Goal: Task Accomplishment & Management: Manage account settings

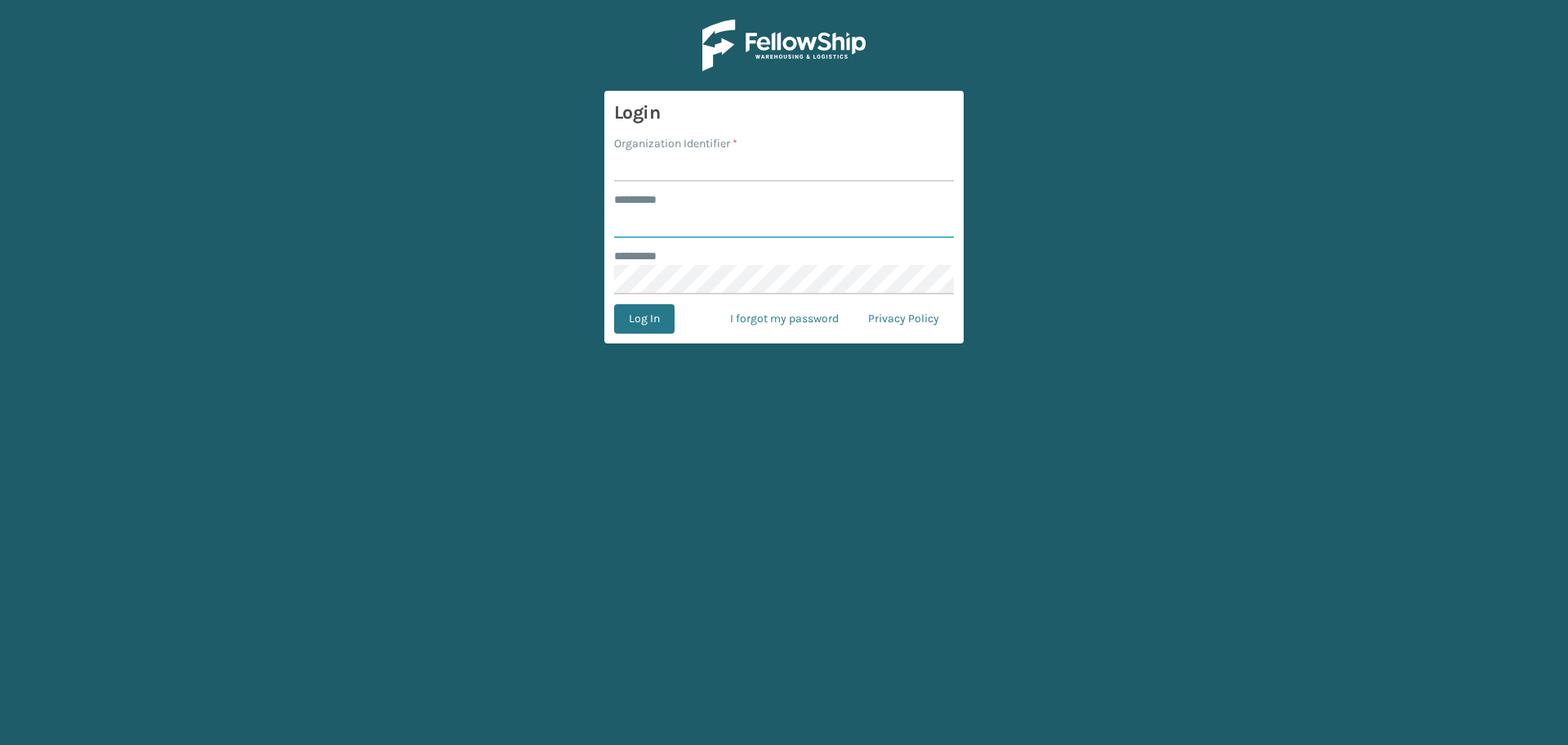
type input "****"
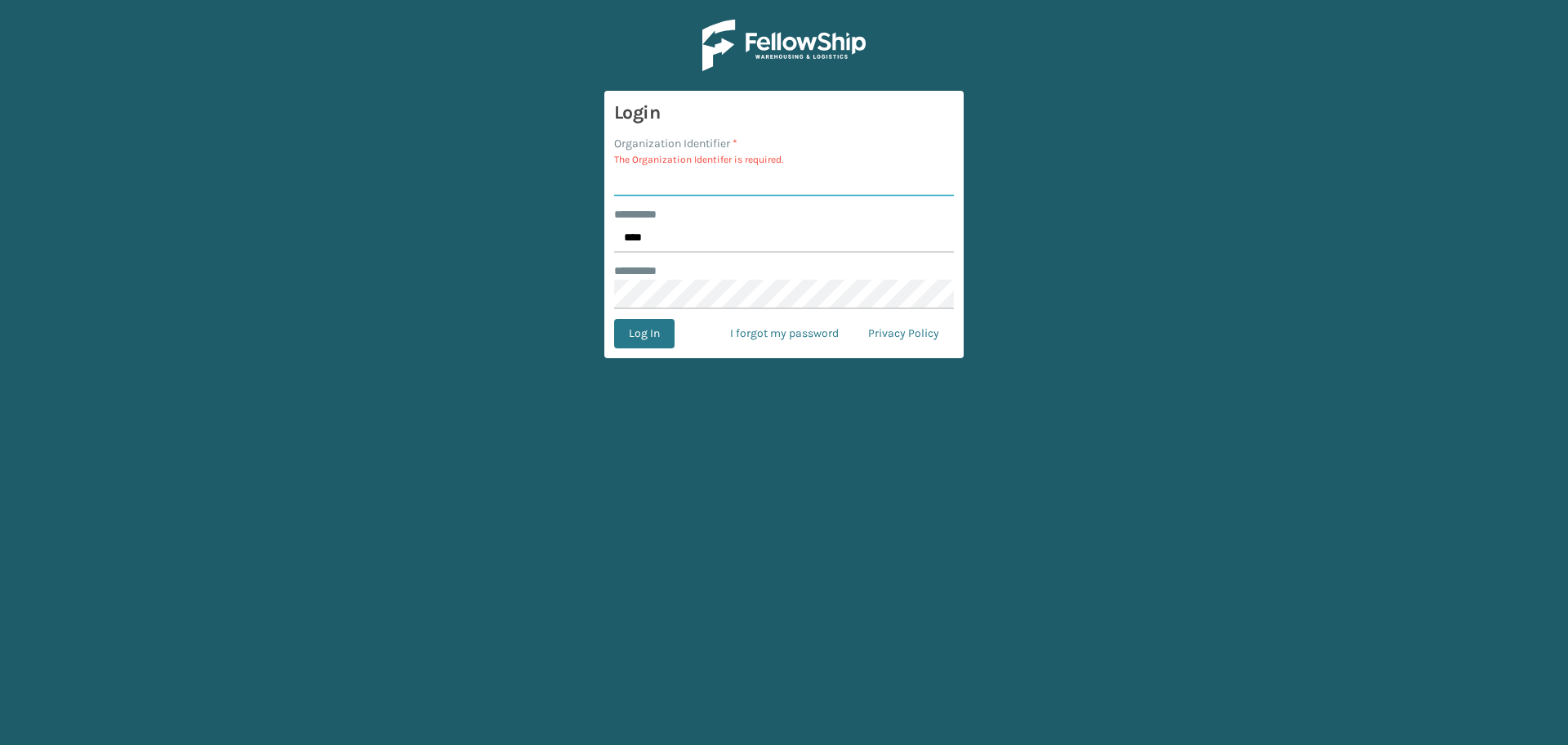
click at [696, 179] on input "Organization Identifier *" at bounding box center [784, 182] width 340 height 29
type input "SleepGeekz"
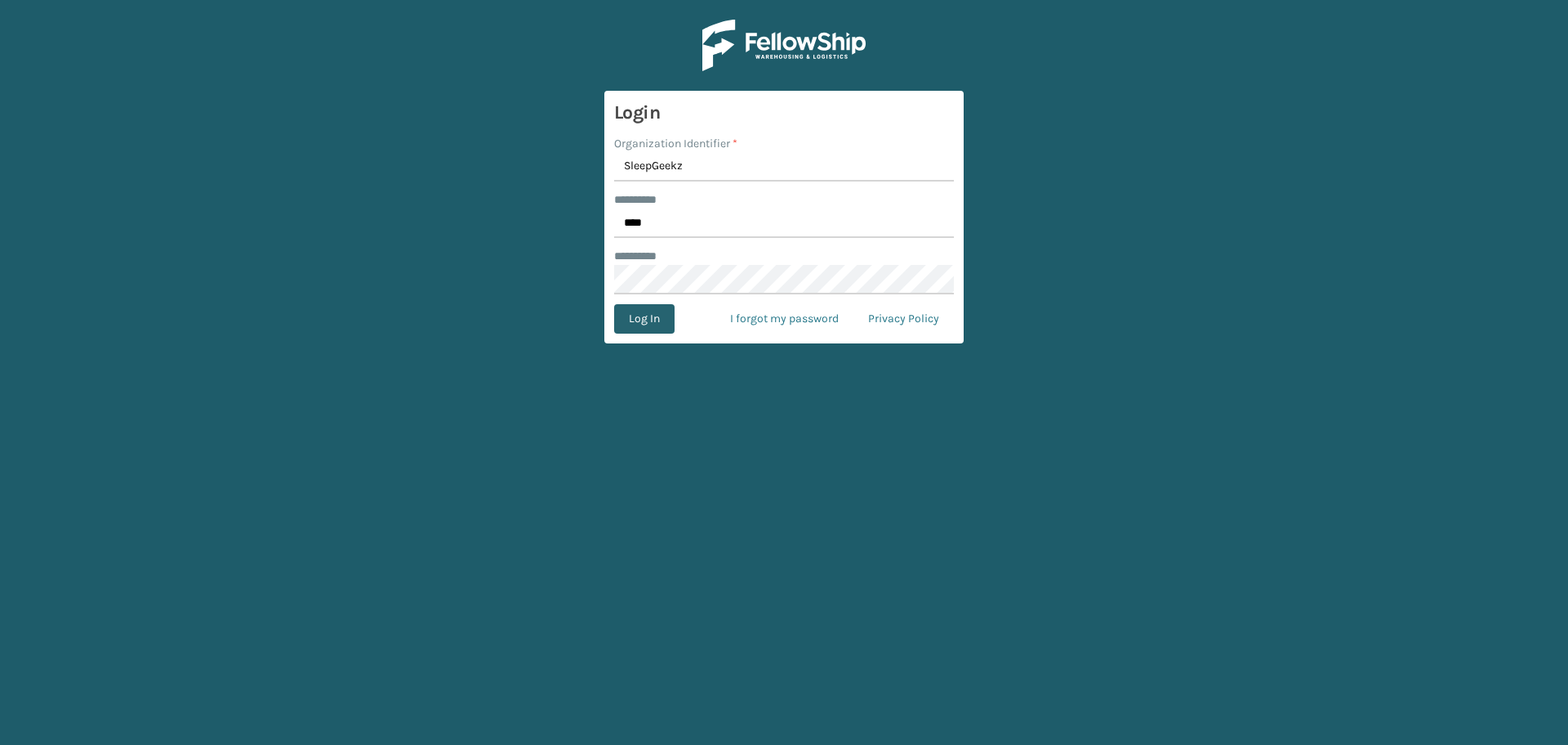
click at [650, 307] on button "Log In" at bounding box center [644, 319] width 61 height 29
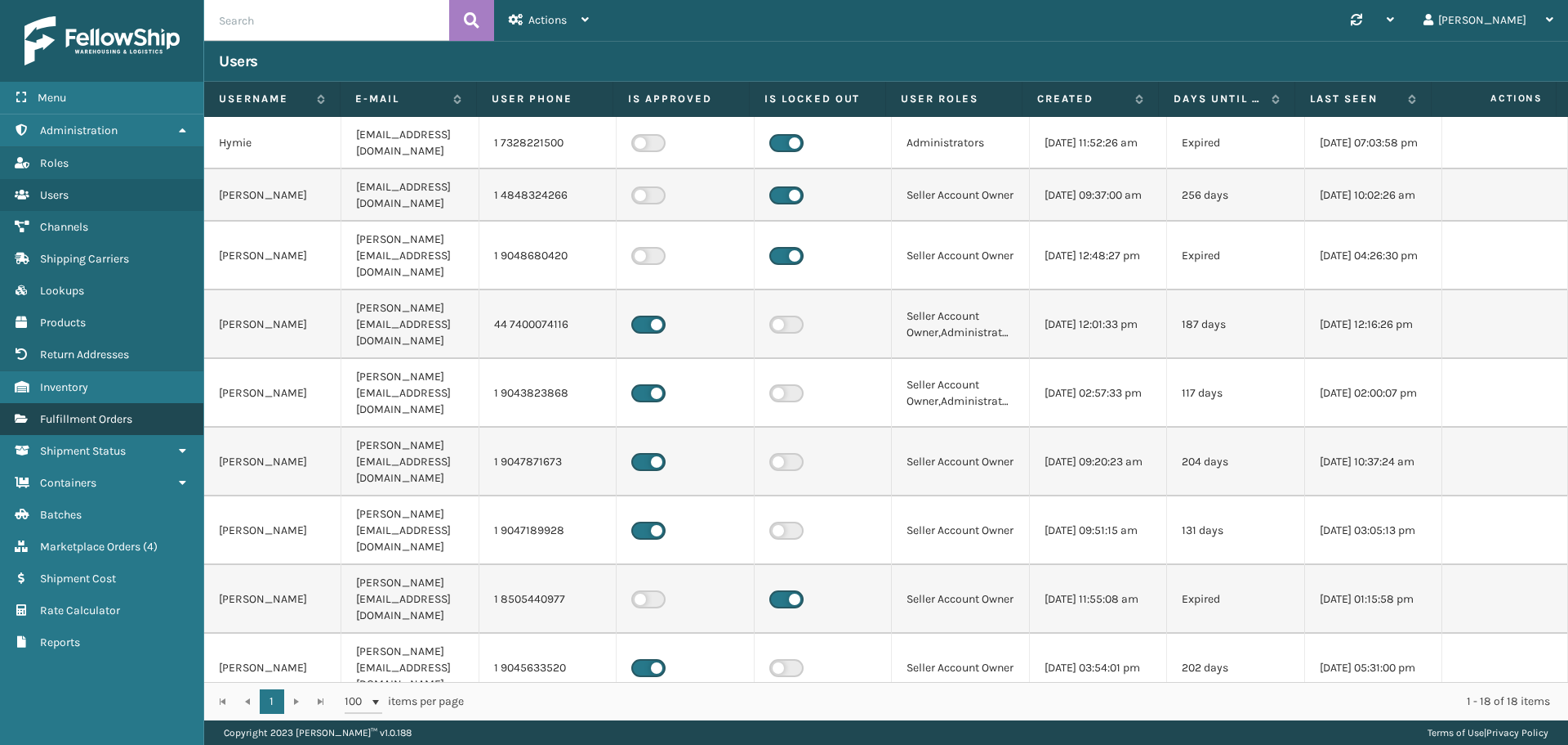
click at [103, 421] on span "Fulfillment Orders" at bounding box center [86, 418] width 93 height 14
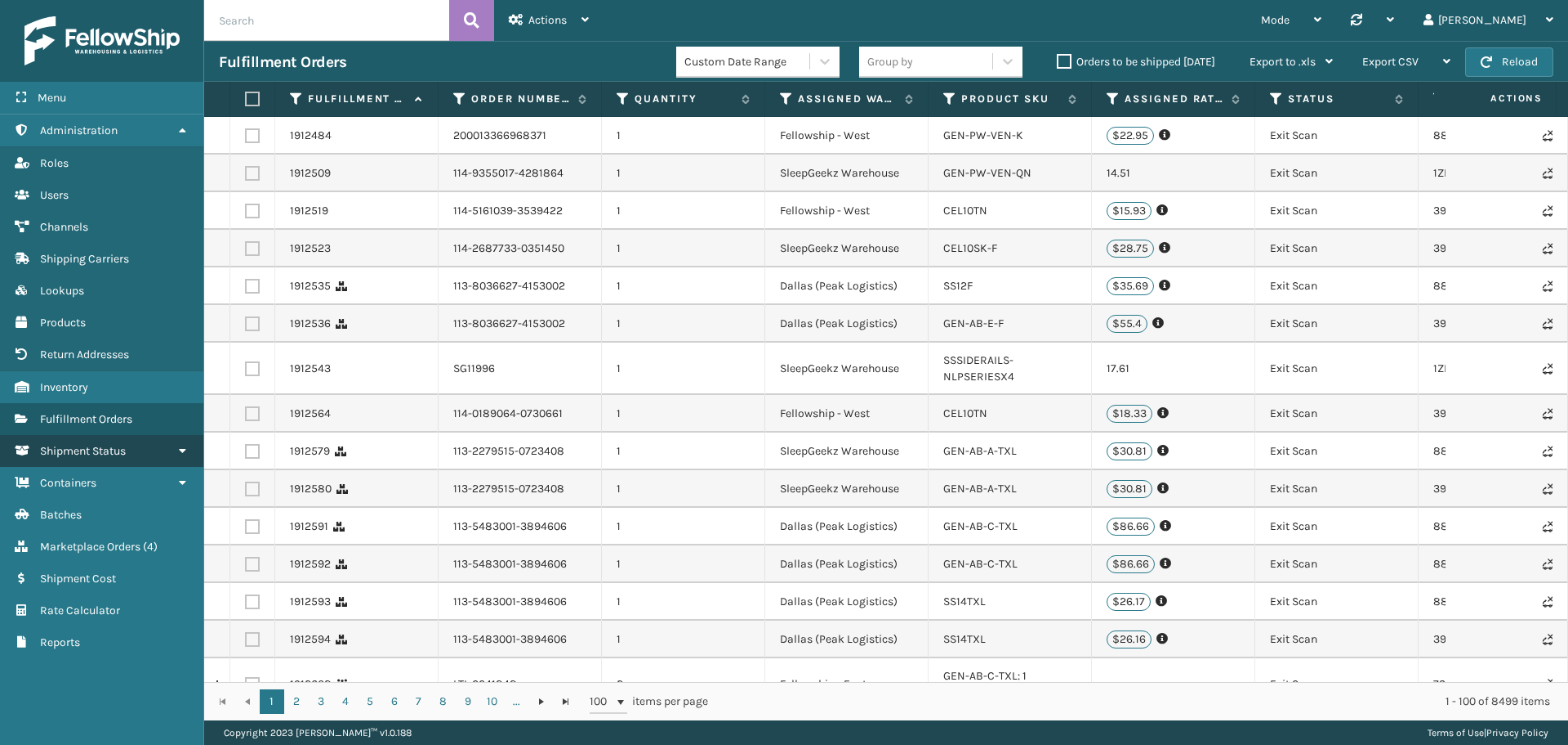
click at [142, 453] on link "Shipment Status" at bounding box center [102, 450] width 204 height 32
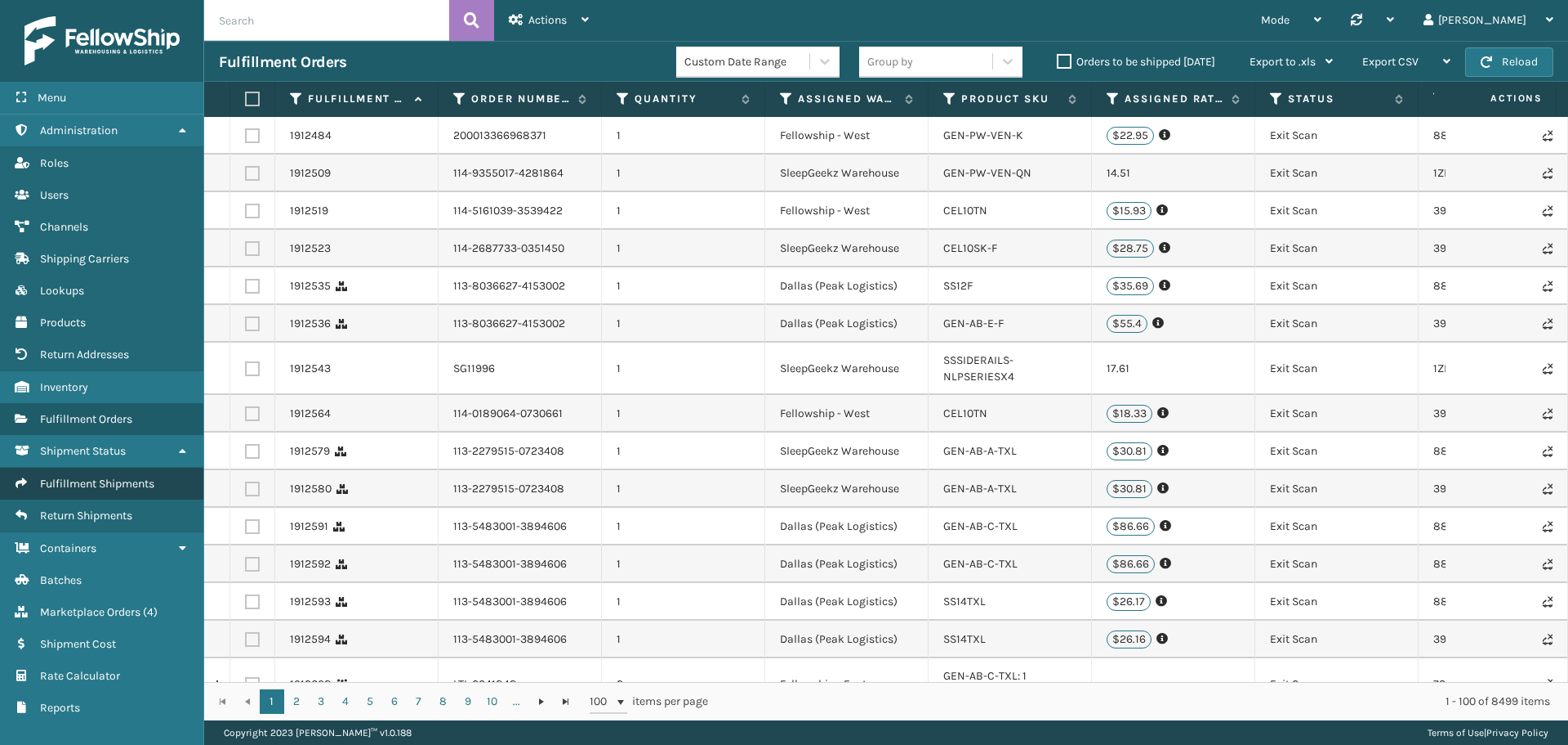
click at [142, 489] on span "Fulfillment Shipments" at bounding box center [97, 483] width 115 height 14
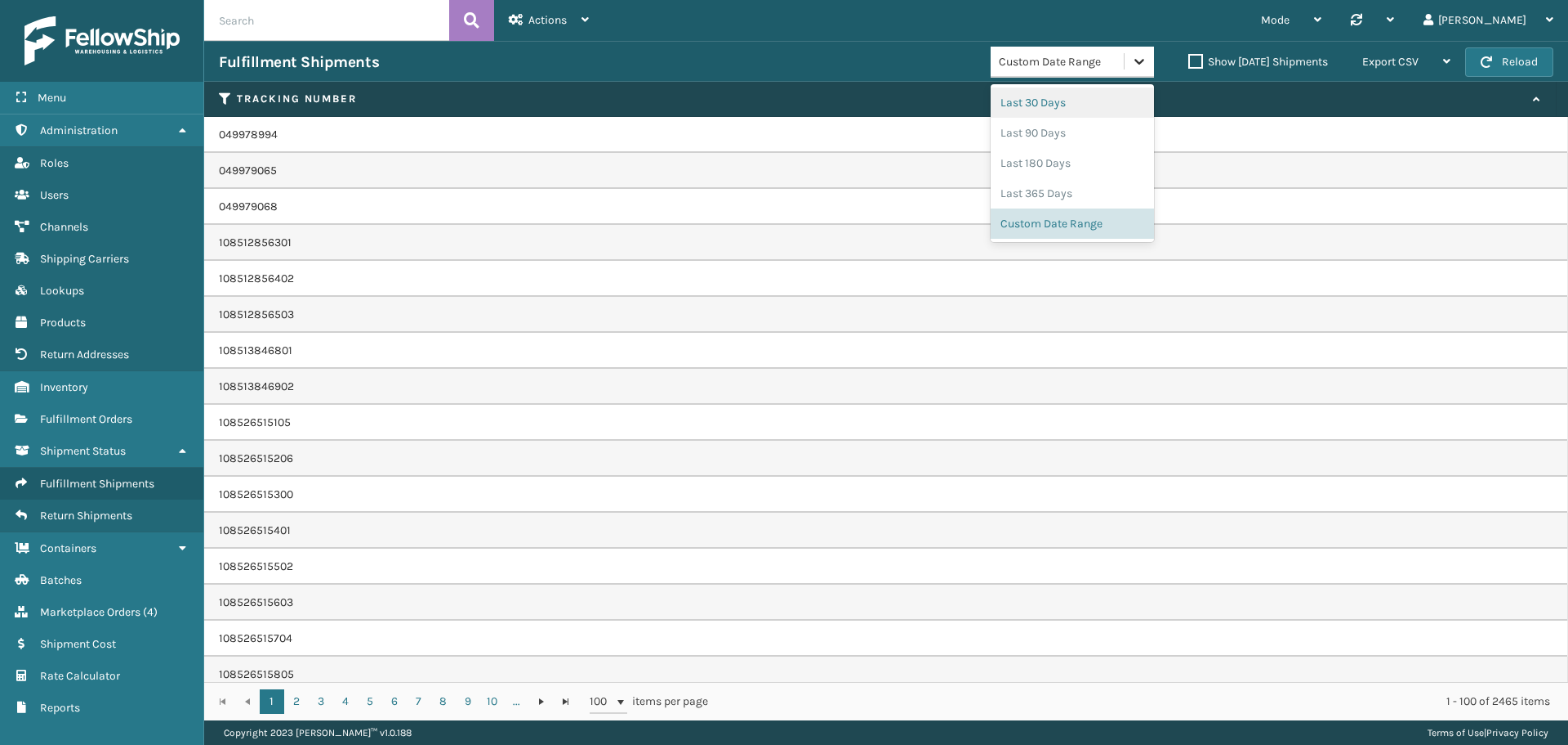
click at [1135, 63] on icon at bounding box center [1139, 62] width 10 height 6
click at [1011, 221] on div "Custom Date Range" at bounding box center [1072, 223] width 163 height 30
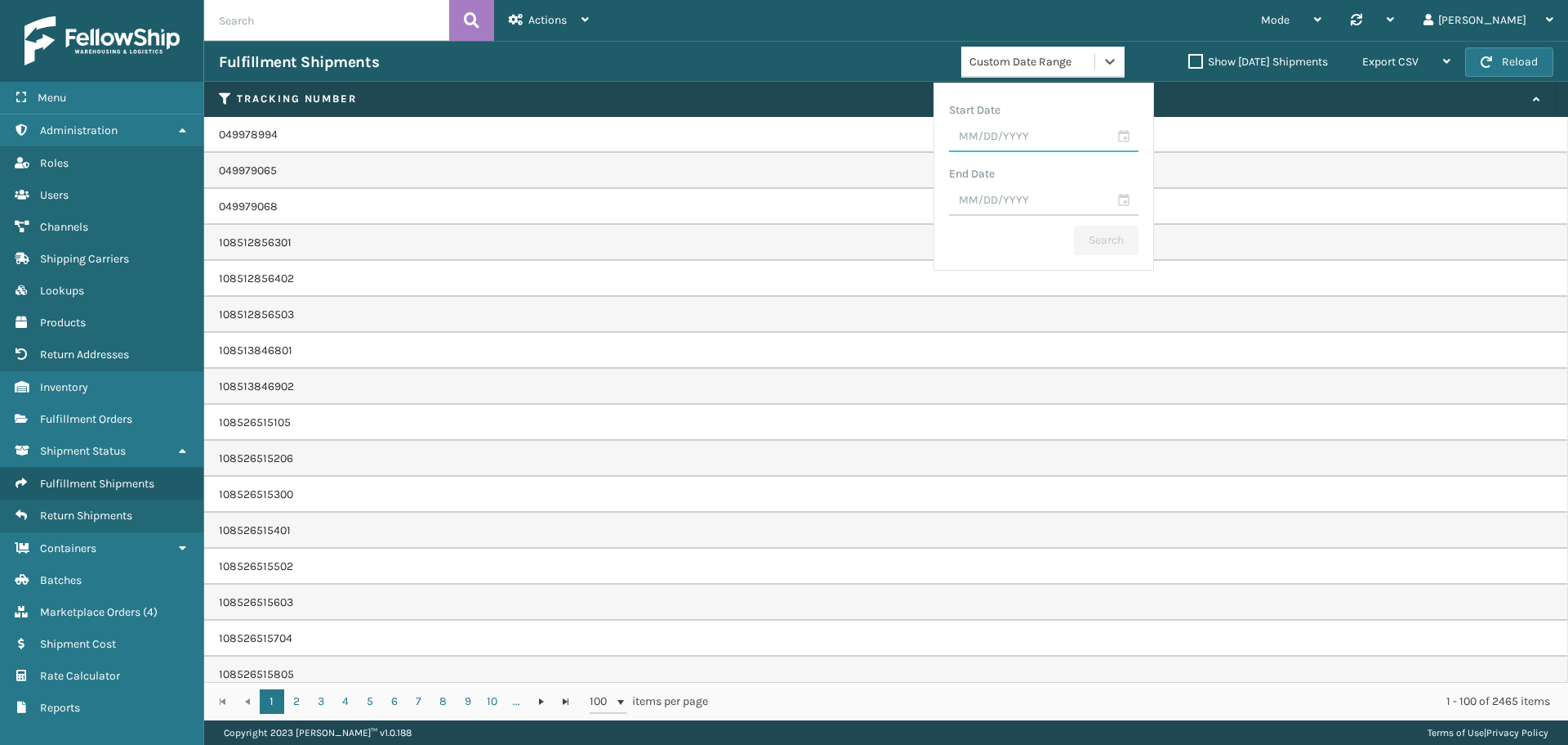
click at [985, 138] on input "text" at bounding box center [1044, 137] width 189 height 29
click at [1002, 143] on input "text" at bounding box center [1044, 137] width 189 height 29
click at [994, 138] on input "06/01/25YY" at bounding box center [1044, 137] width 189 height 29
type input "[DATE]"
click at [1035, 125] on input "[DATE]" at bounding box center [1044, 137] width 189 height 29
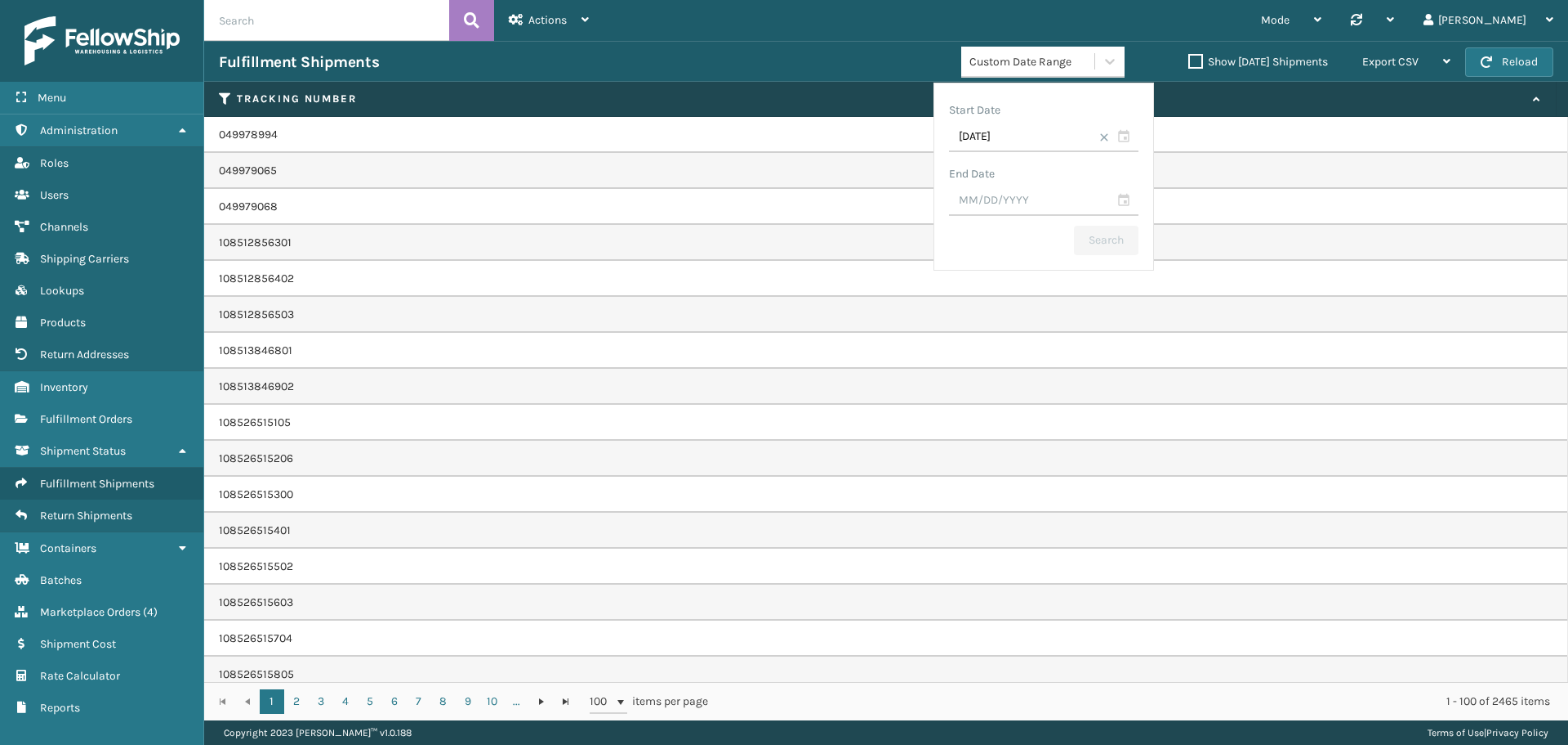
drag, startPoint x: 1039, startPoint y: 108, endPoint x: 1049, endPoint y: 116, distance: 12.8
click at [1040, 109] on div "Start Date" at bounding box center [1044, 110] width 189 height 25
click at [995, 190] on input "text" at bounding box center [1044, 201] width 189 height 29
type input "[DATE]"
click at [1007, 179] on div "End Date" at bounding box center [1044, 174] width 189 height 25
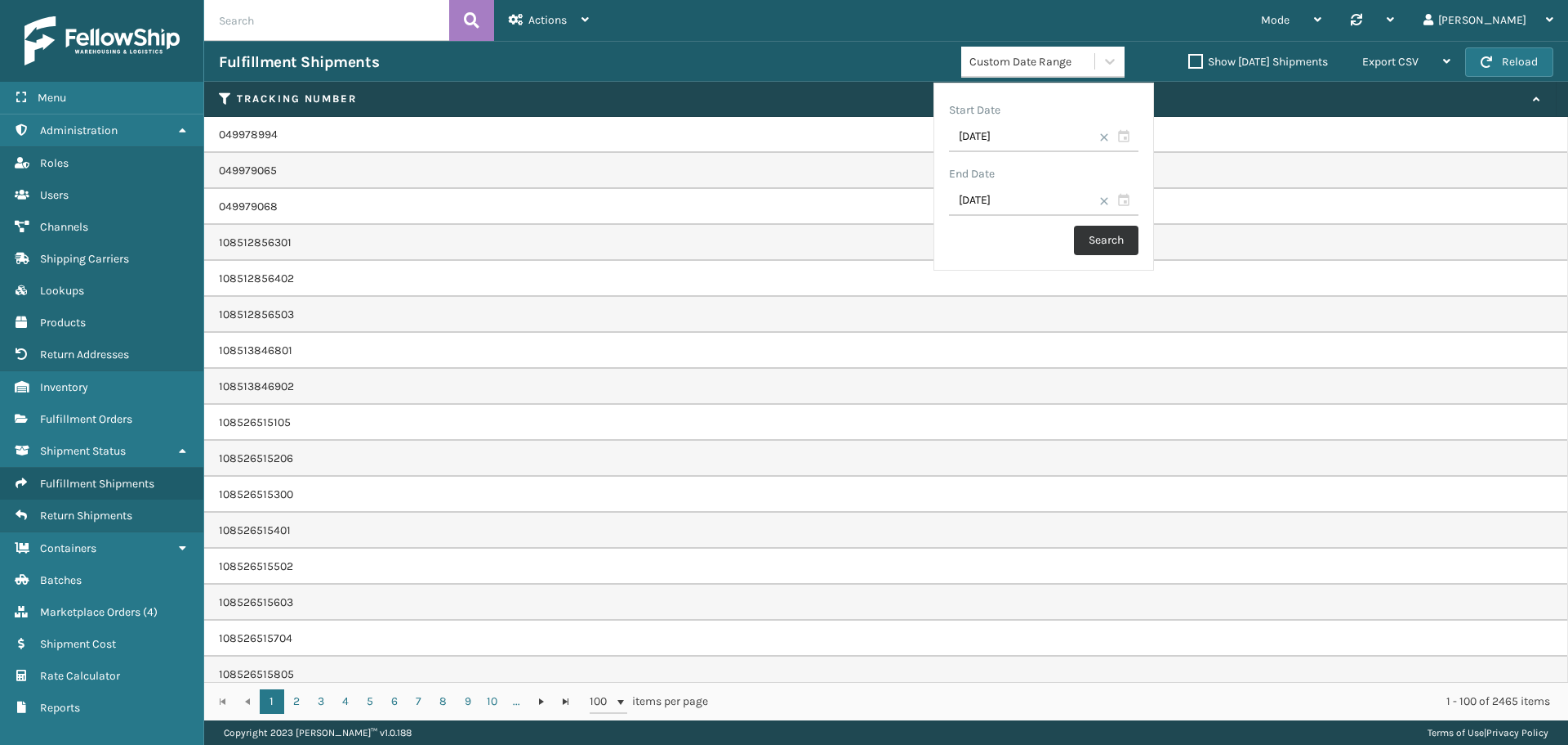
click at [1079, 231] on button "Search" at bounding box center [1106, 241] width 64 height 29
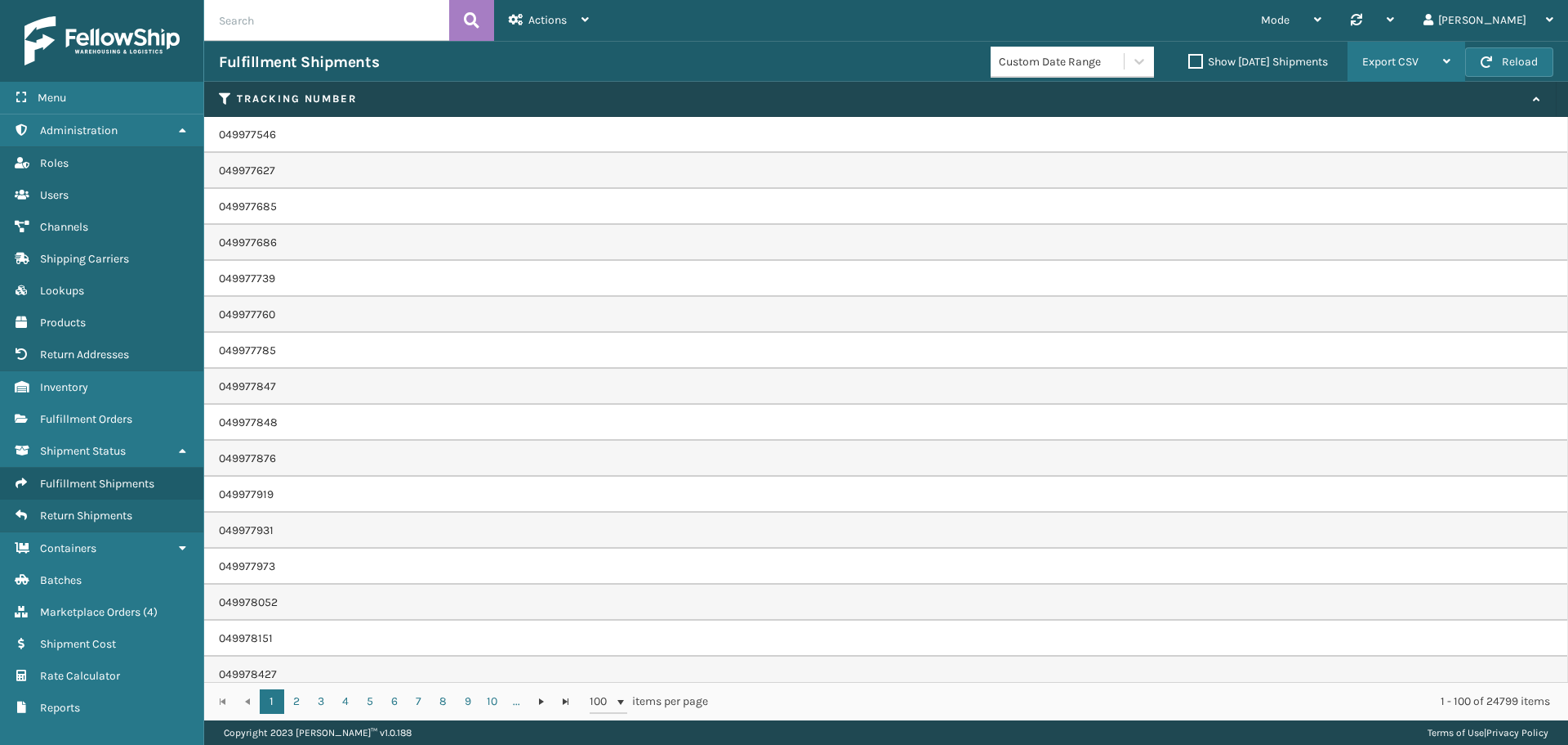
click at [1425, 59] on div "Export CSV" at bounding box center [1406, 62] width 88 height 40
click at [1350, 119] on li "Export Current Page" at bounding box center [1355, 106] width 218 height 44
click at [74, 404] on link "Lookups Fulfillment Orders" at bounding box center [102, 419] width 204 height 32
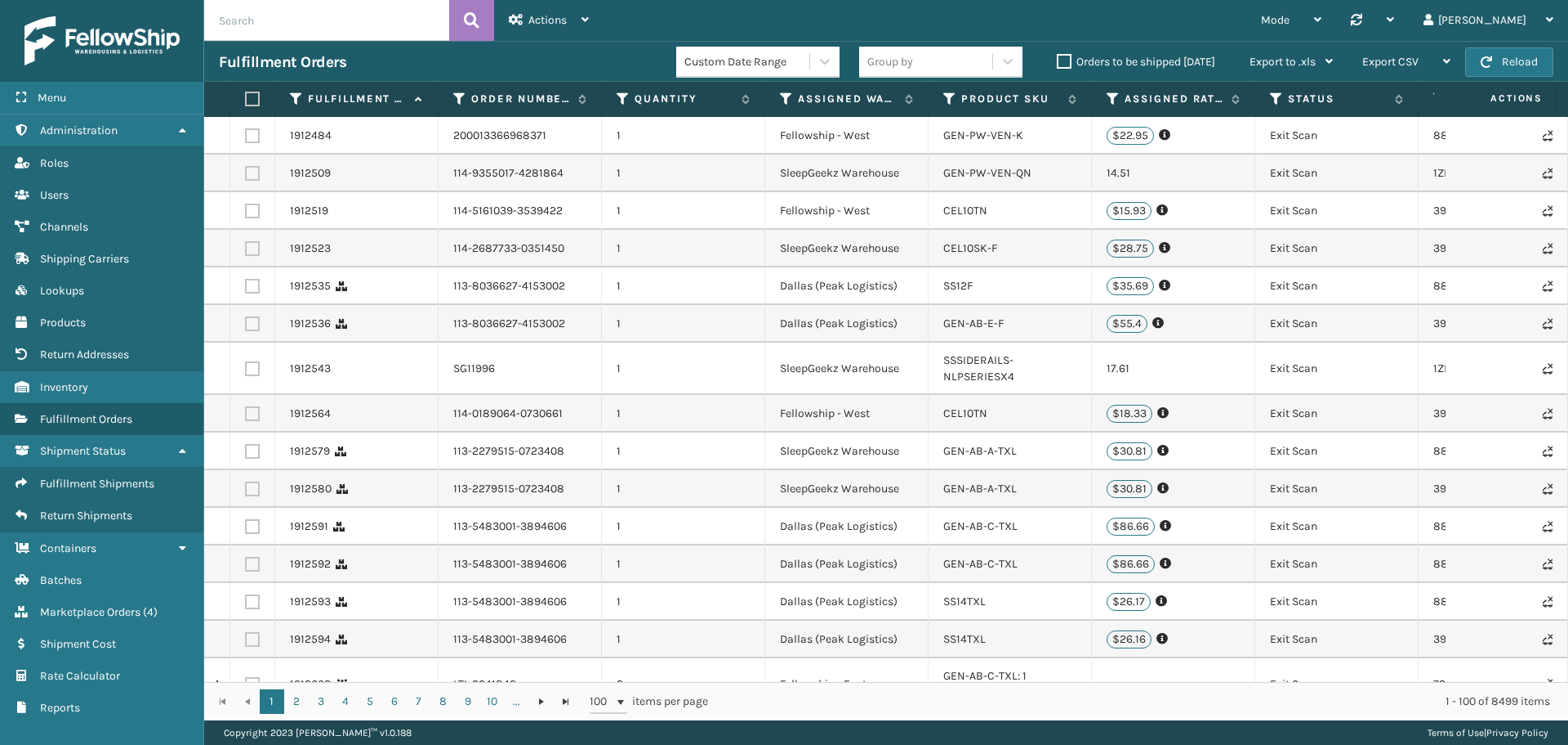
click at [777, 69] on div "Custom Date Range" at bounding box center [748, 62] width 127 height 17
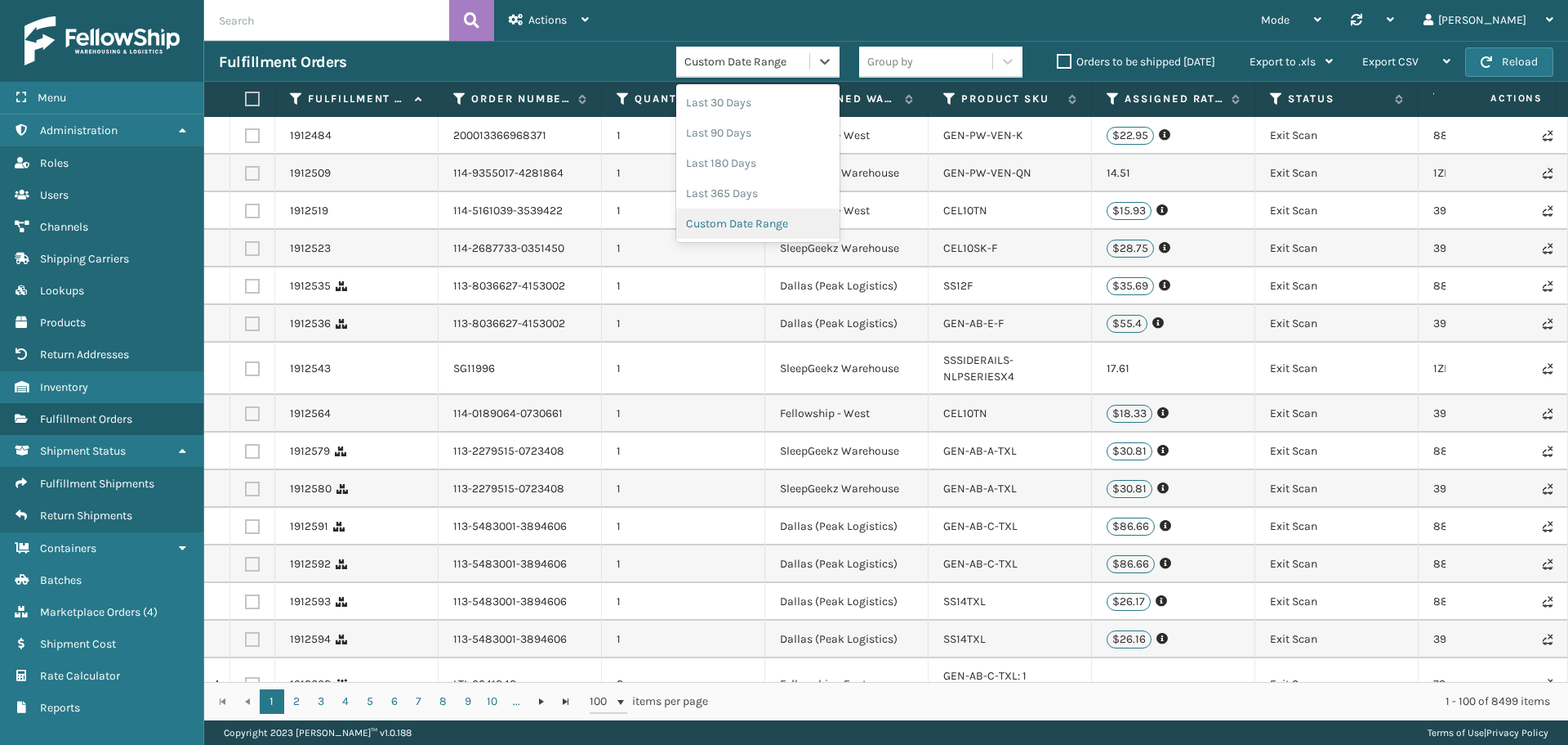
click at [751, 222] on div "Custom Date Range" at bounding box center [758, 223] width 163 height 30
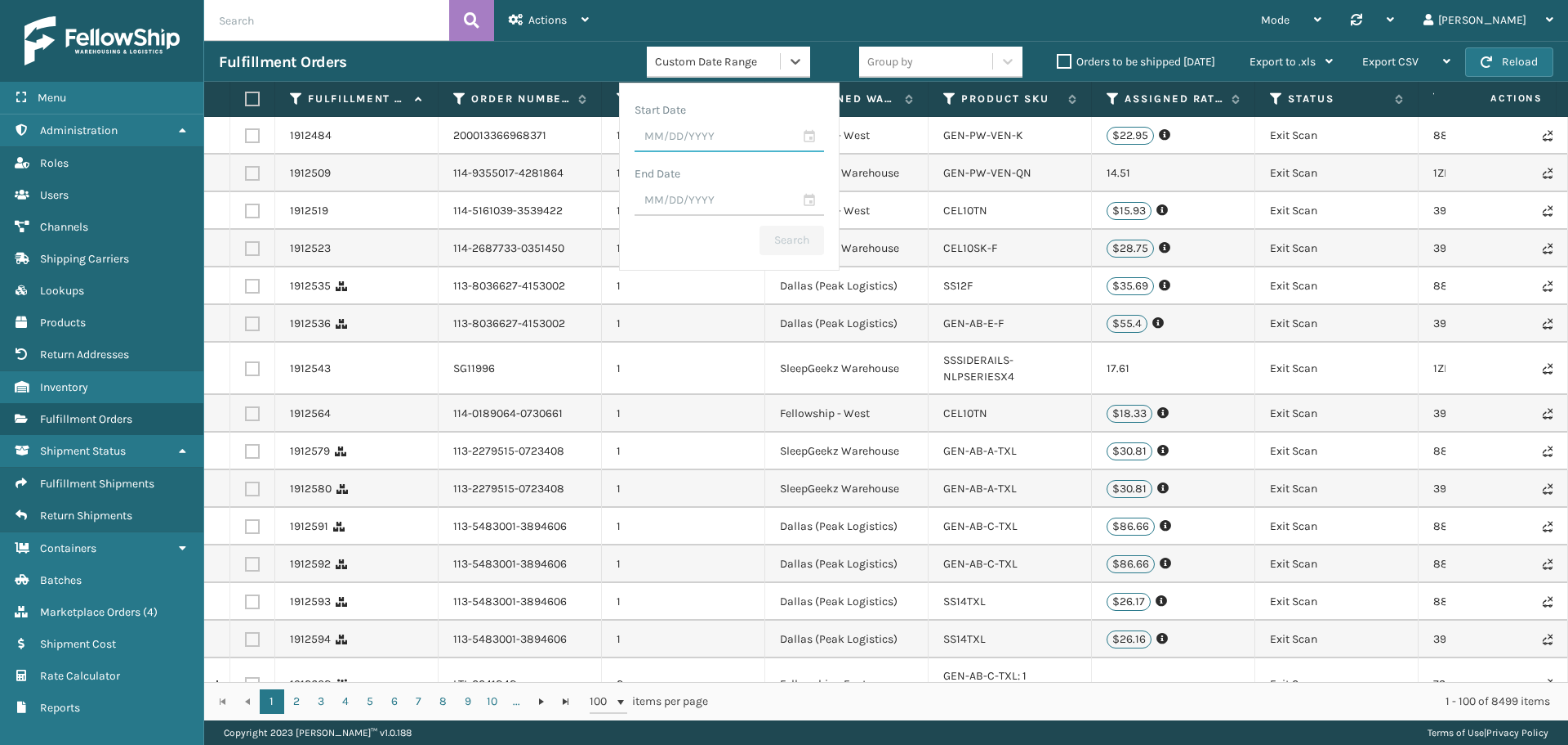
click at [693, 136] on input "text" at bounding box center [729, 137] width 189 height 29
click at [696, 140] on input "06/01/25YY" at bounding box center [729, 137] width 189 height 29
type input "[DATE]"
click at [730, 130] on input "[DATE]" at bounding box center [729, 137] width 189 height 29
click at [732, 113] on div "Start Date" at bounding box center [729, 110] width 189 height 25
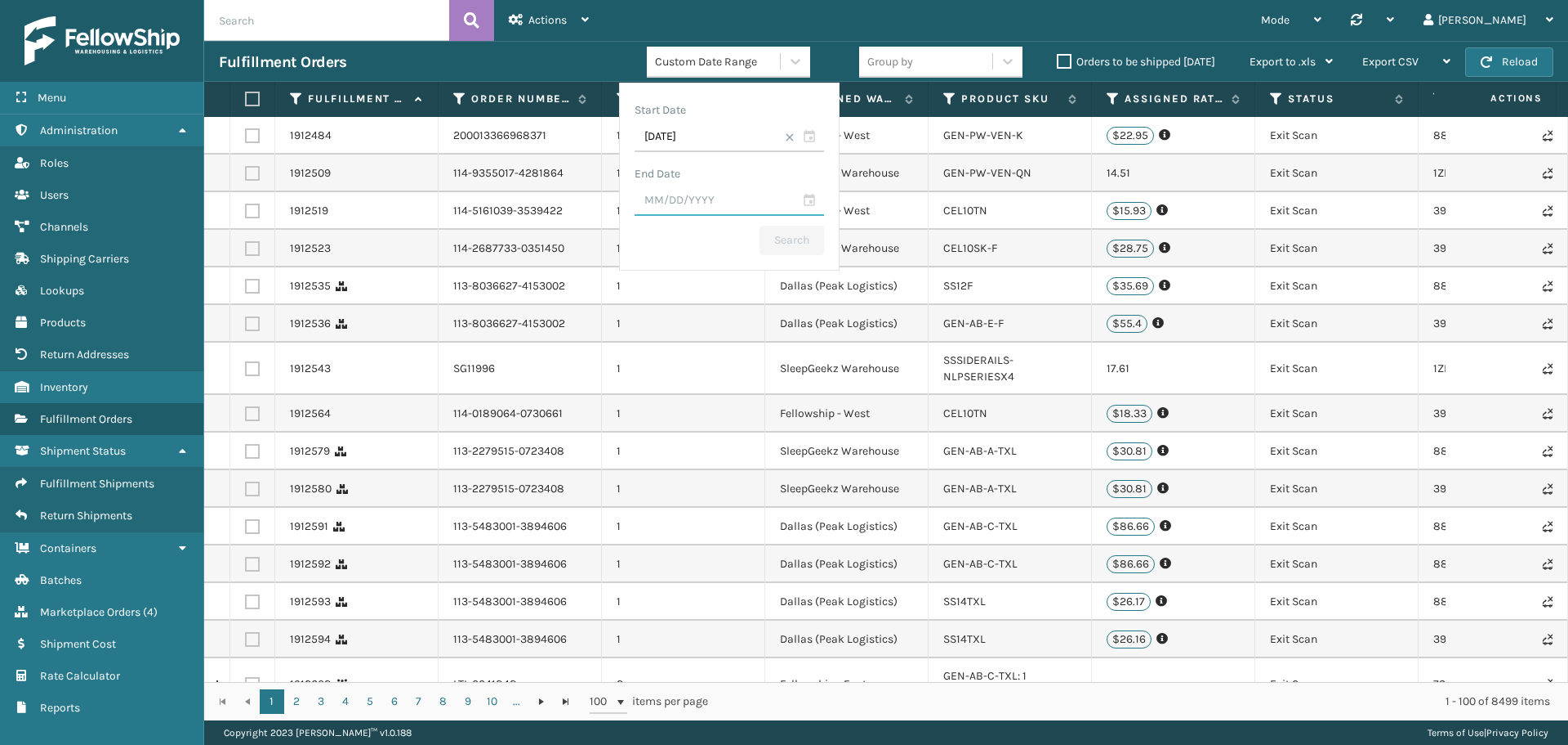
click at [712, 189] on input "text" at bounding box center [729, 201] width 189 height 29
type input "[DATE]"
click at [749, 163] on div "End Date" at bounding box center [729, 174] width 189 height 25
click at [779, 235] on button "Search" at bounding box center [792, 241] width 64 height 29
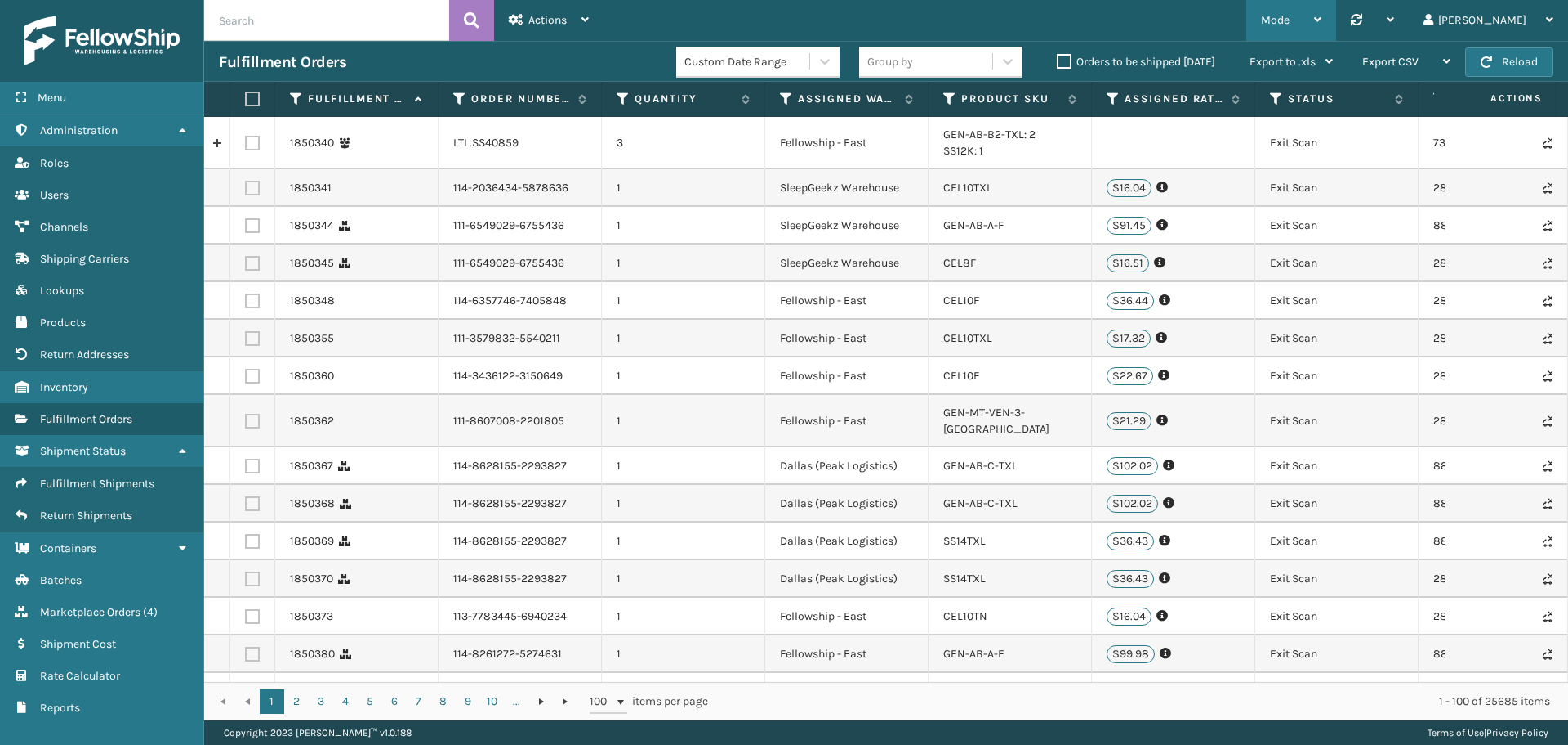
click at [1322, 14] on div "Mode" at bounding box center [1292, 20] width 61 height 40
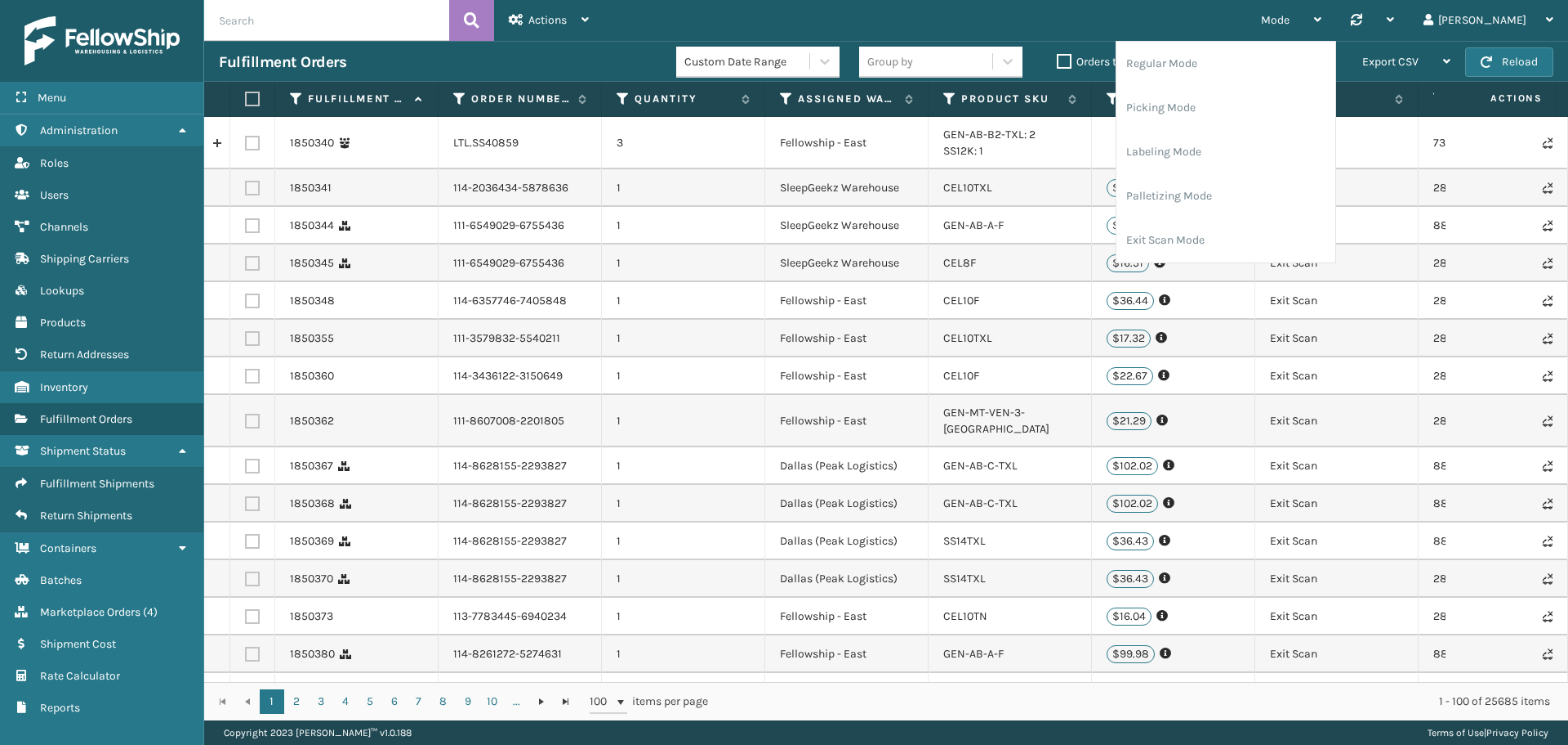
click at [1088, 18] on div "Mode Regular Mode Picking Mode Labeling Mode Palletizing Mode Exit Scan Mode Sy…" at bounding box center [1086, 20] width 965 height 40
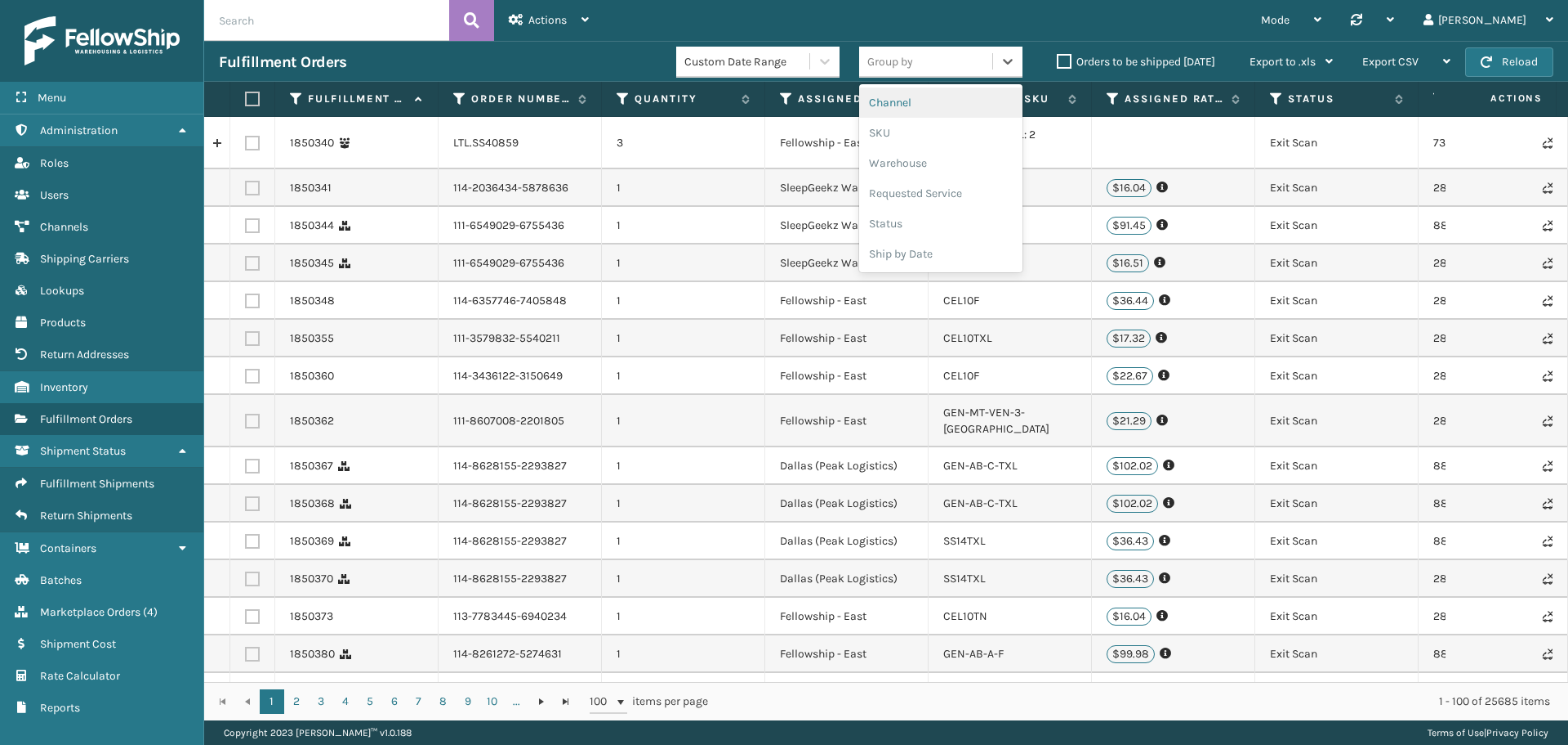
click at [946, 69] on div "Group by" at bounding box center [925, 61] width 133 height 27
click at [918, 258] on div "Ship by Date" at bounding box center [941, 254] width 163 height 30
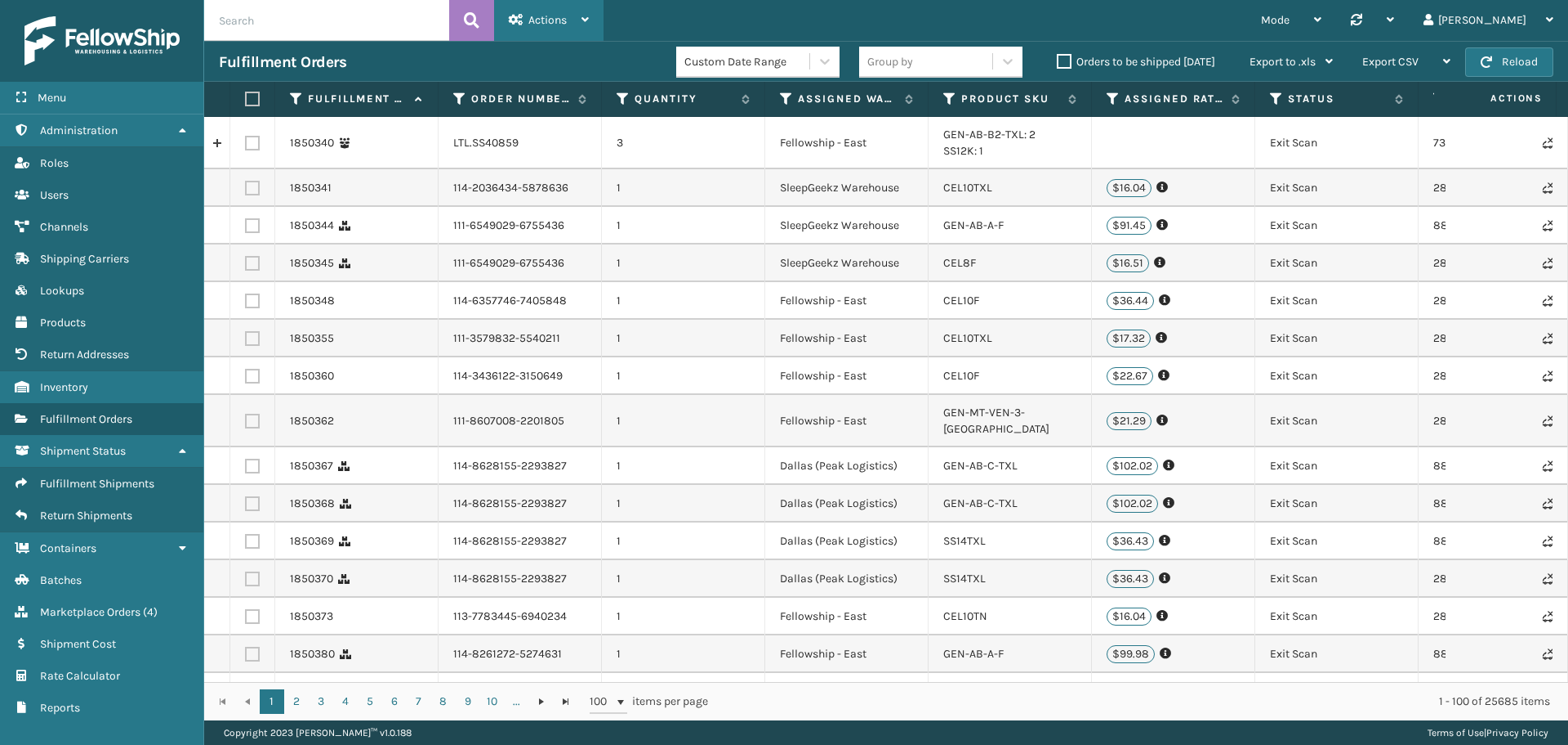
click at [545, 12] on div "Actions" at bounding box center [548, 20] width 80 height 40
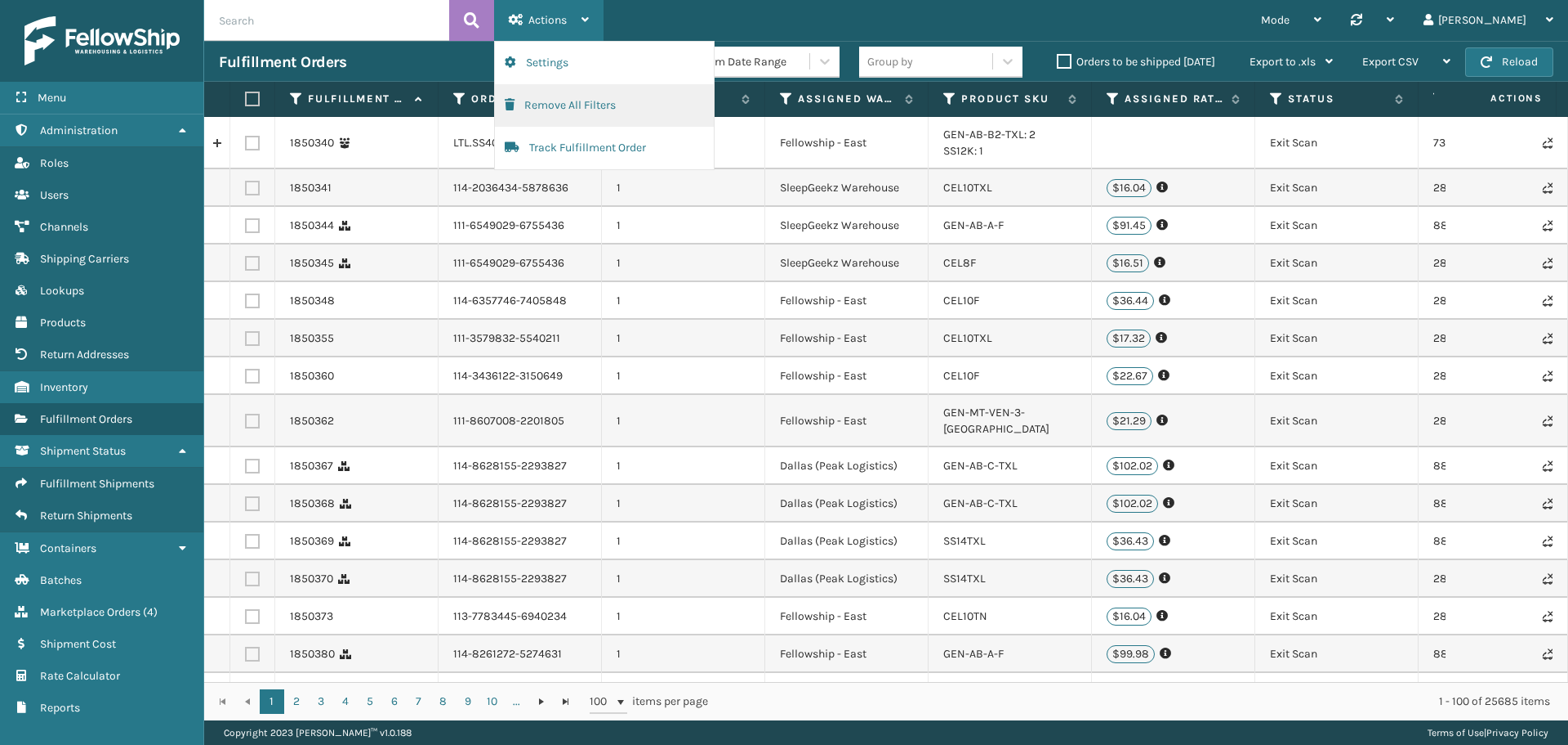
click at [583, 107] on button "Remove All Filters" at bounding box center [604, 106] width 218 height 42
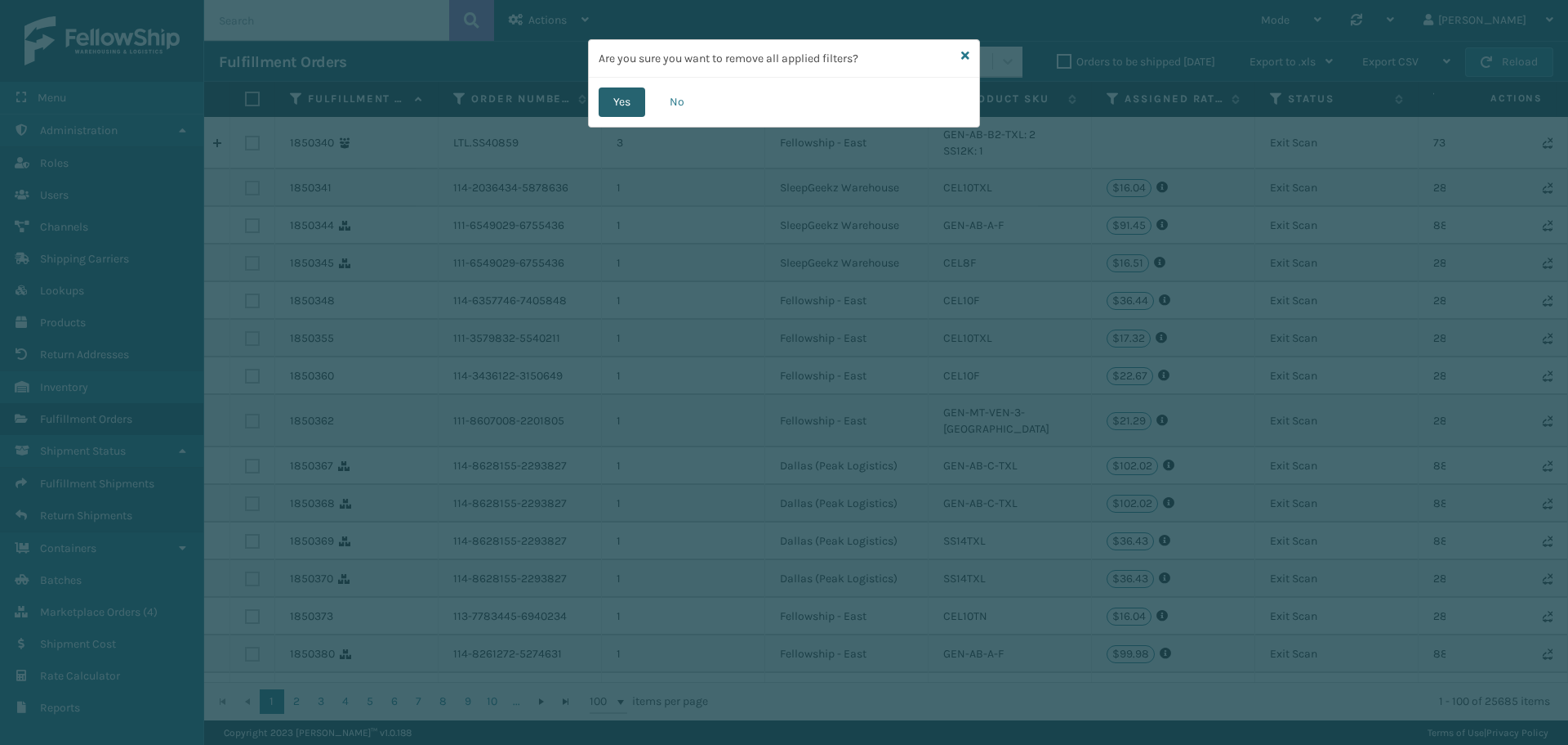
click at [620, 101] on button "Yes" at bounding box center [622, 102] width 47 height 29
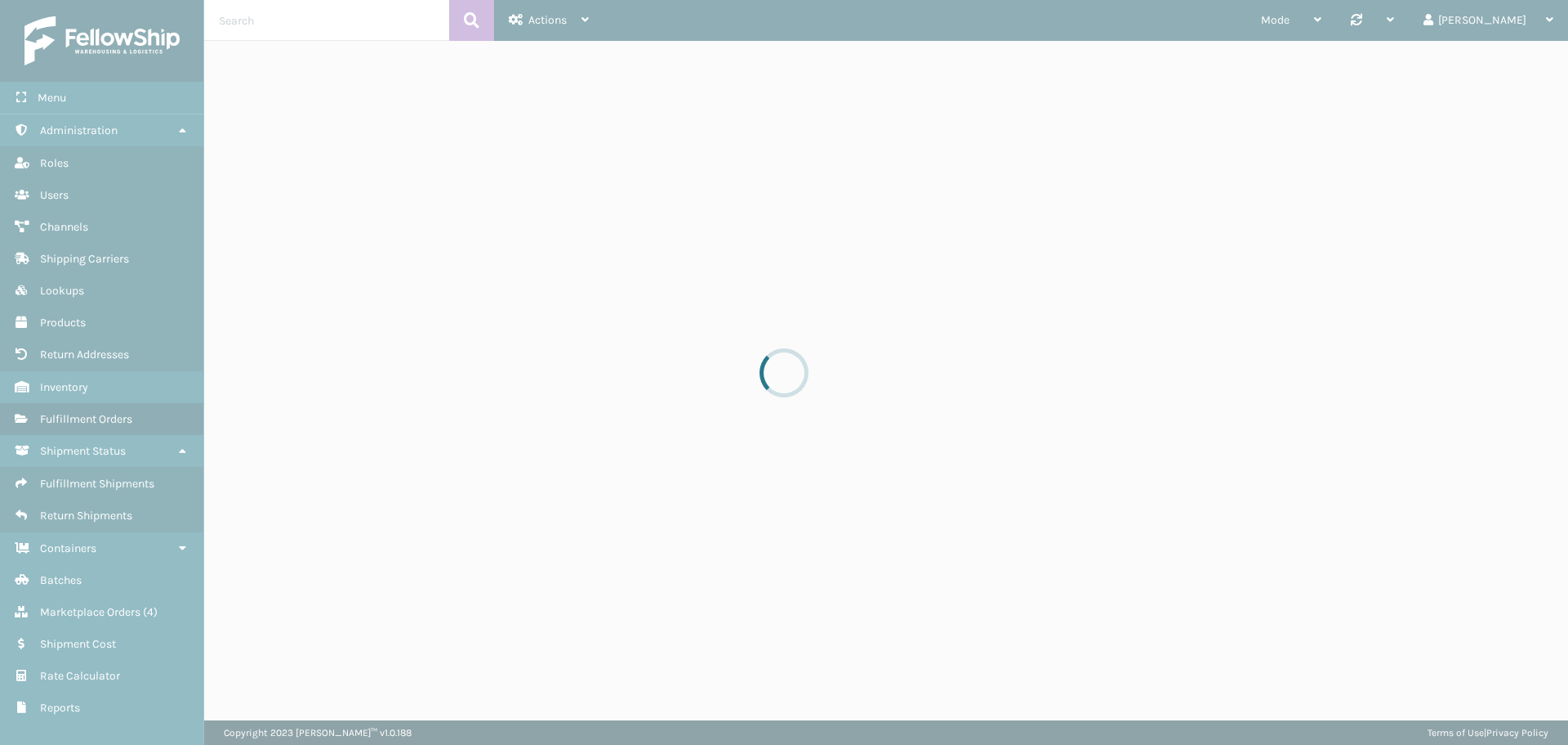
click at [574, 20] on div at bounding box center [784, 372] width 1568 height 745
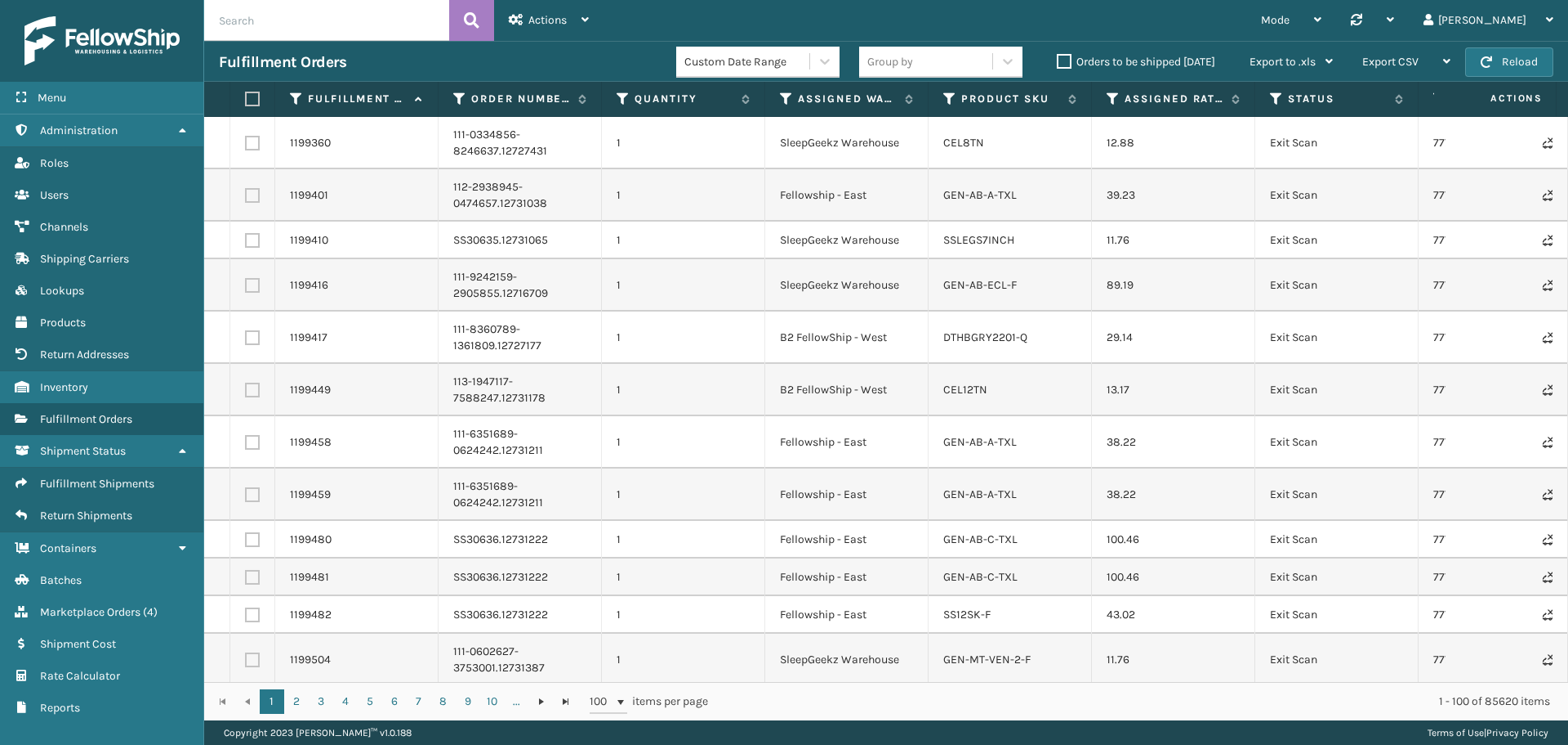
click at [574, 20] on div "Actions" at bounding box center [548, 20] width 80 height 40
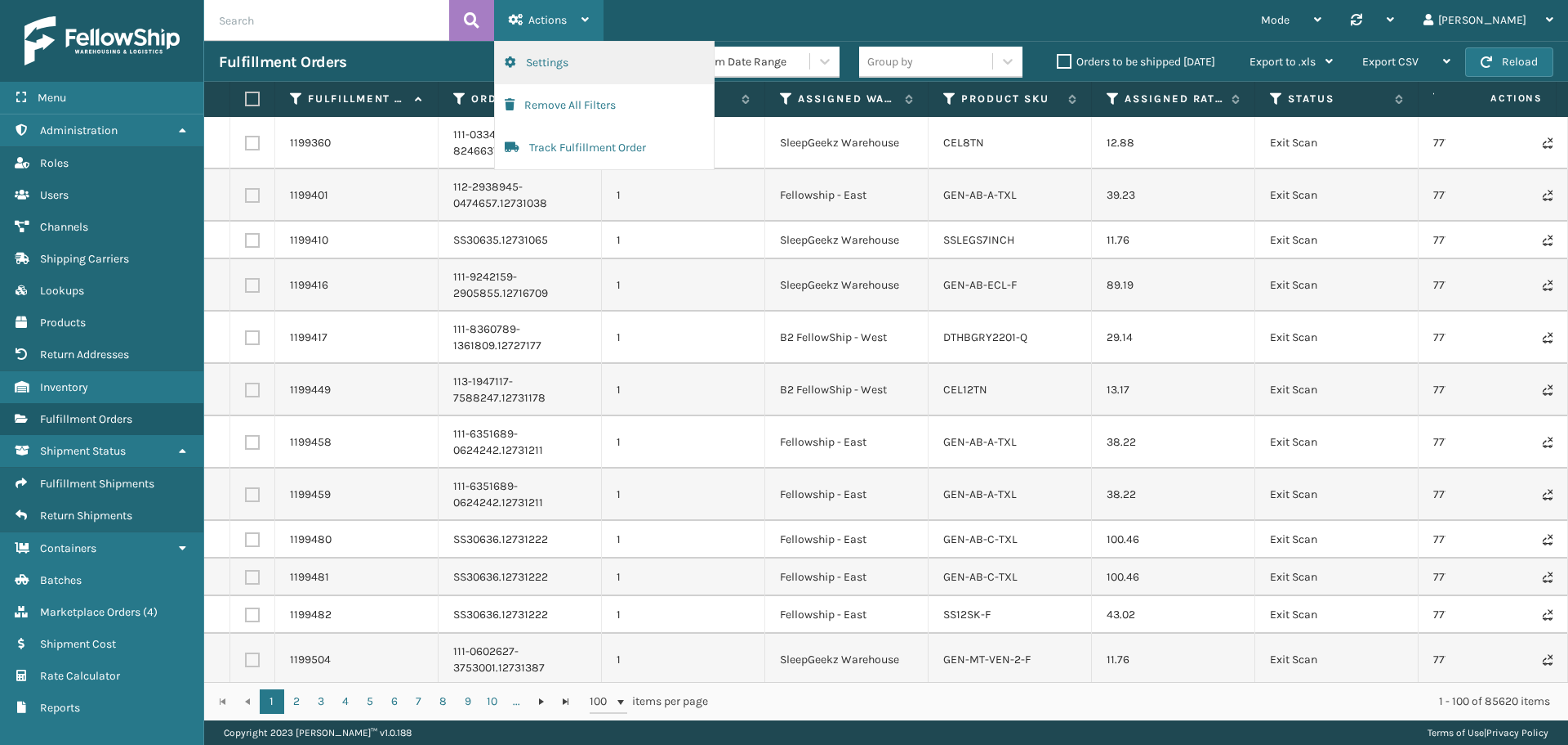
click at [582, 66] on button "Settings" at bounding box center [604, 62] width 218 height 42
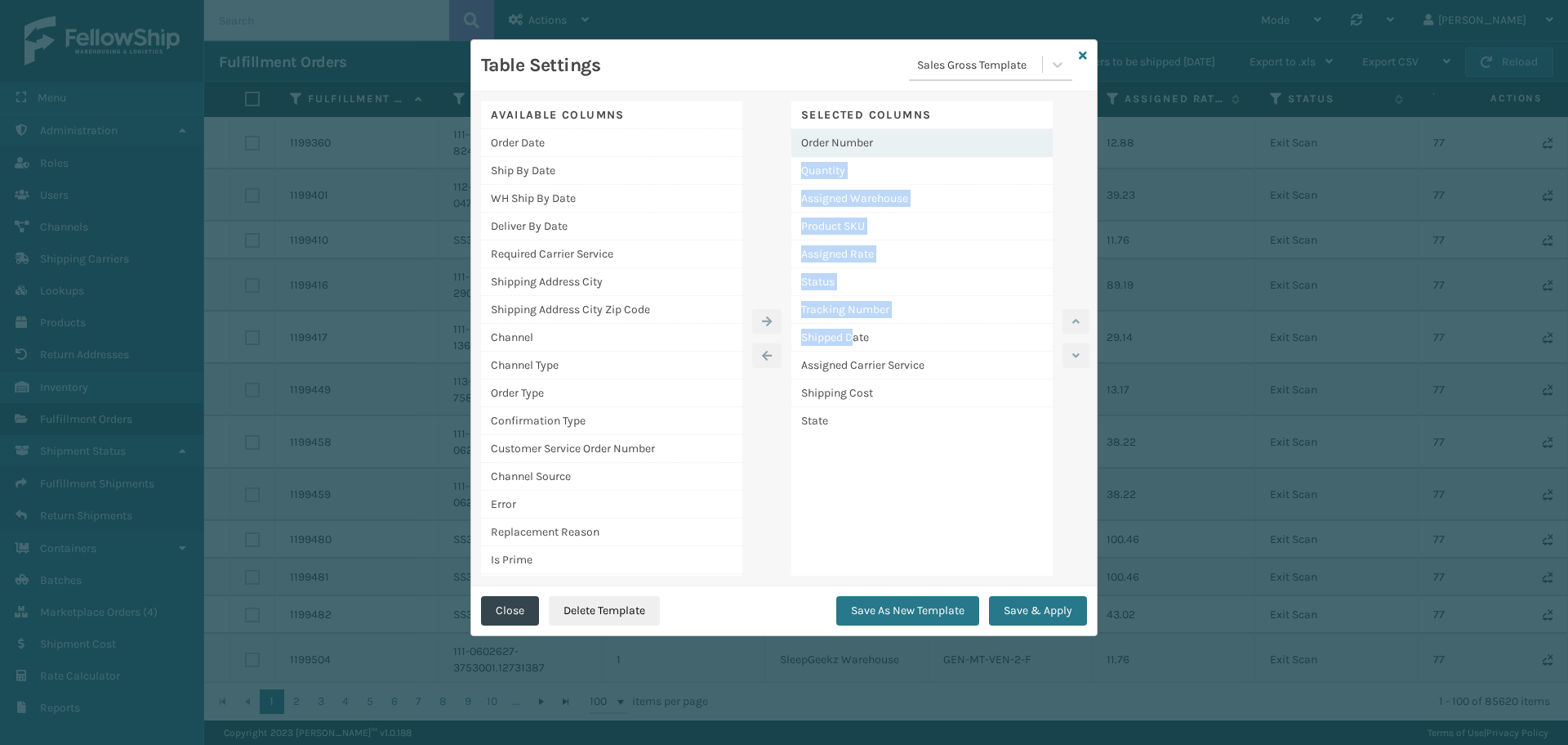
drag, startPoint x: 857, startPoint y: 330, endPoint x: 882, endPoint y: 145, distance: 186.7
click at [882, 139] on div "Order Number Quantity Assigned Warehouse Product SKU Assigned Rate Status Track…" at bounding box center [922, 282] width 262 height 305
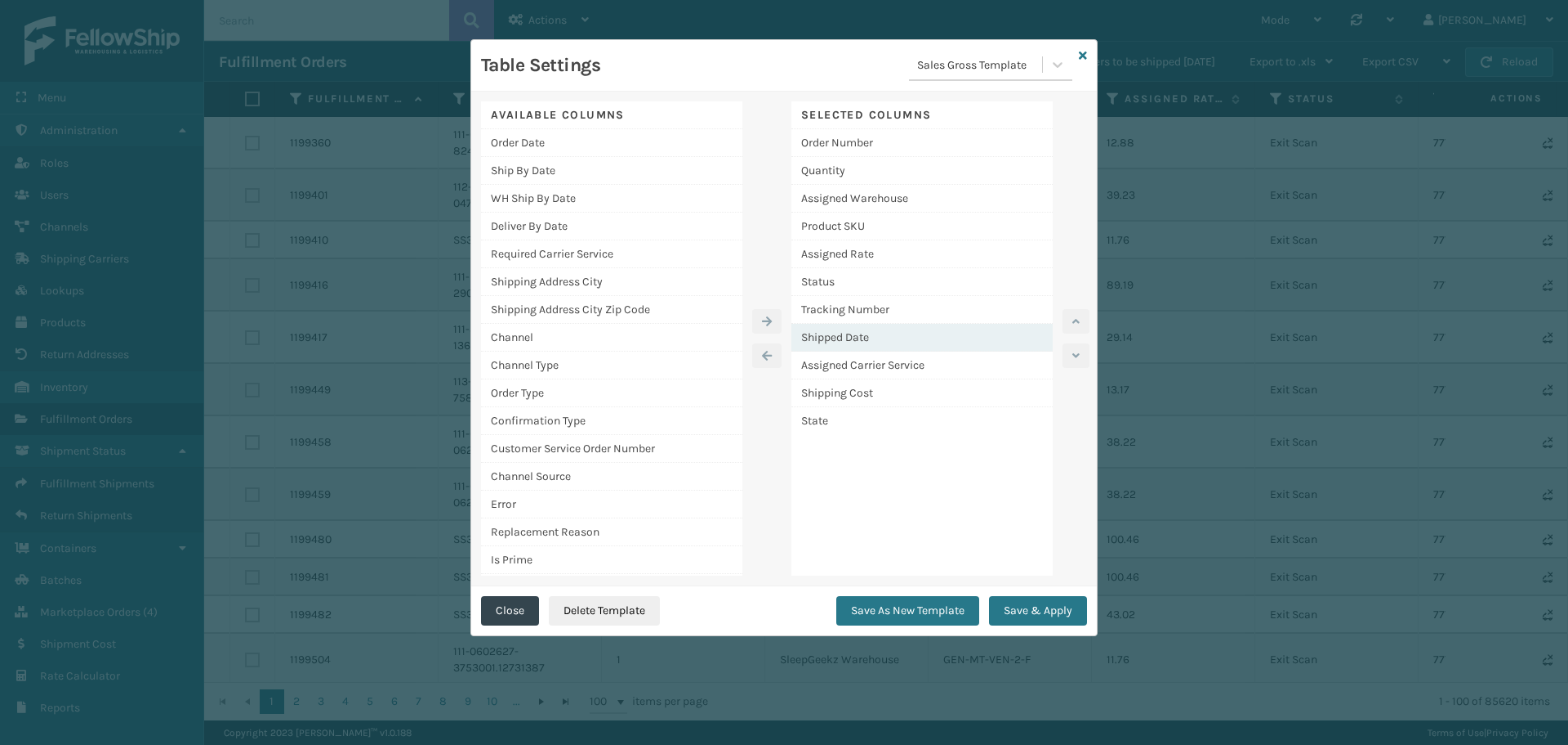
click at [973, 341] on div "Shipped Date" at bounding box center [922, 337] width 262 height 28
click at [1080, 323] on button "button" at bounding box center [1076, 321] width 27 height 25
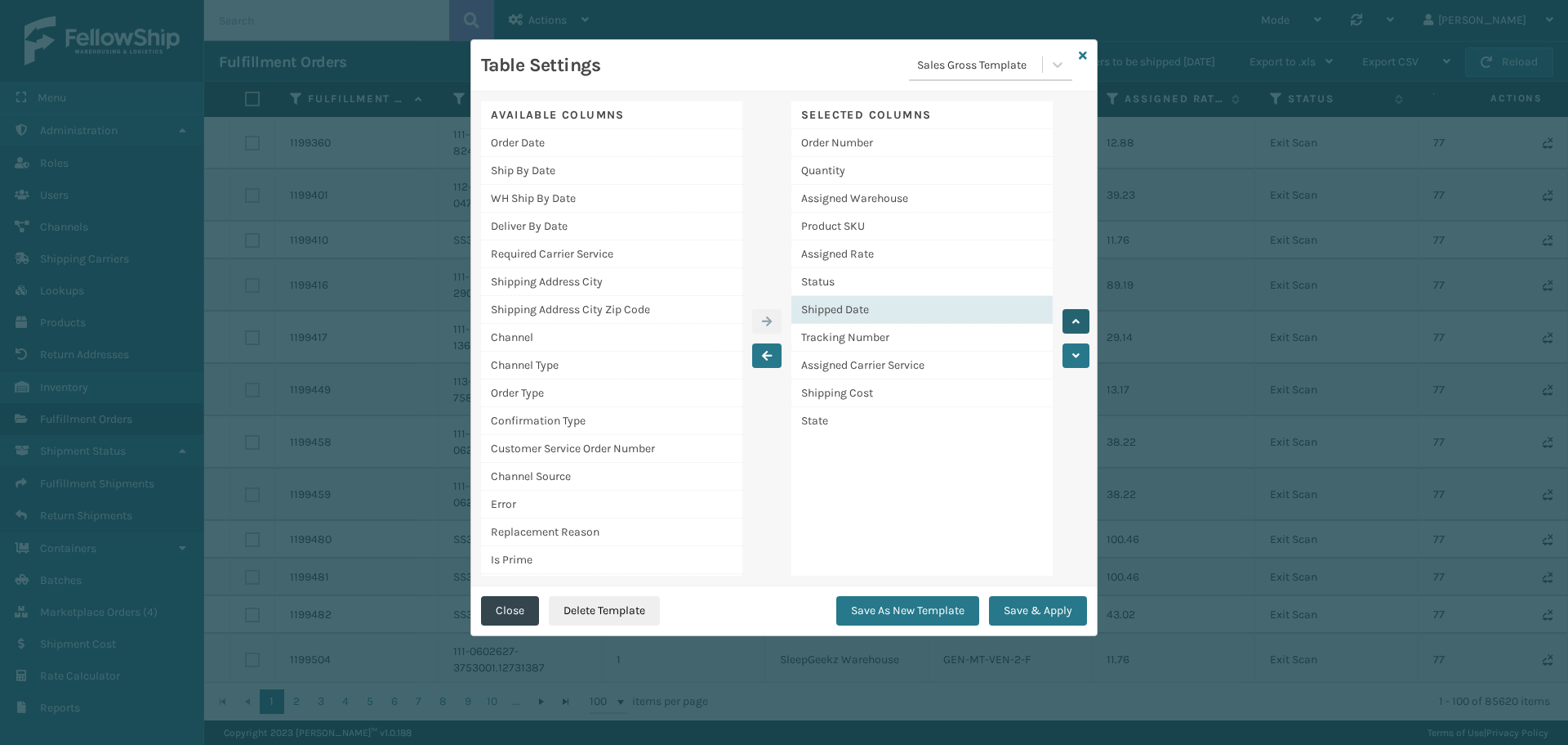
click at [1080, 323] on button "button" at bounding box center [1076, 321] width 27 height 25
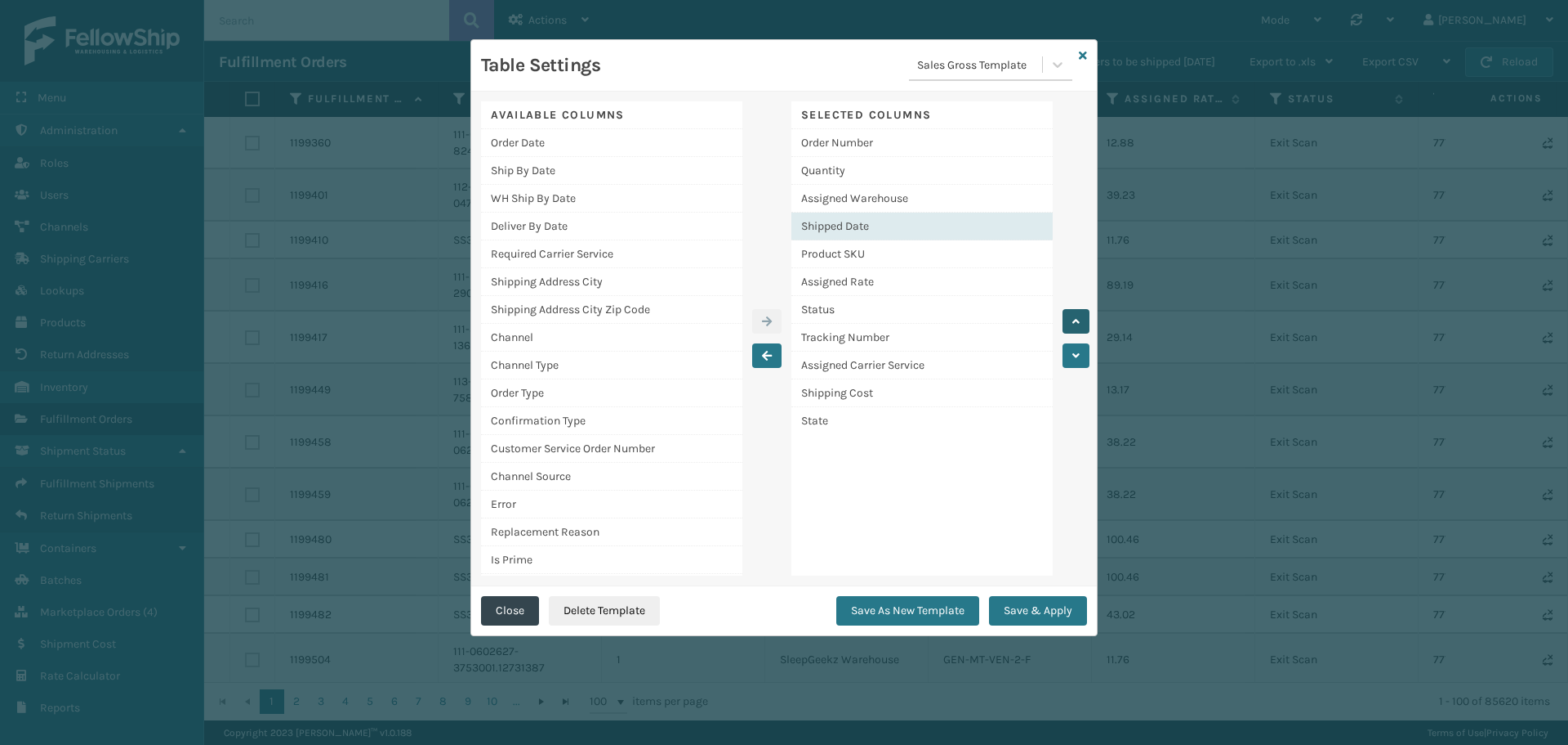
click at [1080, 323] on button "button" at bounding box center [1076, 321] width 27 height 25
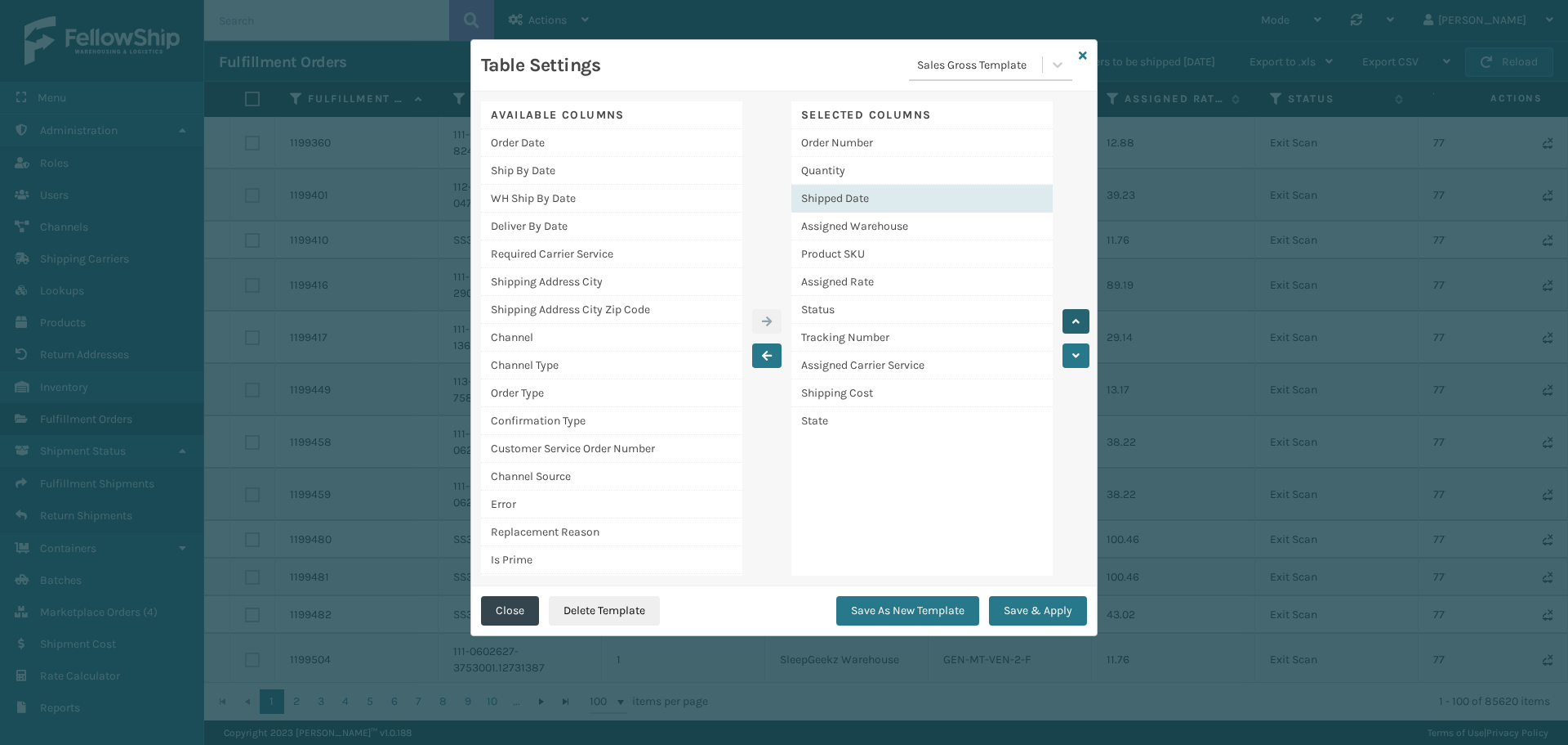
click at [1080, 323] on button "button" at bounding box center [1076, 321] width 27 height 25
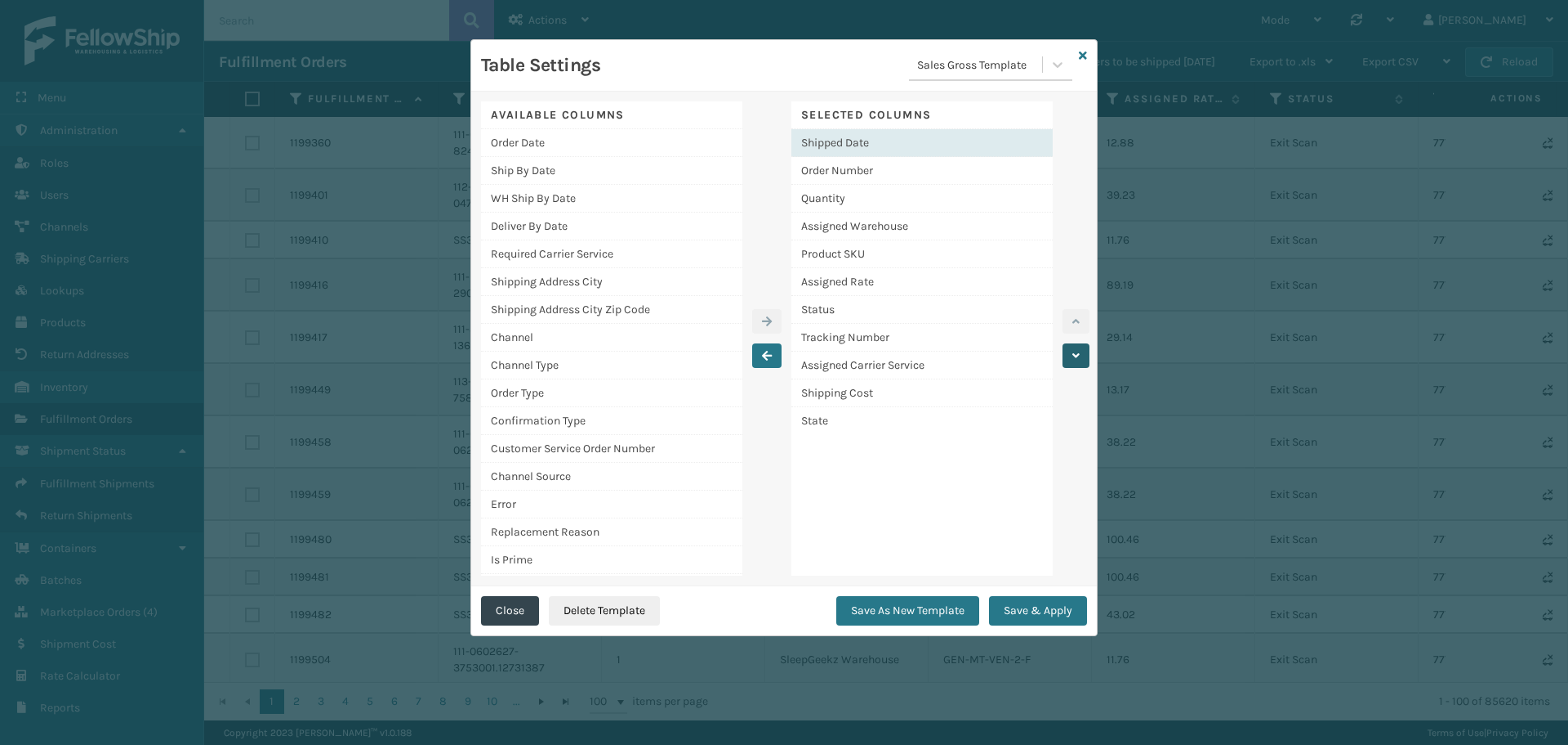
click at [1080, 349] on button "button" at bounding box center [1076, 356] width 27 height 25
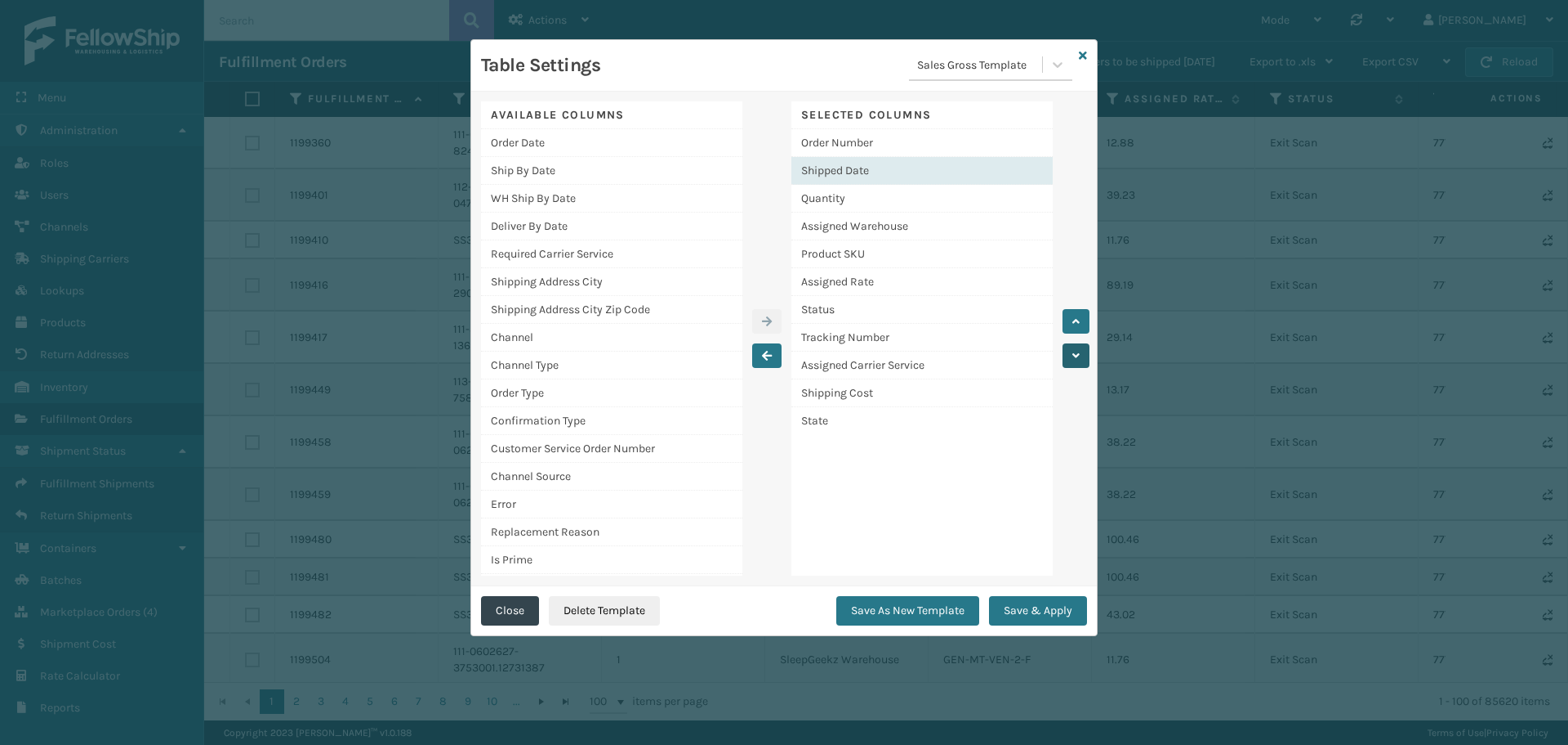
click at [1080, 349] on button "button" at bounding box center [1076, 356] width 27 height 25
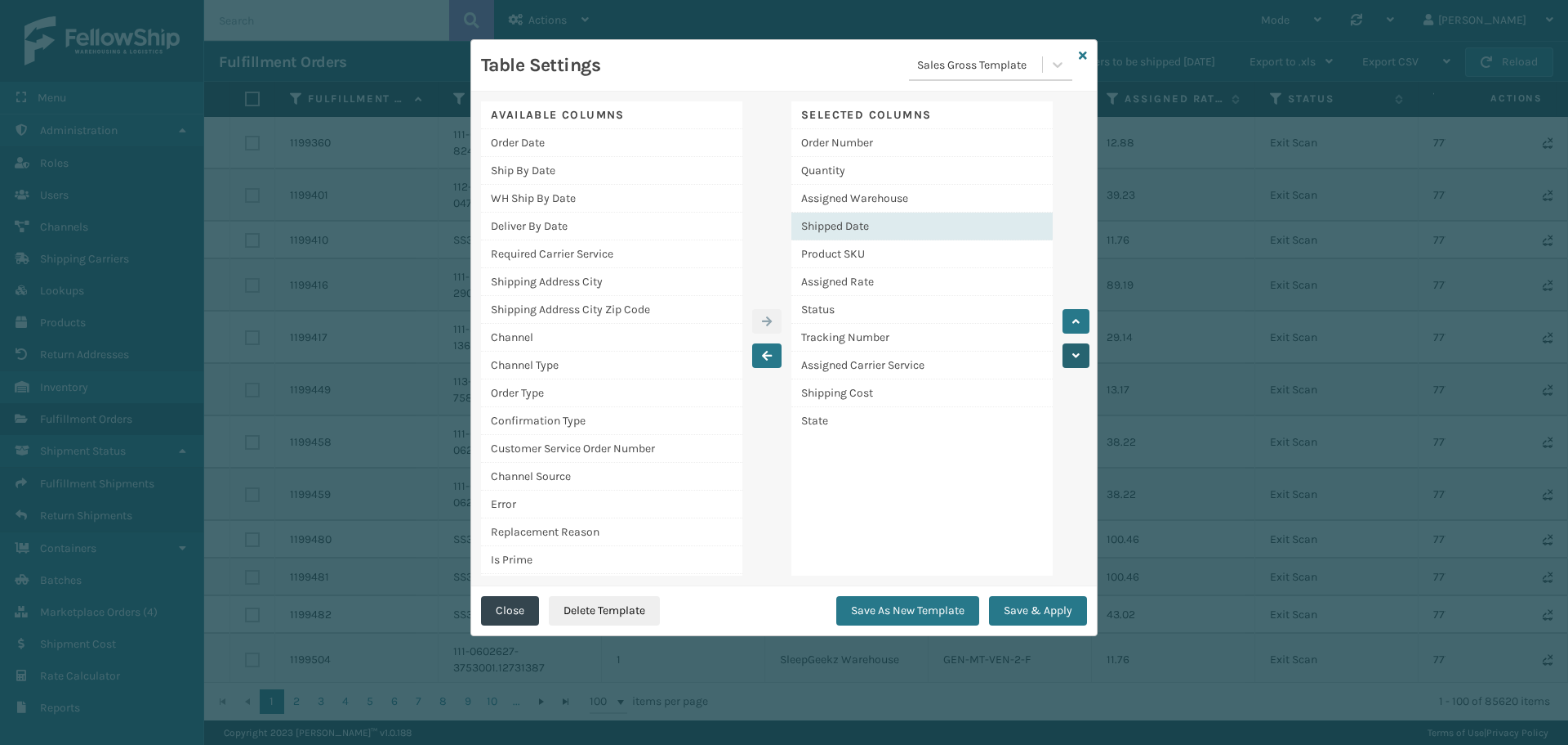
click at [1080, 349] on button "button" at bounding box center [1076, 356] width 27 height 25
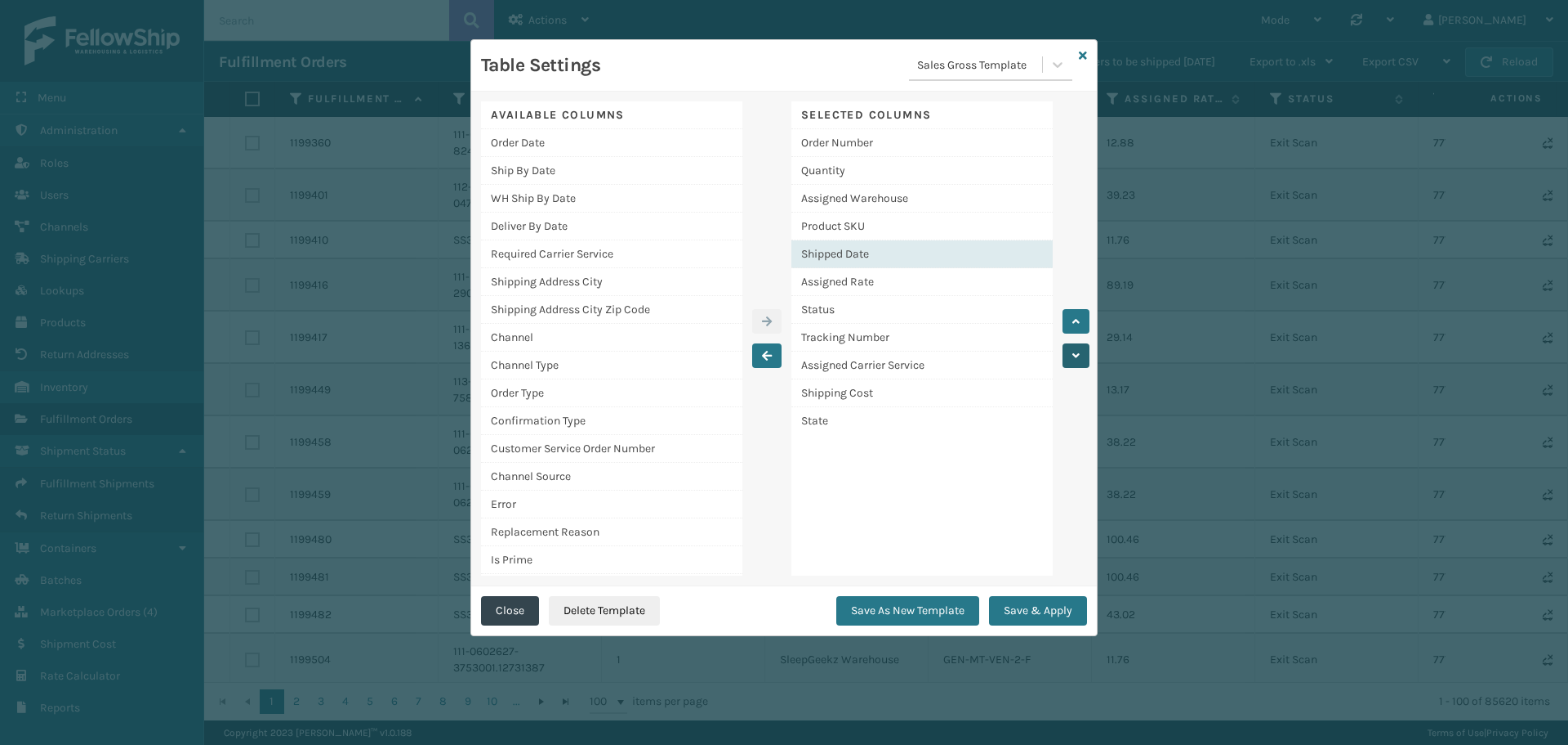
click at [1080, 349] on button "button" at bounding box center [1076, 356] width 27 height 25
click at [1077, 325] on icon "button" at bounding box center [1076, 321] width 7 height 11
click at [1086, 320] on button "button" at bounding box center [1076, 321] width 27 height 25
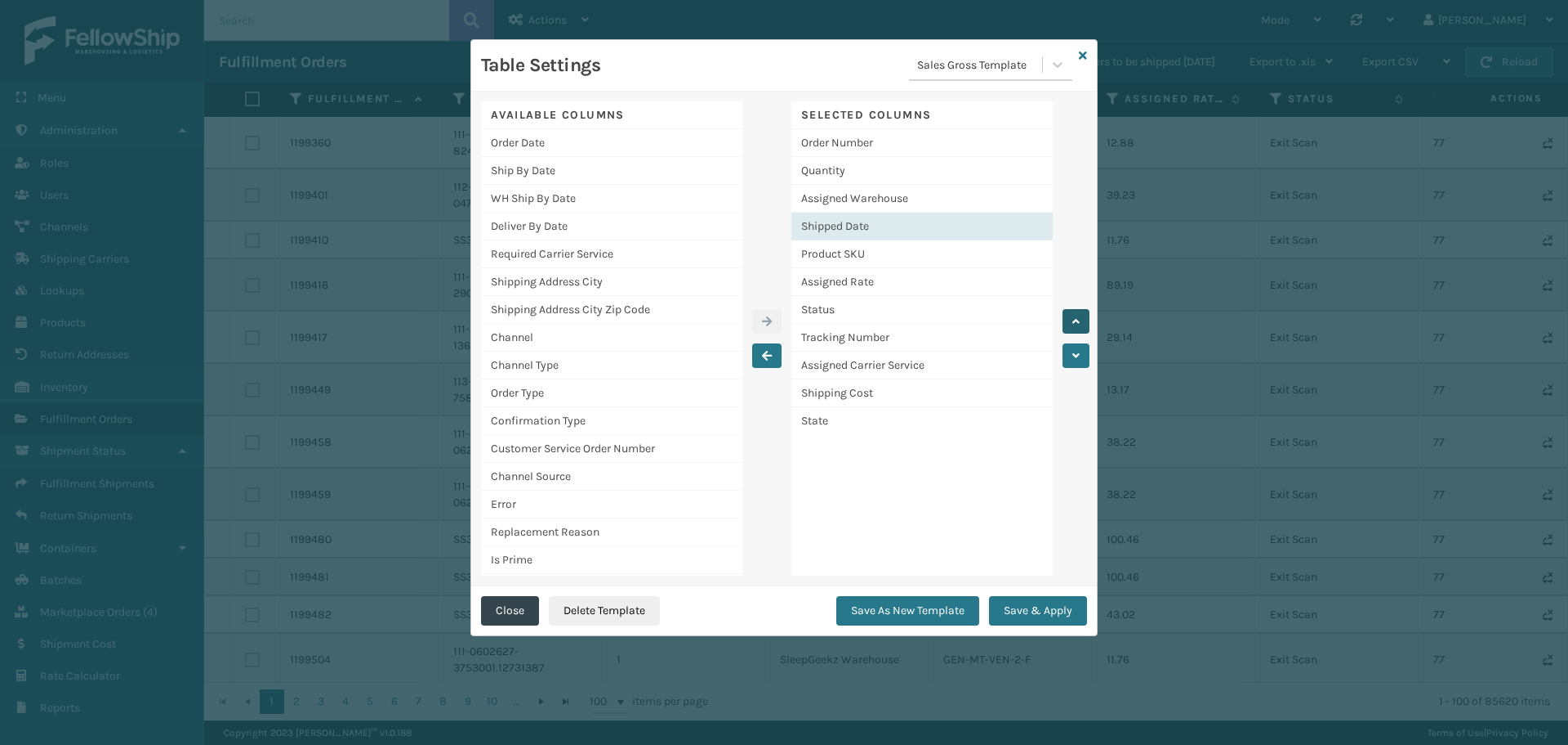
click at [1086, 320] on button "button" at bounding box center [1076, 321] width 27 height 25
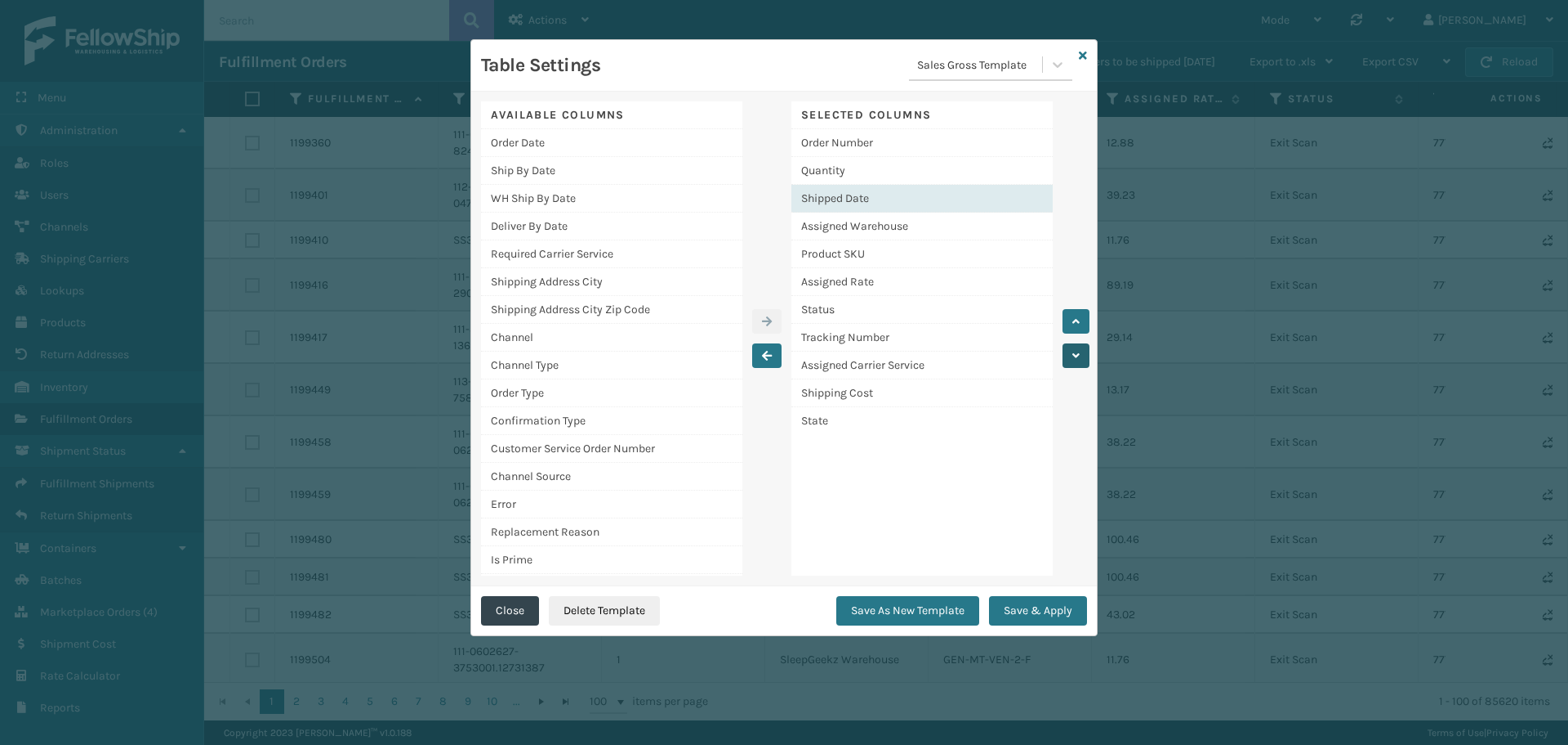
click at [1079, 356] on icon "button" at bounding box center [1076, 356] width 7 height 11
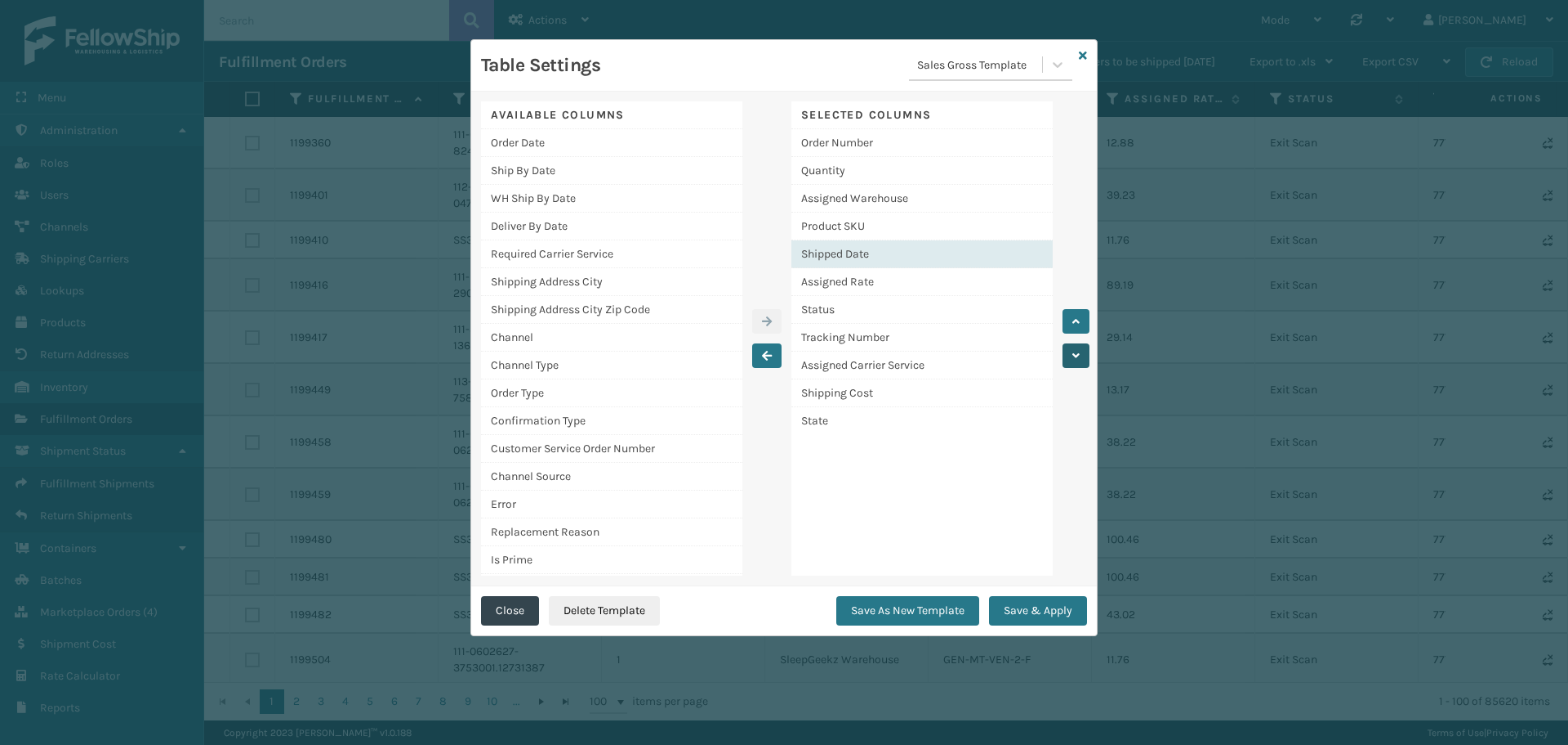
click at [1079, 356] on icon "button" at bounding box center [1076, 356] width 7 height 11
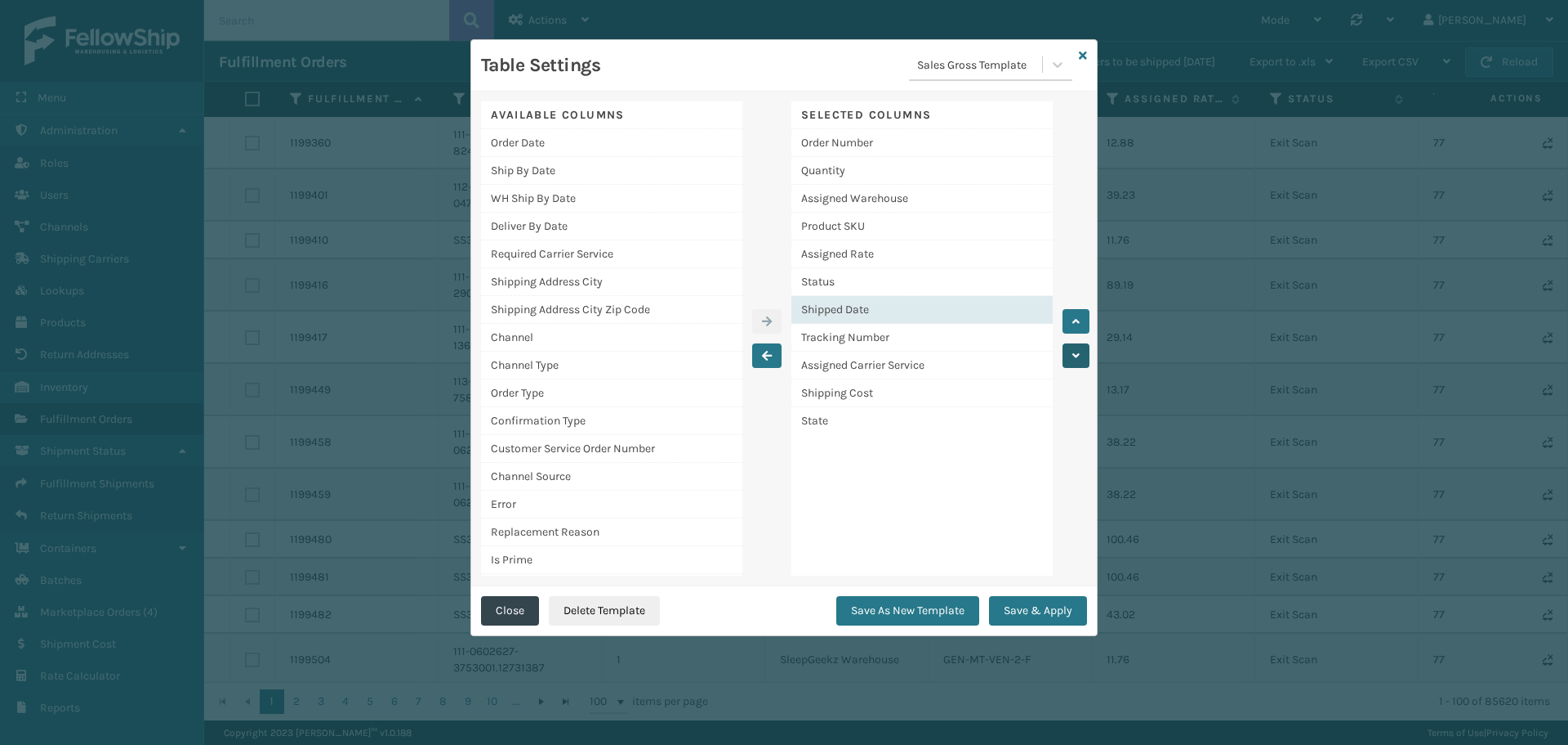
click at [1079, 356] on icon "button" at bounding box center [1076, 356] width 7 height 11
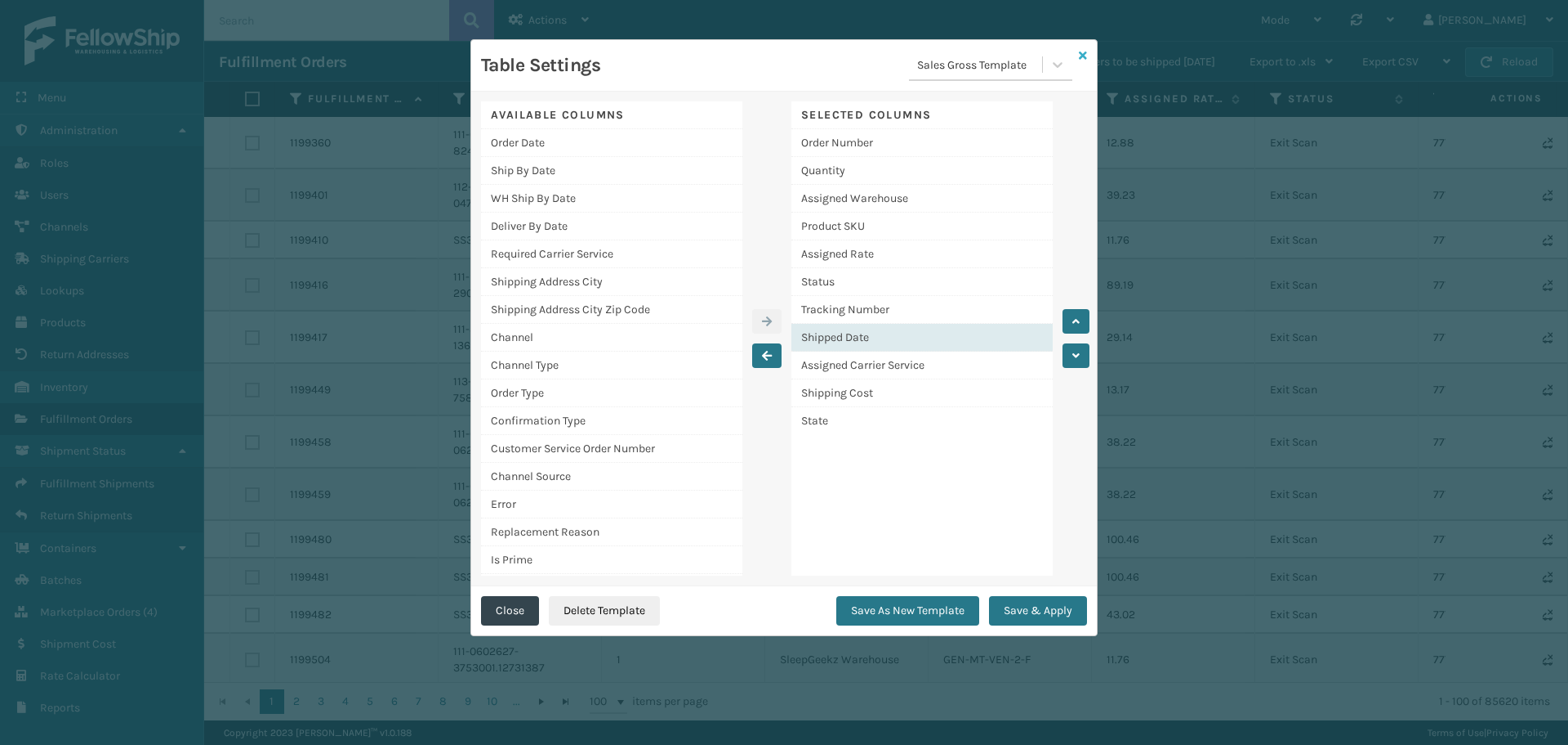
click at [1080, 58] on icon at bounding box center [1082, 55] width 8 height 11
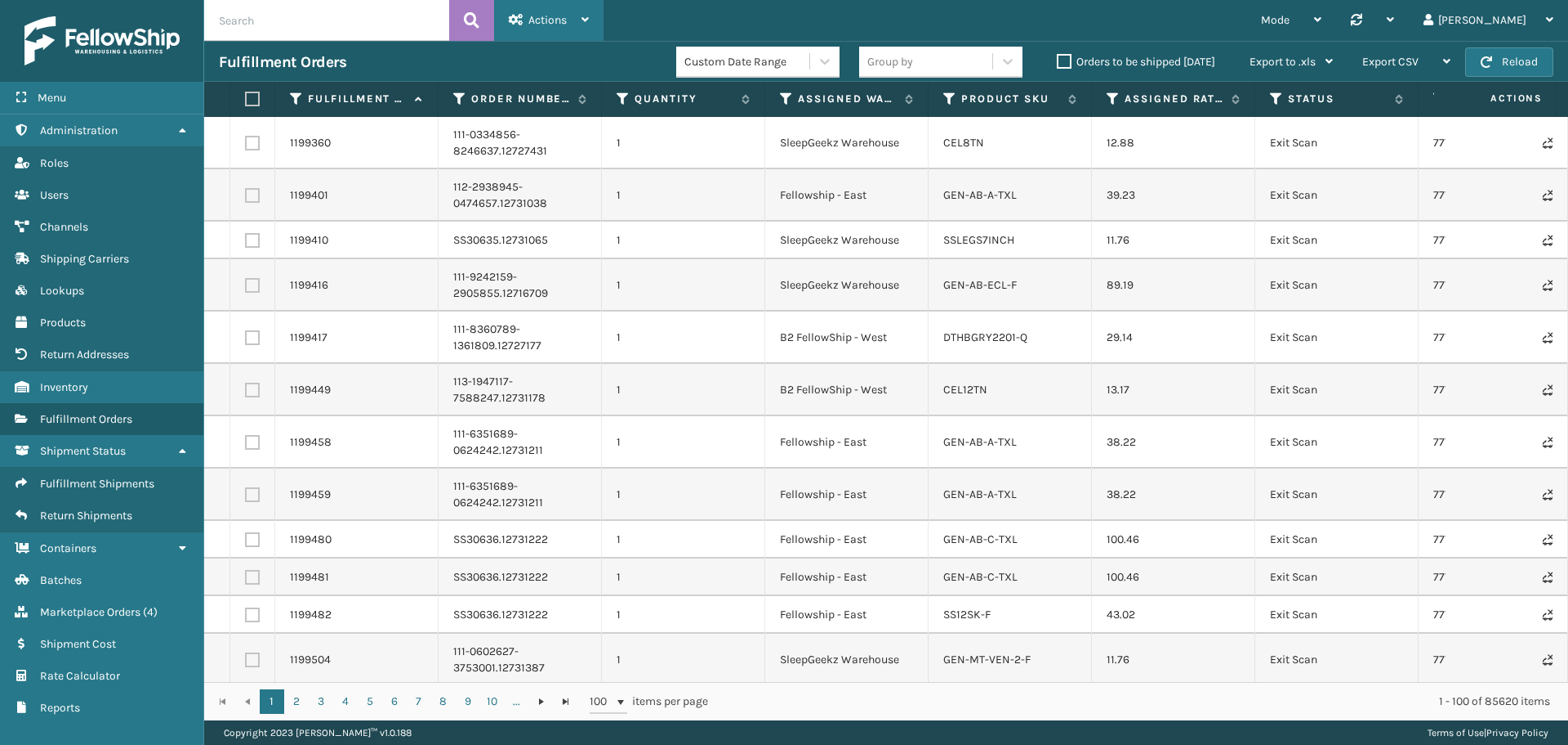
click at [575, 24] on div "Actions" at bounding box center [548, 20] width 80 height 40
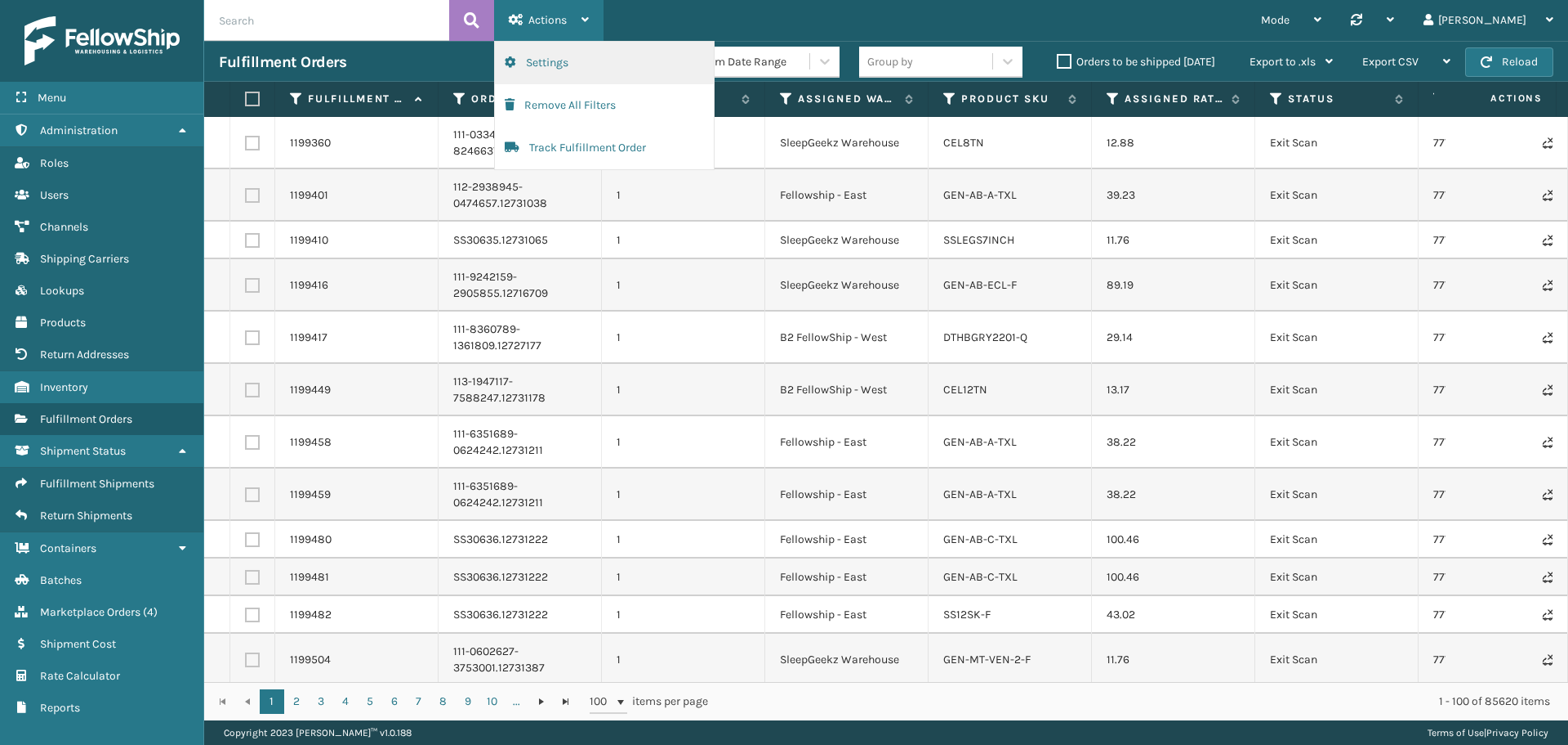
click at [583, 72] on button "Settings" at bounding box center [604, 62] width 218 height 42
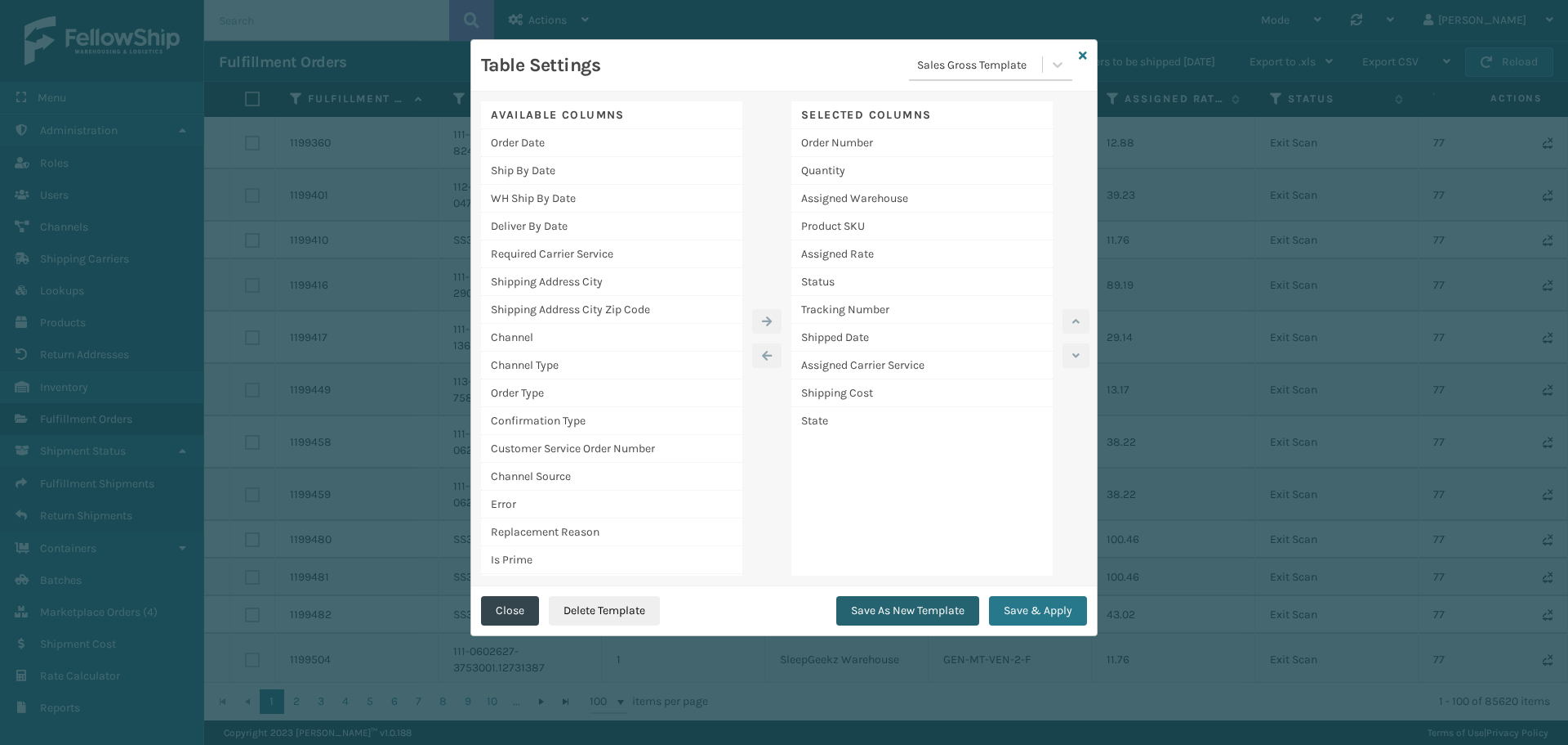
click at [920, 612] on button "Save As New Template" at bounding box center [908, 611] width 143 height 29
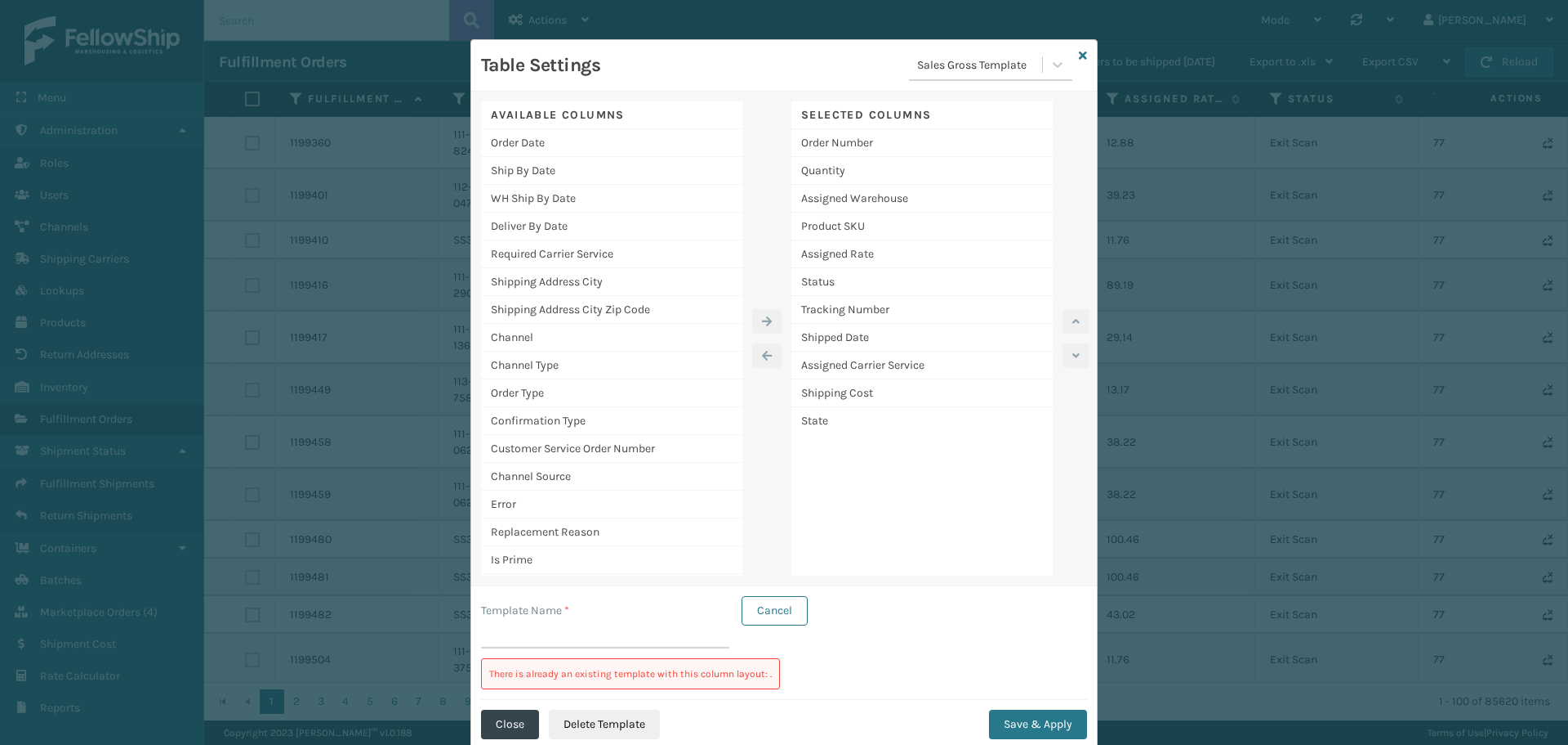
click at [570, 635] on input "Template Name *" at bounding box center [605, 634] width 249 height 29
type input "Fellowship FX"
click at [822, 429] on div "State" at bounding box center [922, 420] width 262 height 27
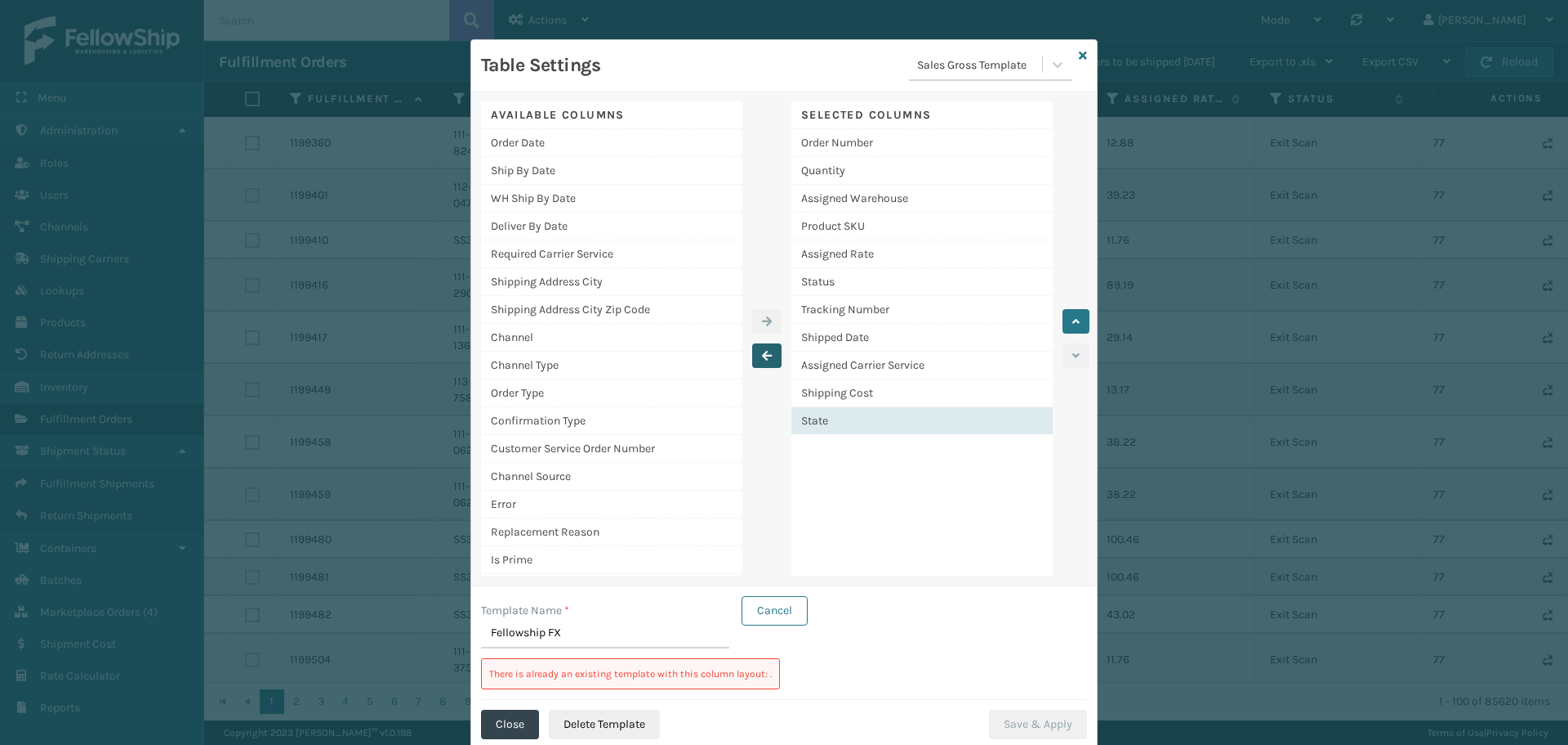
click at [755, 358] on button "button" at bounding box center [767, 356] width 29 height 25
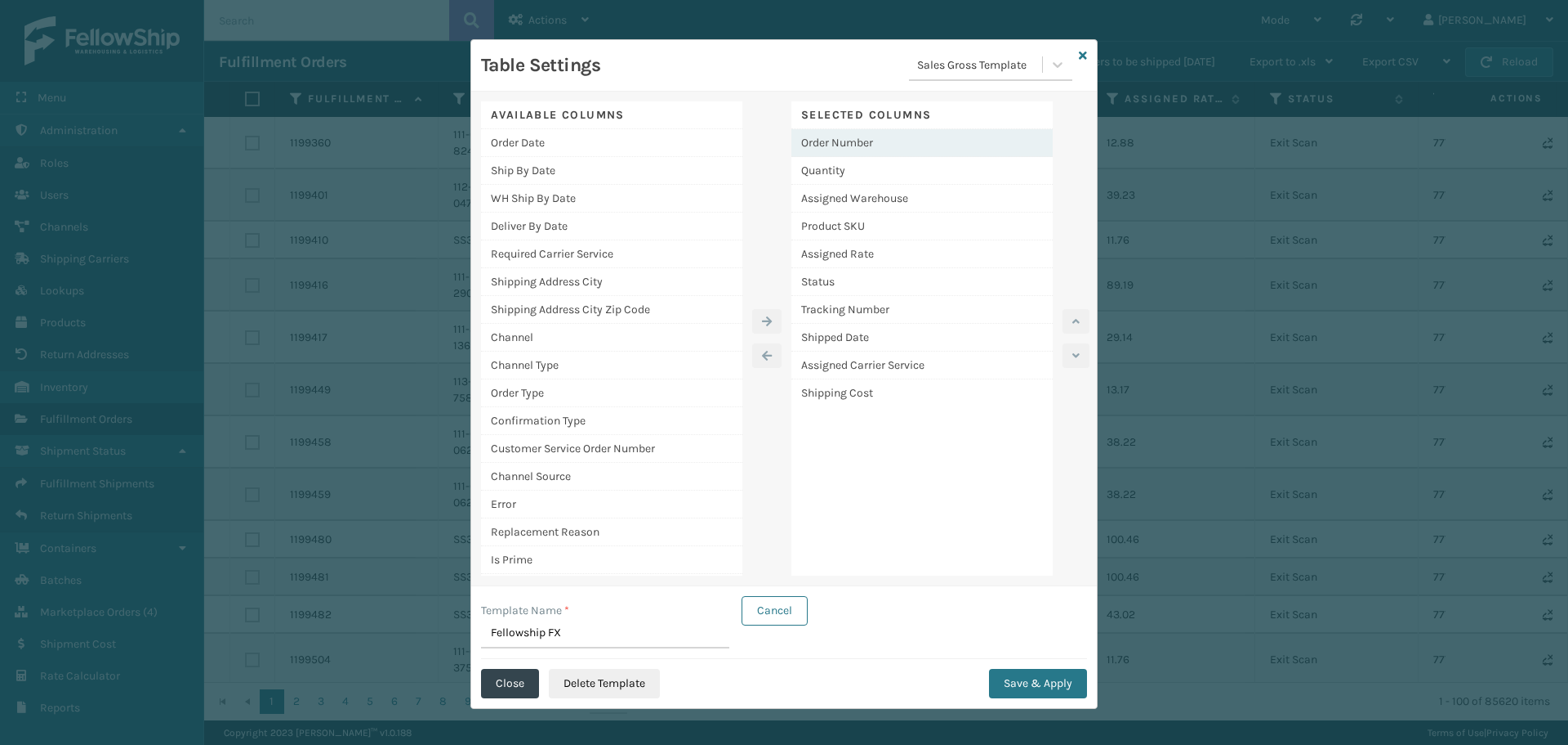
click at [866, 146] on div "Order Number" at bounding box center [922, 143] width 262 height 28
click at [762, 356] on icon "button" at bounding box center [767, 356] width 10 height 11
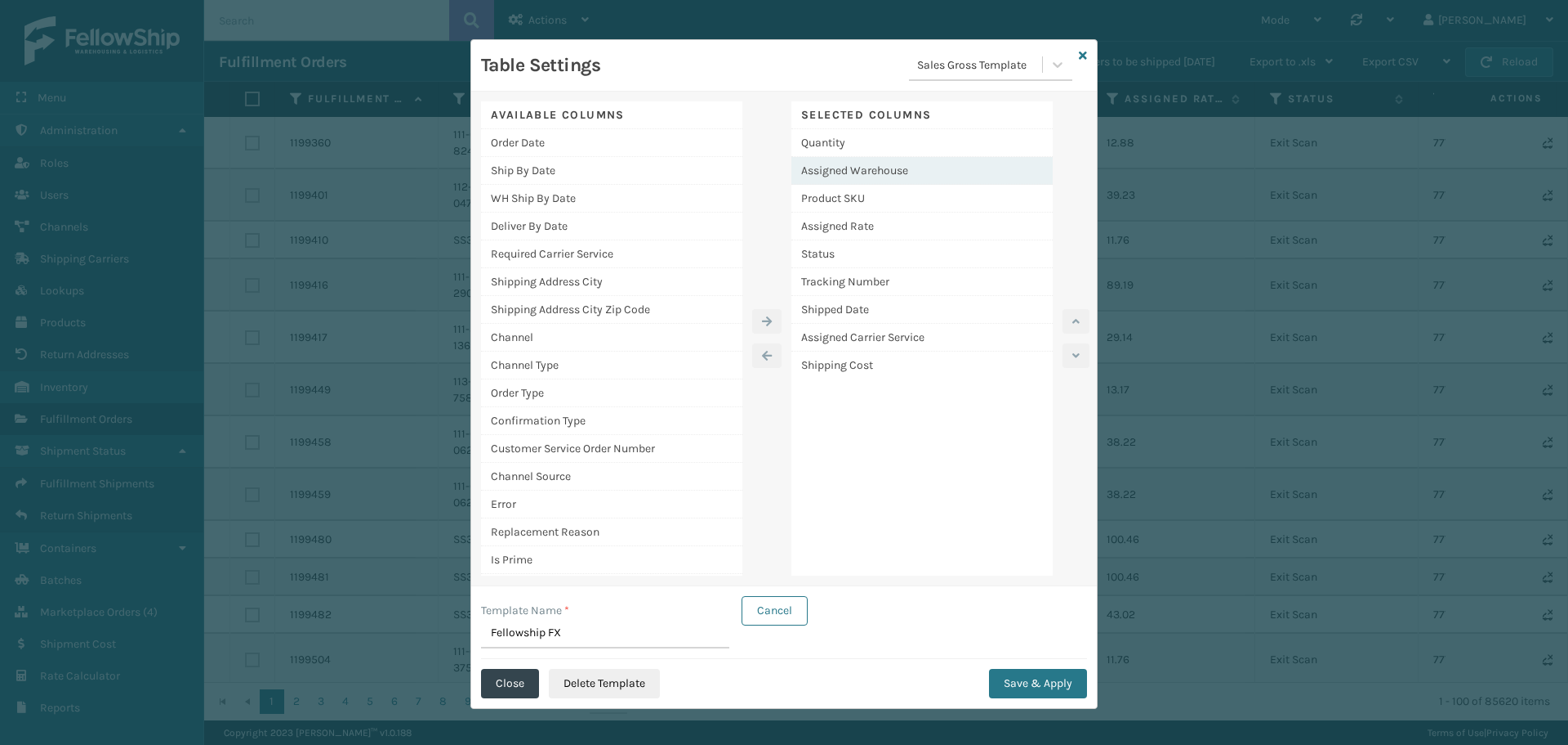
click at [850, 160] on div "Assigned Warehouse" at bounding box center [922, 171] width 262 height 28
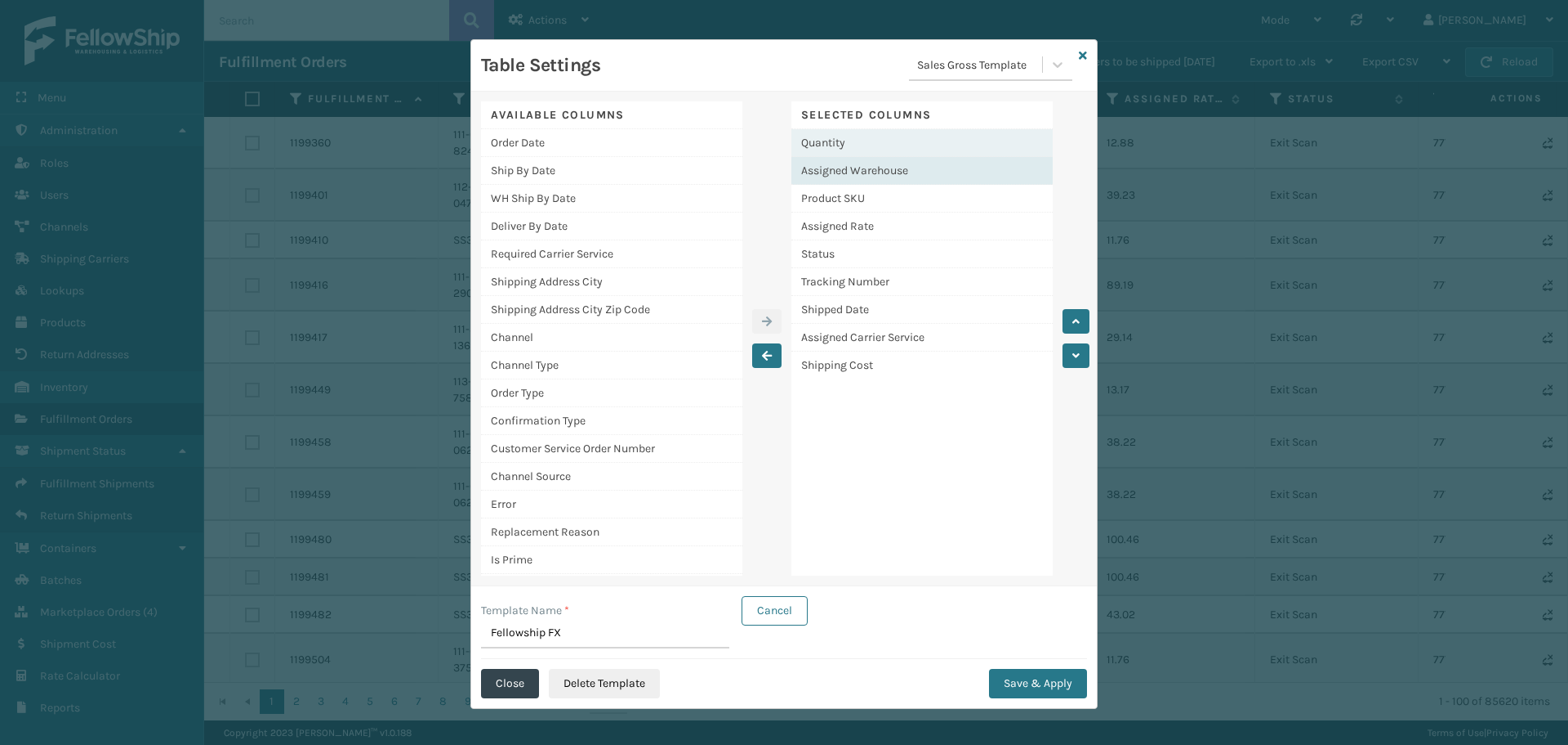
click at [845, 150] on div "Quantity" at bounding box center [922, 143] width 262 height 28
click at [836, 167] on div "Assigned Warehouse" at bounding box center [922, 171] width 262 height 28
click at [845, 175] on div "Assigned Warehouse" at bounding box center [922, 171] width 262 height 28
click at [834, 201] on div "Product SKU" at bounding box center [922, 198] width 262 height 28
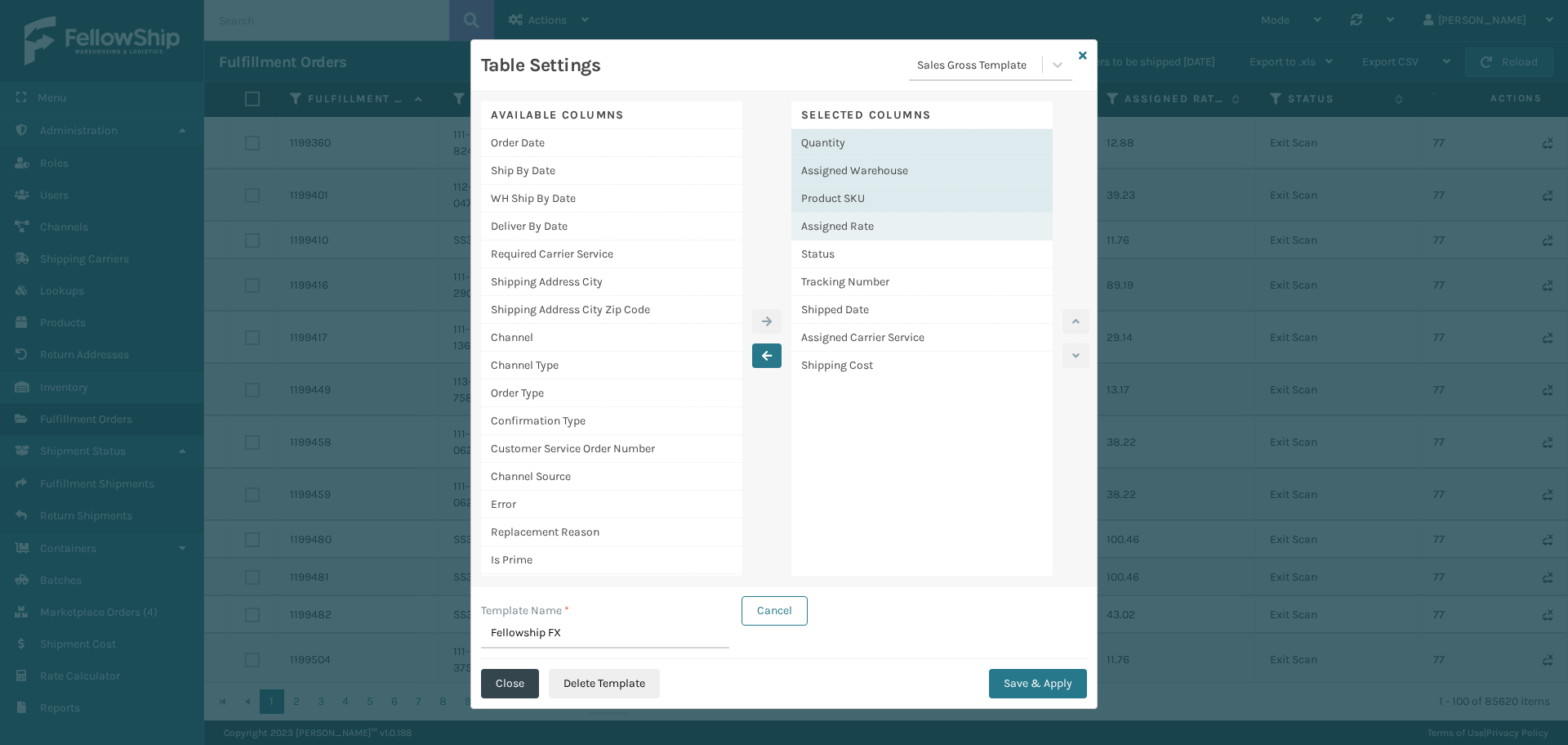
click at [871, 226] on div "Assigned Rate" at bounding box center [922, 226] width 262 height 28
click at [846, 248] on div "Status" at bounding box center [922, 254] width 262 height 28
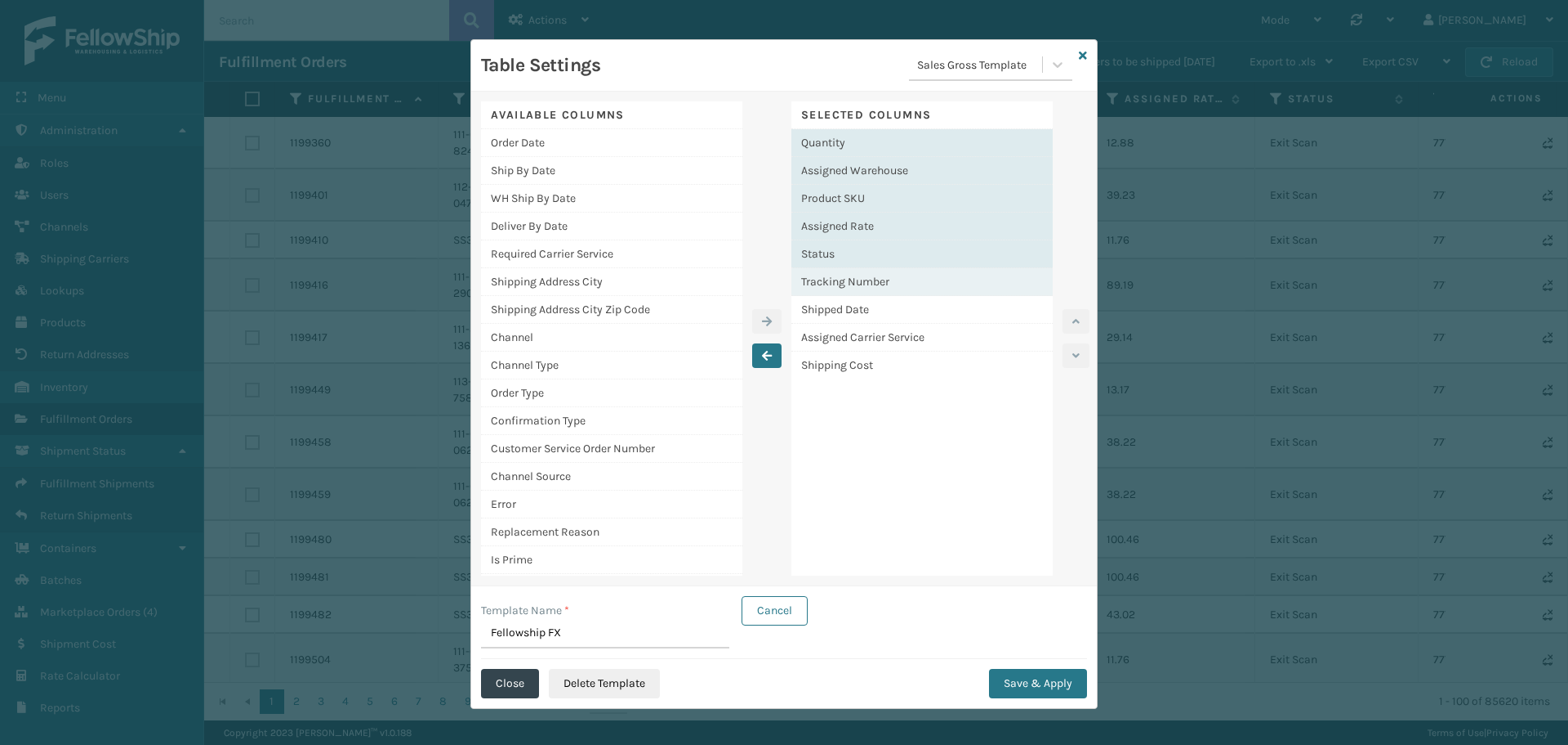
click at [849, 275] on div "Tracking Number" at bounding box center [922, 282] width 262 height 28
click at [857, 284] on div "Tracking Number" at bounding box center [922, 282] width 262 height 28
click at [901, 383] on div "Selected Columns Quantity Assigned Warehouse Product SKU Assigned Rate Status T…" at bounding box center [922, 338] width 262 height 474
click at [880, 278] on div "Tracking Number" at bounding box center [922, 282] width 262 height 28
click at [887, 332] on div "Assigned Carrier Service" at bounding box center [922, 337] width 262 height 28
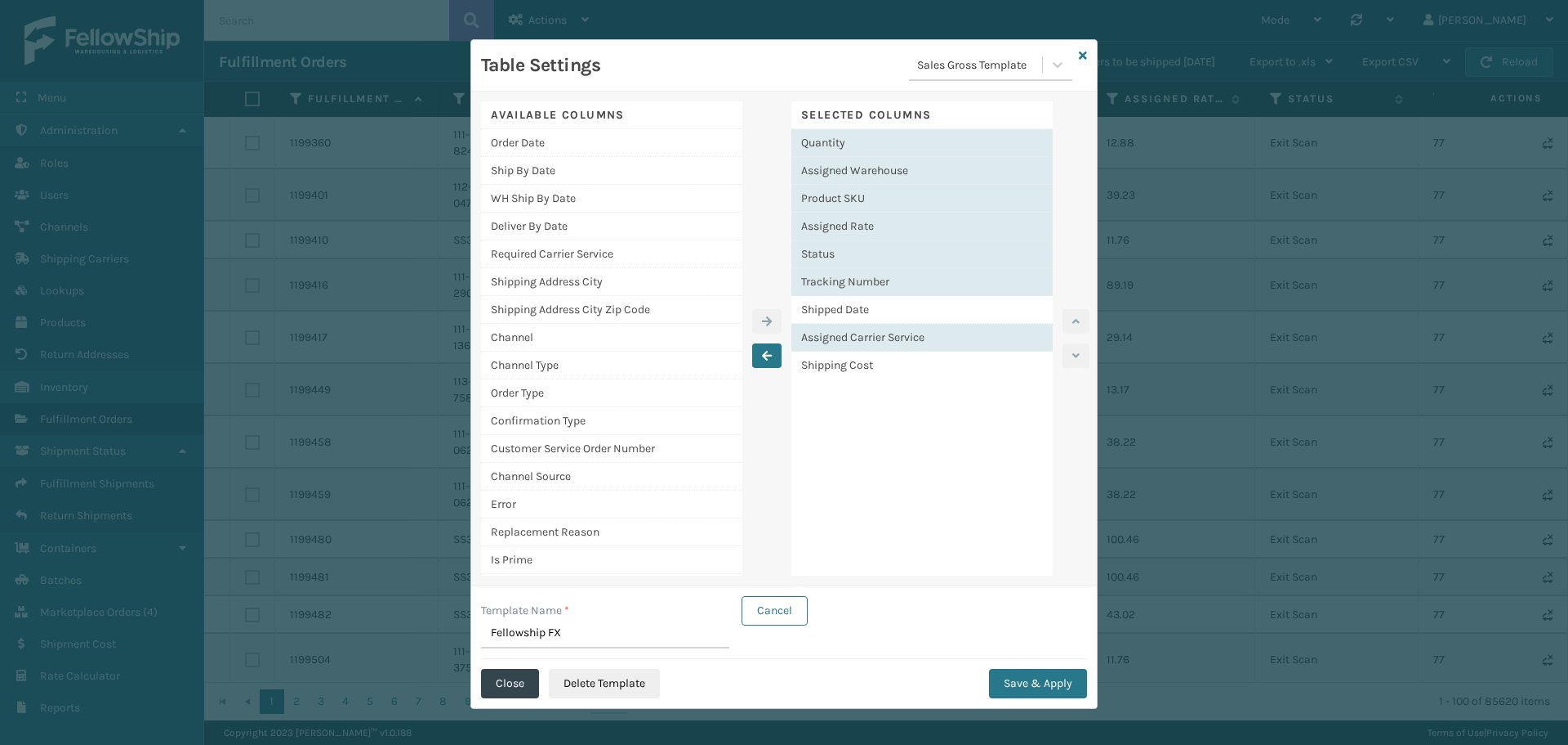
click at [864, 293] on div "Tracking Number" at bounding box center [922, 282] width 262 height 28
click at [858, 291] on div "Tracking Number" at bounding box center [922, 282] width 262 height 28
click at [842, 309] on div "Shipped Date" at bounding box center [922, 310] width 262 height 28
click at [773, 347] on button "button" at bounding box center [767, 356] width 29 height 25
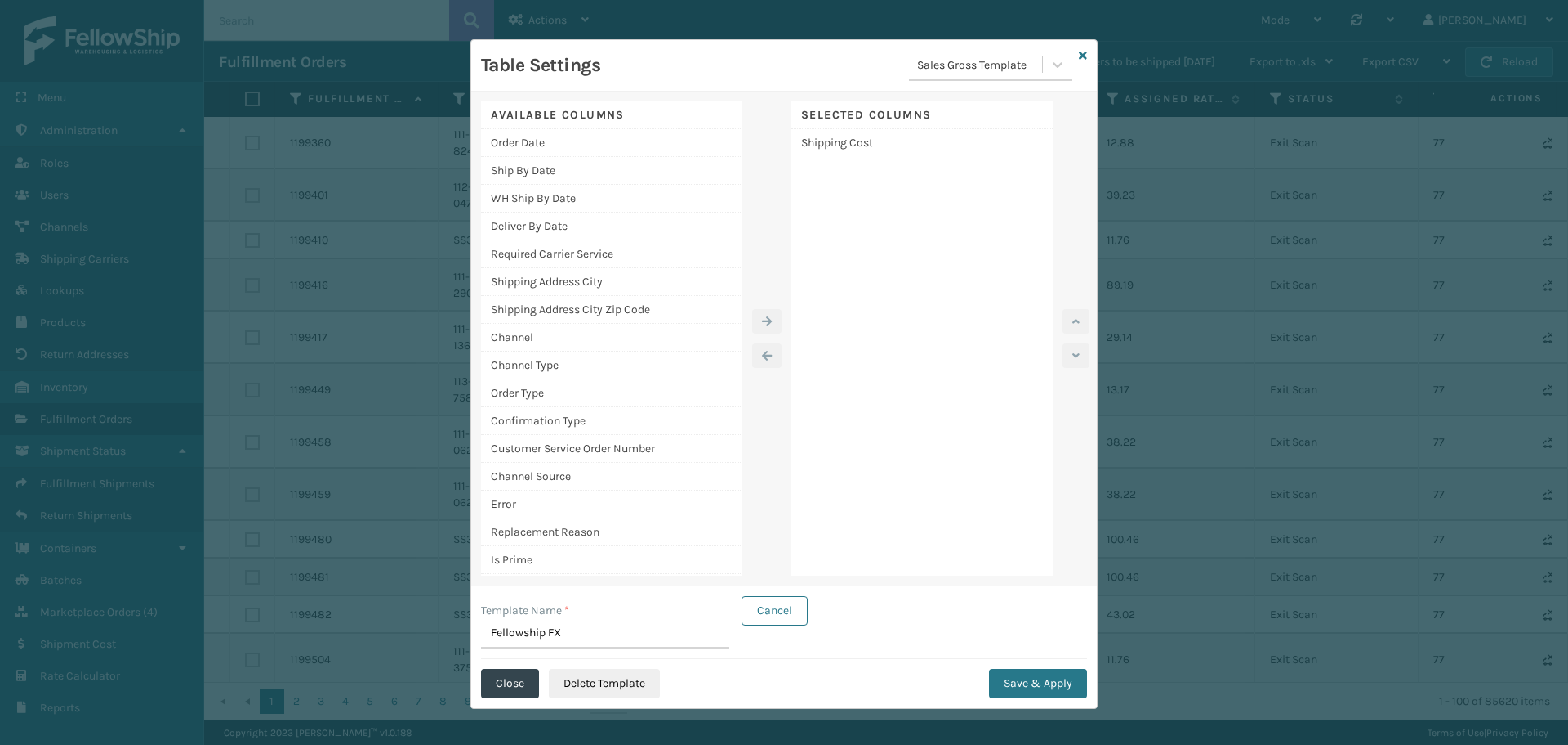
click at [830, 158] on div "Selected Columns Shipping Cost" at bounding box center [922, 338] width 262 height 474
click at [834, 144] on div "Shipping Cost" at bounding box center [922, 142] width 262 height 27
click at [768, 355] on button "button" at bounding box center [767, 356] width 29 height 25
click at [541, 135] on div "Order Date" at bounding box center [611, 143] width 262 height 28
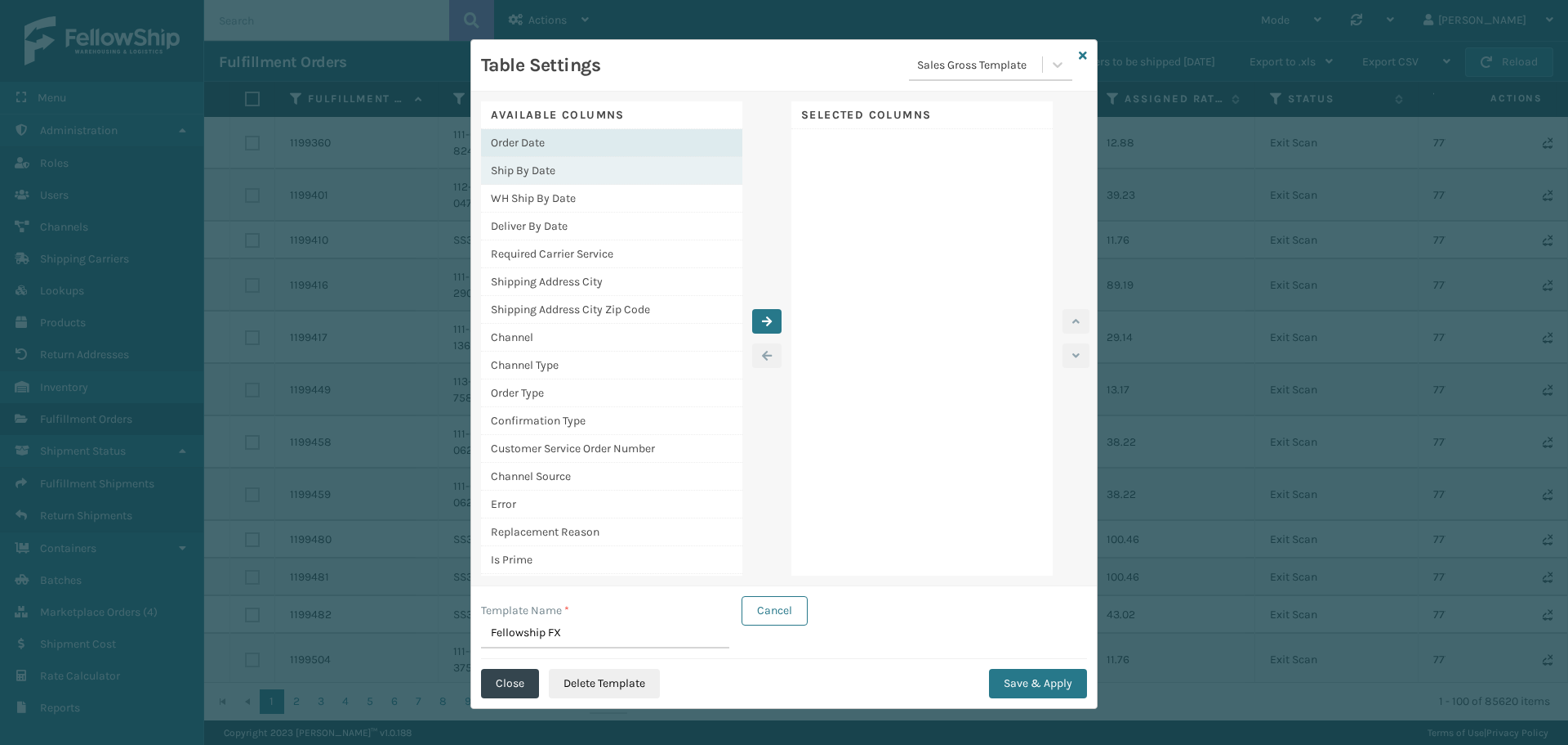
click at [549, 169] on div "Ship By Date" at bounding box center [611, 171] width 262 height 28
click at [762, 325] on icon "button" at bounding box center [767, 321] width 10 height 11
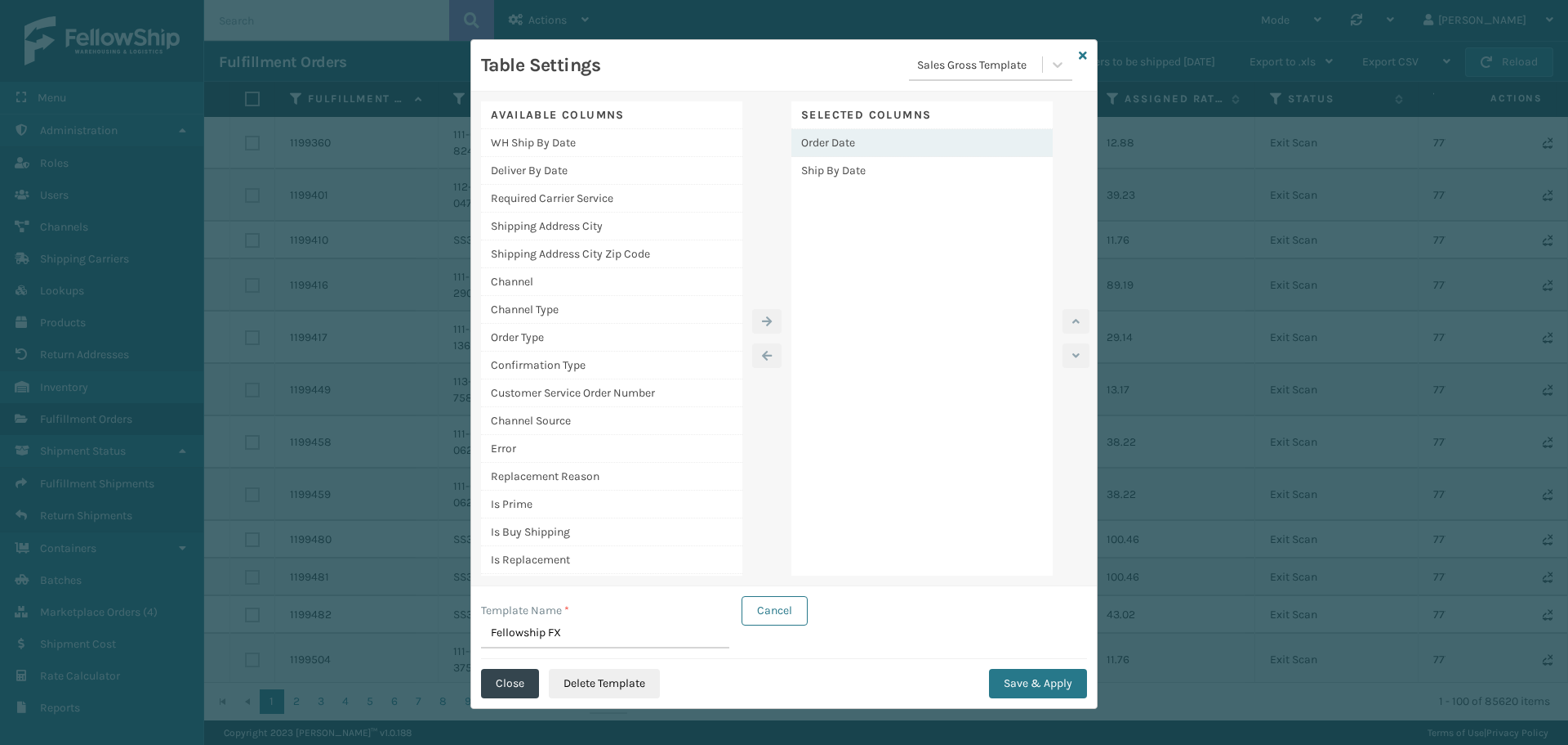
click at [847, 136] on div "Order Date" at bounding box center [922, 143] width 262 height 28
click at [762, 351] on icon "button" at bounding box center [767, 356] width 10 height 11
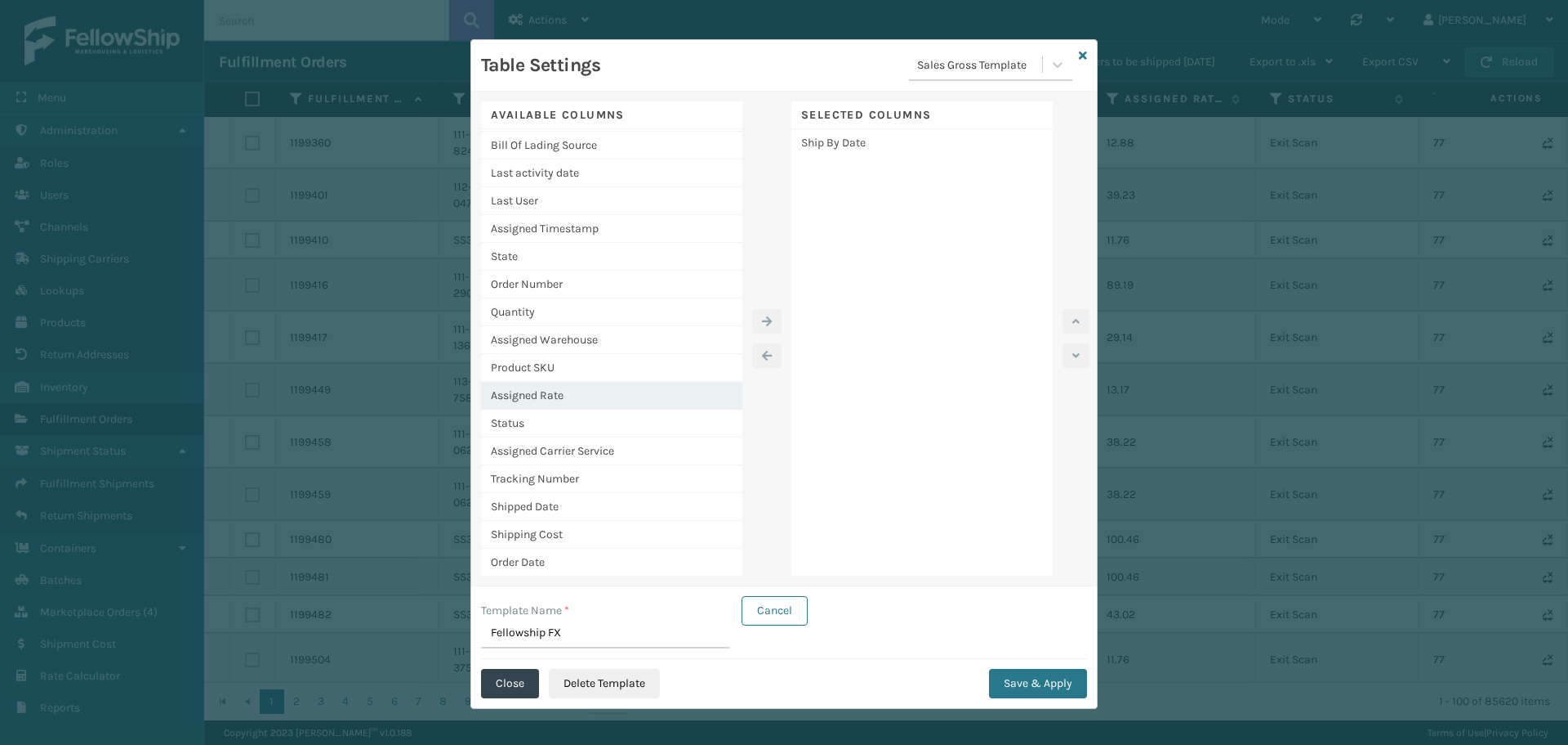
scroll to position [4, 0]
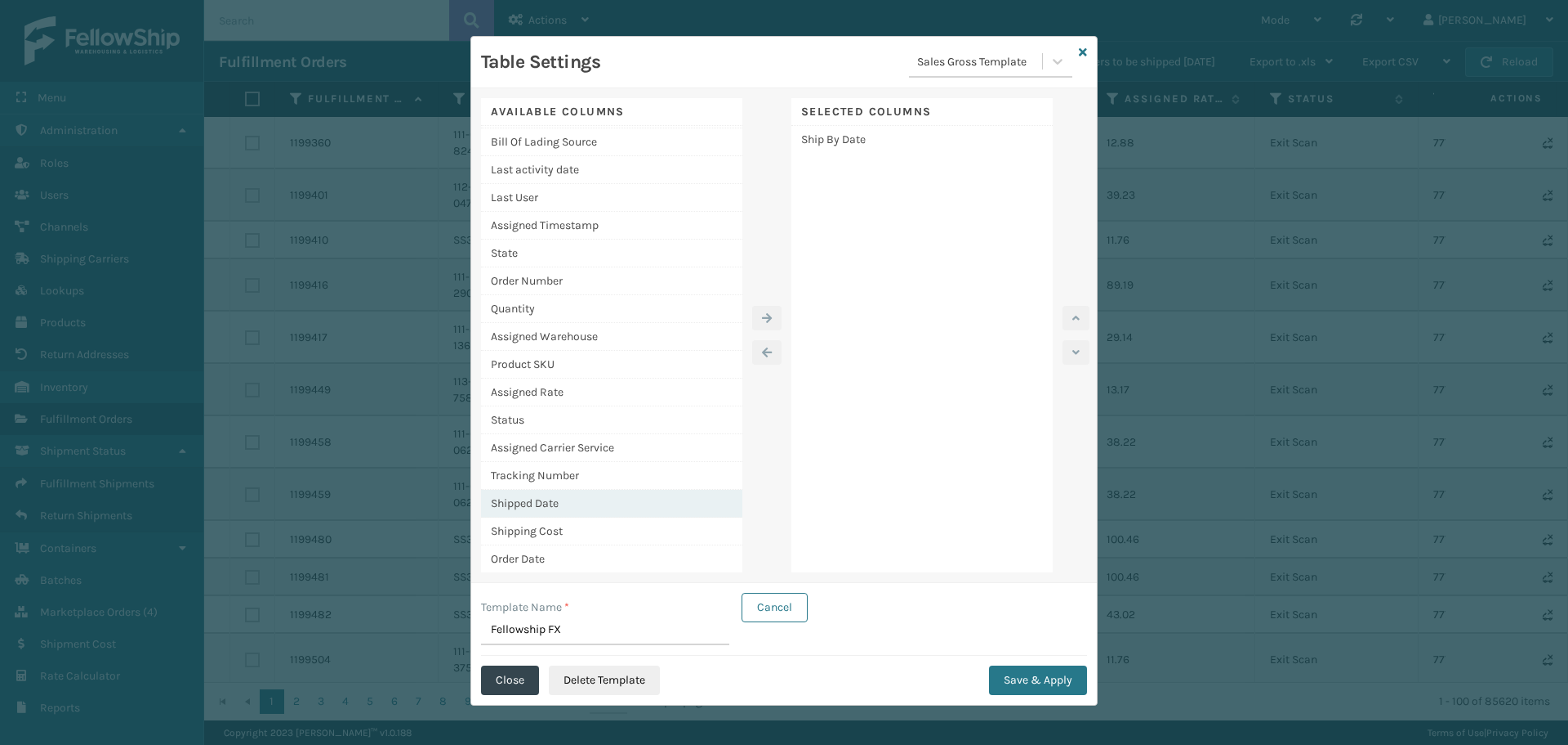
click at [577, 508] on div "Shipped Date" at bounding box center [611, 503] width 262 height 28
click at [762, 315] on icon "button" at bounding box center [767, 318] width 10 height 11
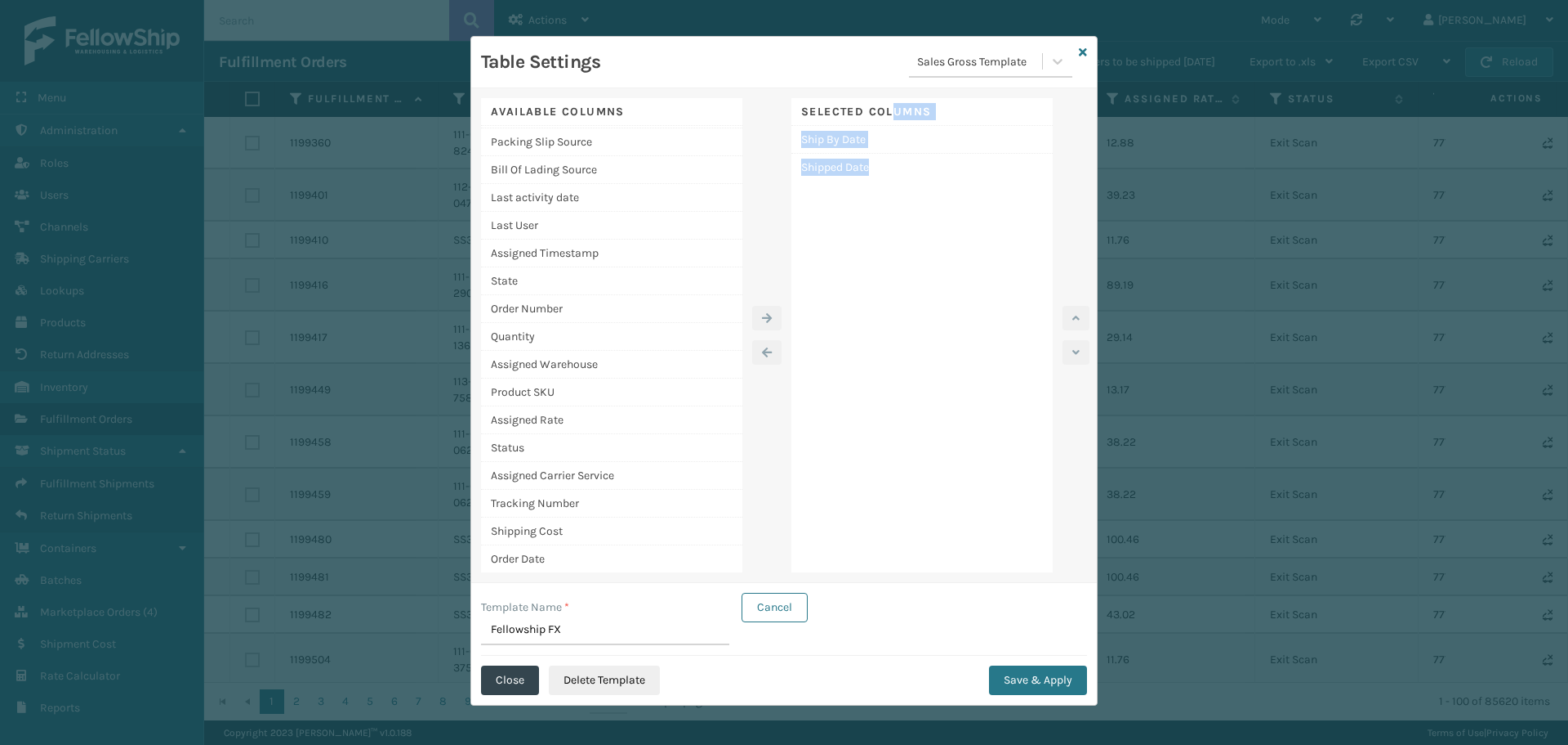
drag, startPoint x: 872, startPoint y: 160, endPoint x: 884, endPoint y: 125, distance: 37.0
click at [884, 125] on div "Selected Columns Ship By Date Shipped Date" at bounding box center [922, 335] width 262 height 474
click at [849, 175] on div "Shipped Date" at bounding box center [922, 166] width 262 height 27
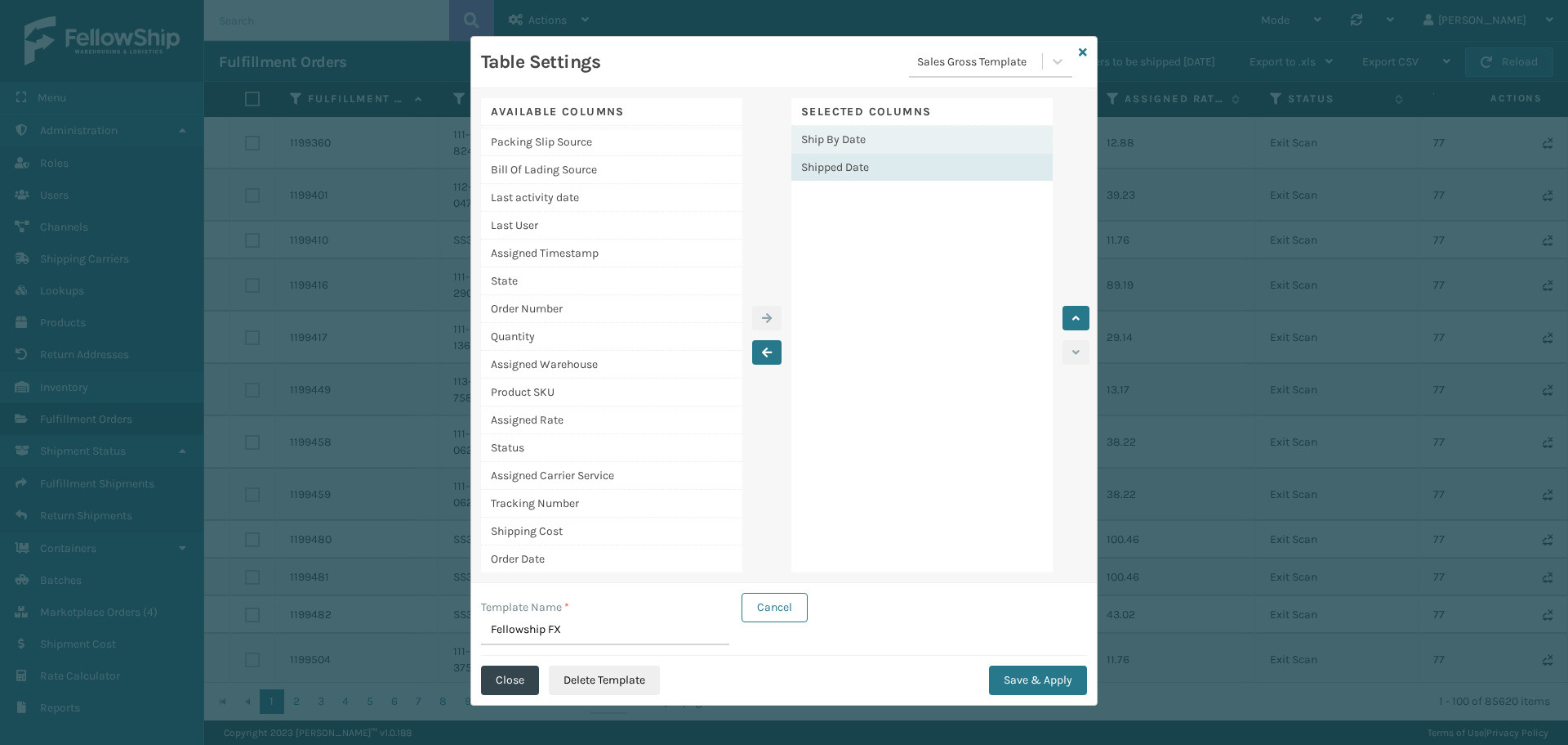
click at [901, 137] on div "Ship By Date" at bounding box center [922, 140] width 262 height 28
click at [769, 349] on button "button" at bounding box center [767, 352] width 29 height 25
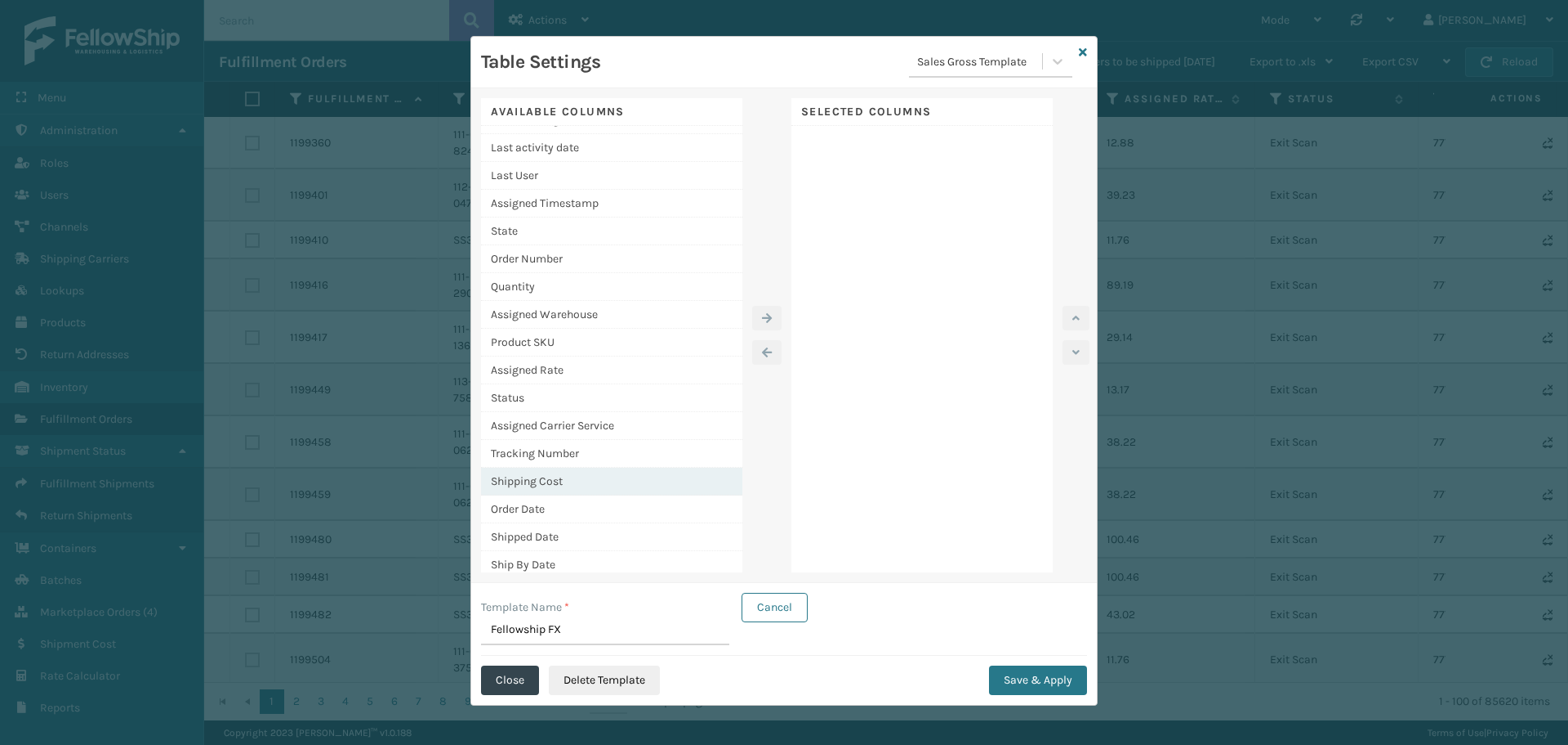
scroll to position [804, 0]
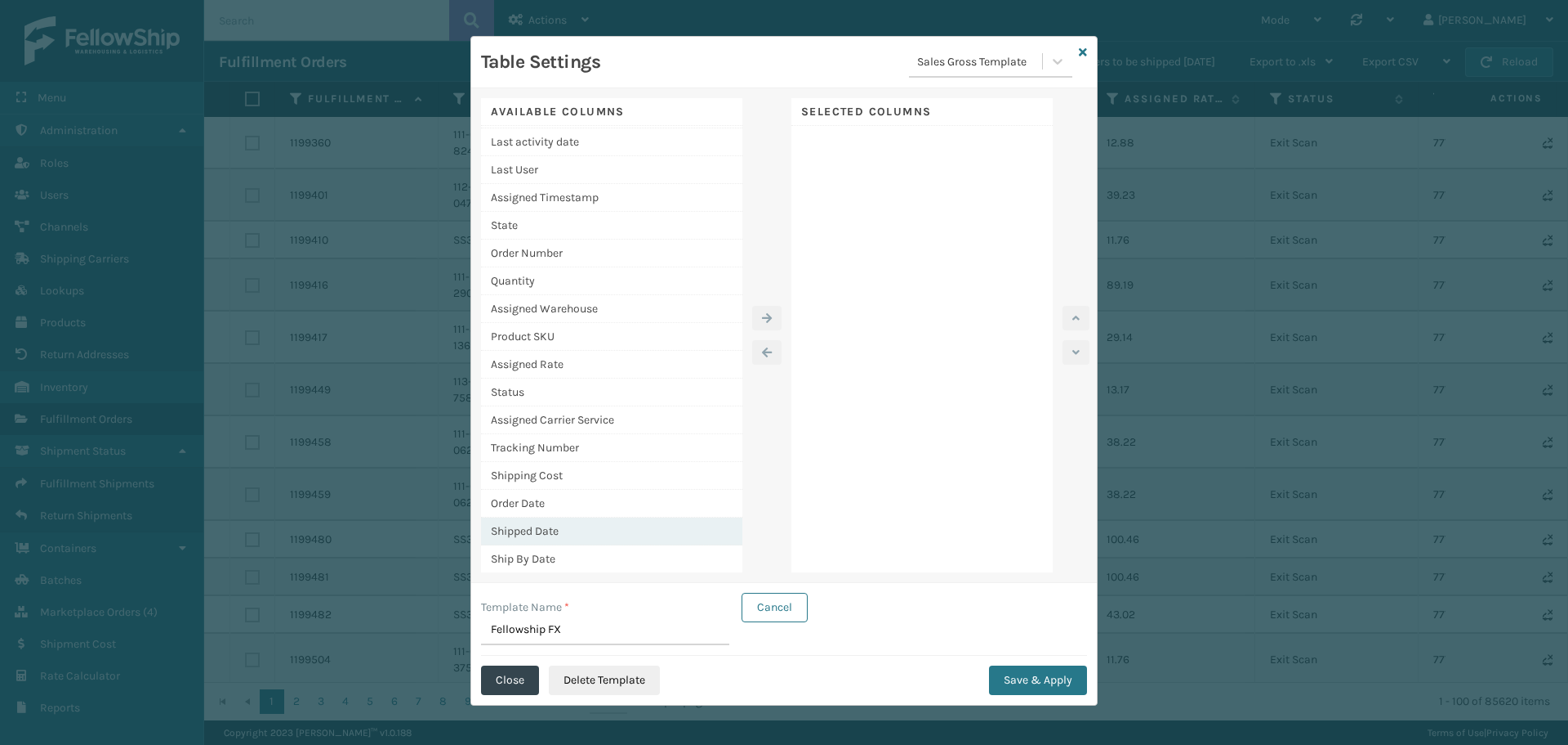
click at [565, 521] on div "Shipped Date" at bounding box center [611, 531] width 262 height 28
click at [763, 322] on icon "button" at bounding box center [767, 318] width 10 height 11
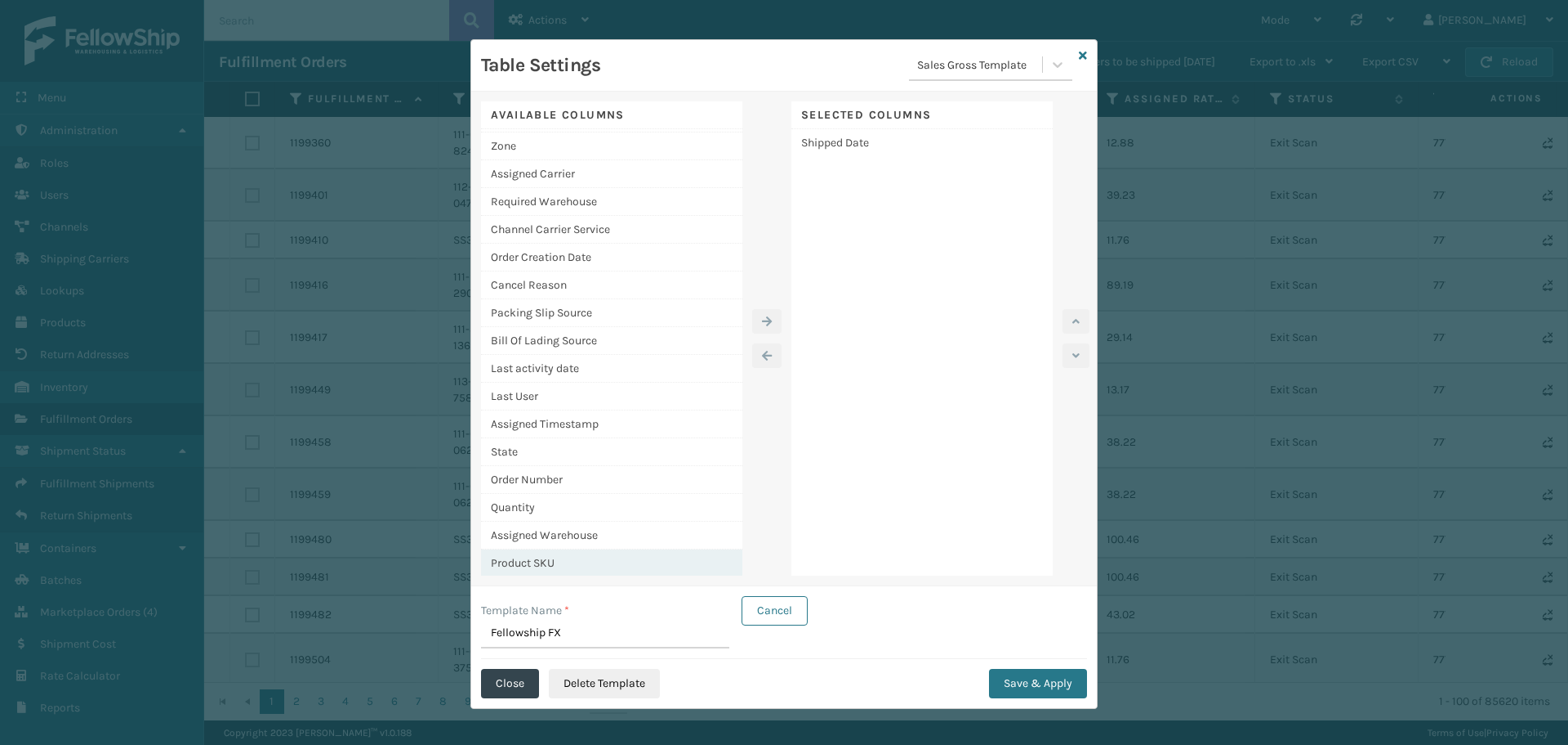
scroll to position [736, 0]
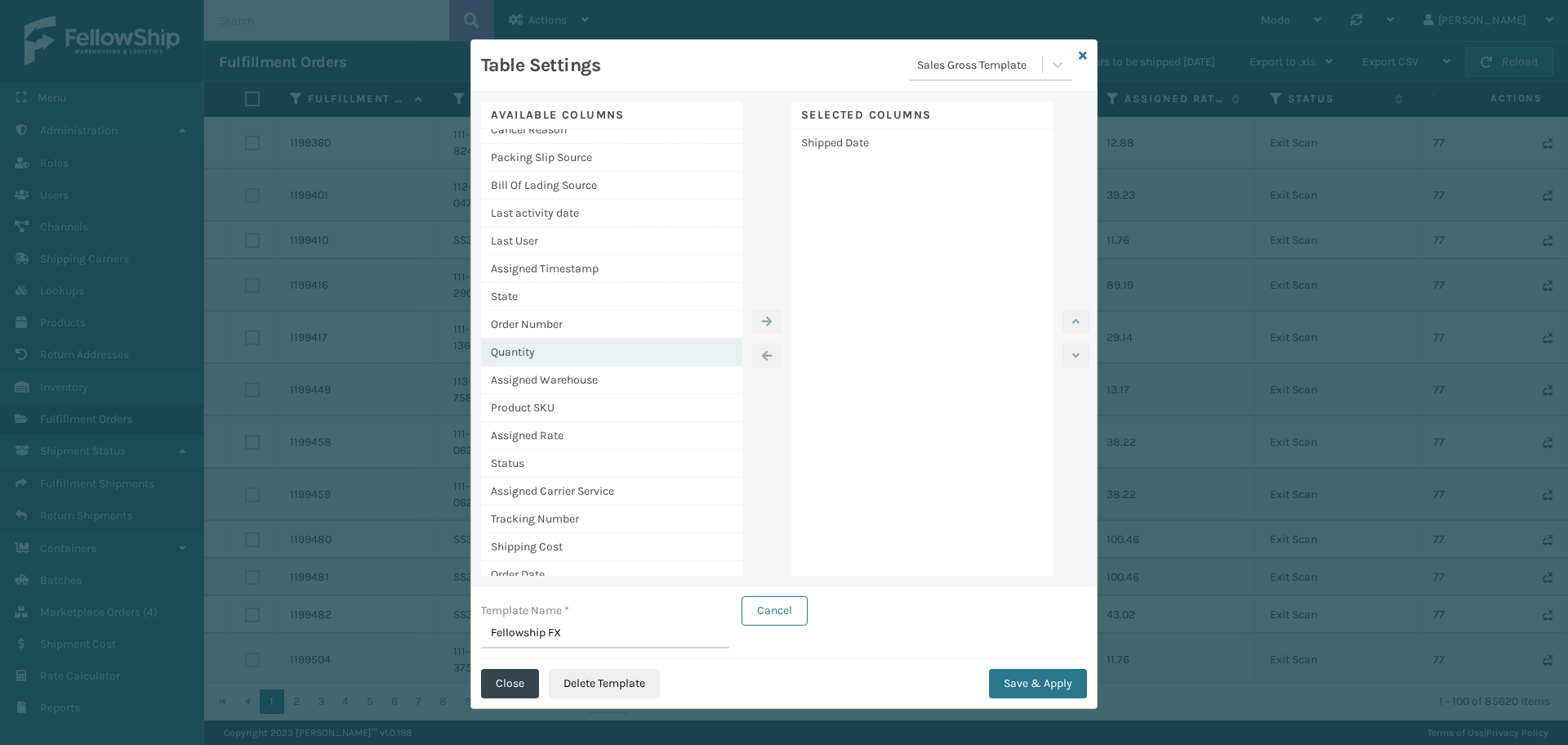
click at [535, 342] on div "Quantity" at bounding box center [611, 352] width 262 height 28
click at [763, 313] on button "button" at bounding box center [767, 321] width 29 height 25
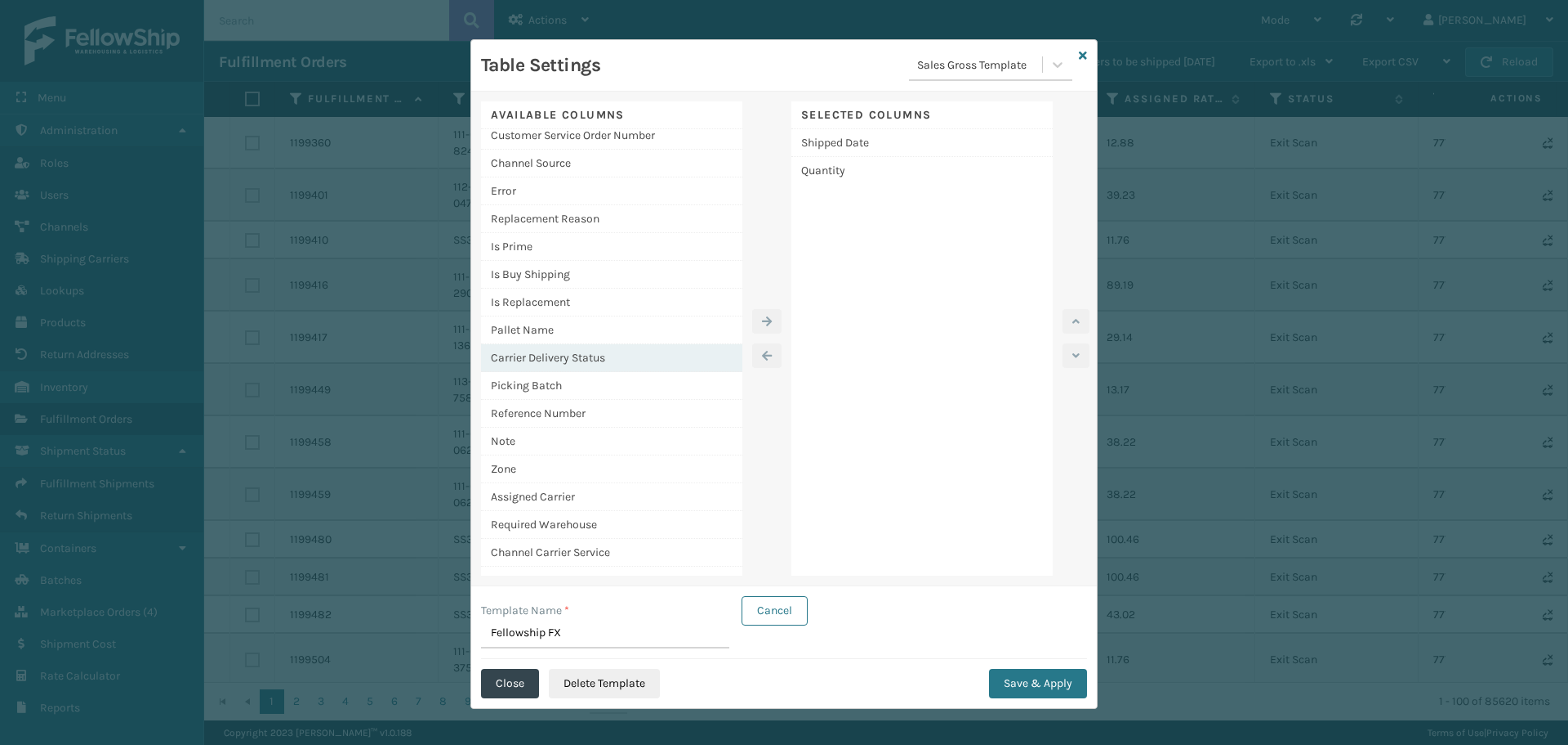
click at [538, 354] on div "Carrier Delivery Status" at bounding box center [611, 358] width 262 height 28
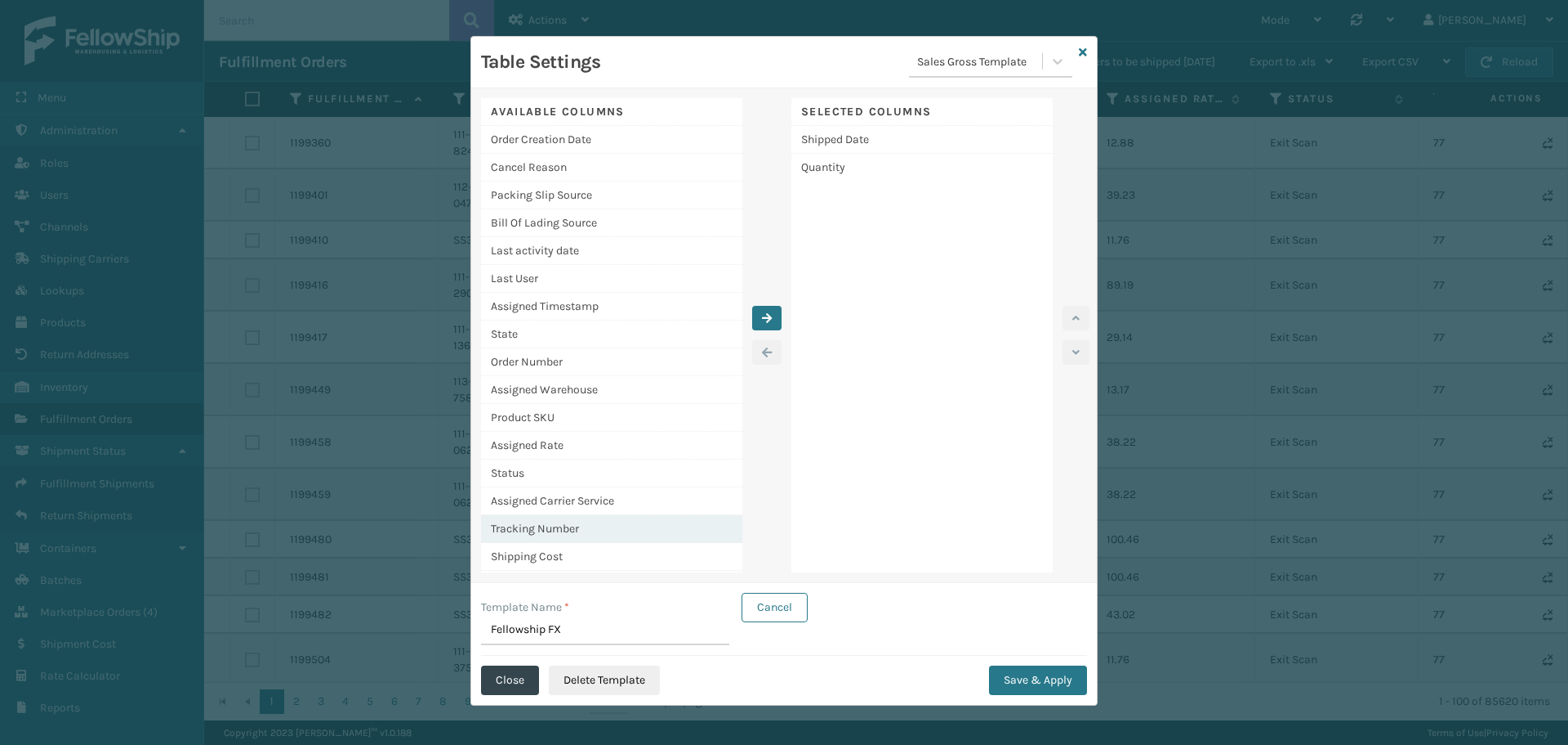
scroll to position [666, 0]
click at [594, 535] on div "Assigned Carrier Service" at bounding box center [611, 529] width 262 height 28
click at [762, 316] on icon "button" at bounding box center [767, 318] width 10 height 11
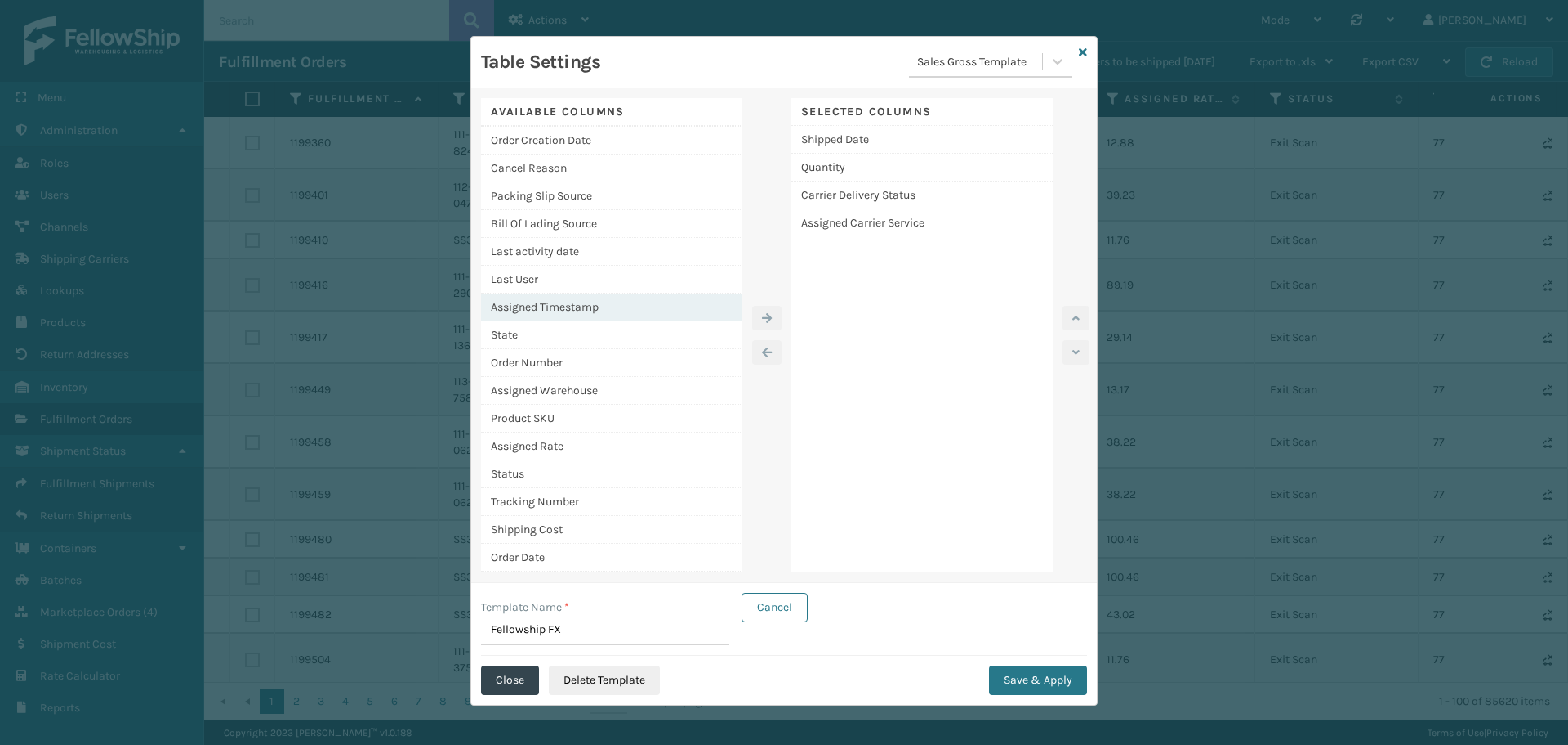
scroll to position [638, 0]
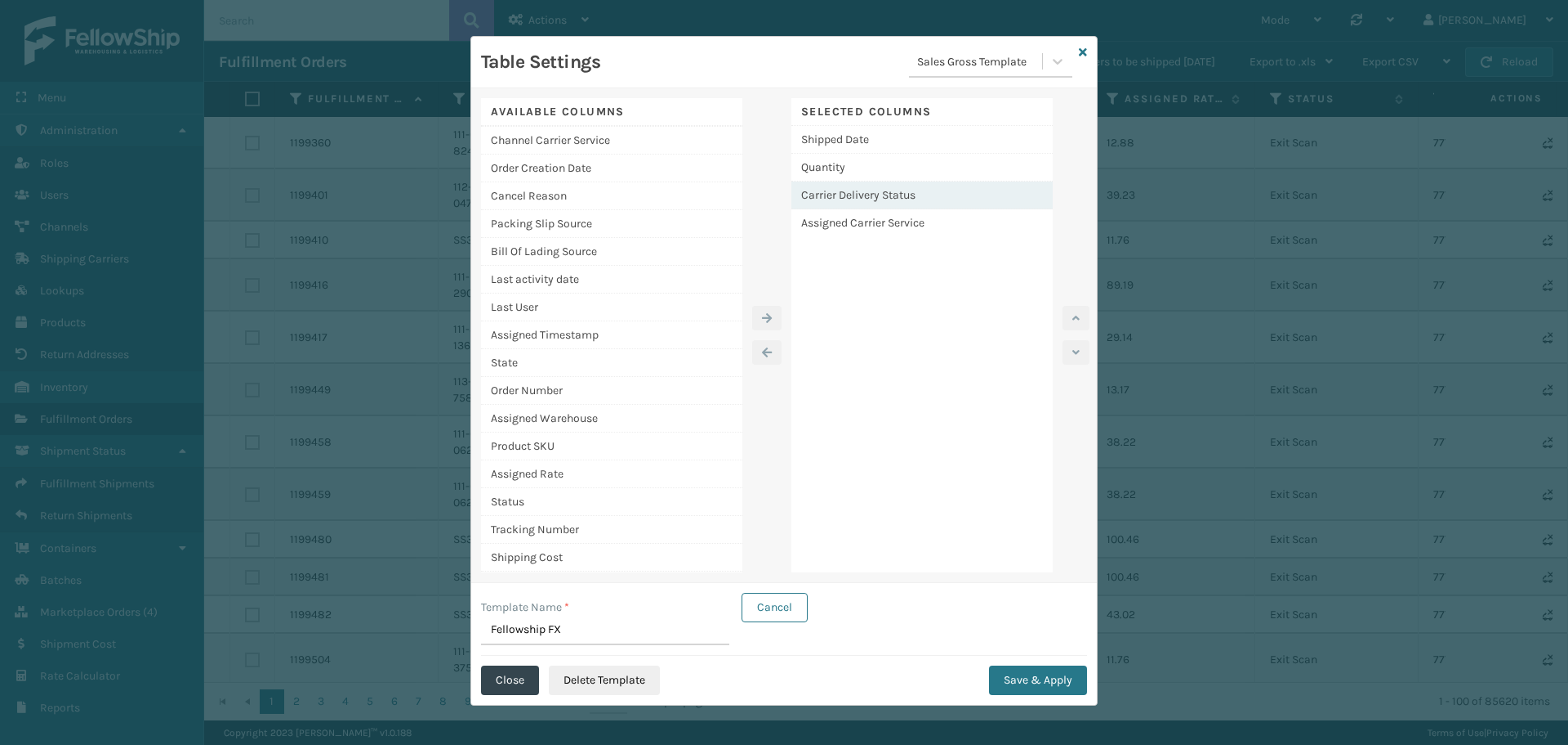
click at [857, 196] on div "Carrier Delivery Status" at bounding box center [922, 196] width 262 height 28
click at [756, 218] on div at bounding box center [767, 335] width 49 height 474
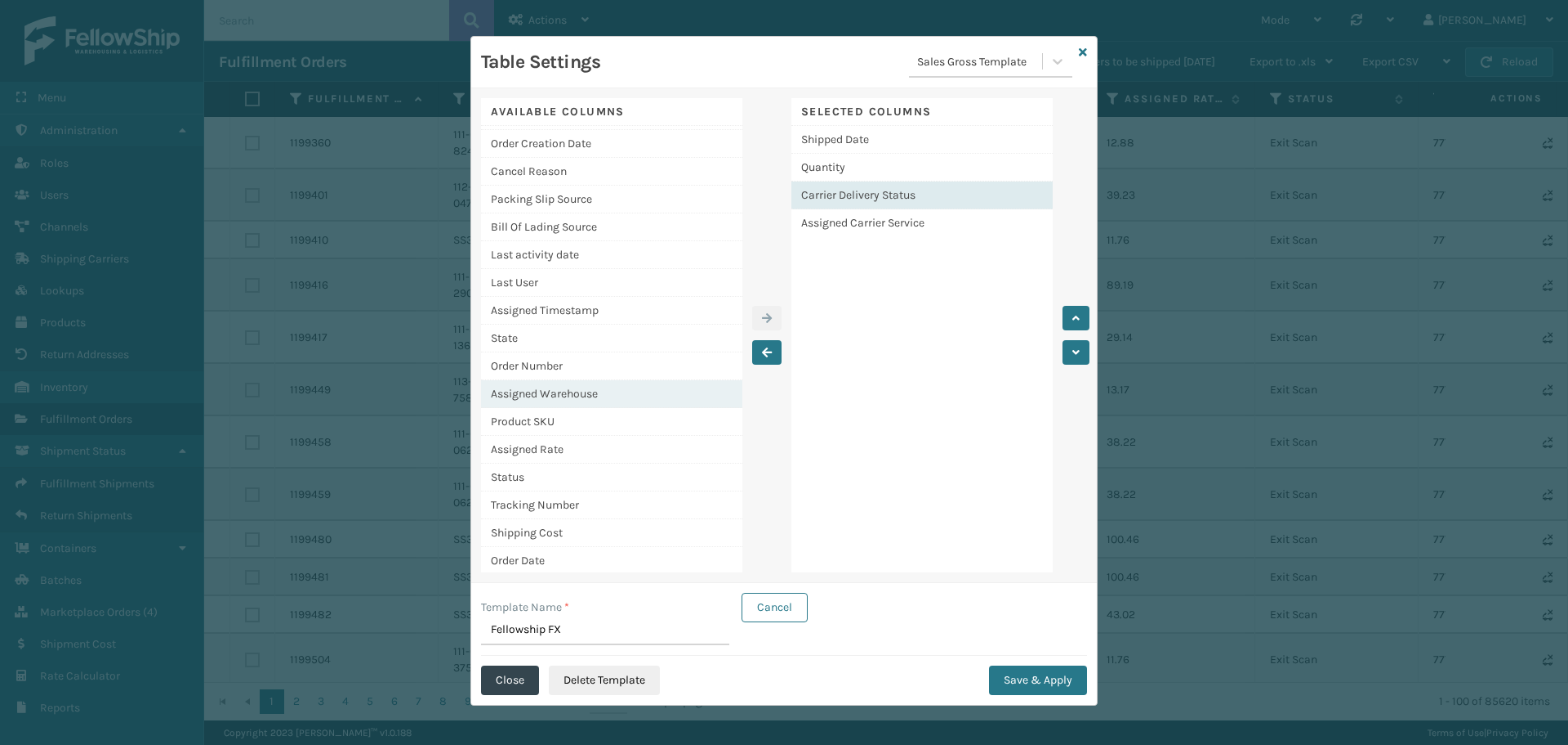
scroll to position [693, 0]
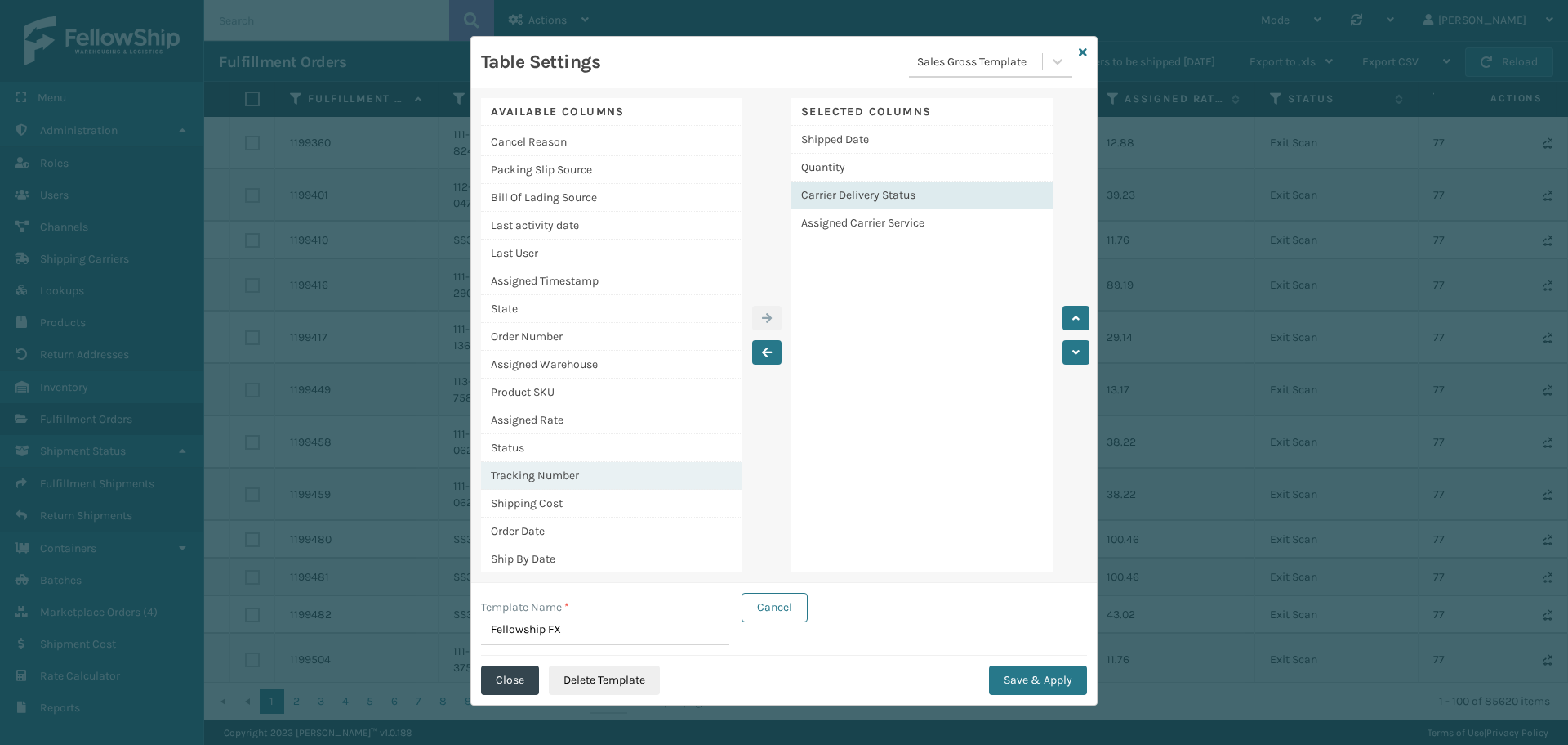
drag, startPoint x: 572, startPoint y: 477, endPoint x: 597, endPoint y: 469, distance: 26.2
click at [572, 477] on div "Tracking Number" at bounding box center [611, 476] width 262 height 28
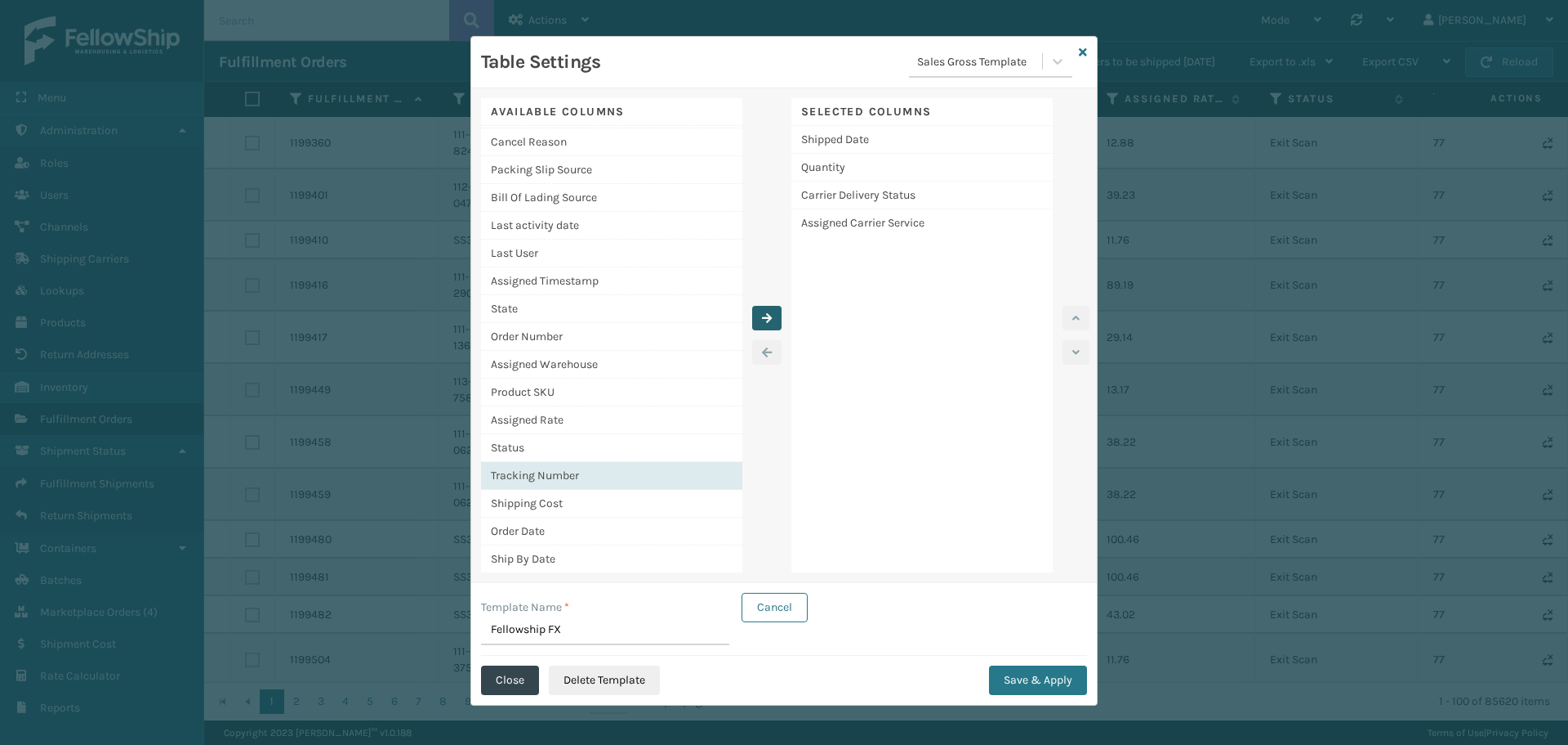
click at [763, 319] on icon "button" at bounding box center [767, 318] width 10 height 11
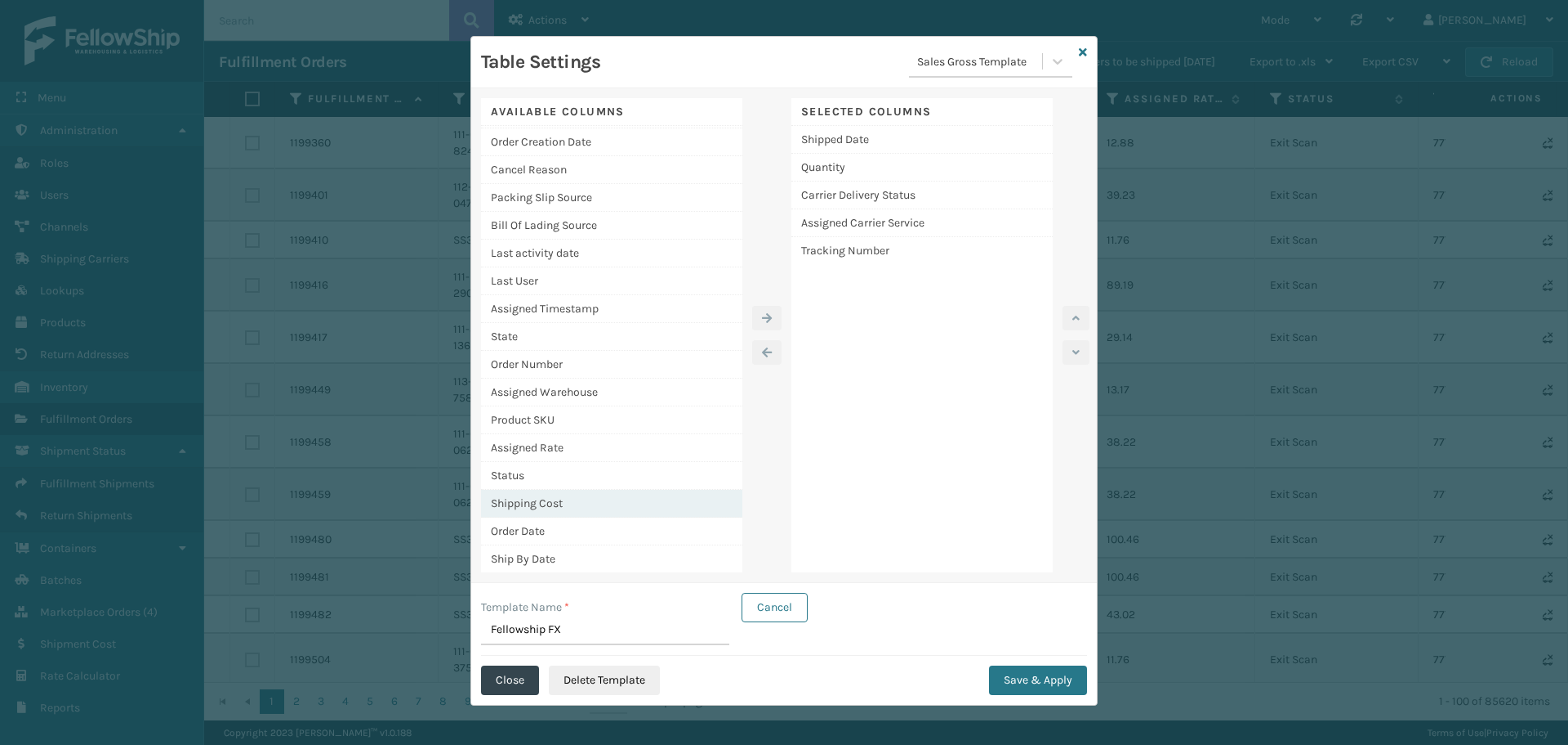
click at [577, 501] on div "Shipping Cost" at bounding box center [611, 503] width 262 height 28
click at [762, 318] on icon "button" at bounding box center [767, 318] width 10 height 11
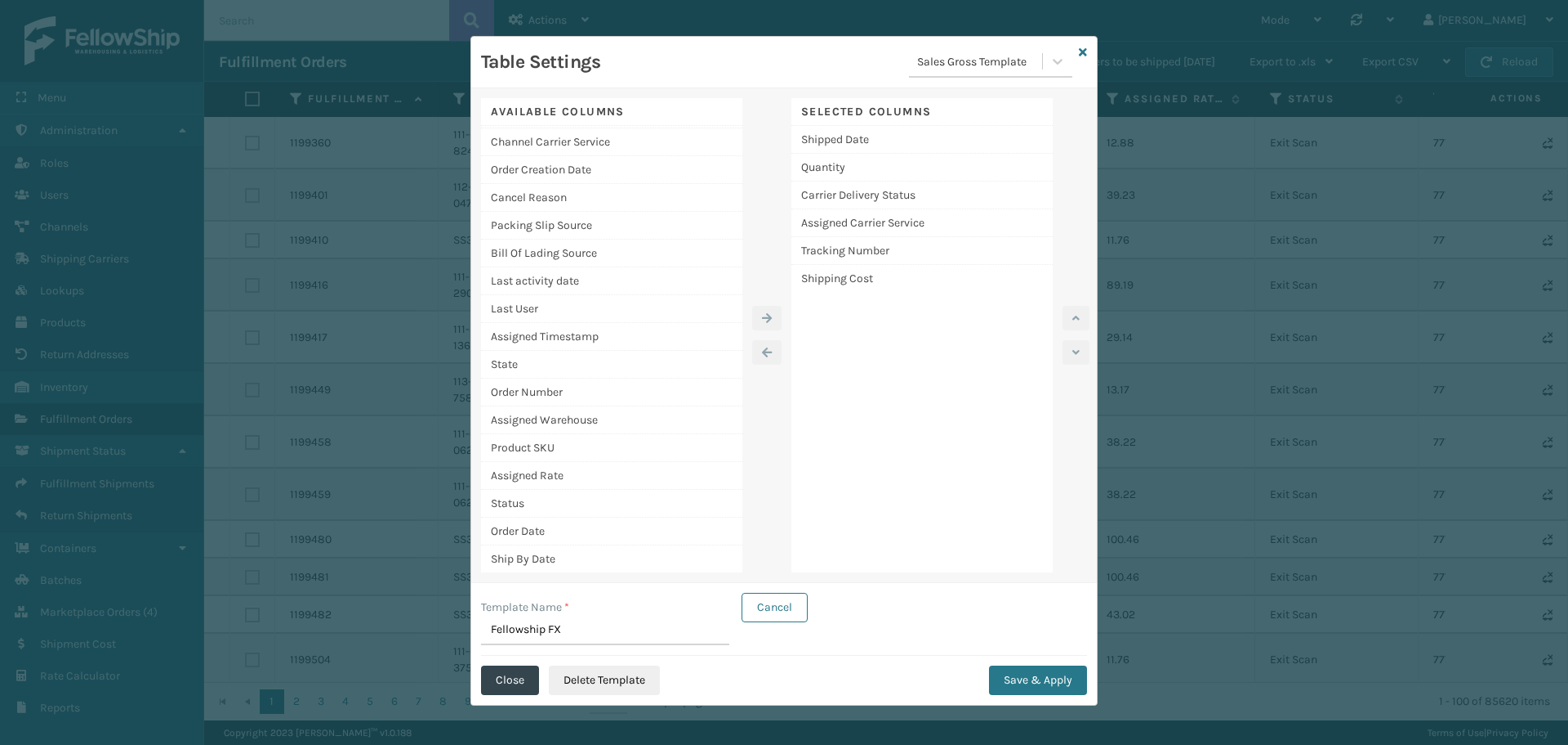
scroll to position [637, 0]
click at [1014, 676] on button "Save & Apply" at bounding box center [1038, 680] width 98 height 29
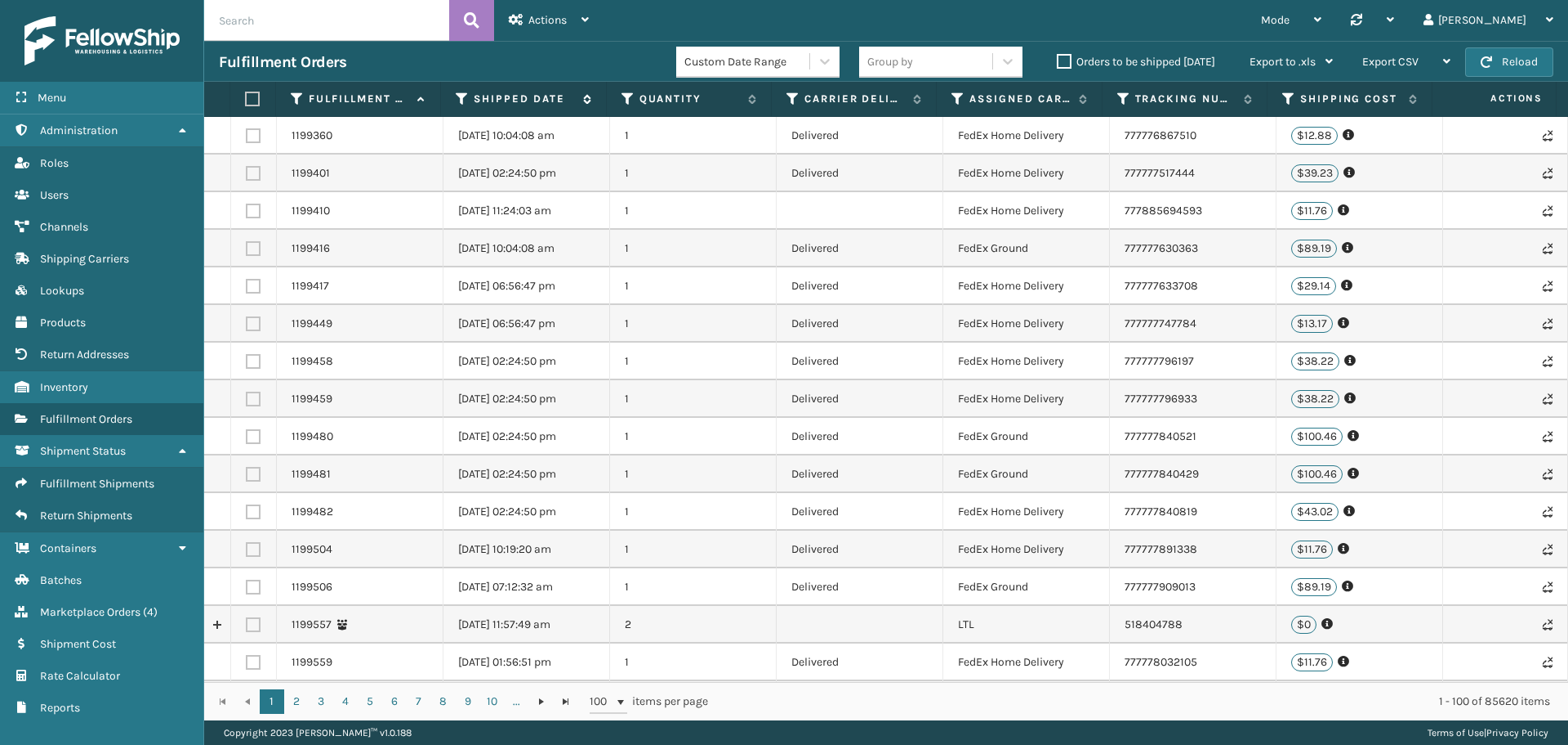
click at [578, 96] on icon at bounding box center [585, 98] width 13 height 10
click at [562, 15] on span "Actions" at bounding box center [548, 19] width 39 height 14
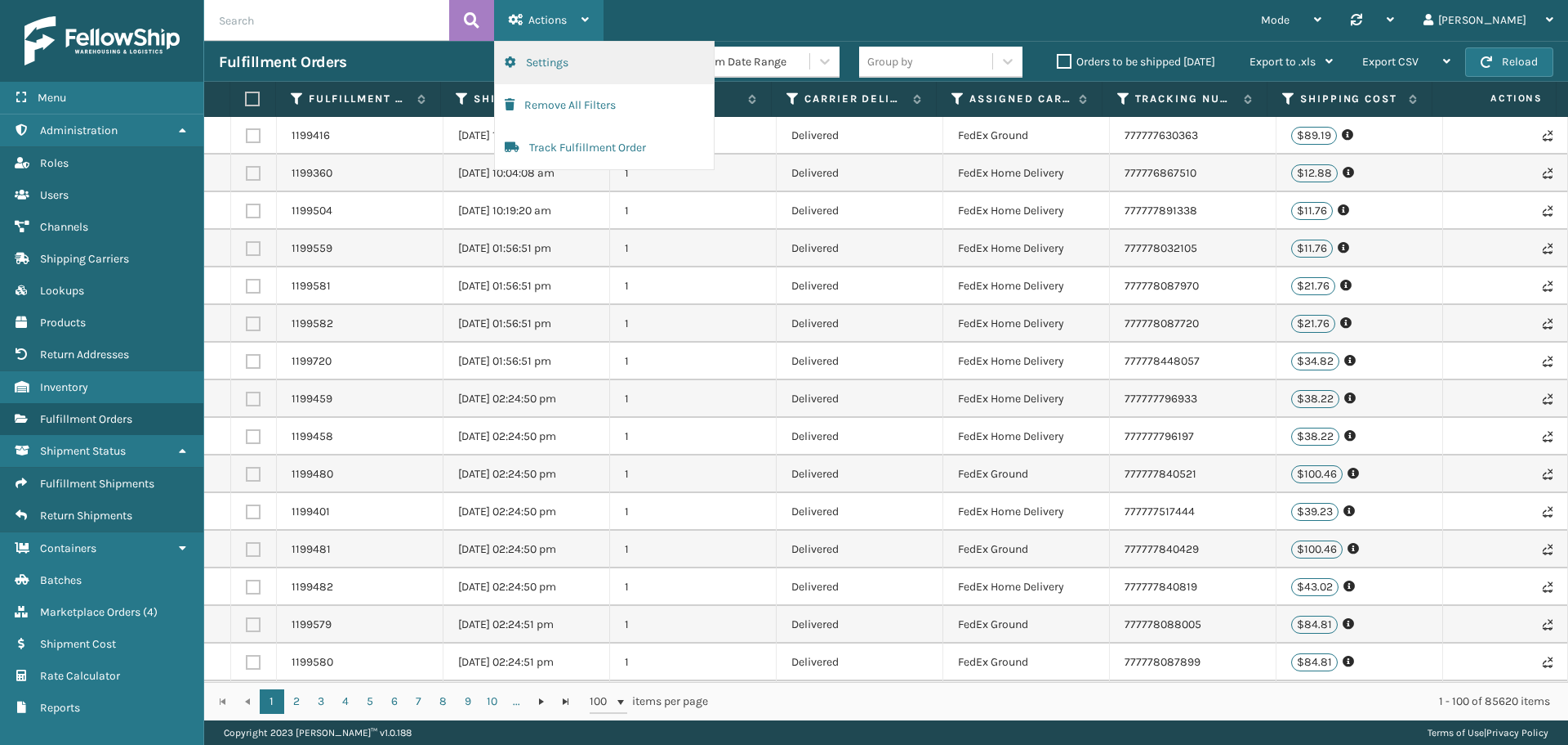
click at [560, 59] on button "Settings" at bounding box center [604, 62] width 218 height 42
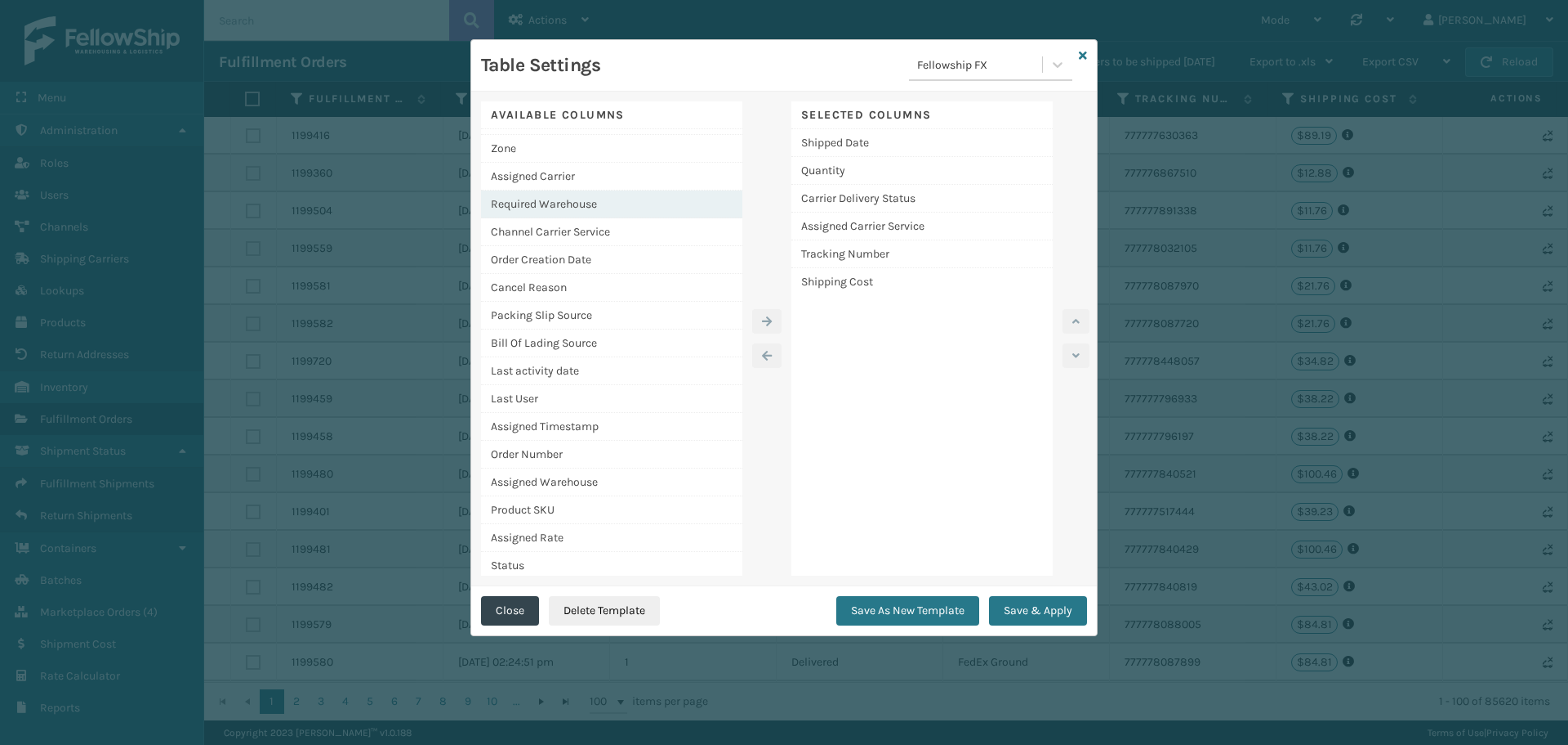
scroll to position [637, 0]
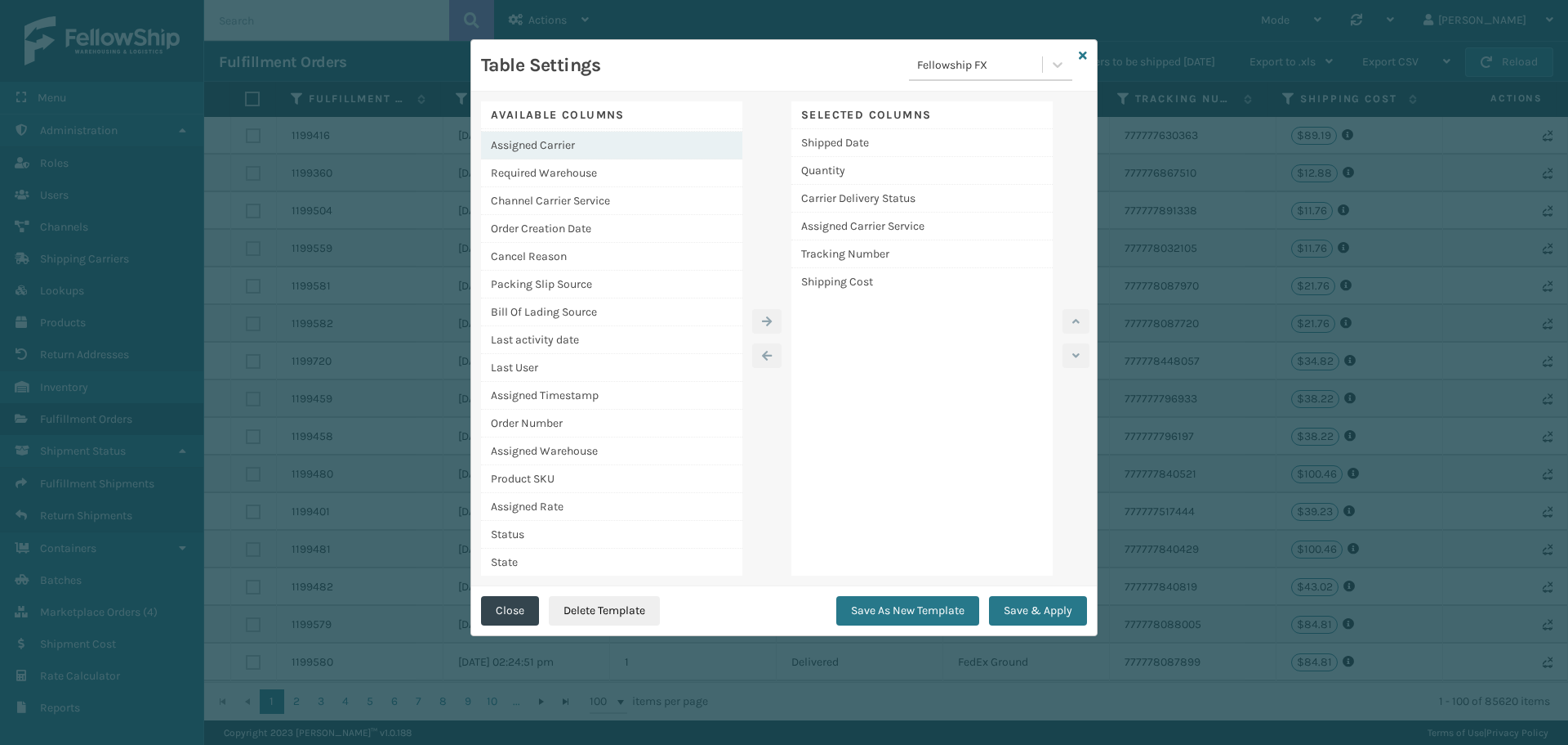
click at [545, 143] on div "Assigned Carrier" at bounding box center [611, 145] width 262 height 28
click at [1079, 51] on icon at bounding box center [1082, 55] width 8 height 11
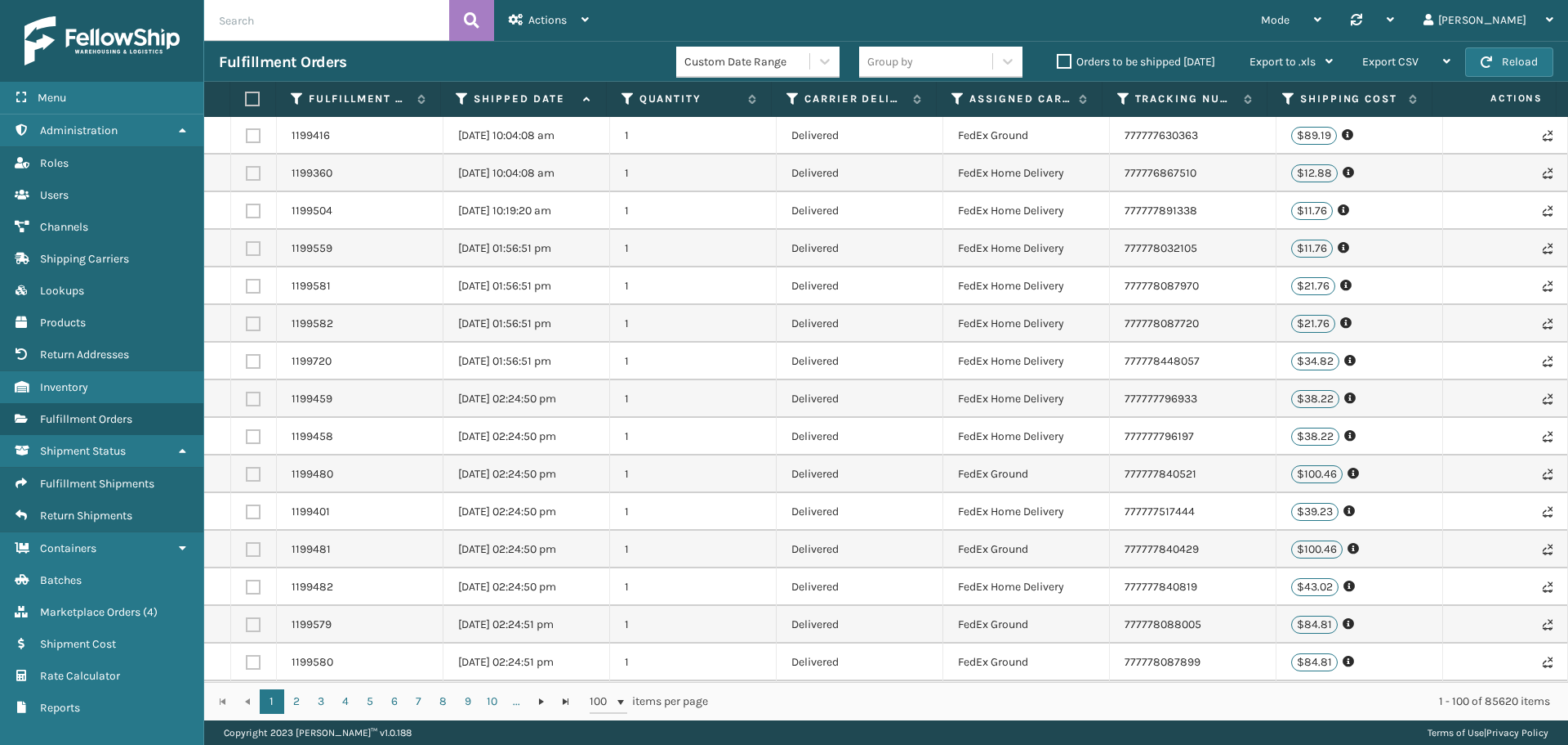
click at [797, 56] on div "Custom Date Range" at bounding box center [748, 62] width 127 height 17
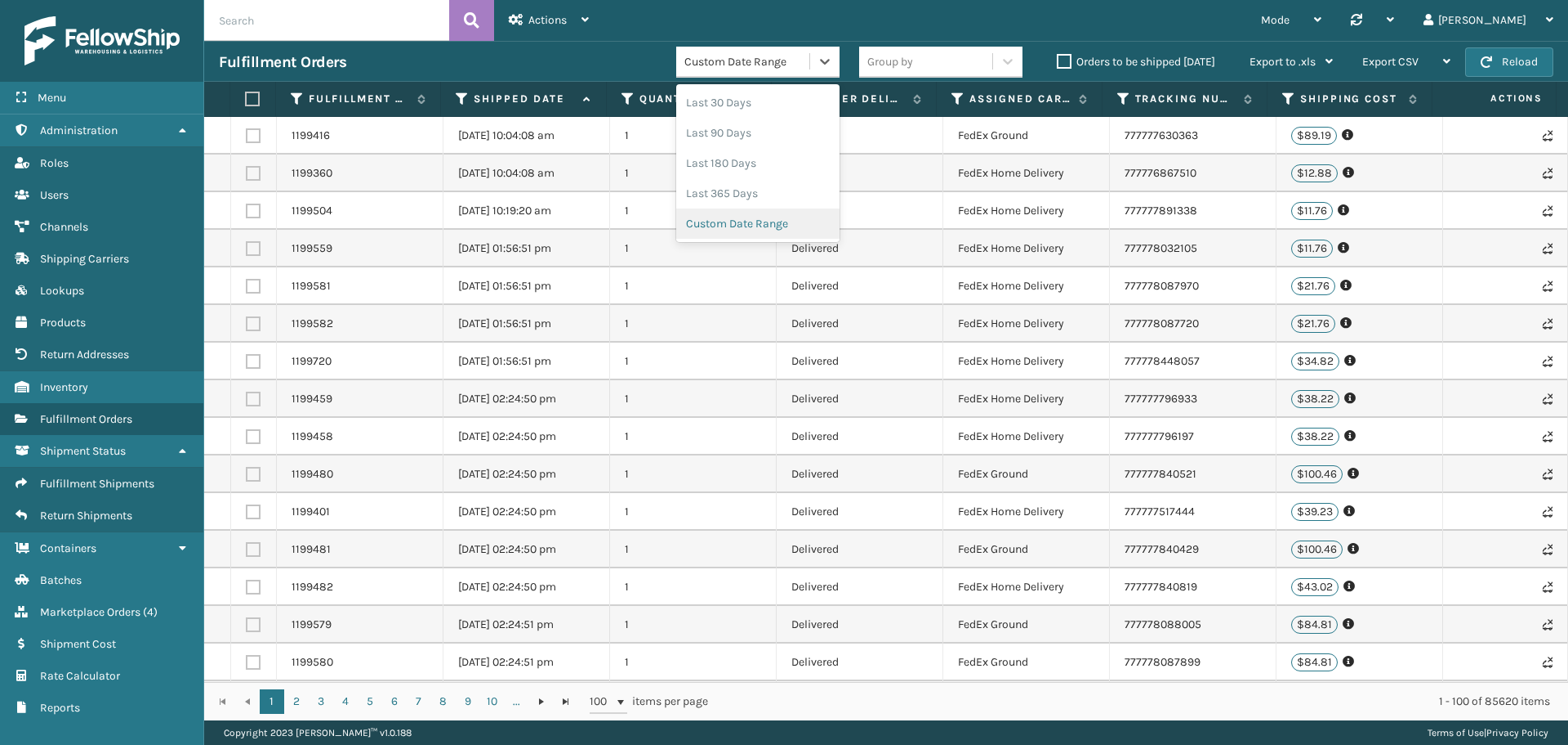
click at [745, 231] on div "Custom Date Range" at bounding box center [758, 223] width 163 height 30
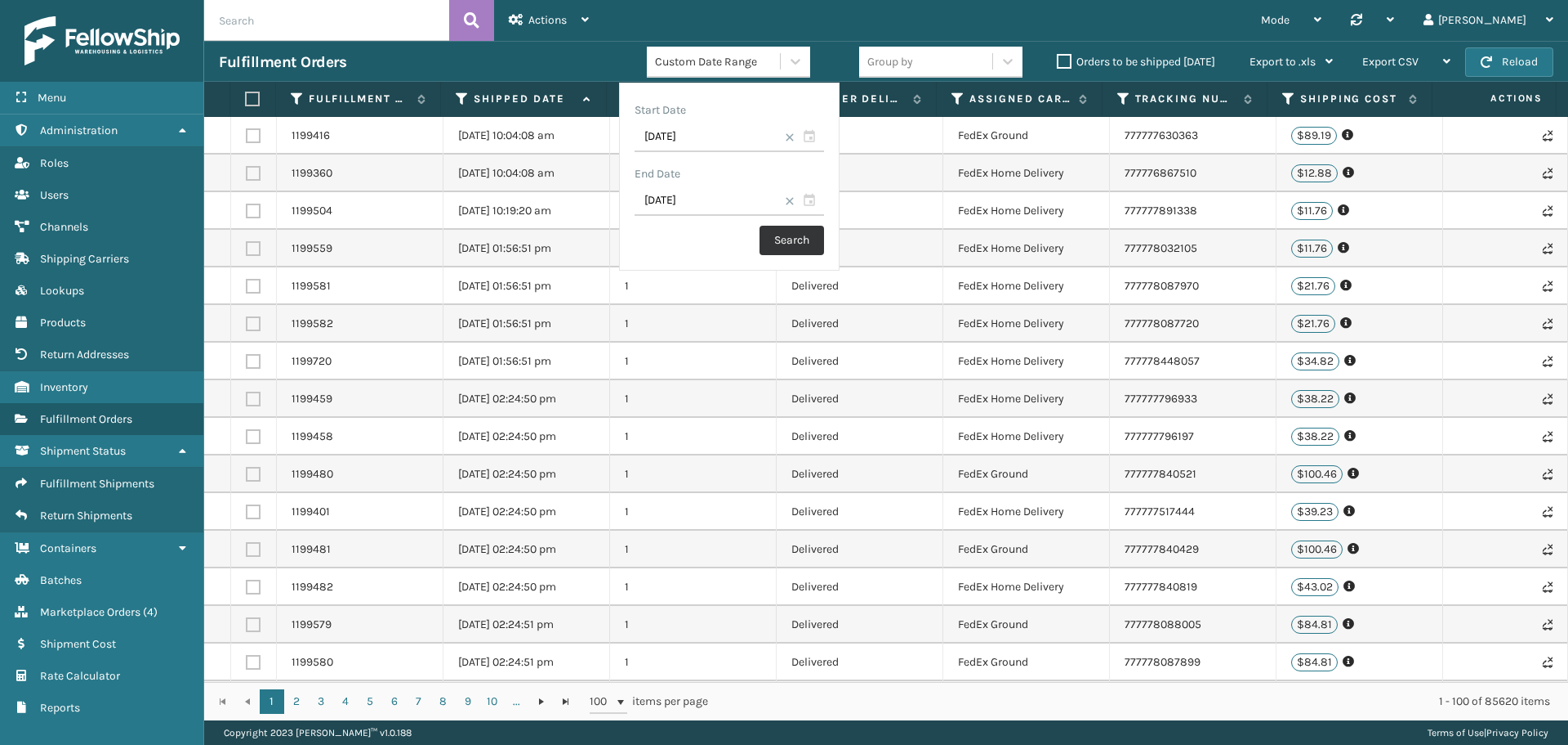
click at [793, 241] on button "Search" at bounding box center [792, 241] width 64 height 29
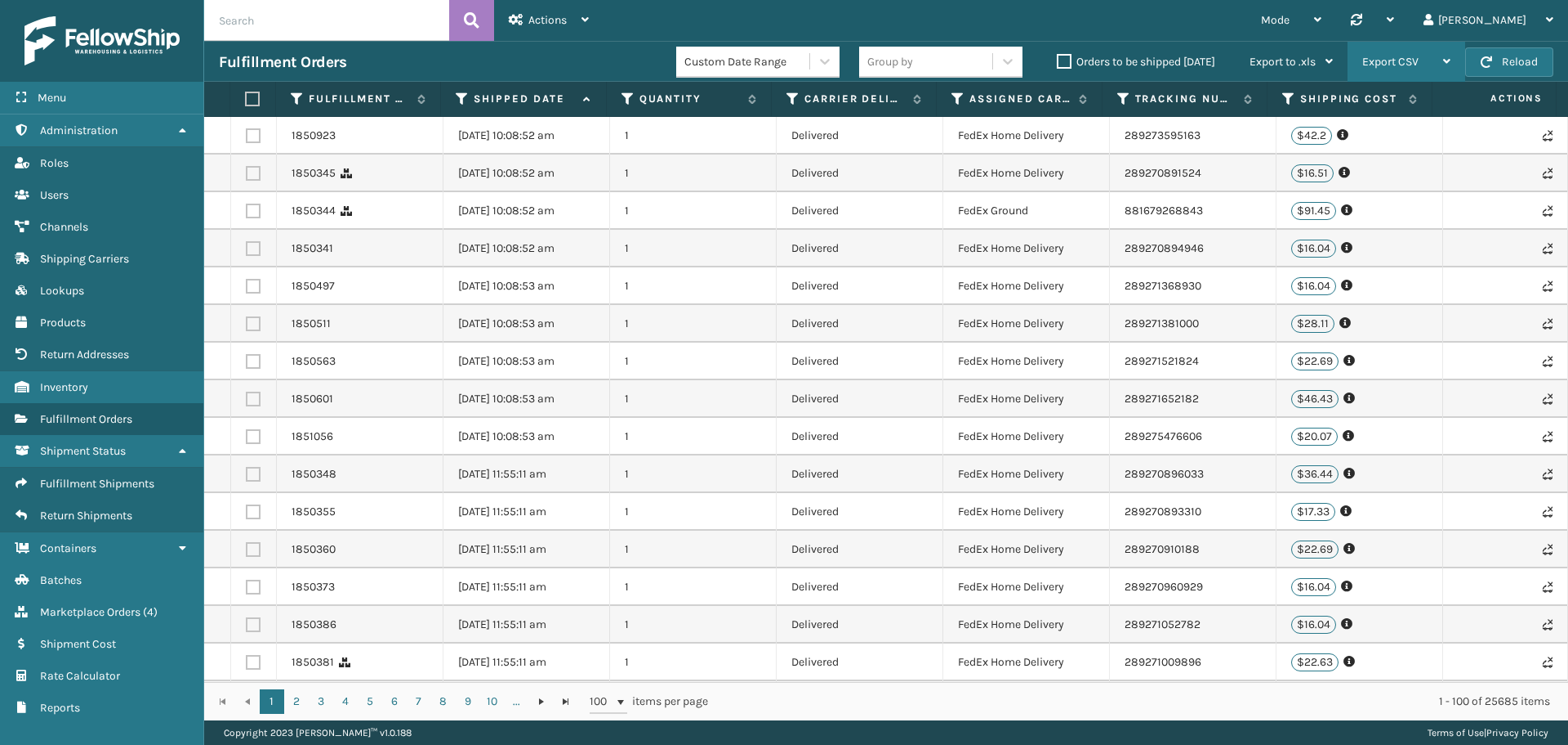
click at [1388, 61] on span "Export CSV" at bounding box center [1390, 62] width 56 height 14
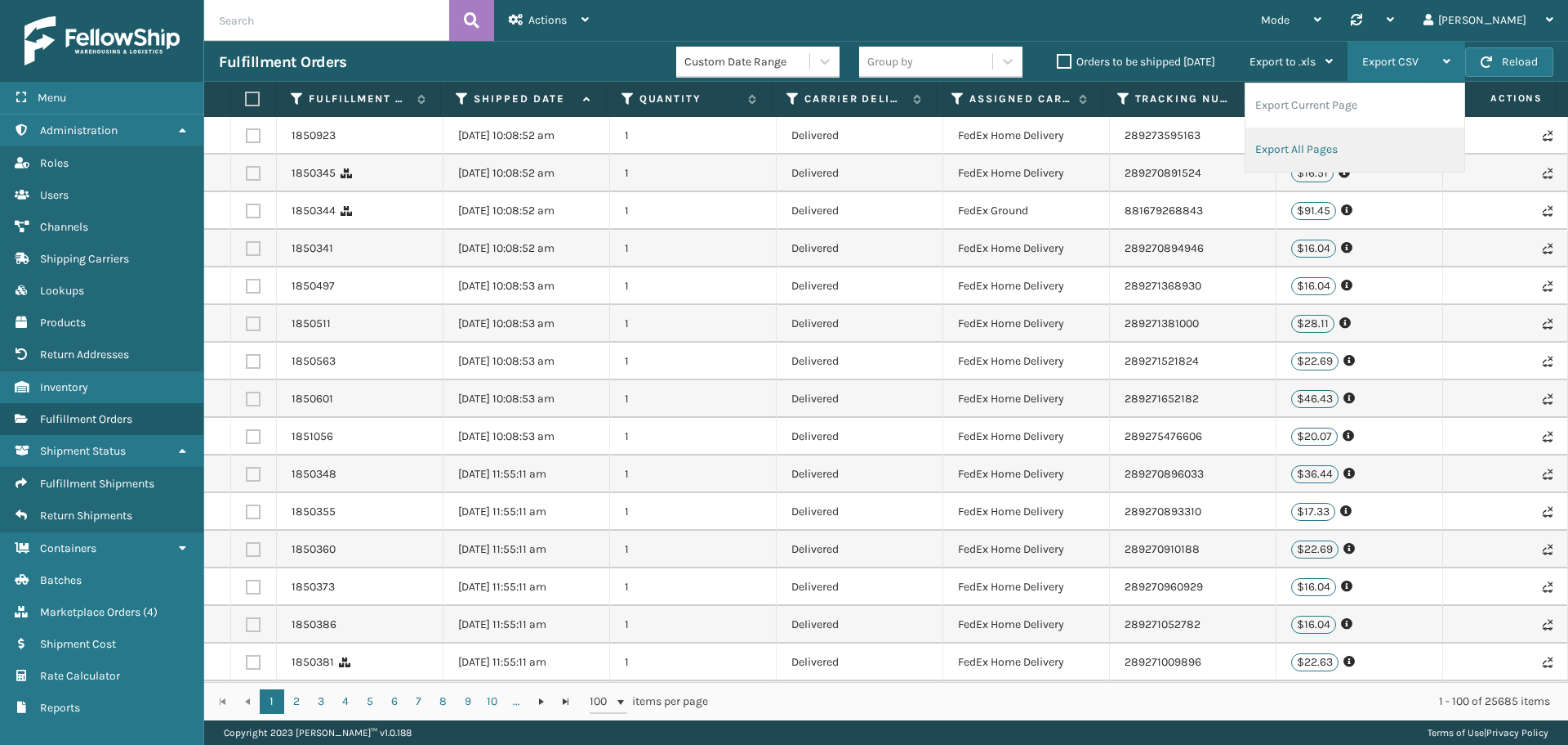
click at [1342, 140] on li "Export All Pages" at bounding box center [1355, 150] width 218 height 44
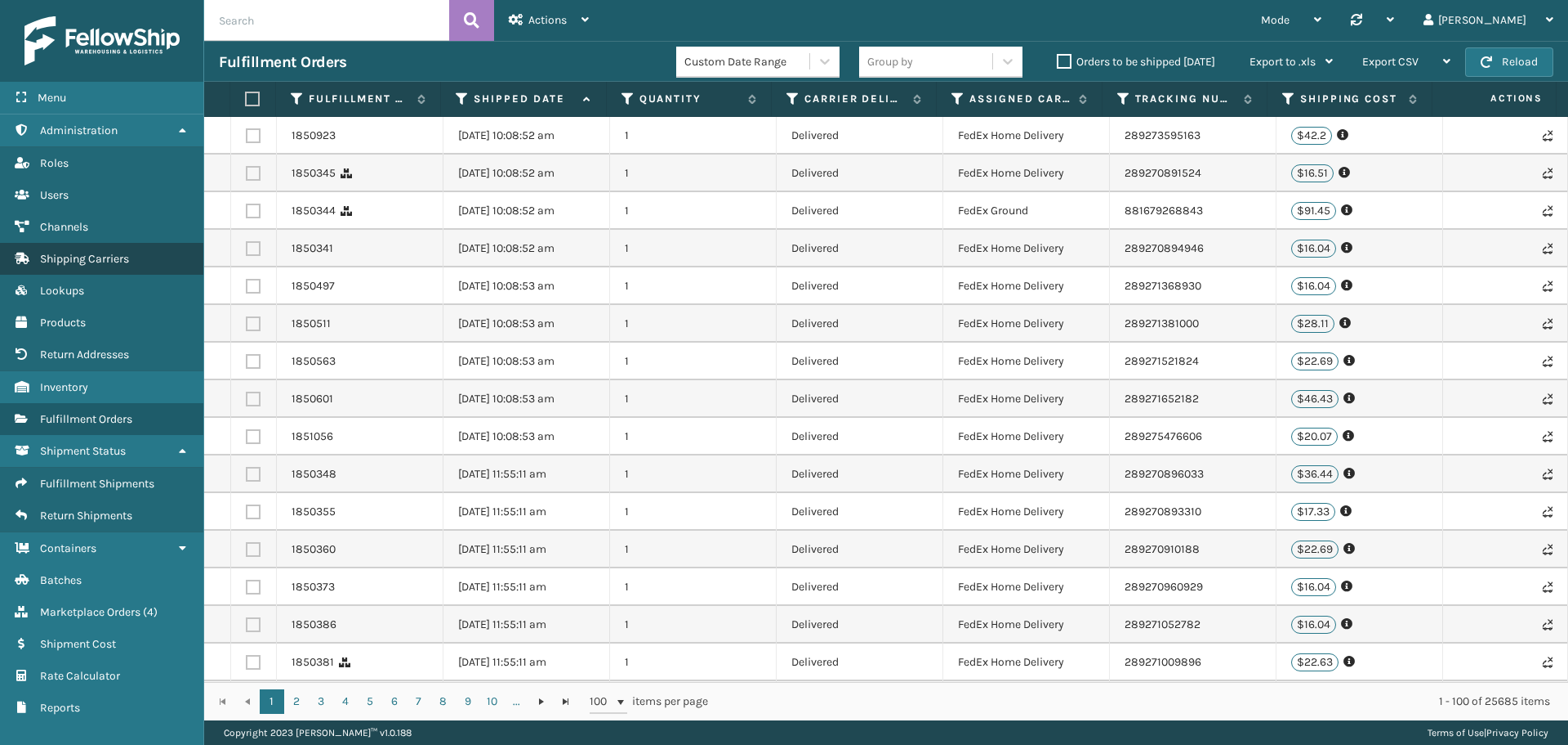
click at [100, 265] on span "Shipping Carriers" at bounding box center [84, 258] width 89 height 14
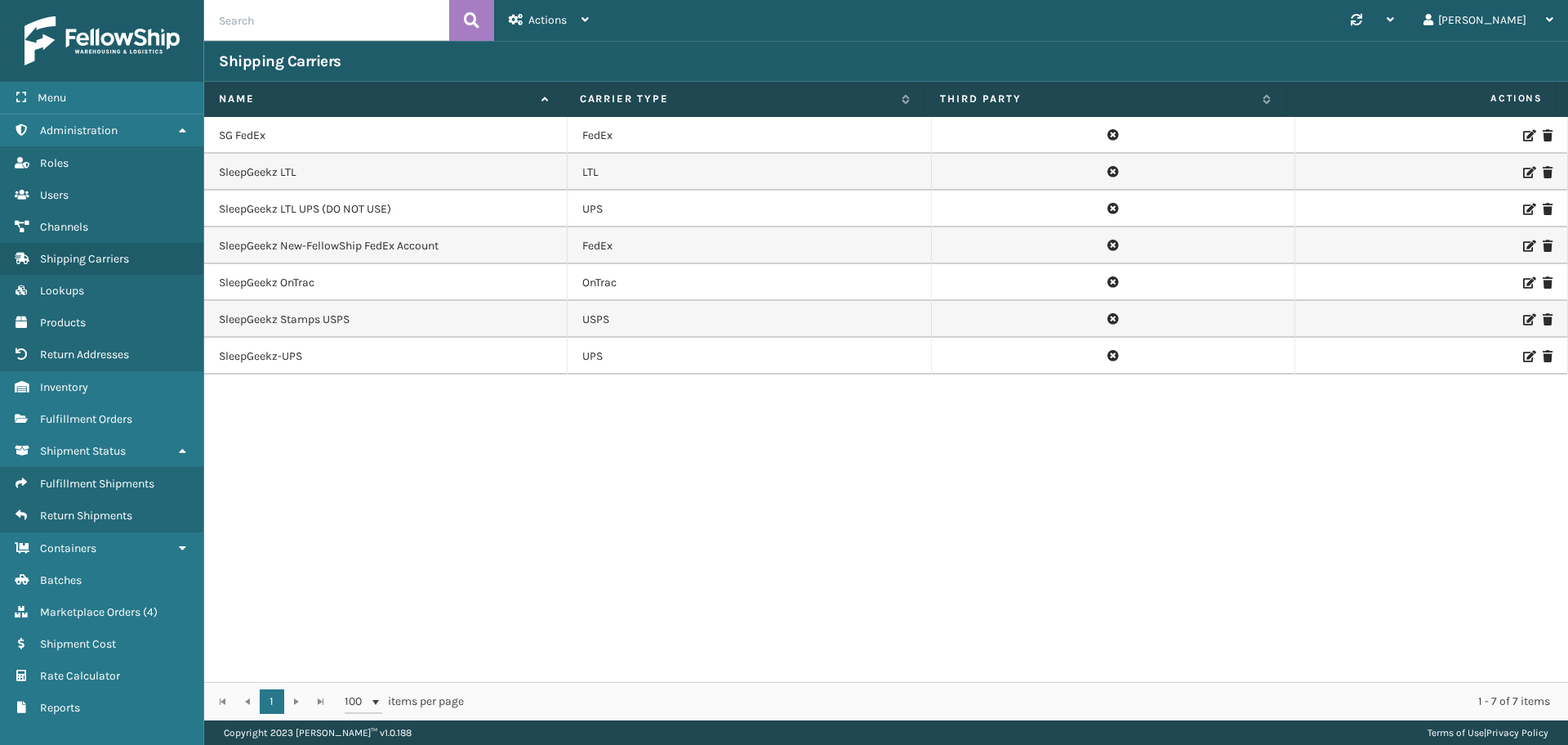
click at [622, 140] on td "FedEx" at bounding box center [749, 135] width 364 height 37
click at [442, 140] on td "SG FedEx" at bounding box center [386, 135] width 364 height 37
click at [263, 141] on td "SG FedEx" at bounding box center [386, 135] width 364 height 37
click at [116, 443] on link "Shipment Status" at bounding box center [102, 450] width 204 height 32
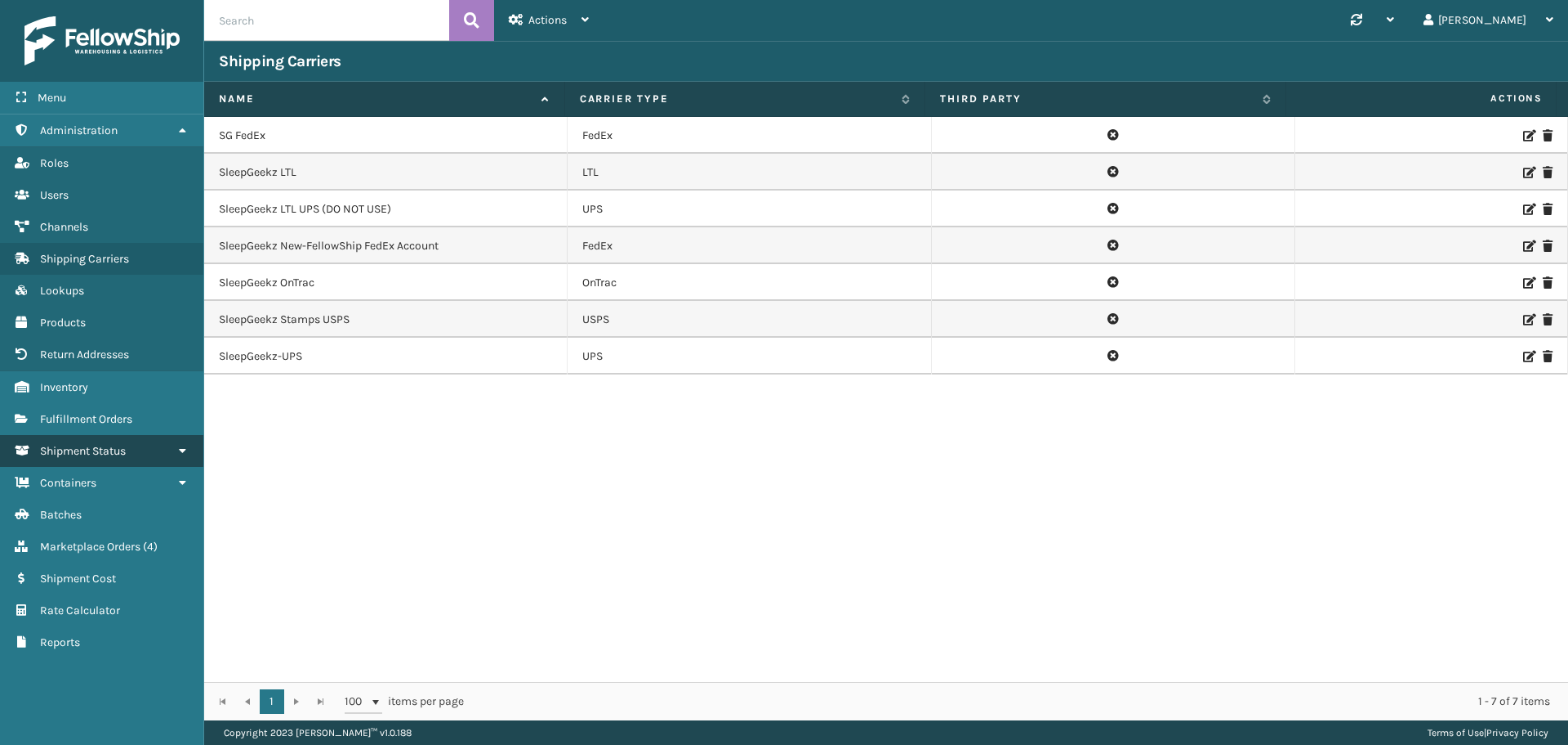
click at [123, 451] on span "Shipment Status" at bounding box center [83, 450] width 85 height 14
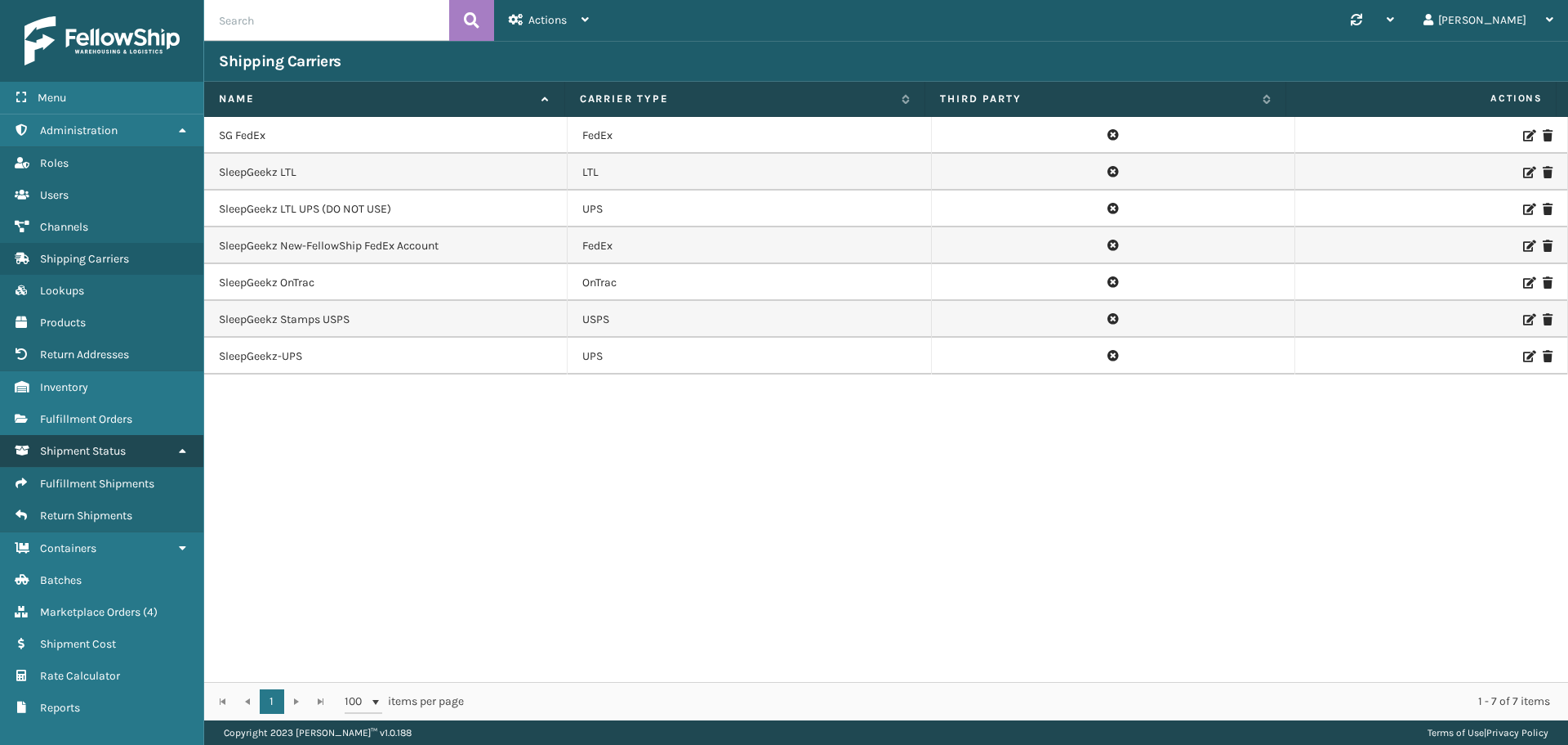
click at [110, 459] on link "Shipment Status" at bounding box center [102, 450] width 204 height 32
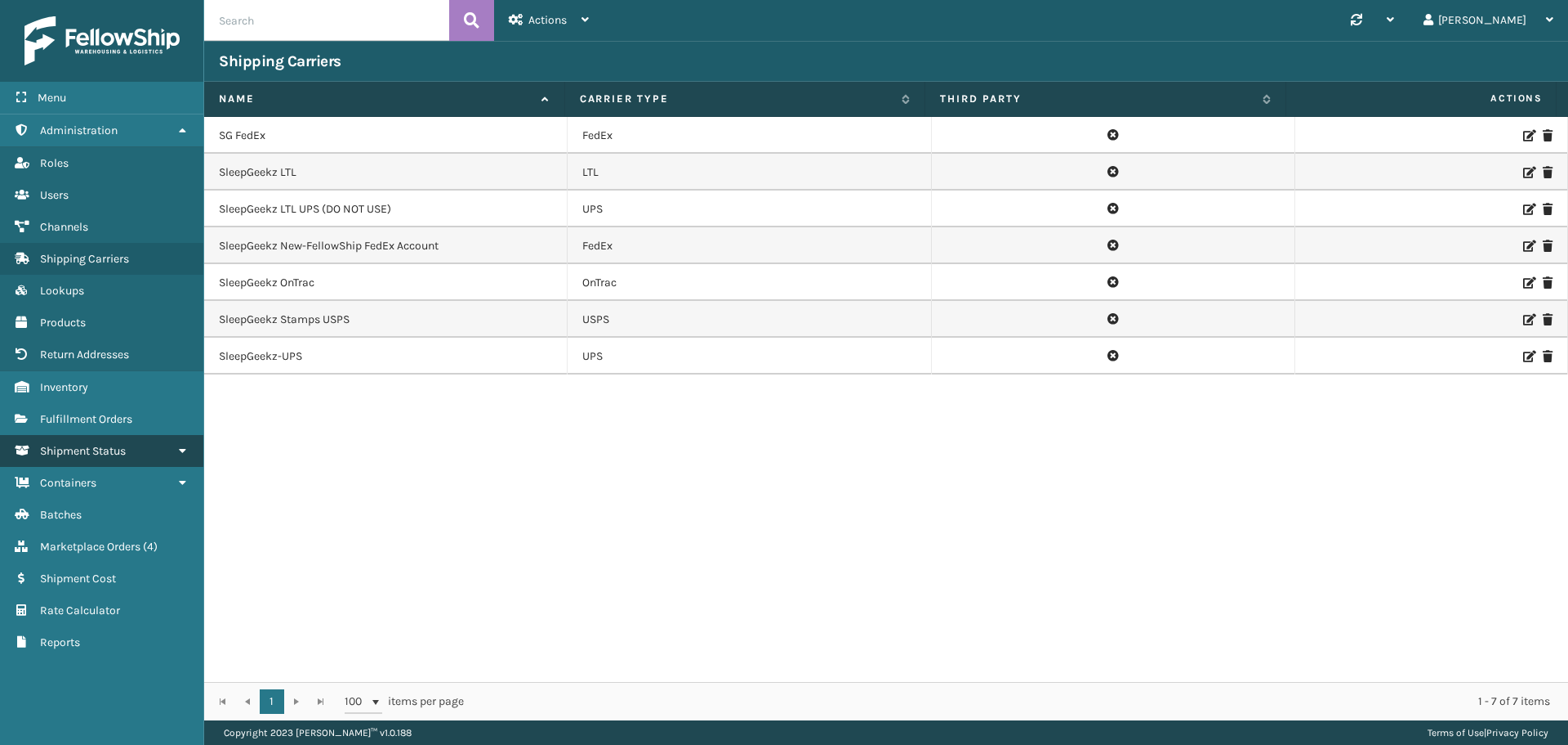
click at [99, 454] on span "Shipment Status" at bounding box center [83, 450] width 85 height 14
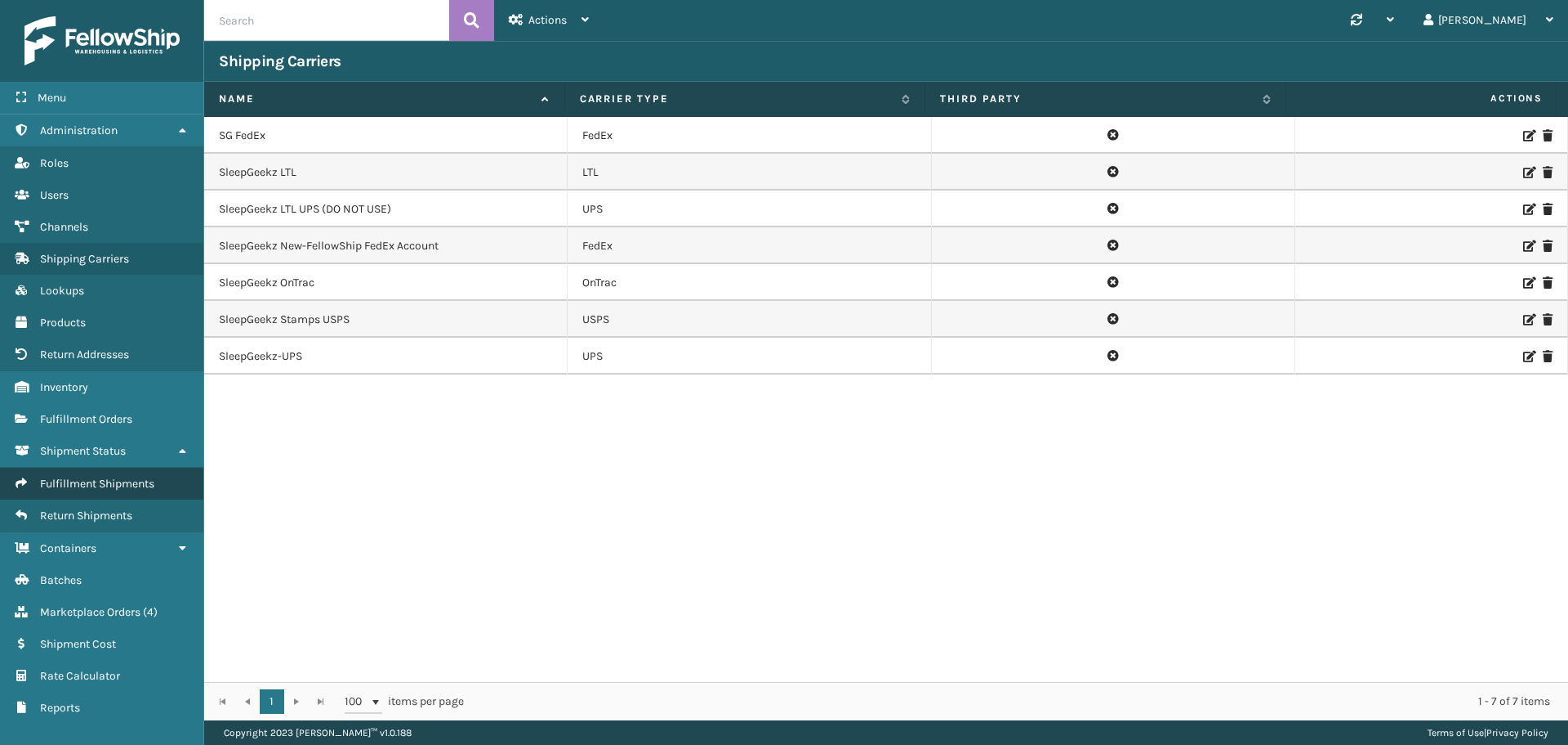
click at [100, 479] on span "Fulfillment Shipments" at bounding box center [97, 483] width 115 height 14
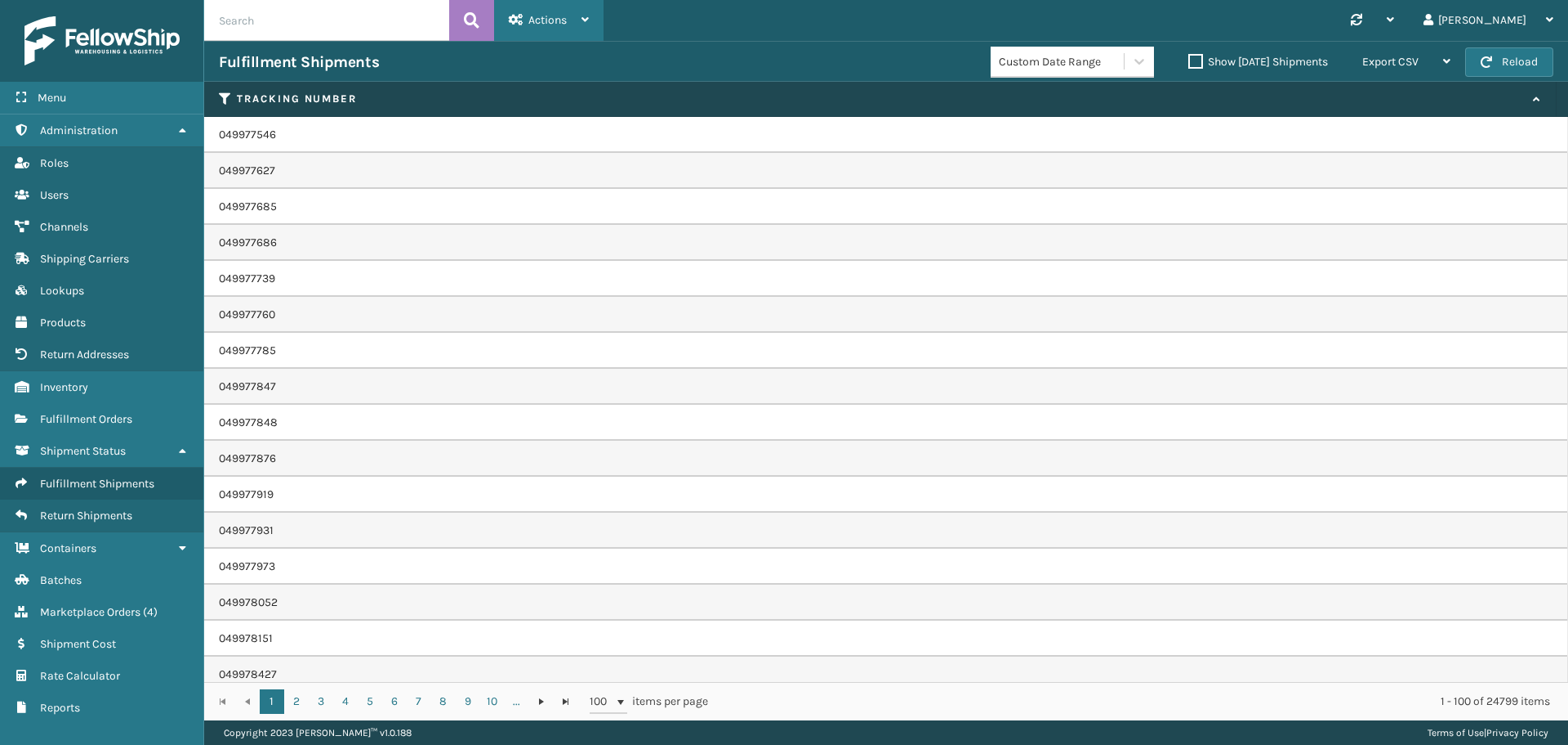
click at [568, 24] on div "Actions" at bounding box center [548, 20] width 80 height 40
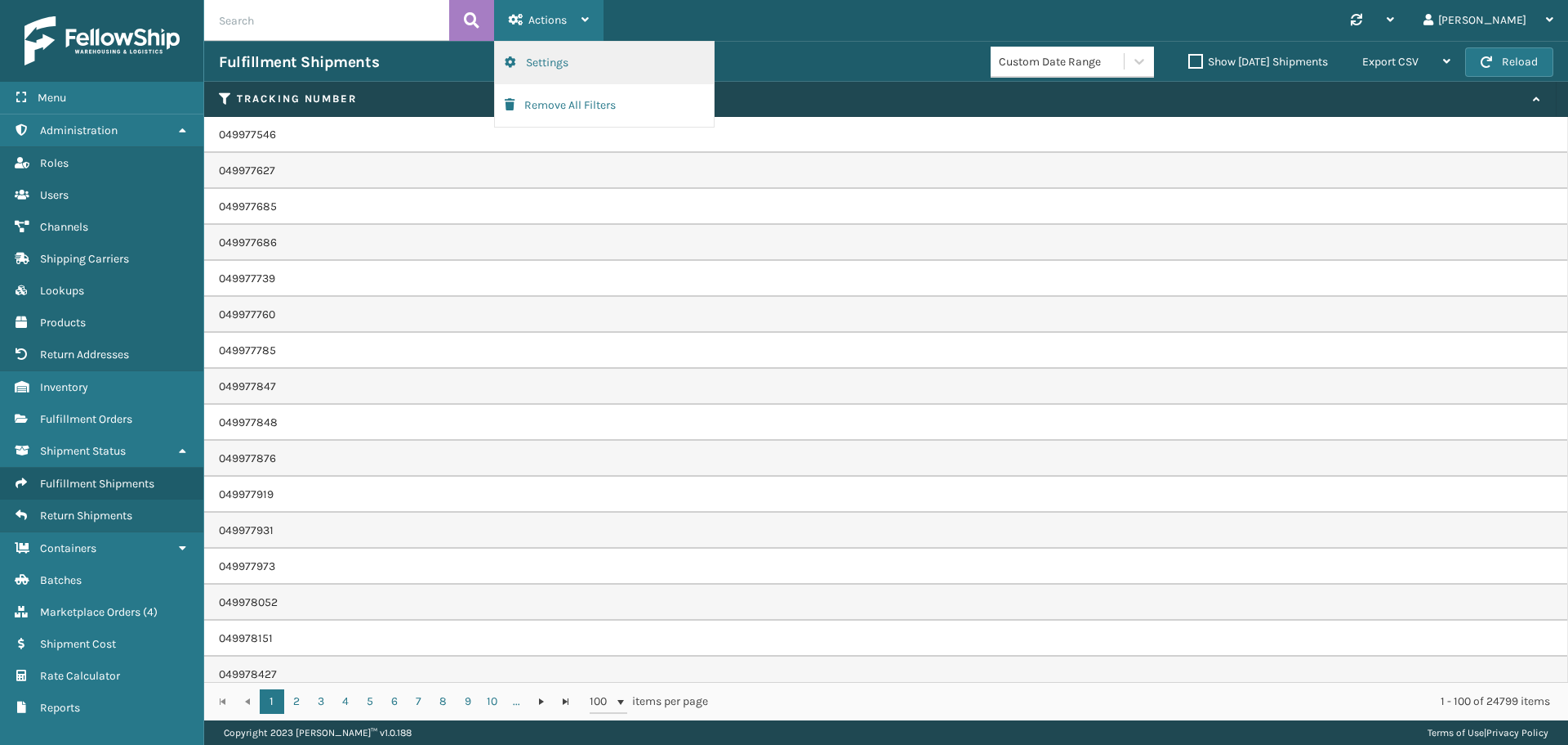
click at [570, 61] on button "Settings" at bounding box center [604, 62] width 218 height 42
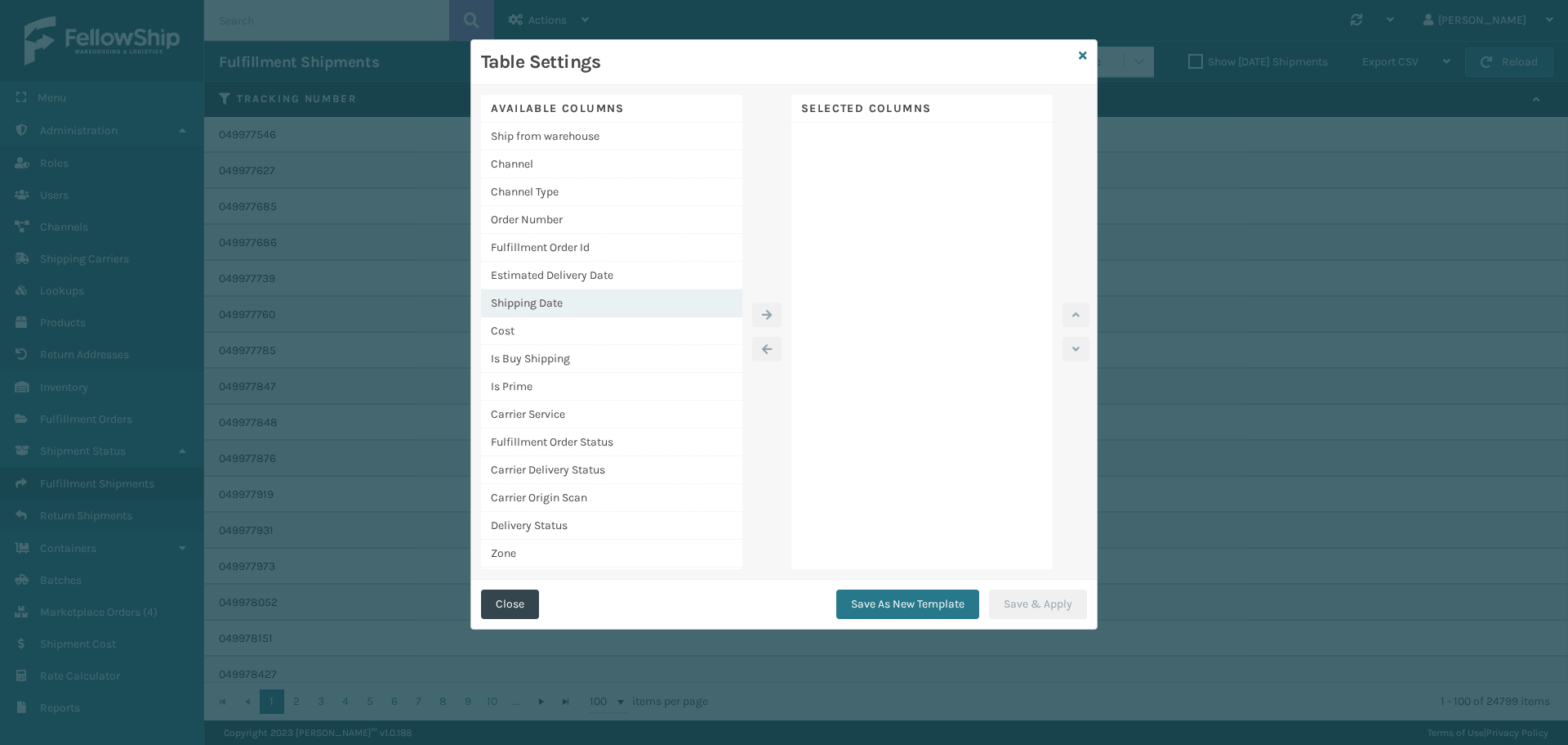
click at [559, 309] on div "Shipping Date" at bounding box center [611, 303] width 262 height 28
click at [767, 324] on button "button" at bounding box center [767, 314] width 29 height 25
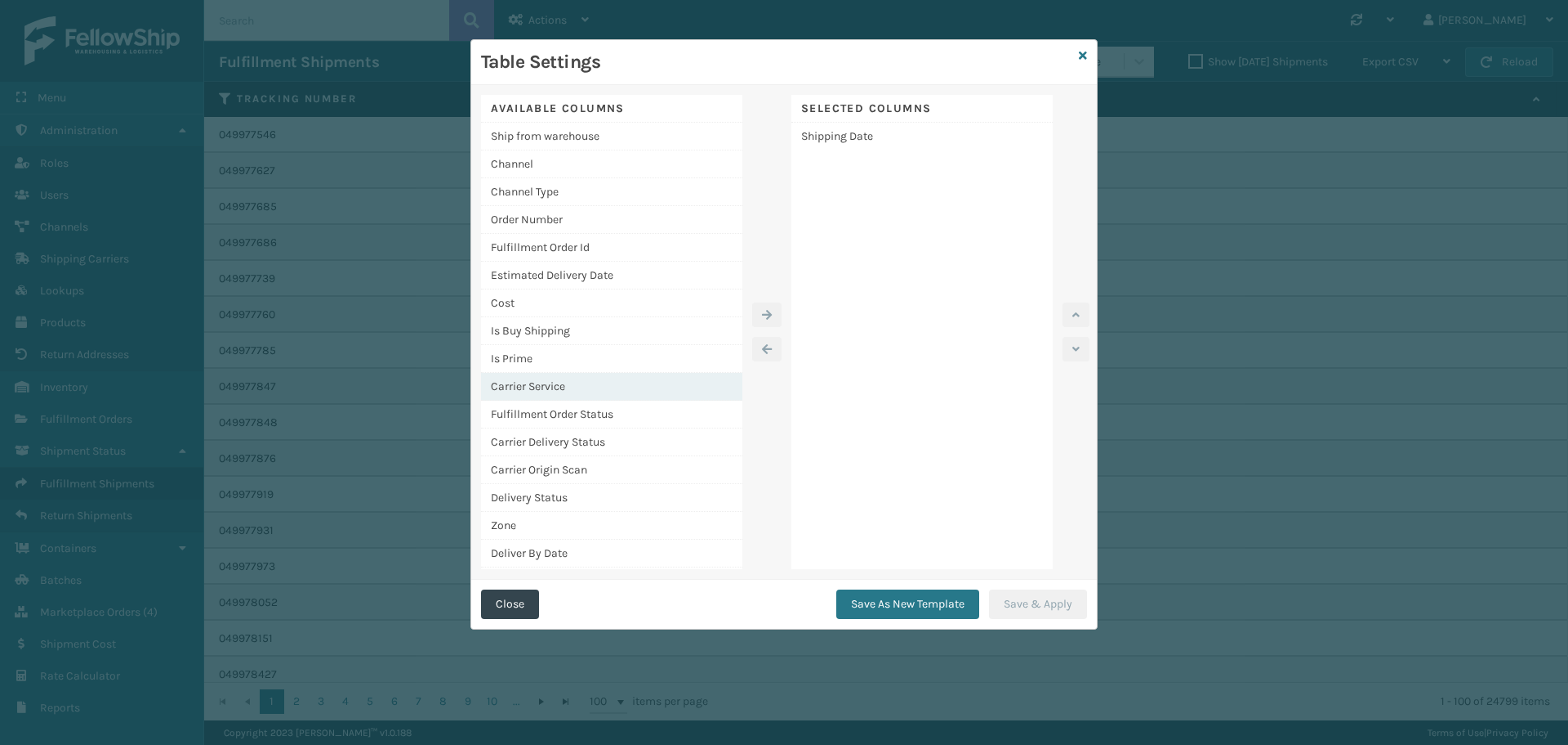
click at [582, 378] on div "Carrier Service" at bounding box center [611, 387] width 262 height 28
click at [770, 316] on icon "button" at bounding box center [767, 314] width 10 height 11
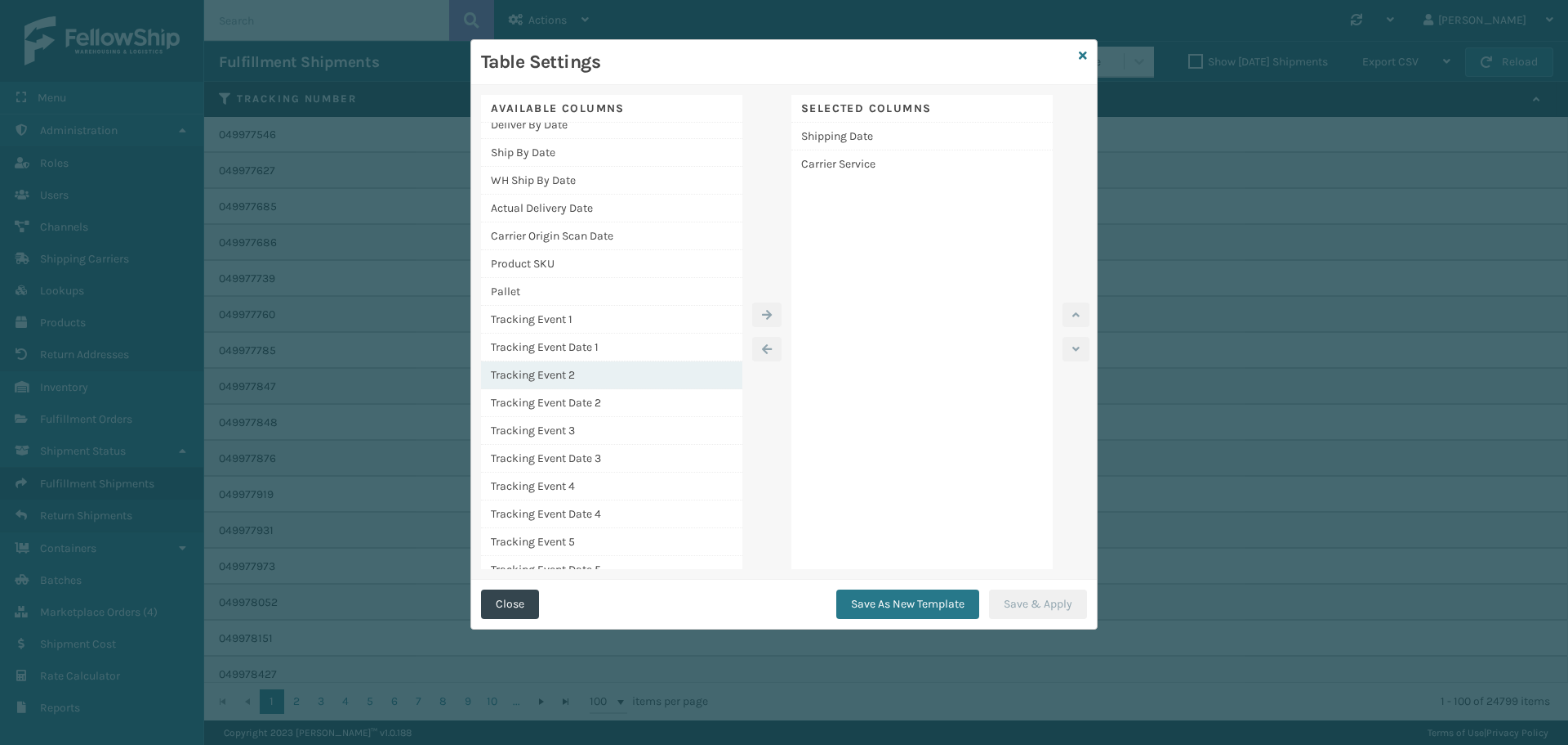
scroll to position [525, 0]
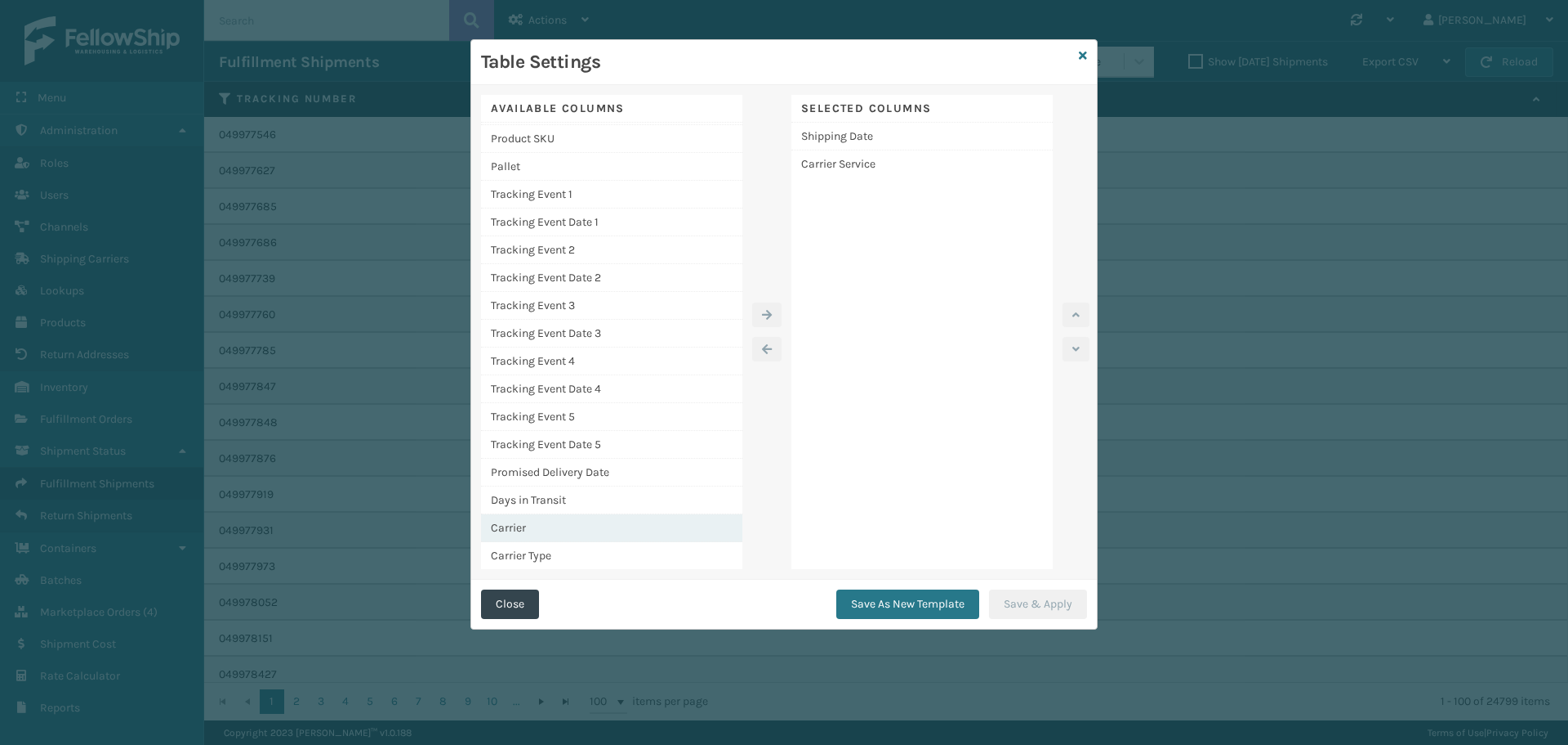
click at [537, 525] on div "Carrier" at bounding box center [611, 528] width 262 height 28
click at [767, 316] on icon "button" at bounding box center [767, 314] width 10 height 11
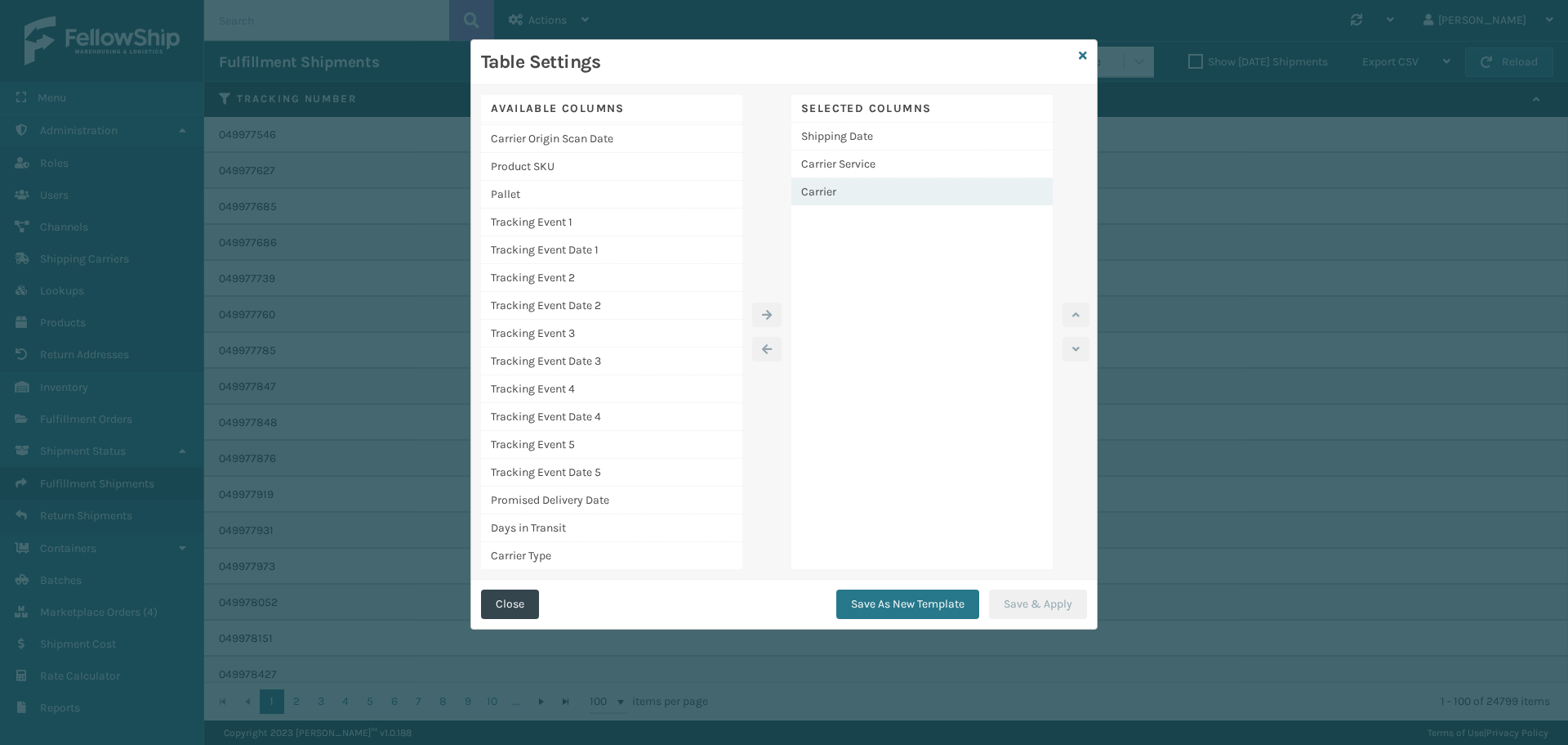
click at [869, 197] on div "Carrier" at bounding box center [922, 191] width 262 height 27
click at [1070, 312] on button "button" at bounding box center [1076, 314] width 27 height 25
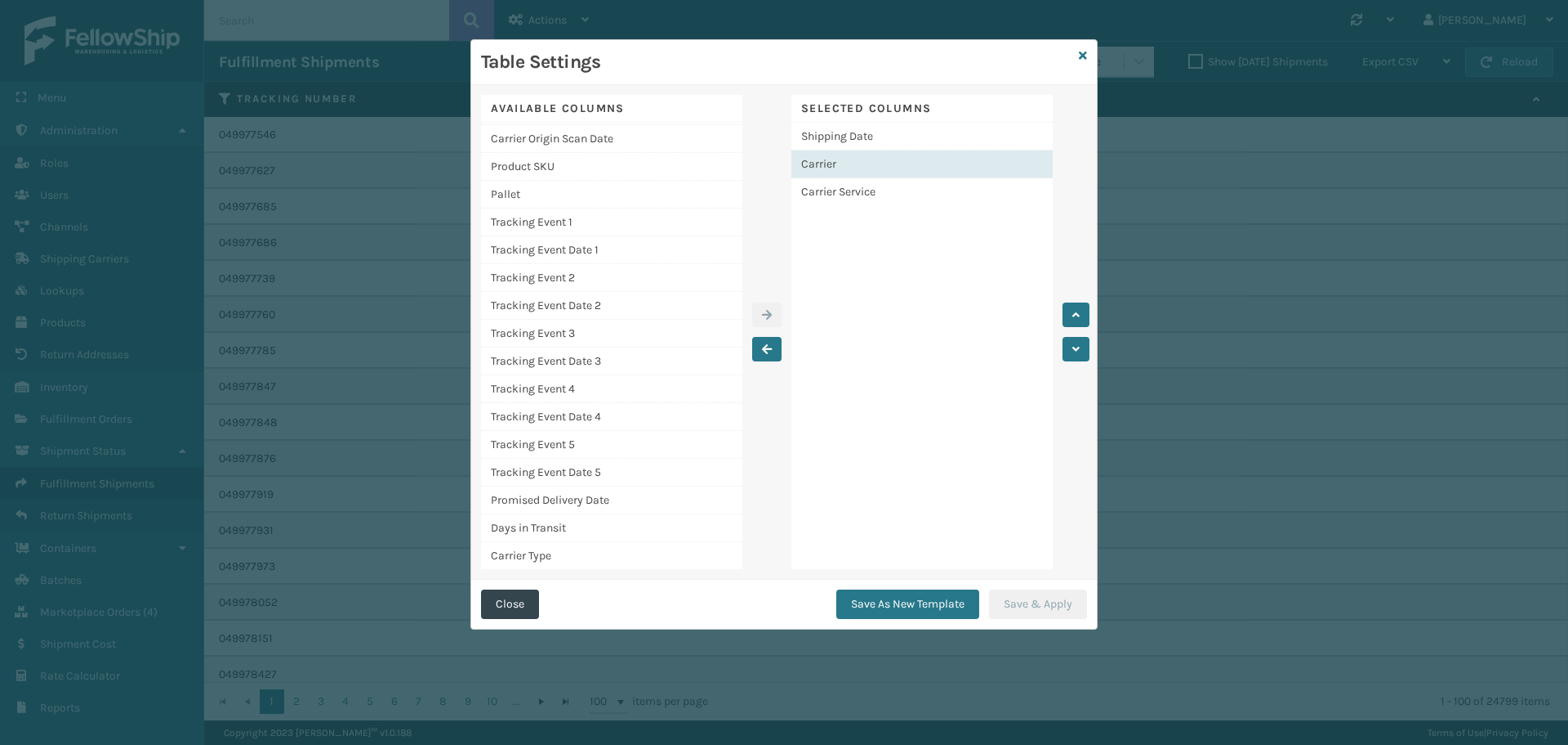
click at [886, 256] on div "Selected Columns Shipping Date Carrier Carrier Service" at bounding box center [922, 332] width 262 height 474
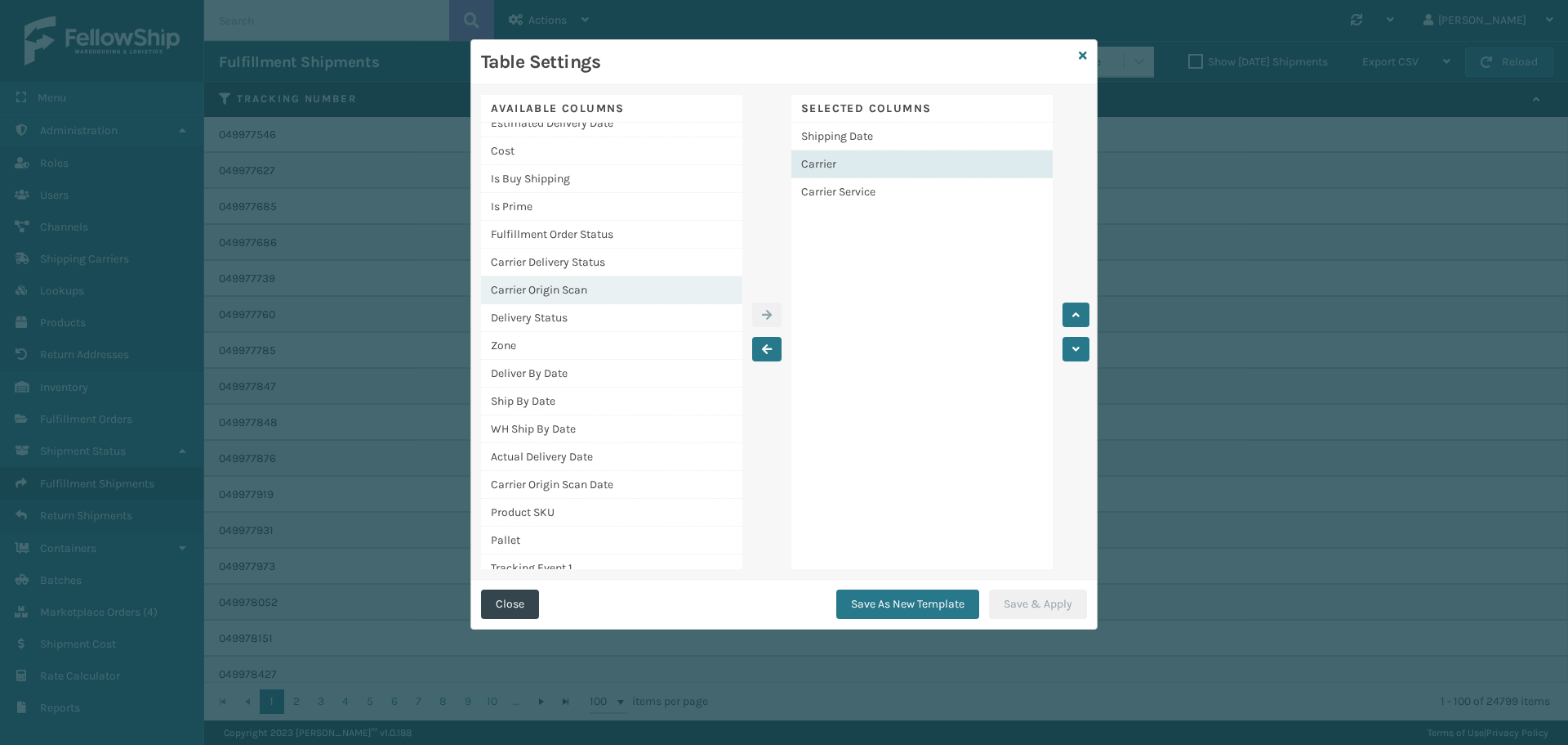
scroll to position [0, 0]
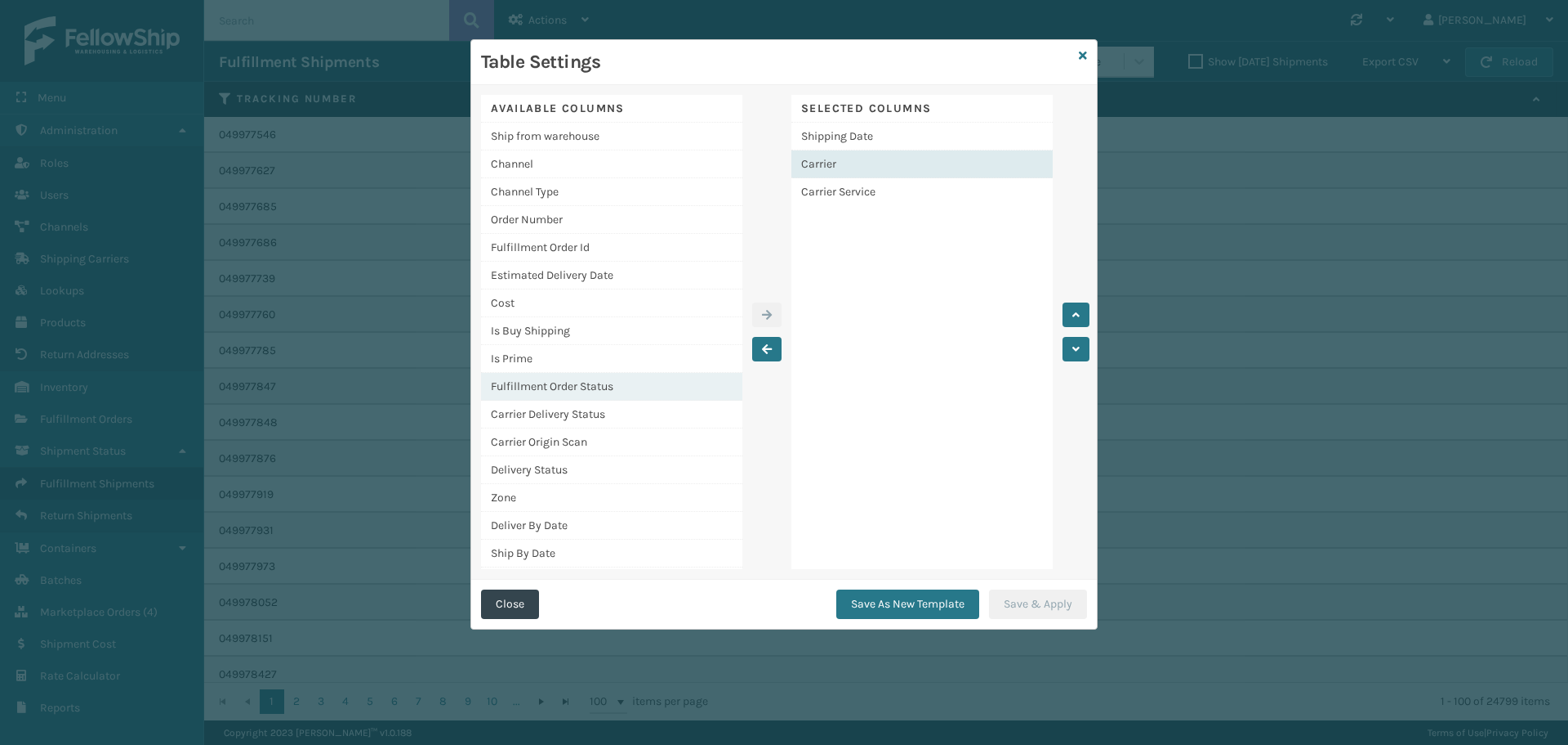
click at [578, 389] on div "Fulfillment Order Status" at bounding box center [611, 387] width 262 height 28
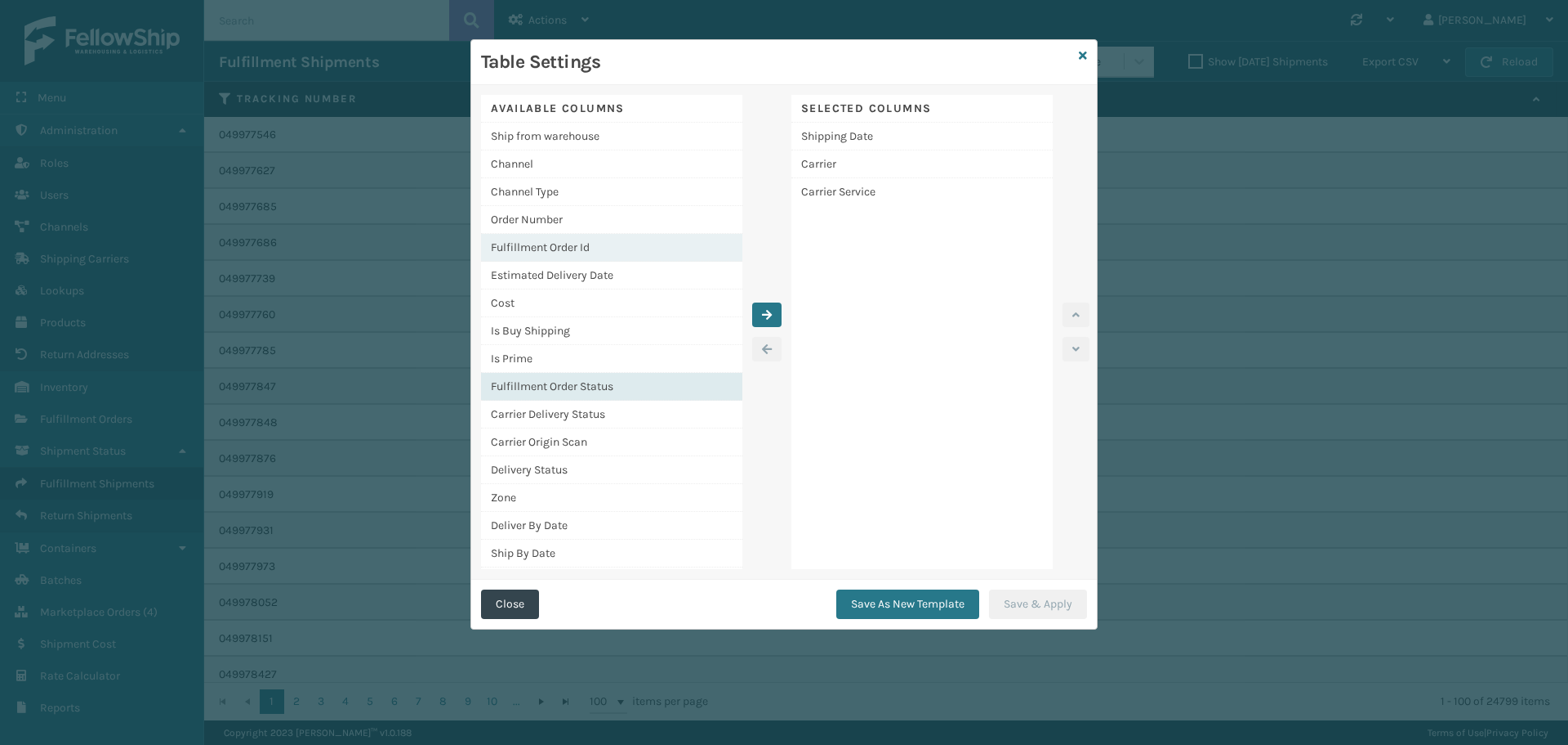
click at [598, 233] on div "Fulfillment Order Id" at bounding box center [611, 247] width 262 height 28
click at [602, 247] on div "Fulfillment Order Id" at bounding box center [611, 247] width 262 height 28
click at [559, 212] on div "Order Number" at bounding box center [611, 220] width 262 height 28
click at [762, 309] on icon "button" at bounding box center [767, 314] width 10 height 11
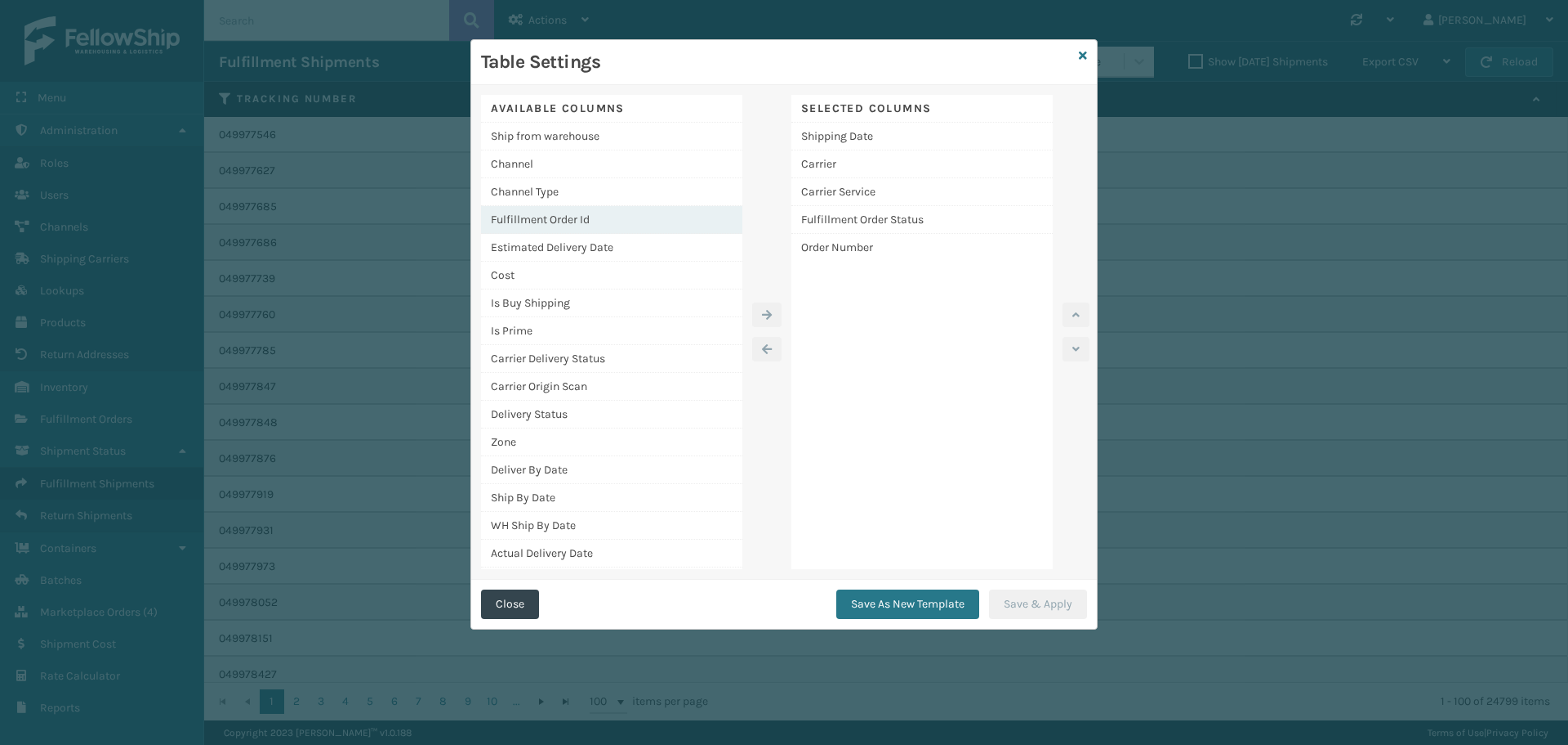
click at [599, 228] on div "Fulfillment Order Id" at bounding box center [611, 220] width 262 height 28
click at [767, 315] on icon "button" at bounding box center [767, 314] width 10 height 11
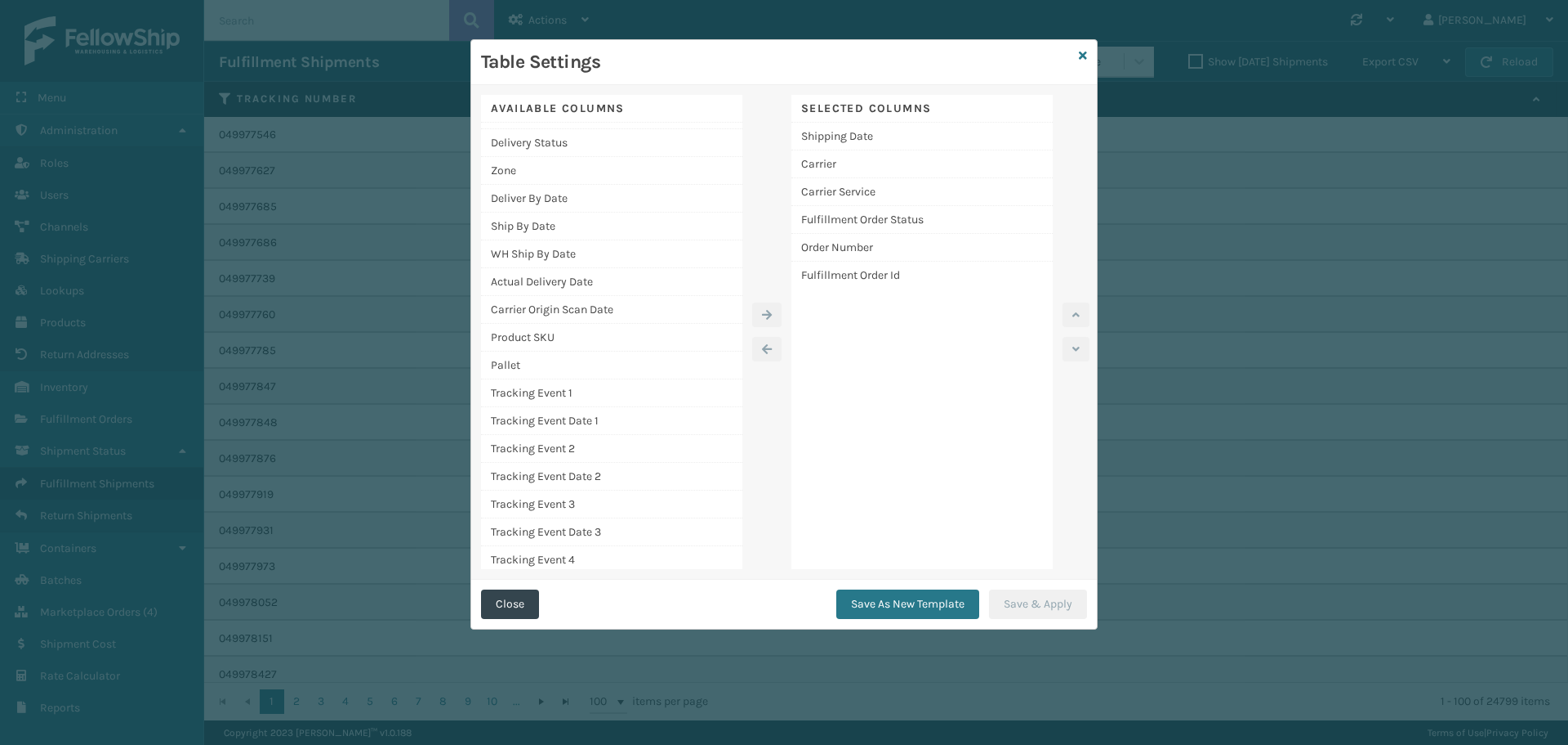
scroll to position [245, 0]
click at [1082, 60] on icon at bounding box center [1082, 55] width 8 height 11
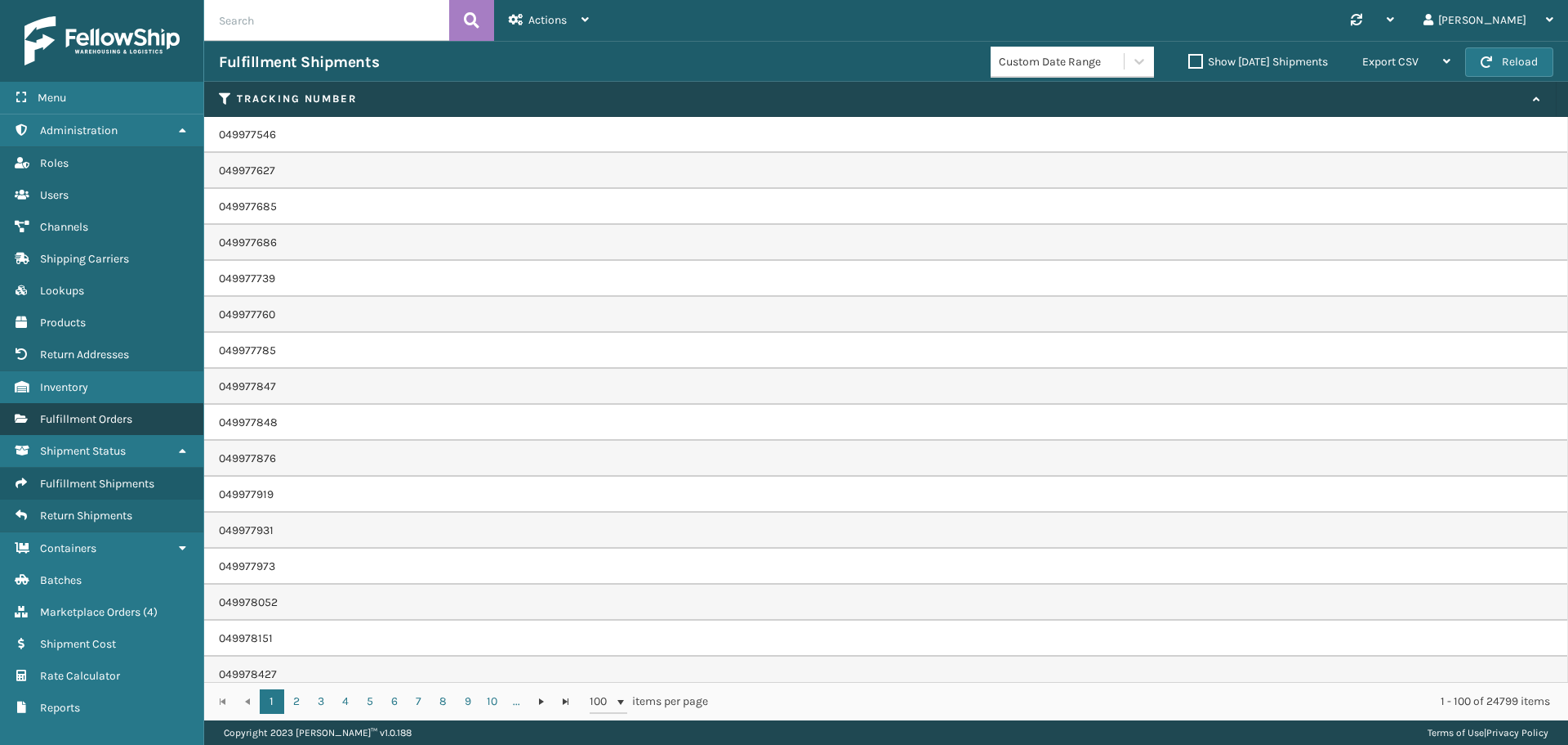
click at [62, 412] on span "Fulfillment Orders" at bounding box center [86, 418] width 93 height 14
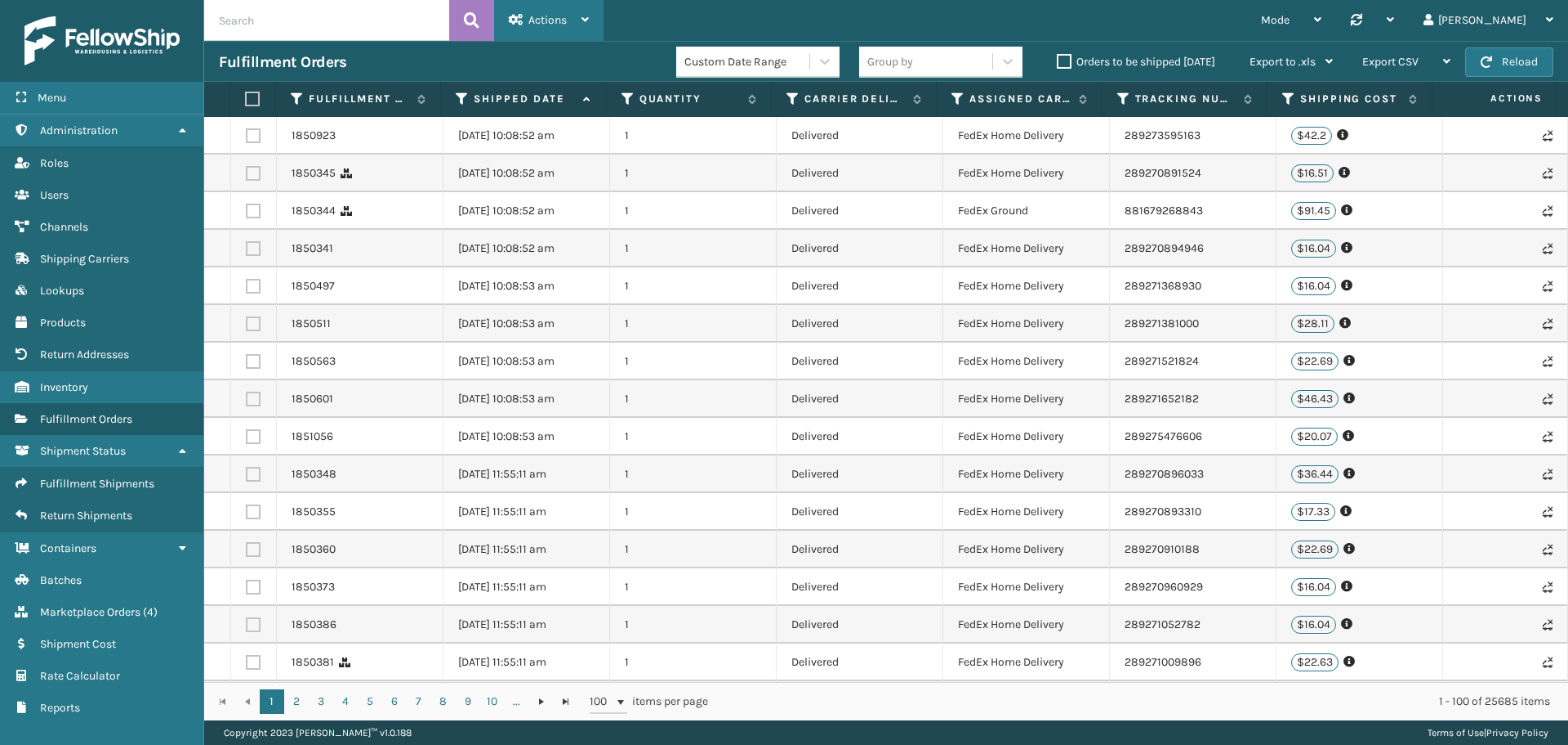
click at [532, 26] on span "Actions" at bounding box center [548, 19] width 39 height 14
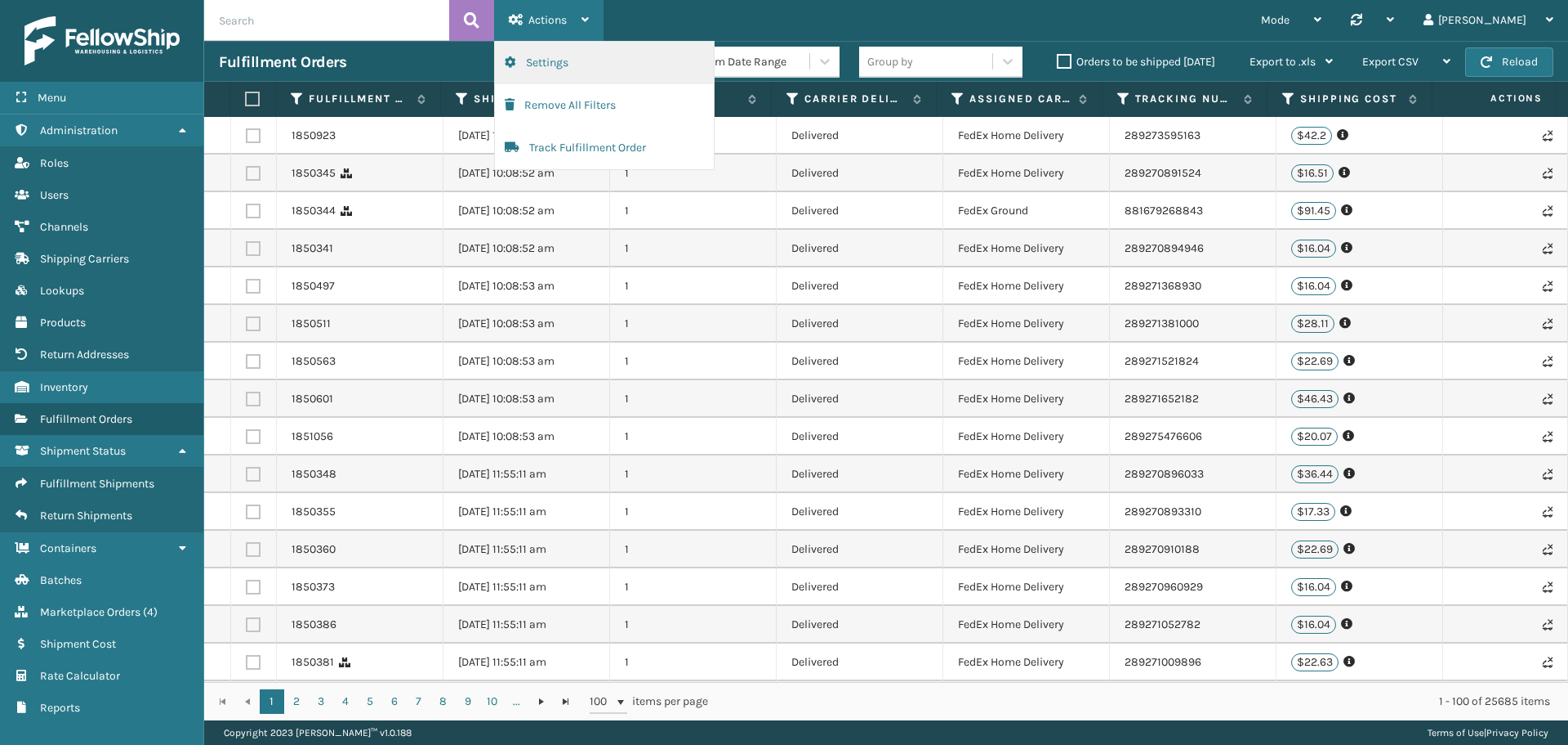
click at [582, 52] on button "Settings" at bounding box center [604, 62] width 218 height 42
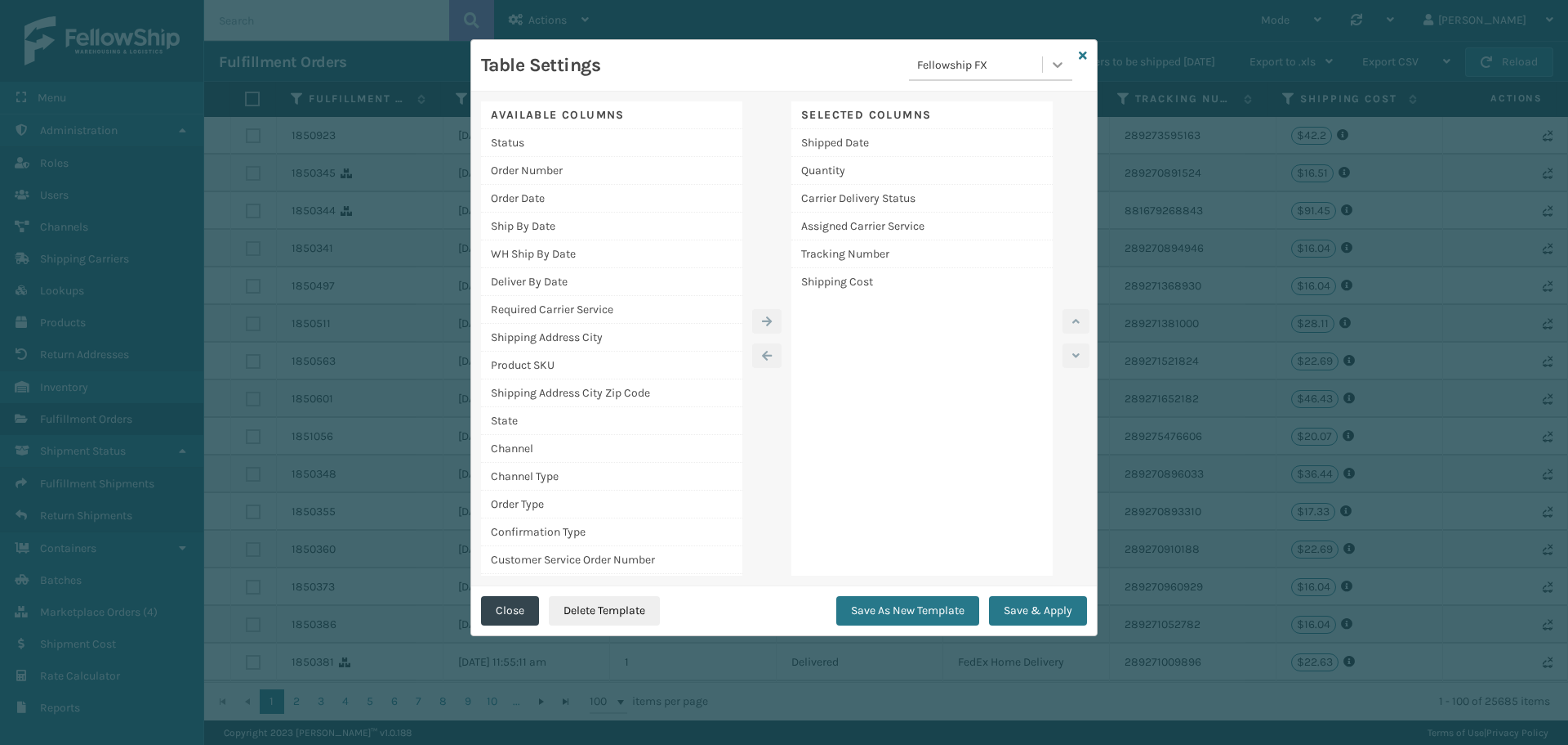
click at [1049, 69] on icon at bounding box center [1058, 64] width 17 height 17
click at [1004, 137] on div "Sales Gross Template" at bounding box center [991, 136] width 163 height 30
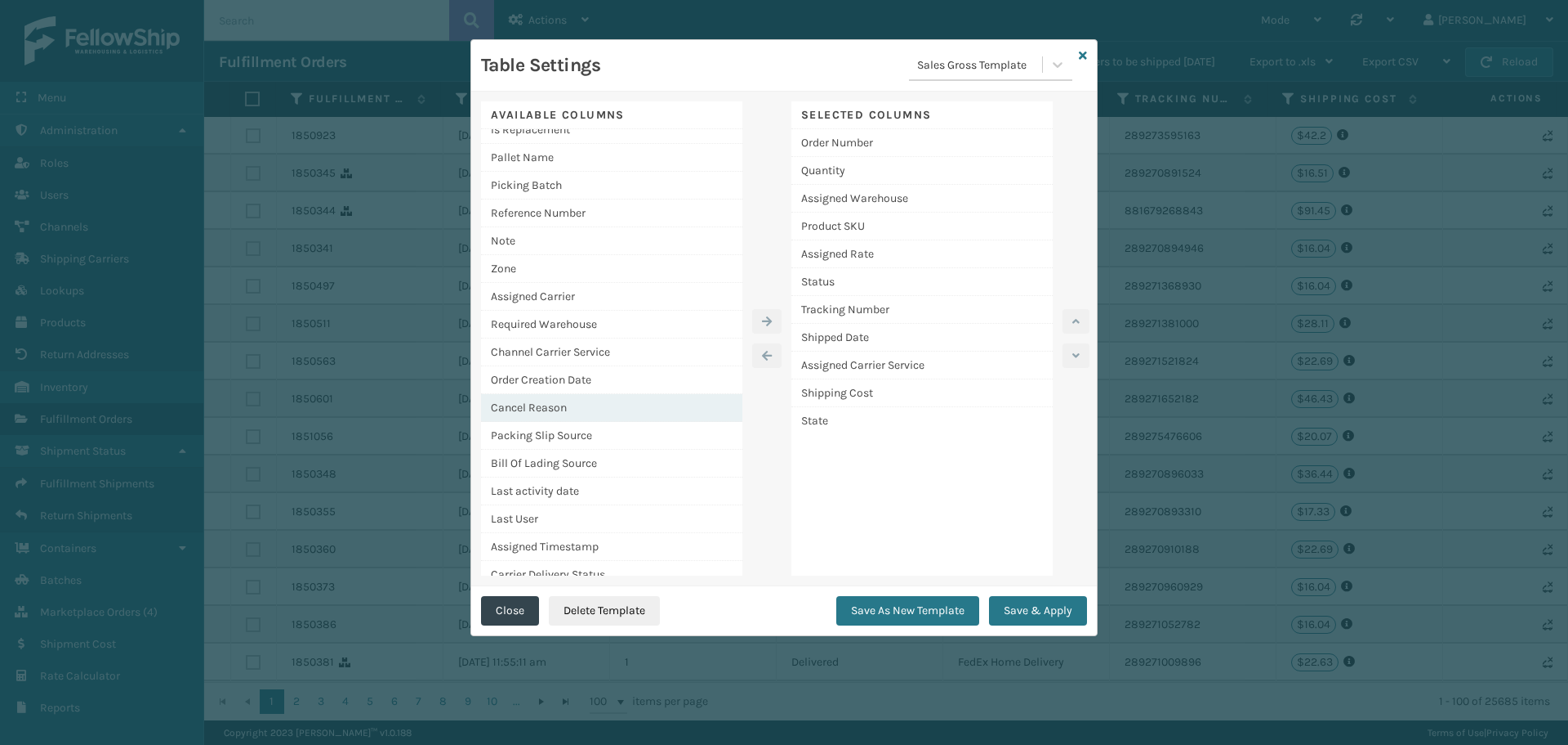
scroll to position [525, 0]
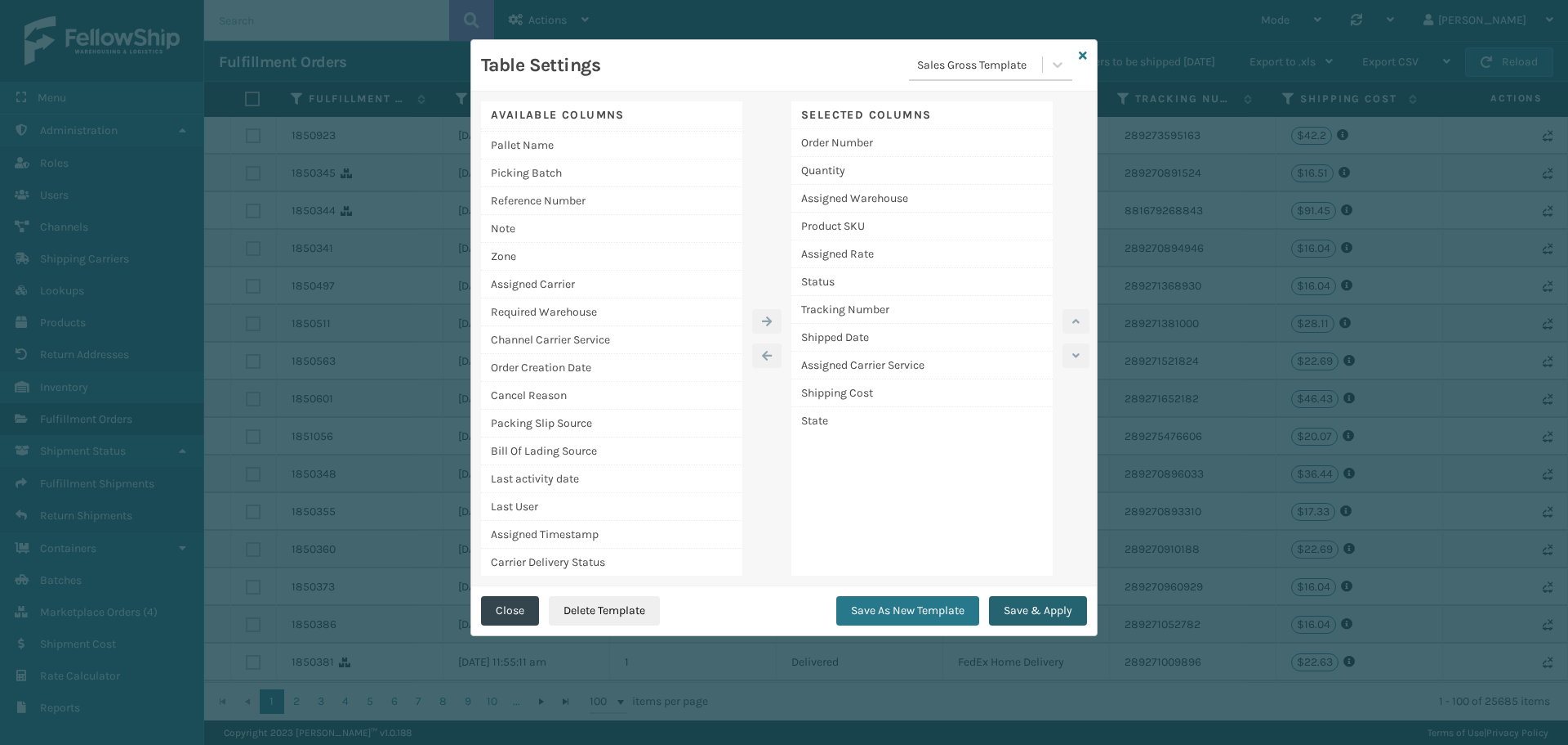
click at [1025, 612] on button "Save & Apply" at bounding box center [1038, 611] width 98 height 29
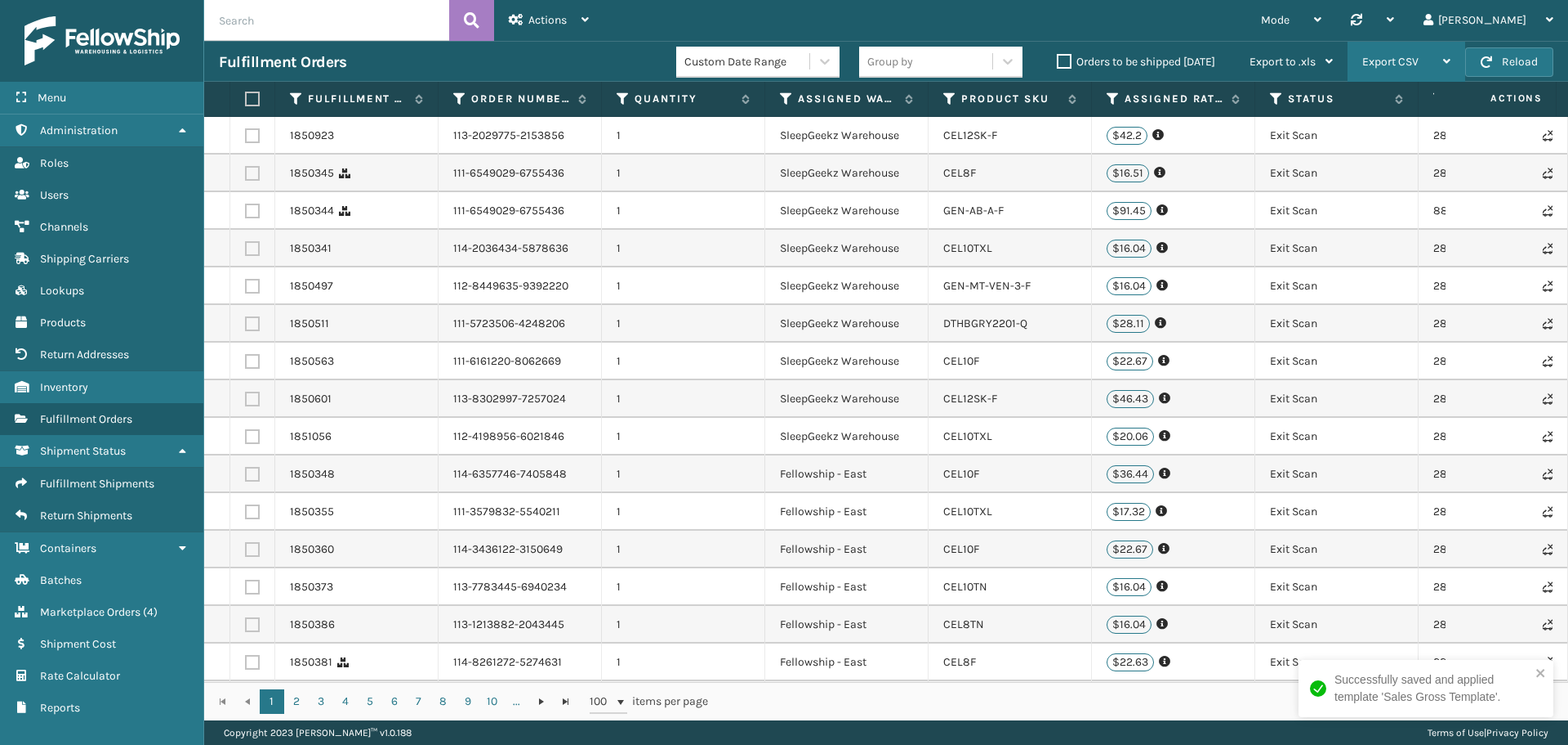
click at [1442, 64] on div "Export CSV" at bounding box center [1406, 62] width 88 height 40
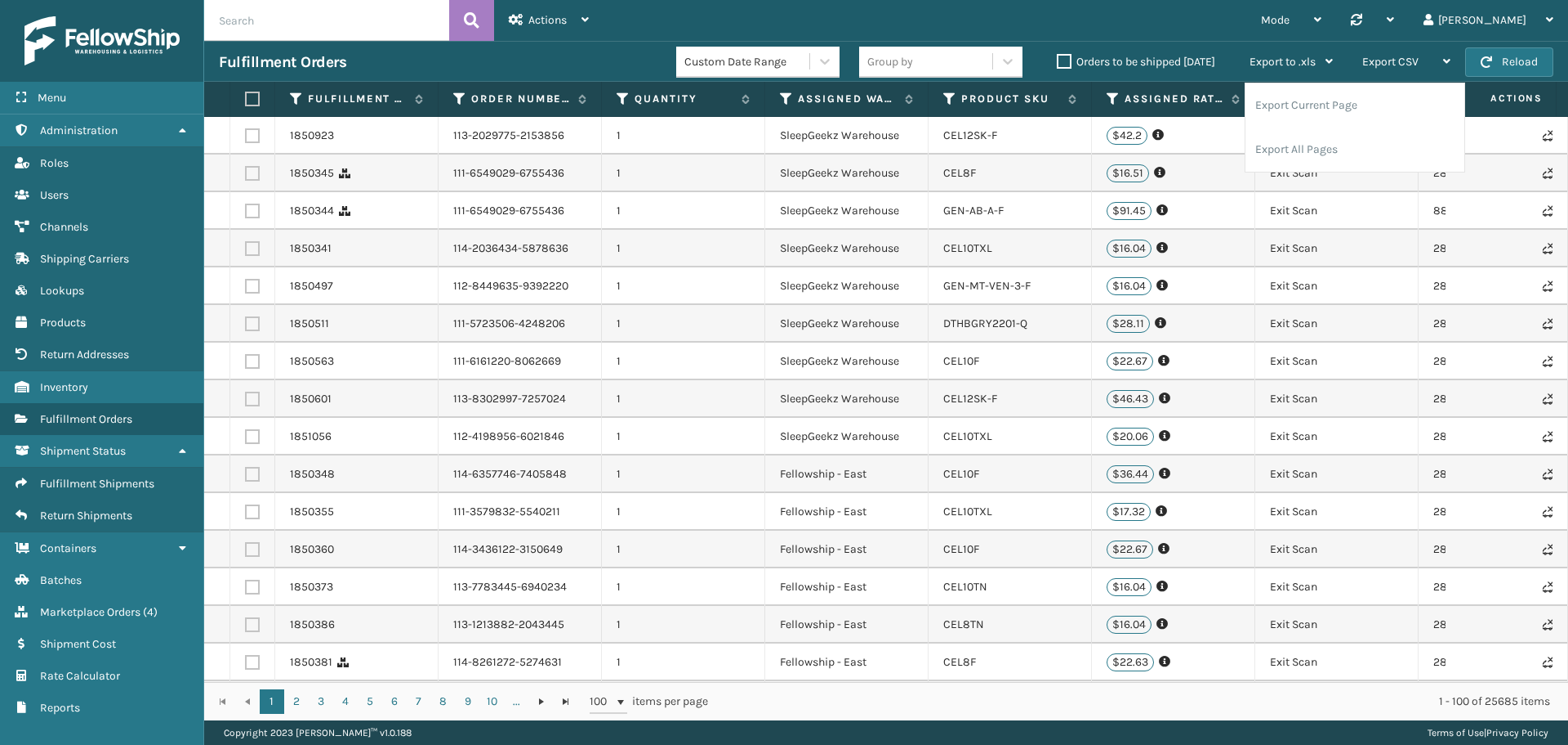
click at [1335, 150] on li "Export All Pages" at bounding box center [1355, 150] width 218 height 44
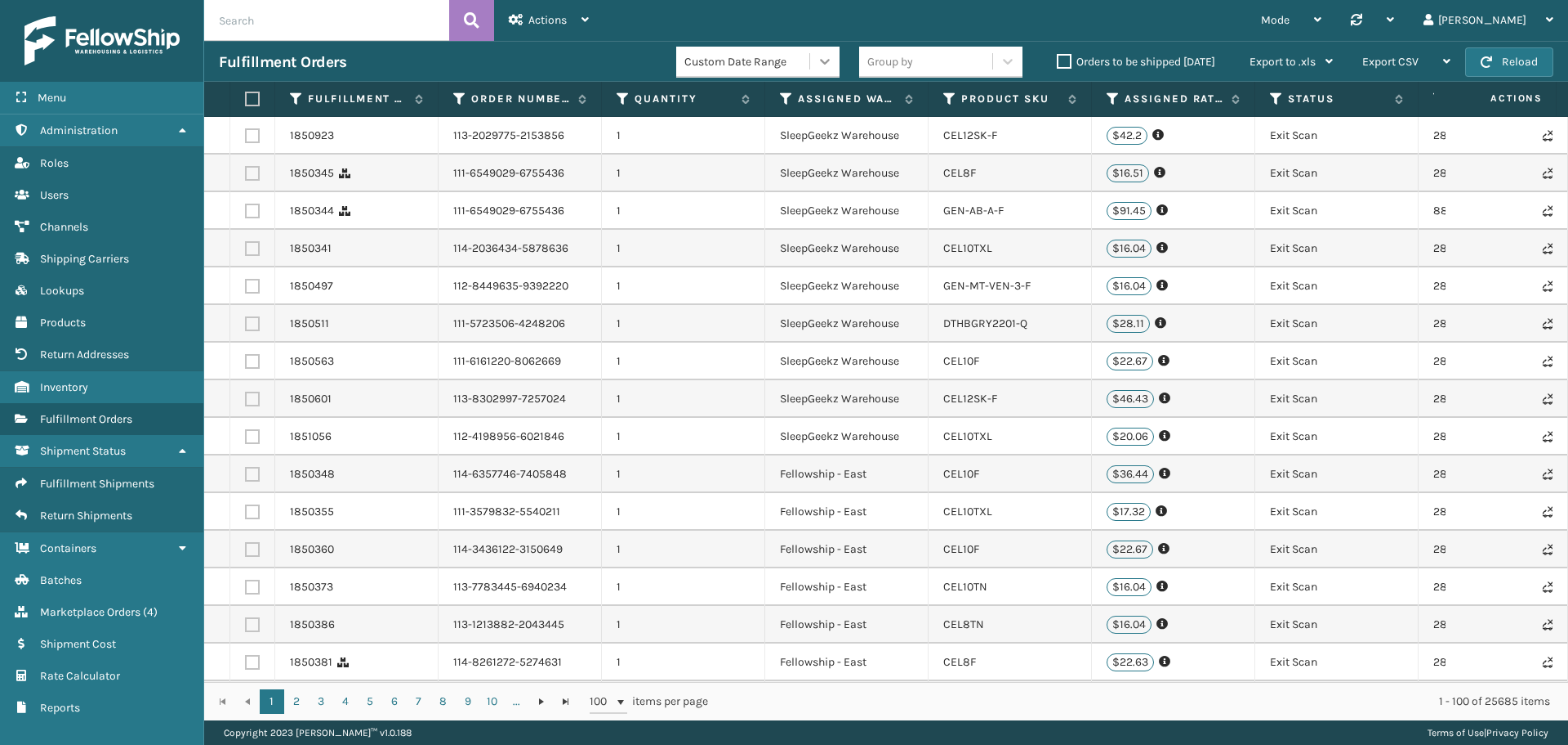
click at [823, 61] on icon at bounding box center [825, 62] width 17 height 17
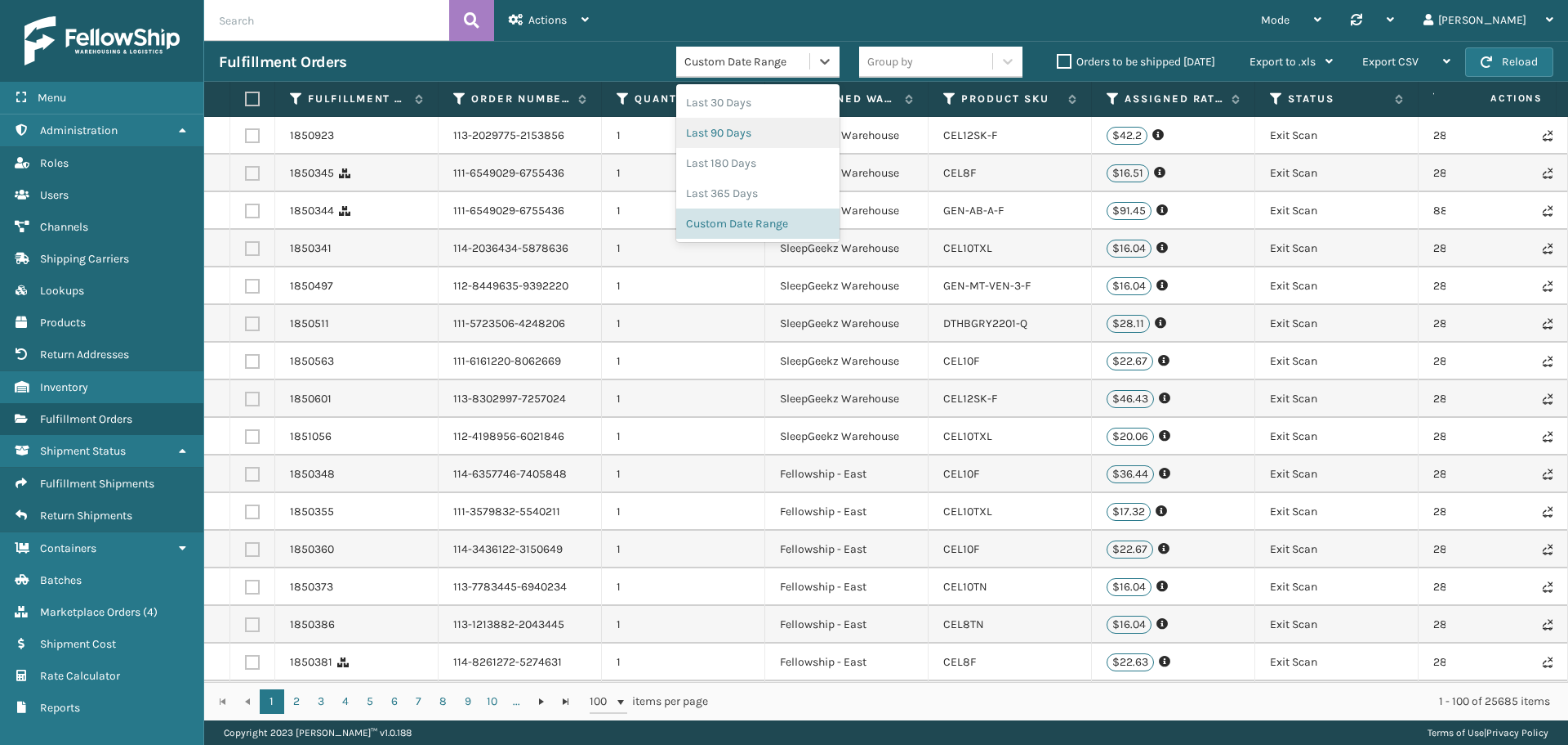
click at [610, 33] on div "Mode Regular Mode Picking Mode Labeling Mode Palletizing Mode Exit Scan Mode Sy…" at bounding box center [1086, 20] width 965 height 40
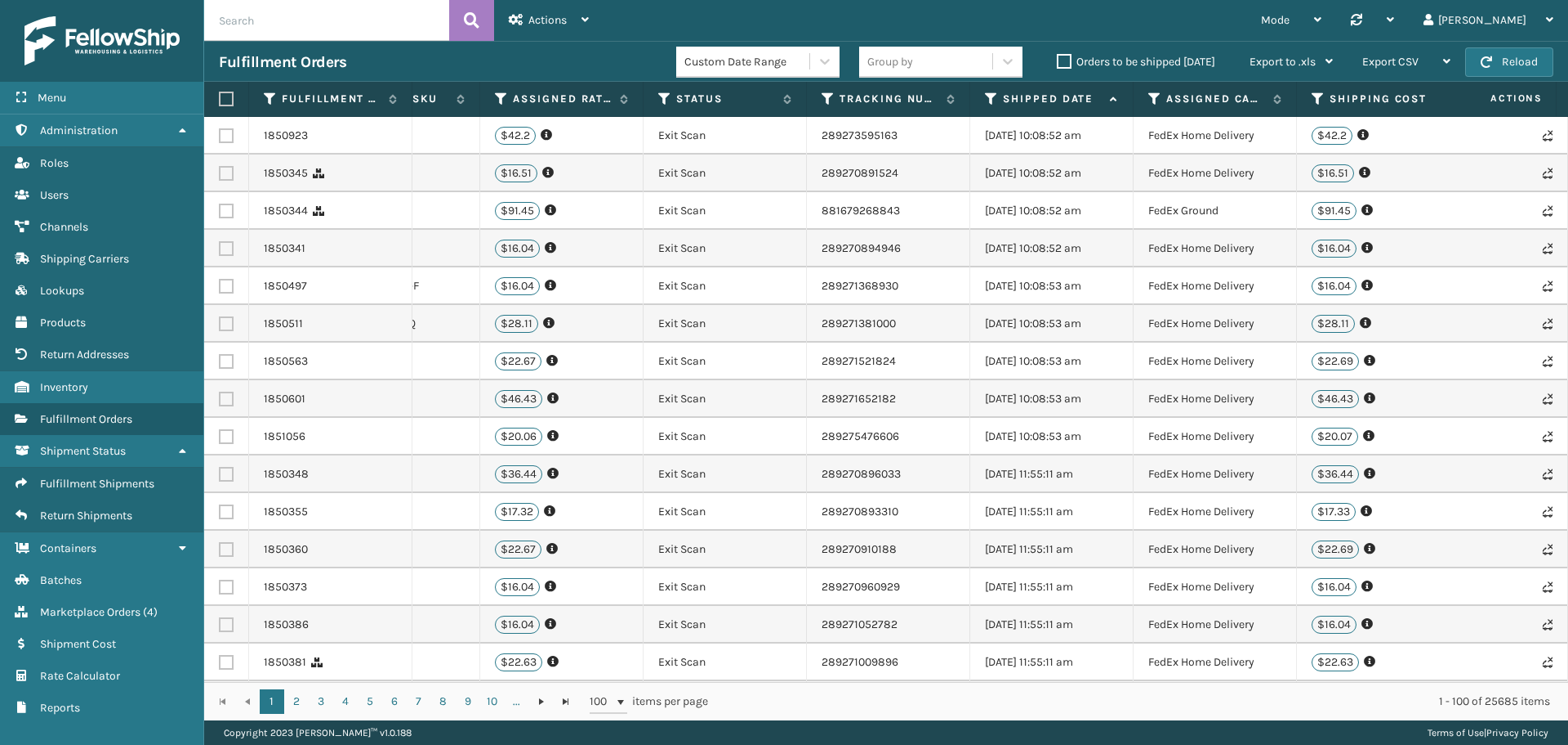
scroll to position [0, 0]
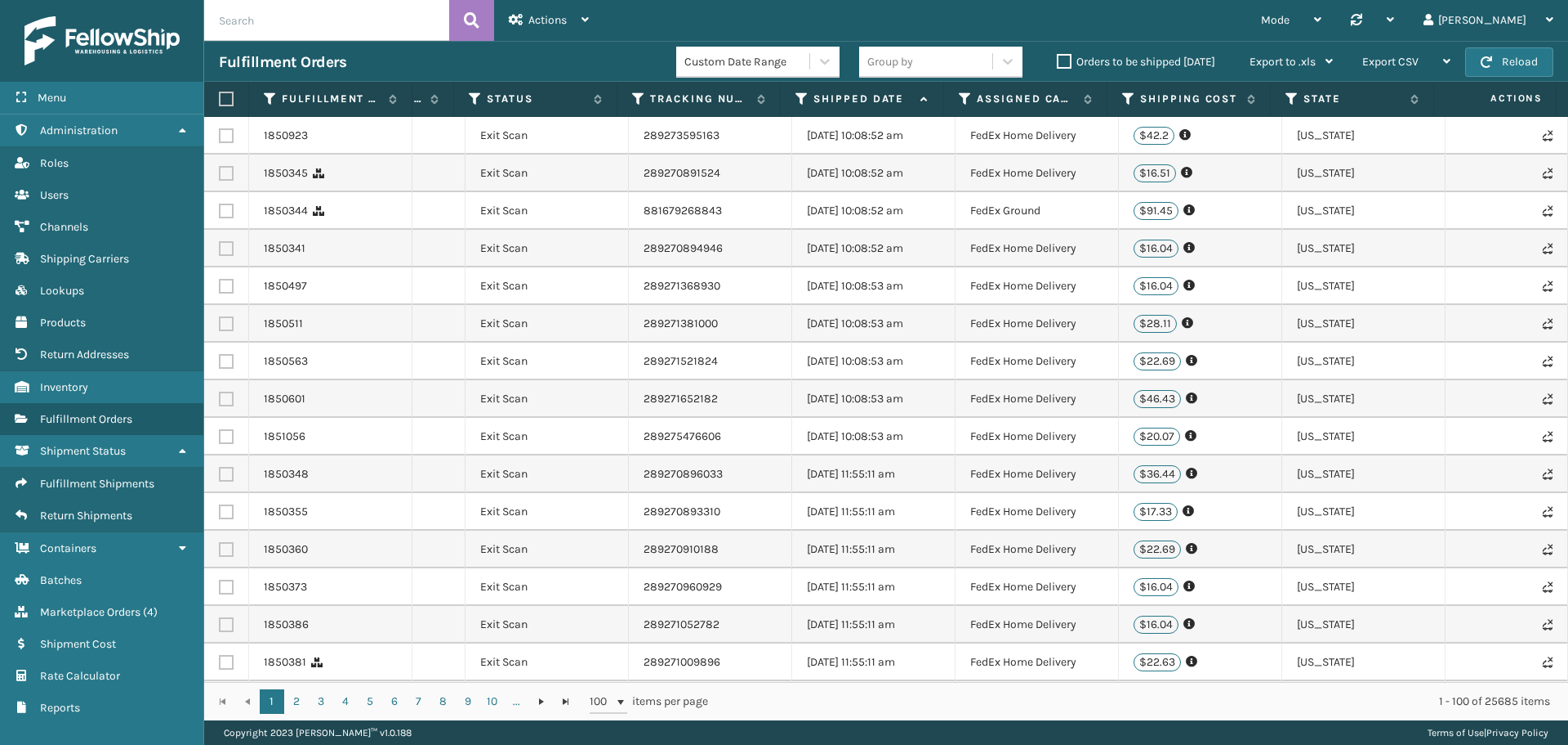
click at [804, 103] on icon at bounding box center [802, 99] width 13 height 15
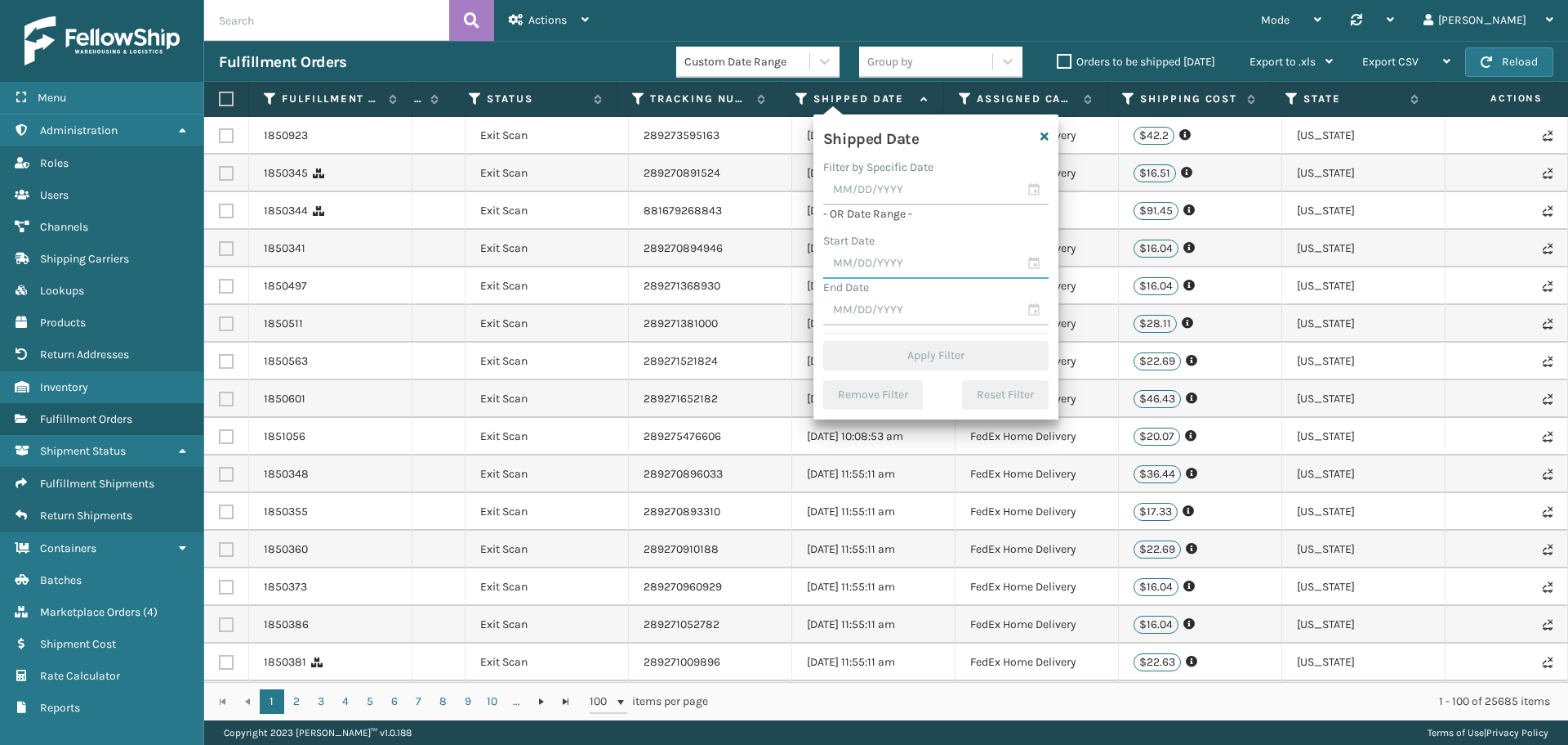
click at [886, 268] on input "text" at bounding box center [936, 264] width 226 height 29
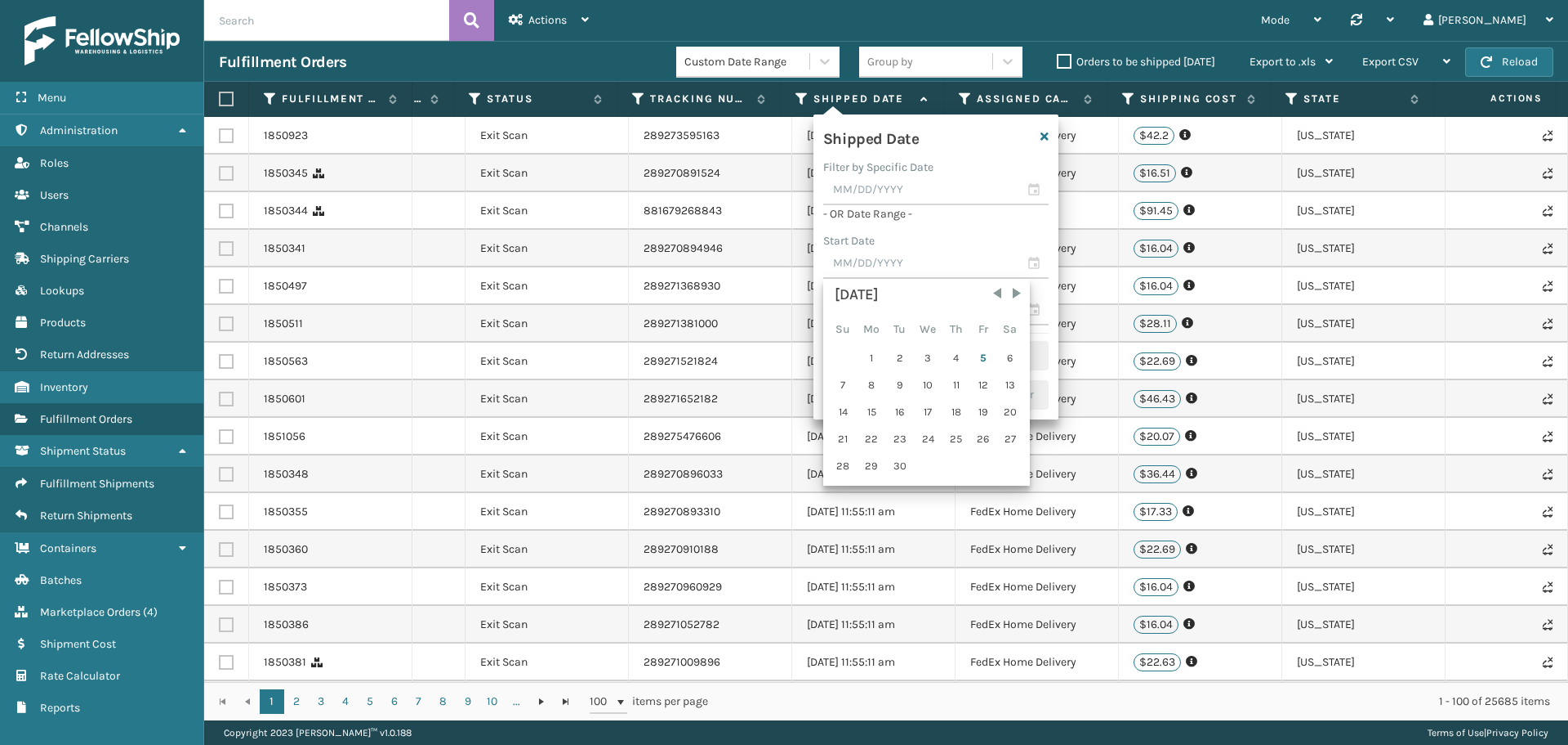
click at [1006, 292] on div "[DATE]" at bounding box center [926, 295] width 184 height 23
click at [1002, 293] on span "Previous Month" at bounding box center [998, 294] width 17 height 17
click at [990, 351] on div "1" at bounding box center [983, 357] width 25 height 25
type input "[DATE]"
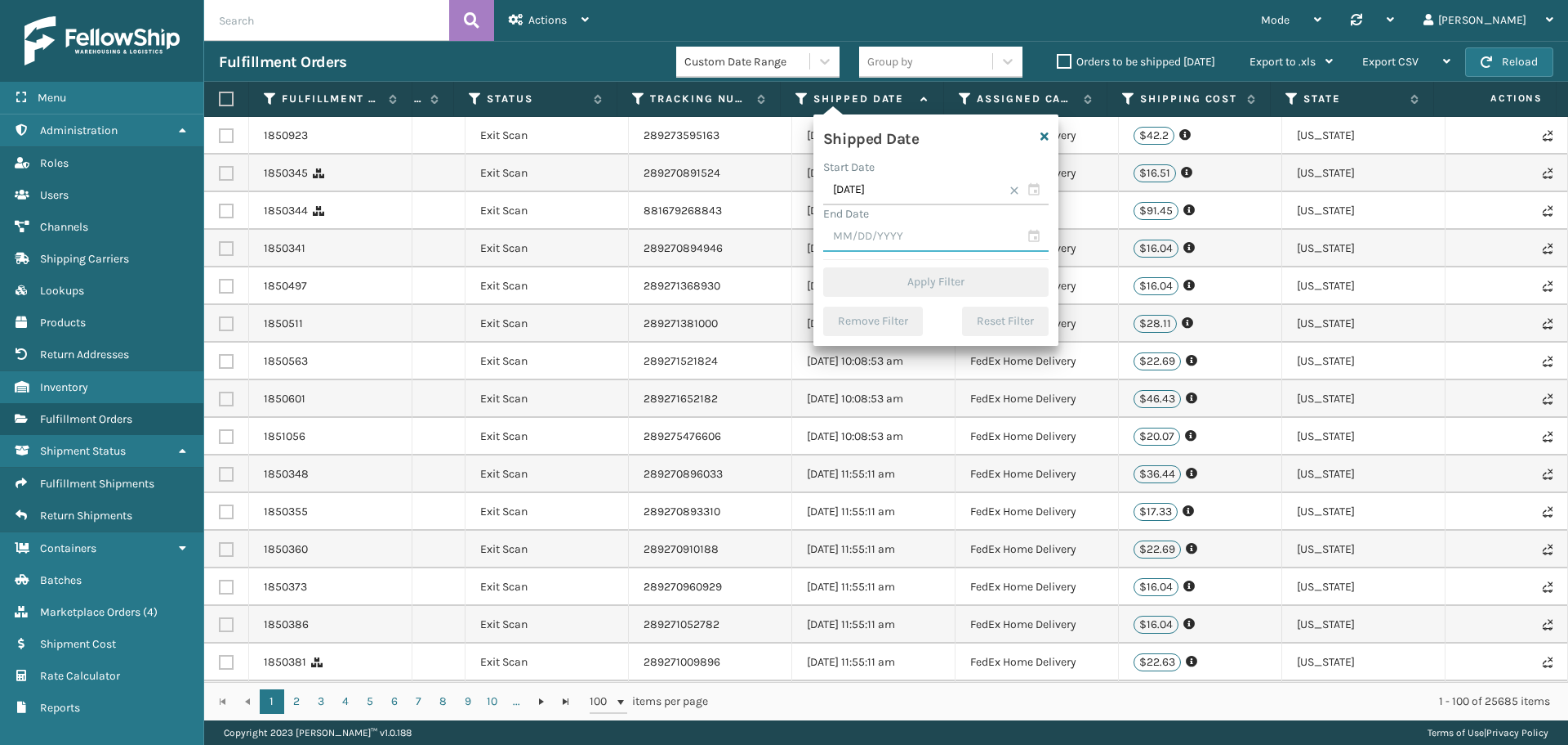
click at [912, 248] on input "text" at bounding box center [936, 237] width 226 height 29
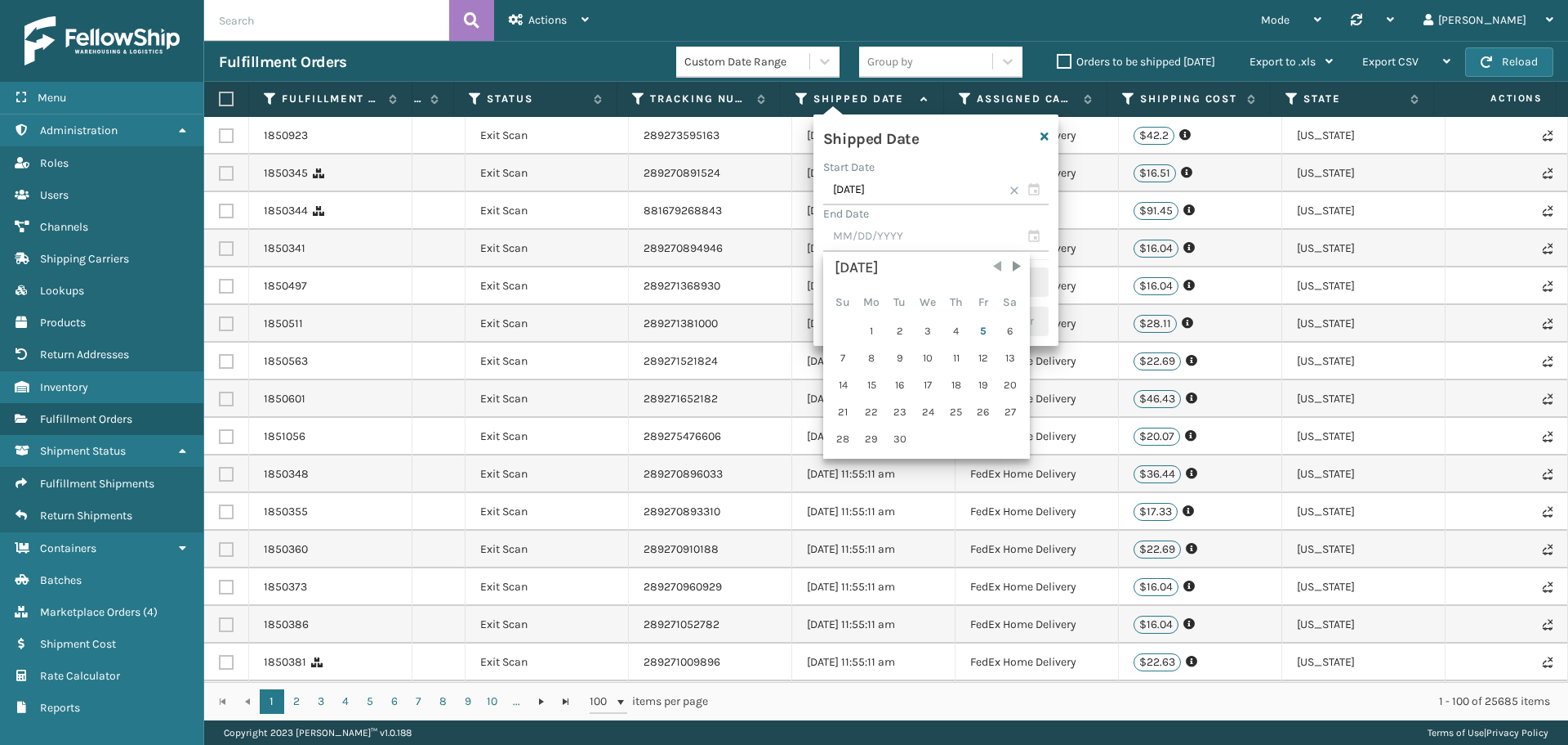
click at [990, 264] on span "Previous Month" at bounding box center [998, 266] width 17 height 17
click at [849, 461] on div "31" at bounding box center [844, 466] width 26 height 25
type input "[DATE]"
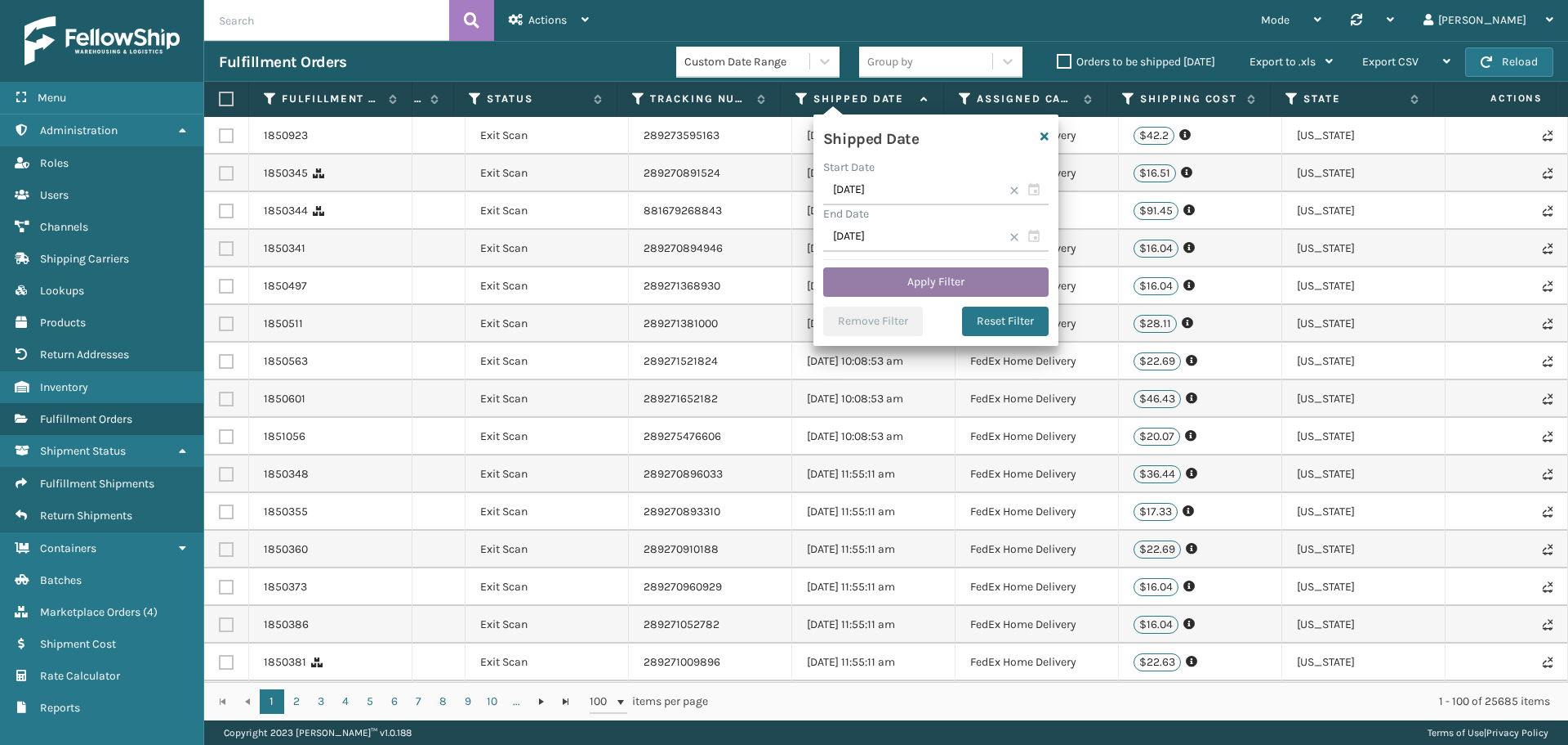
click at [938, 284] on button "Apply Filter" at bounding box center [936, 282] width 226 height 29
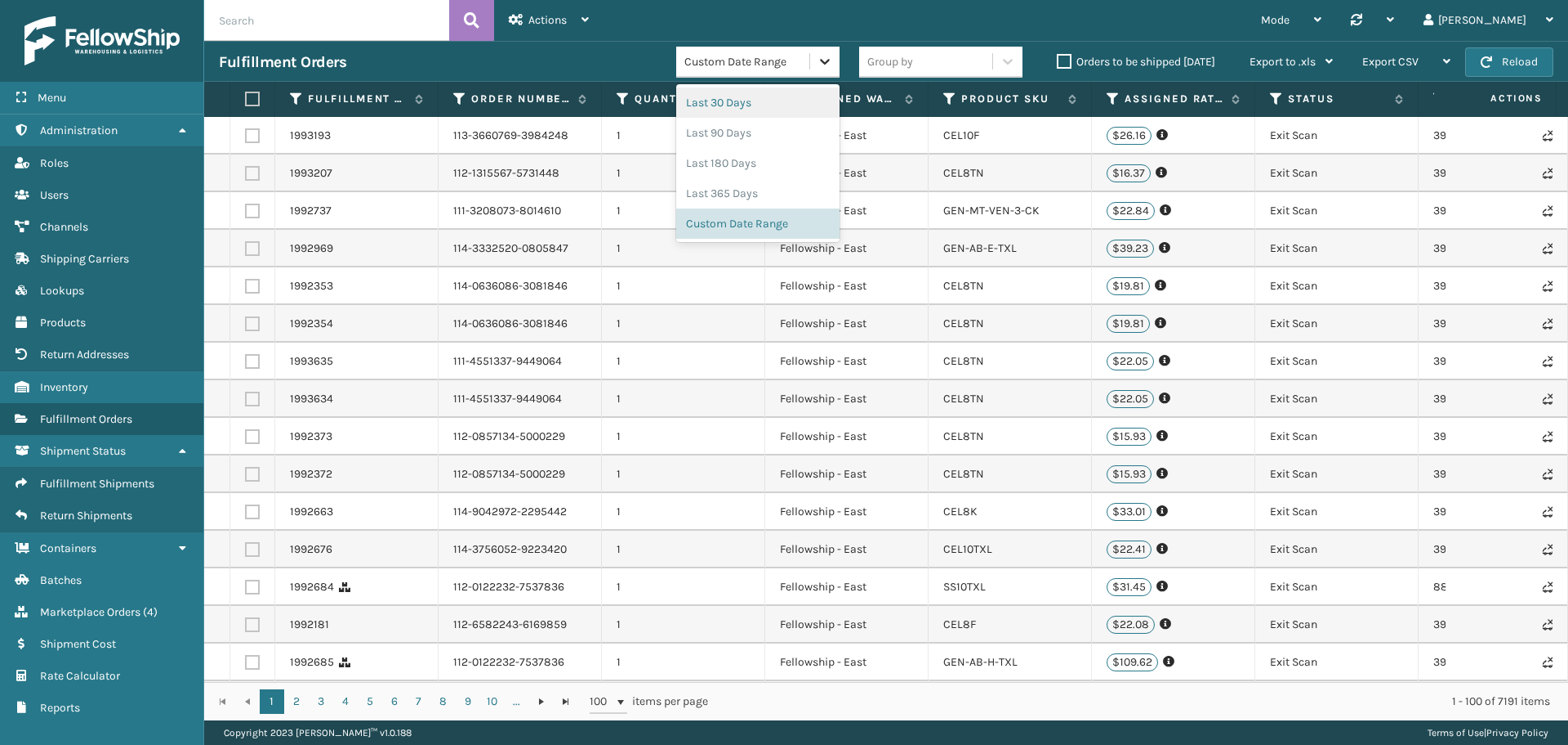
click at [829, 51] on div at bounding box center [825, 62] width 29 height 29
click at [777, 198] on div "Last 365 Days" at bounding box center [758, 193] width 163 height 30
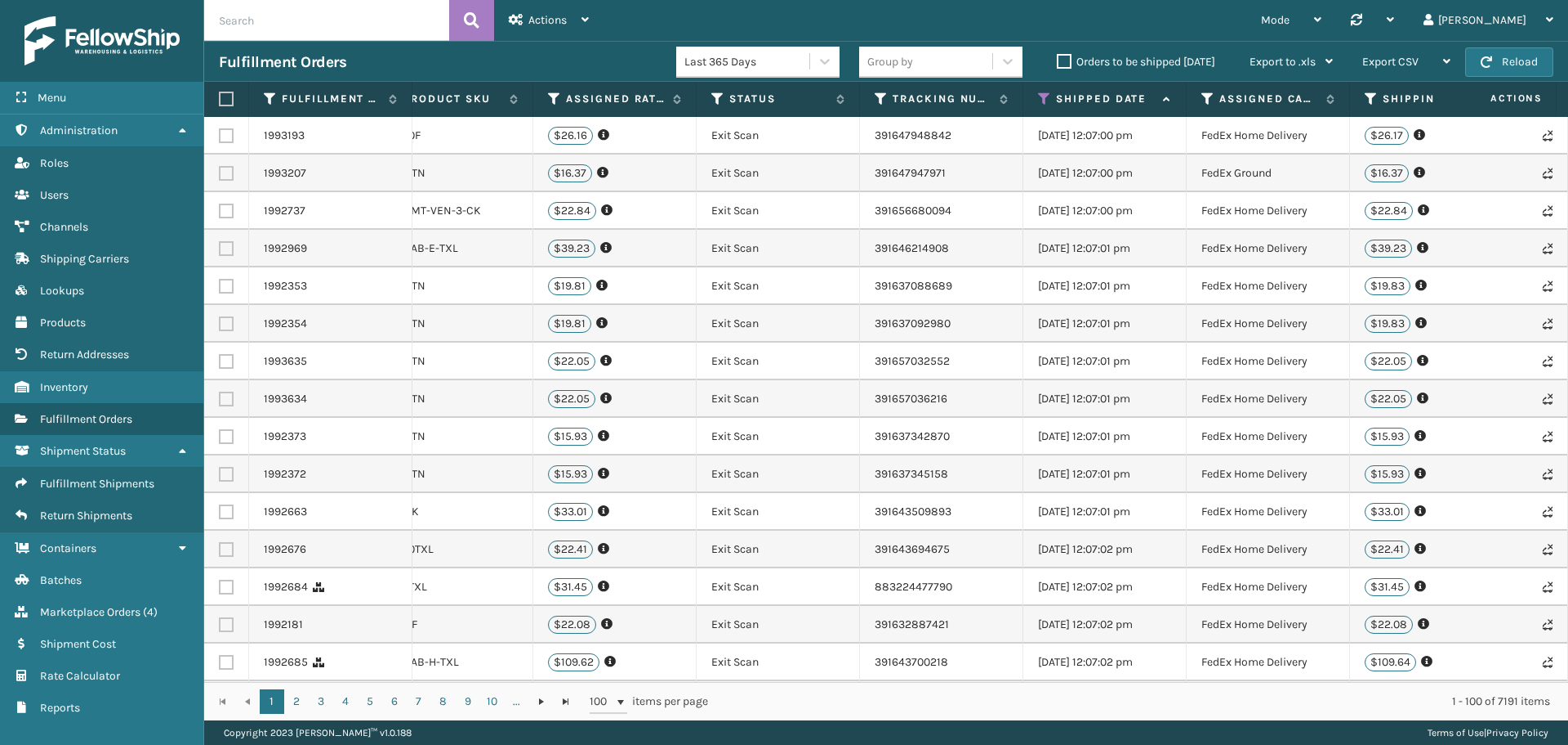
scroll to position [0, 620]
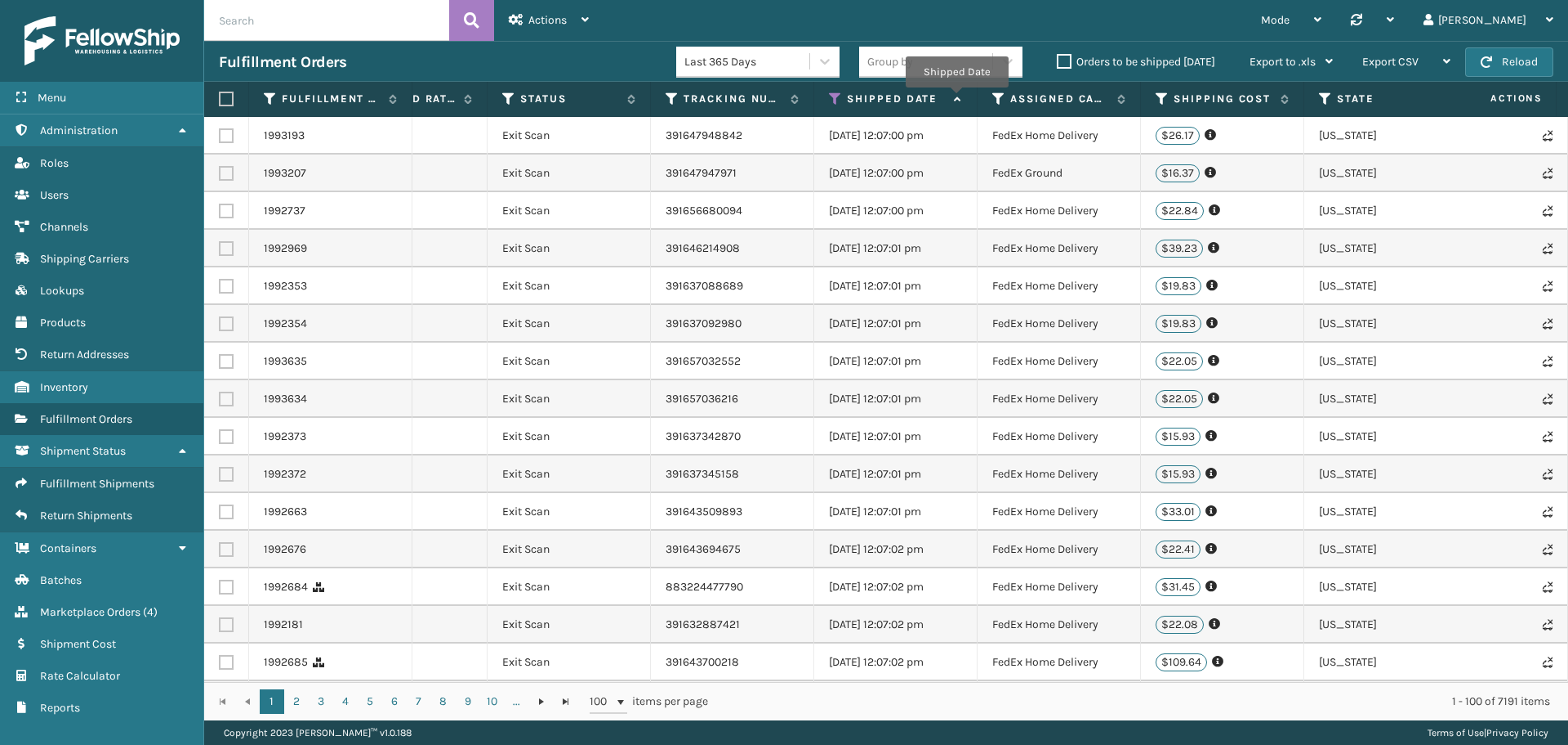
click at [957, 99] on icon at bounding box center [956, 99] width 13 height 11
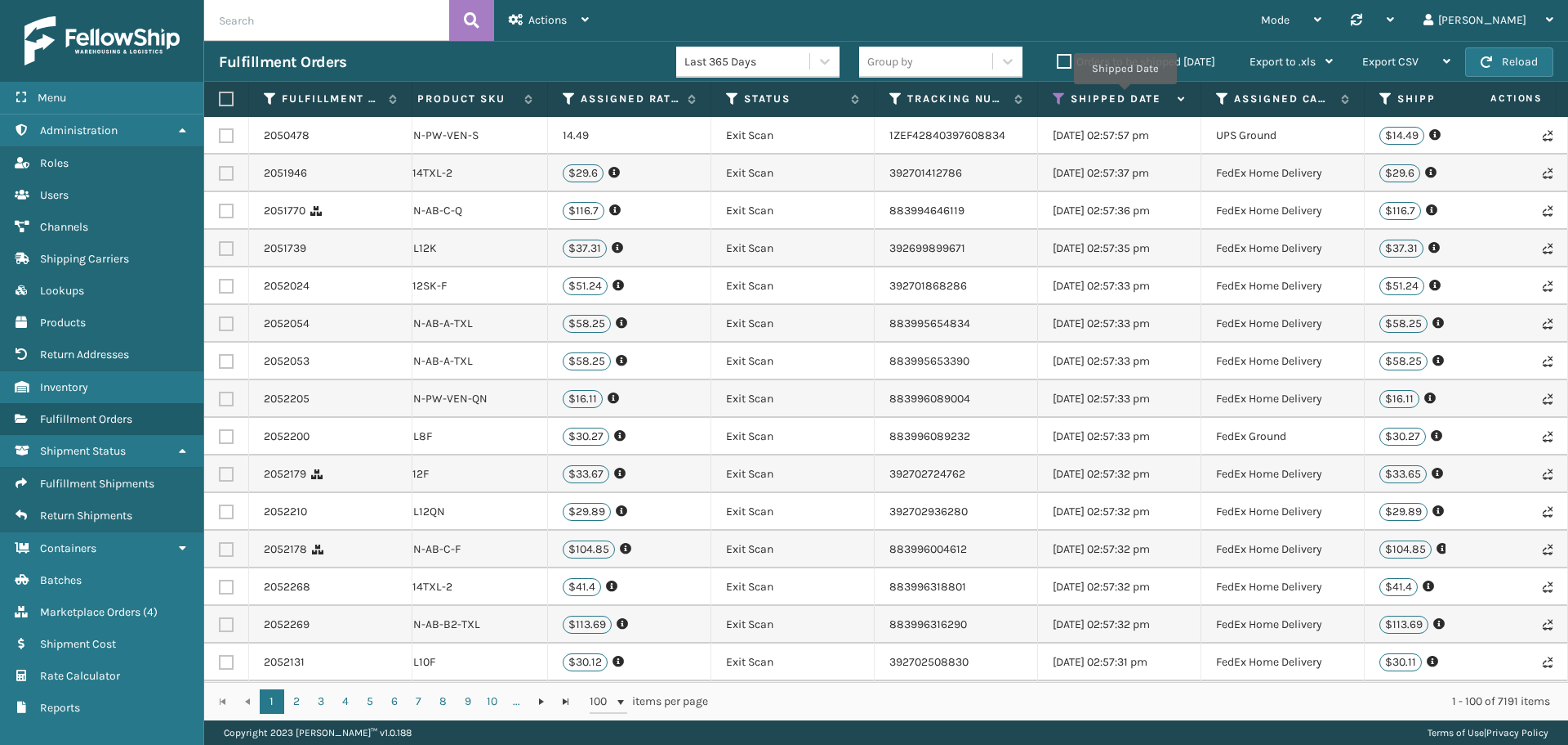
click at [1125, 96] on label "Shipped Date" at bounding box center [1121, 99] width 99 height 15
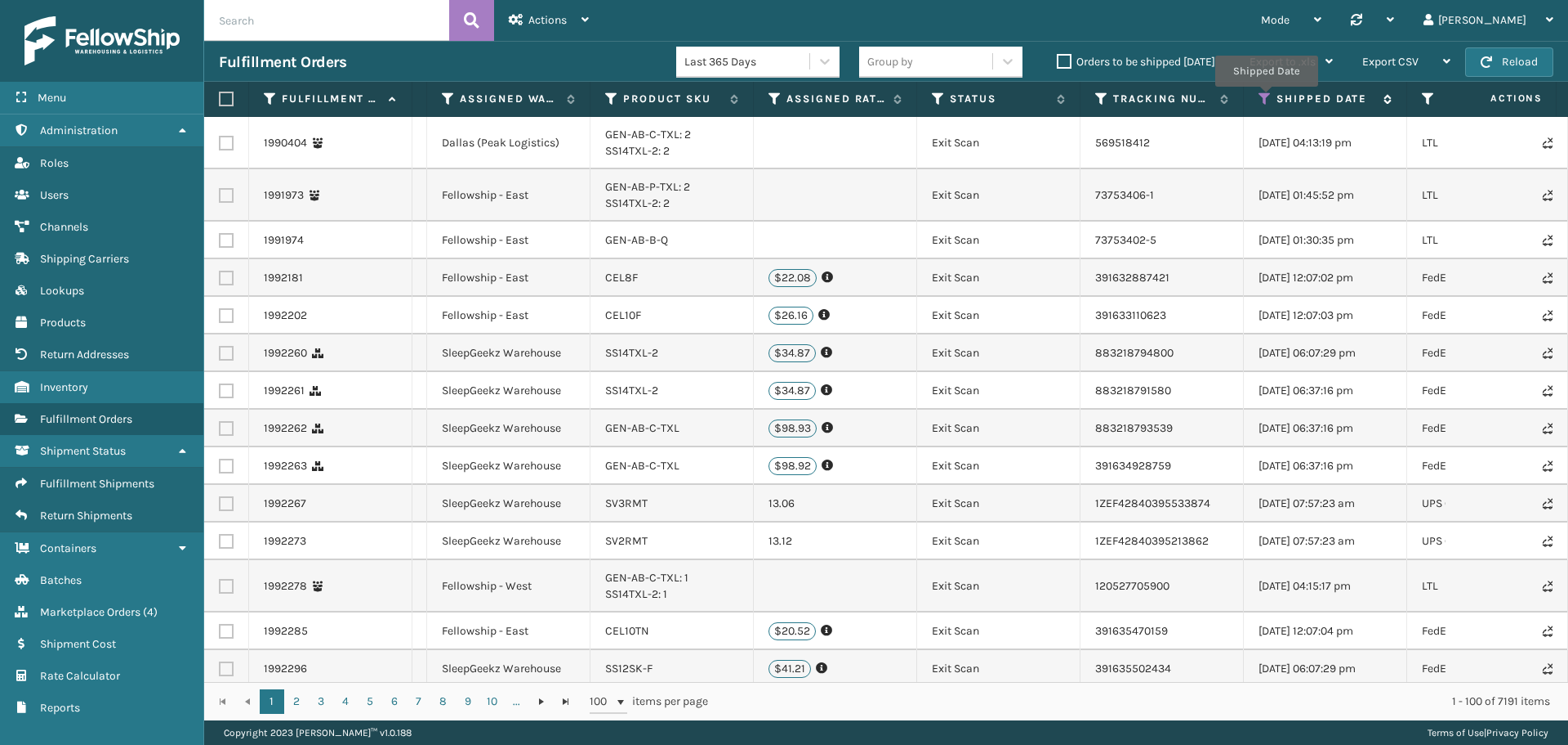
click at [1266, 98] on icon at bounding box center [1265, 99] width 13 height 15
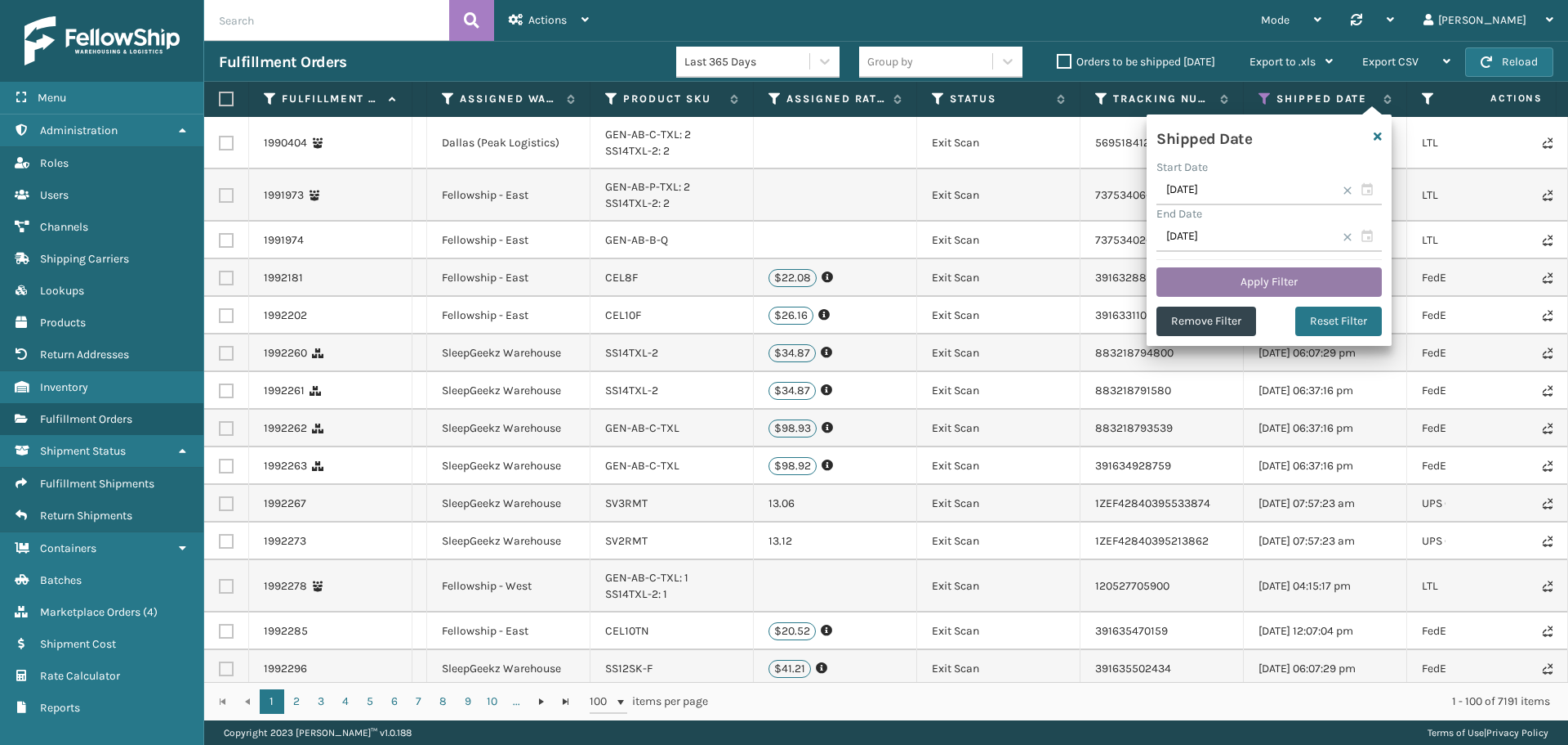
click at [1242, 283] on button "Apply Filter" at bounding box center [1270, 282] width 226 height 29
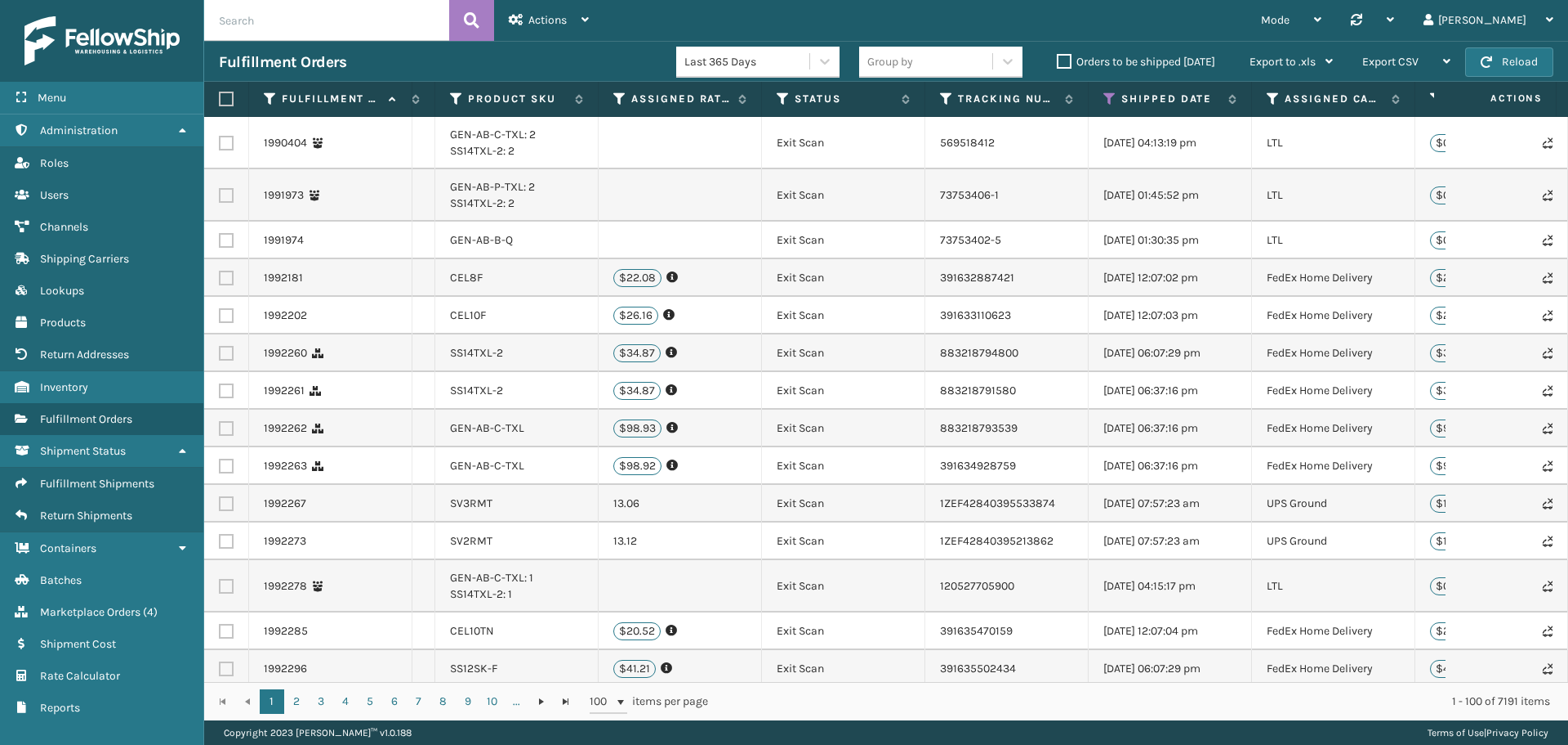
scroll to position [0, 510]
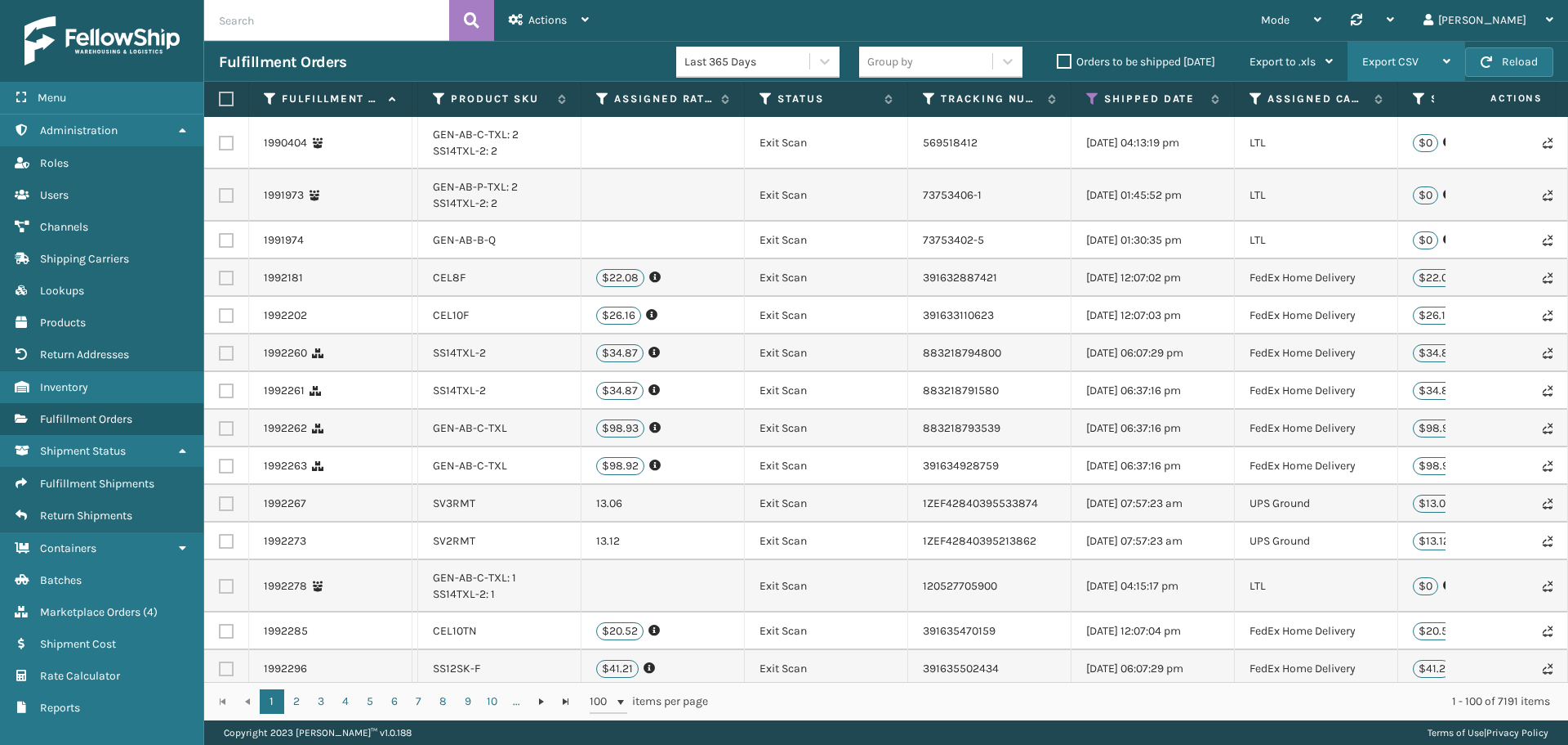
click at [1429, 60] on div "Export CSV" at bounding box center [1406, 62] width 88 height 40
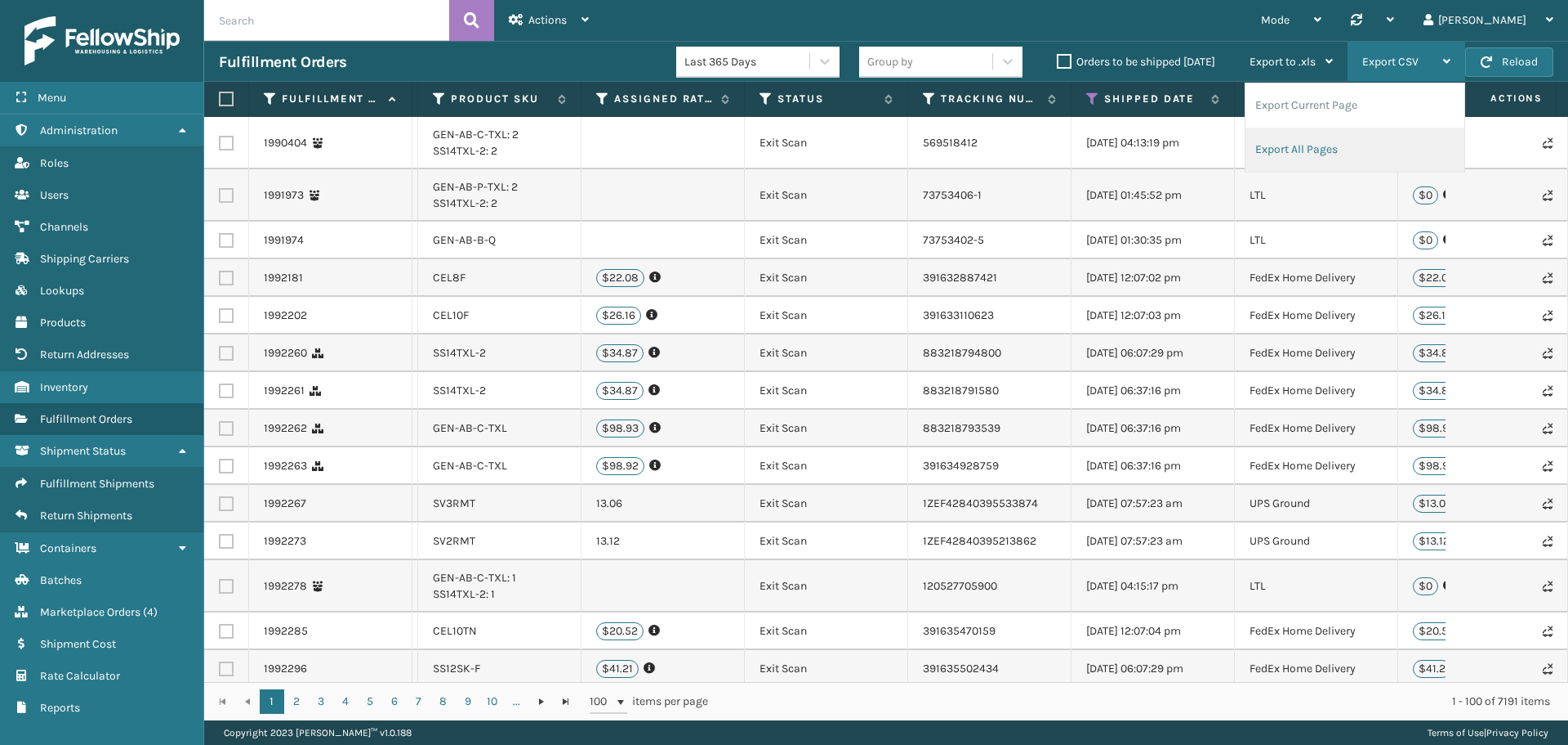
click at [1333, 146] on li "Export All Pages" at bounding box center [1355, 150] width 218 height 44
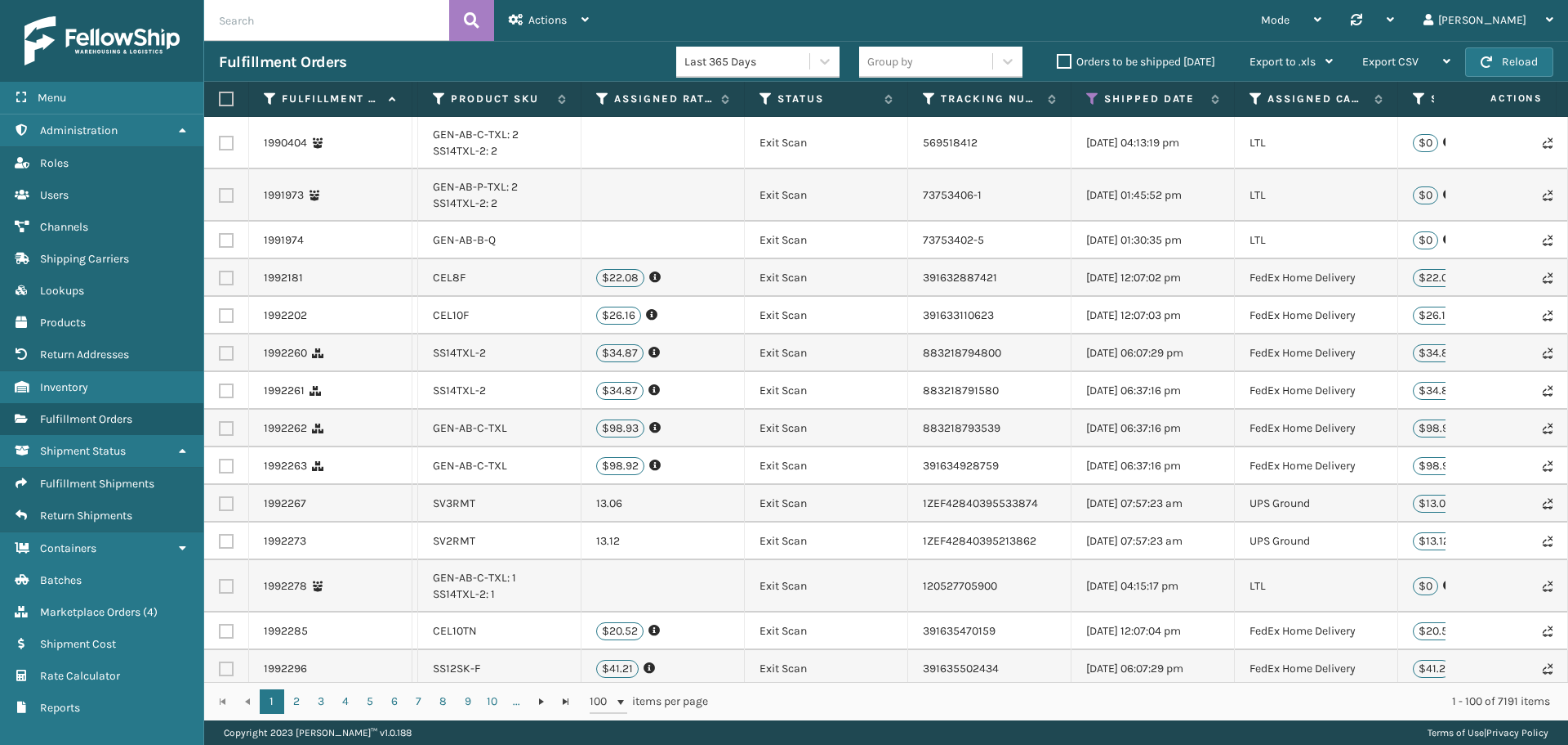
click at [375, 16] on input "text" at bounding box center [326, 20] width 245 height 40
paste input "8.83189E+11"
click at [1094, 100] on icon at bounding box center [1092, 99] width 13 height 15
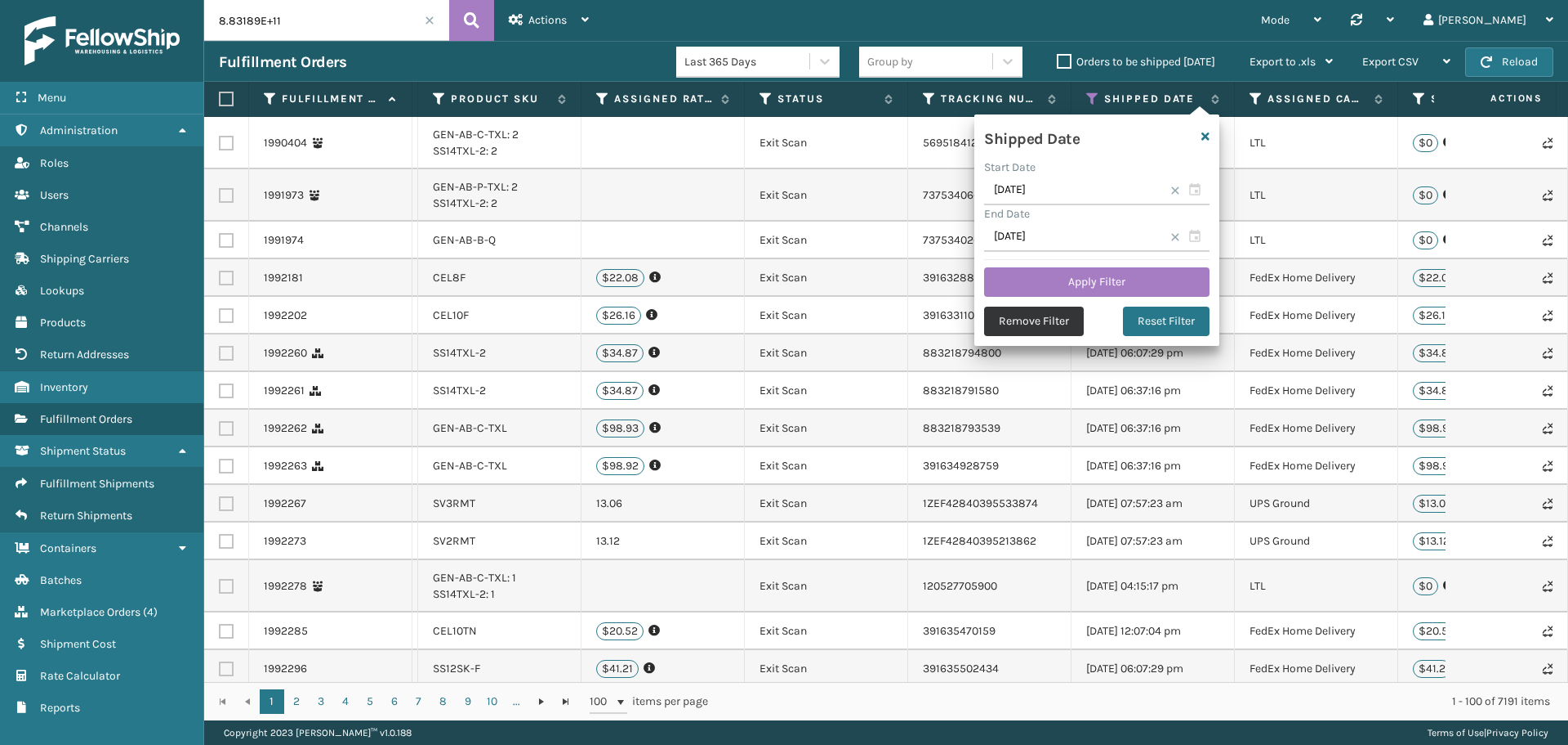
click at [1054, 323] on button "Remove Filter" at bounding box center [1034, 322] width 100 height 29
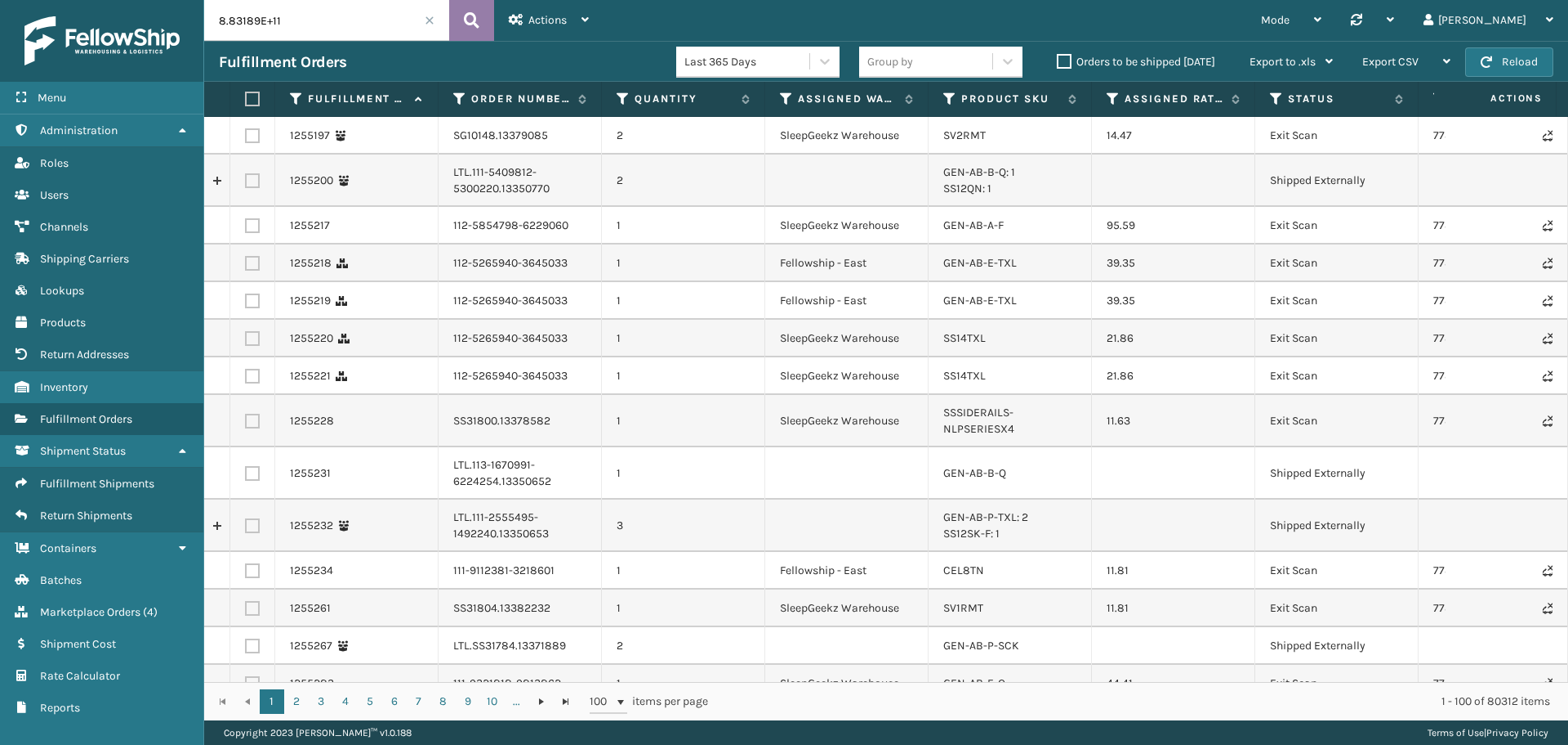
click at [478, 17] on icon at bounding box center [471, 20] width 16 height 25
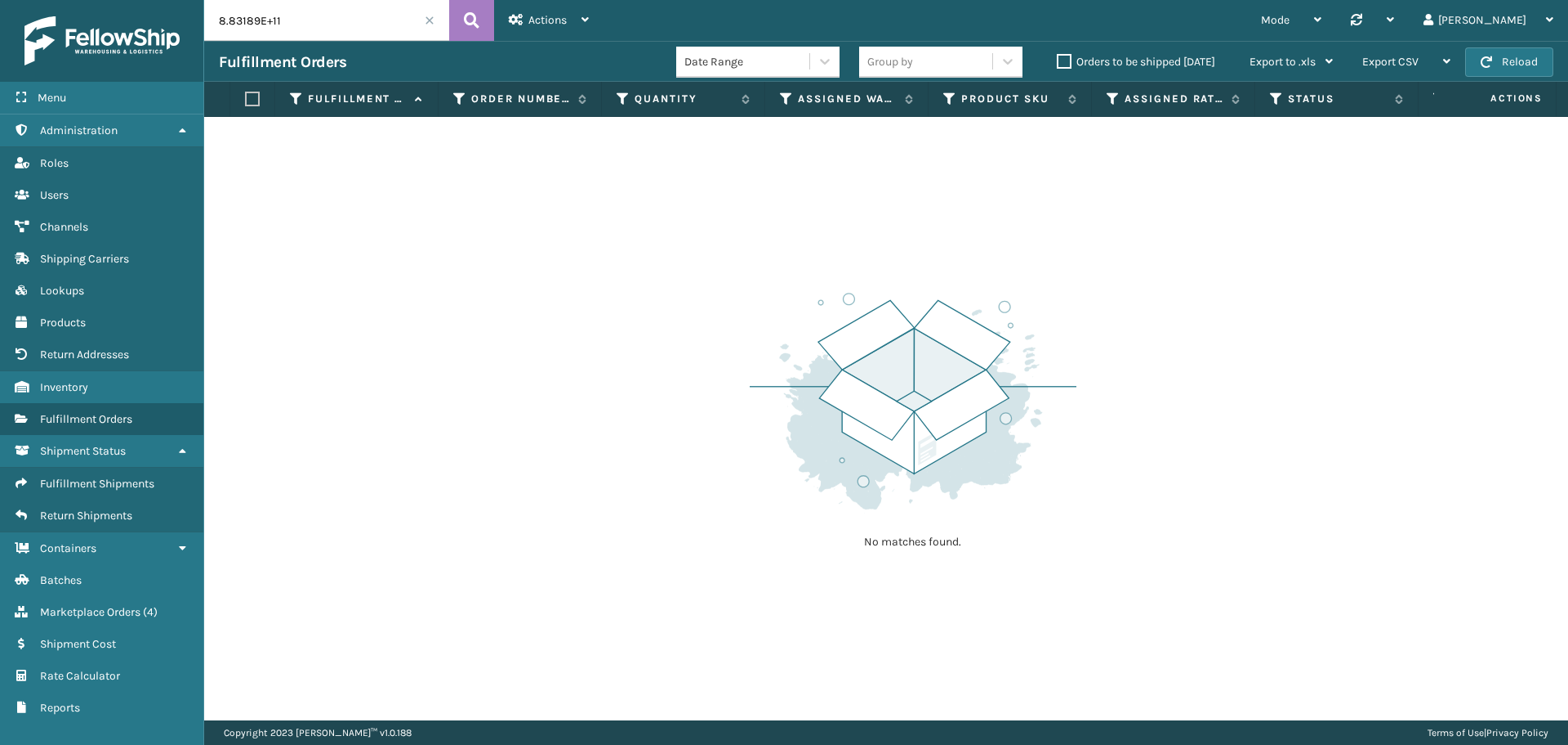
click at [337, 19] on input "8.83189E+11" at bounding box center [326, 20] width 245 height 40
drag, startPoint x: 350, startPoint y: 24, endPoint x: 75, endPoint y: 26, distance: 275.0
click at [78, 0] on div "Menu Administration Roles Users Channels Shipping Carriers Lookups Products Ret…" at bounding box center [784, 0] width 1568 height 0
paste input "83189366155"
type input "883189366155"
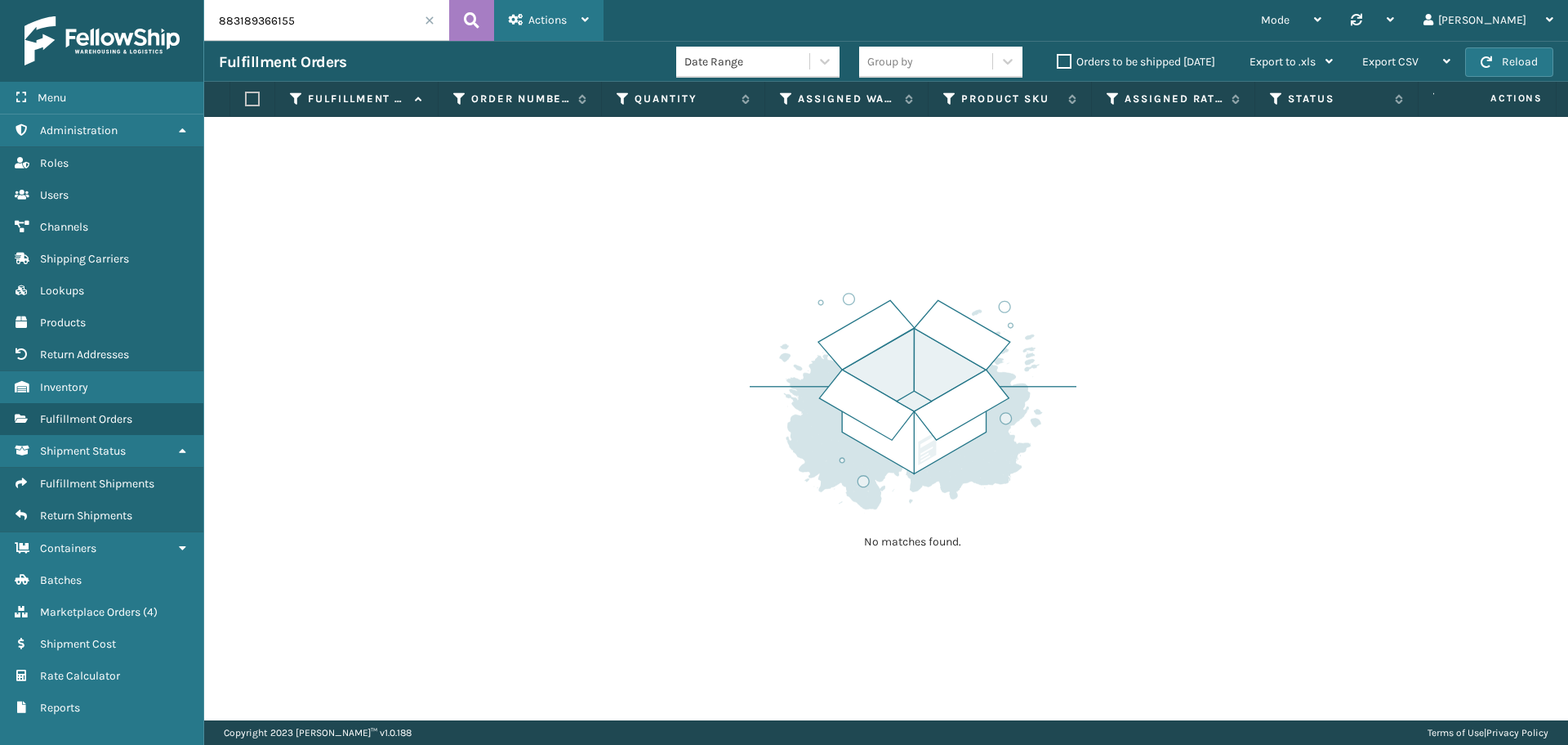
click at [501, 26] on div "Actions Settings Remove All Filters Track Fulfillment Order" at bounding box center [548, 20] width 109 height 40
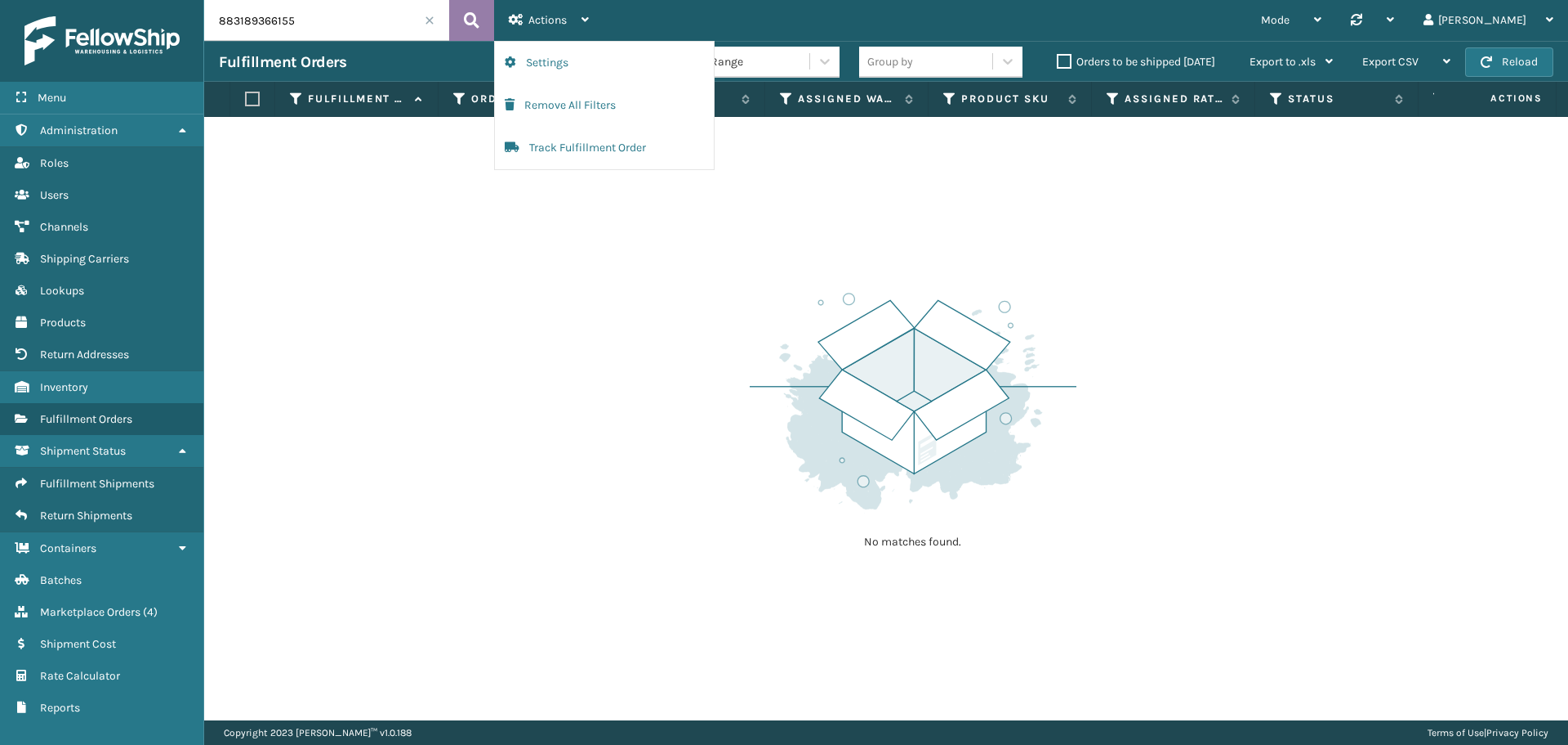
click at [473, 22] on icon at bounding box center [471, 20] width 16 height 25
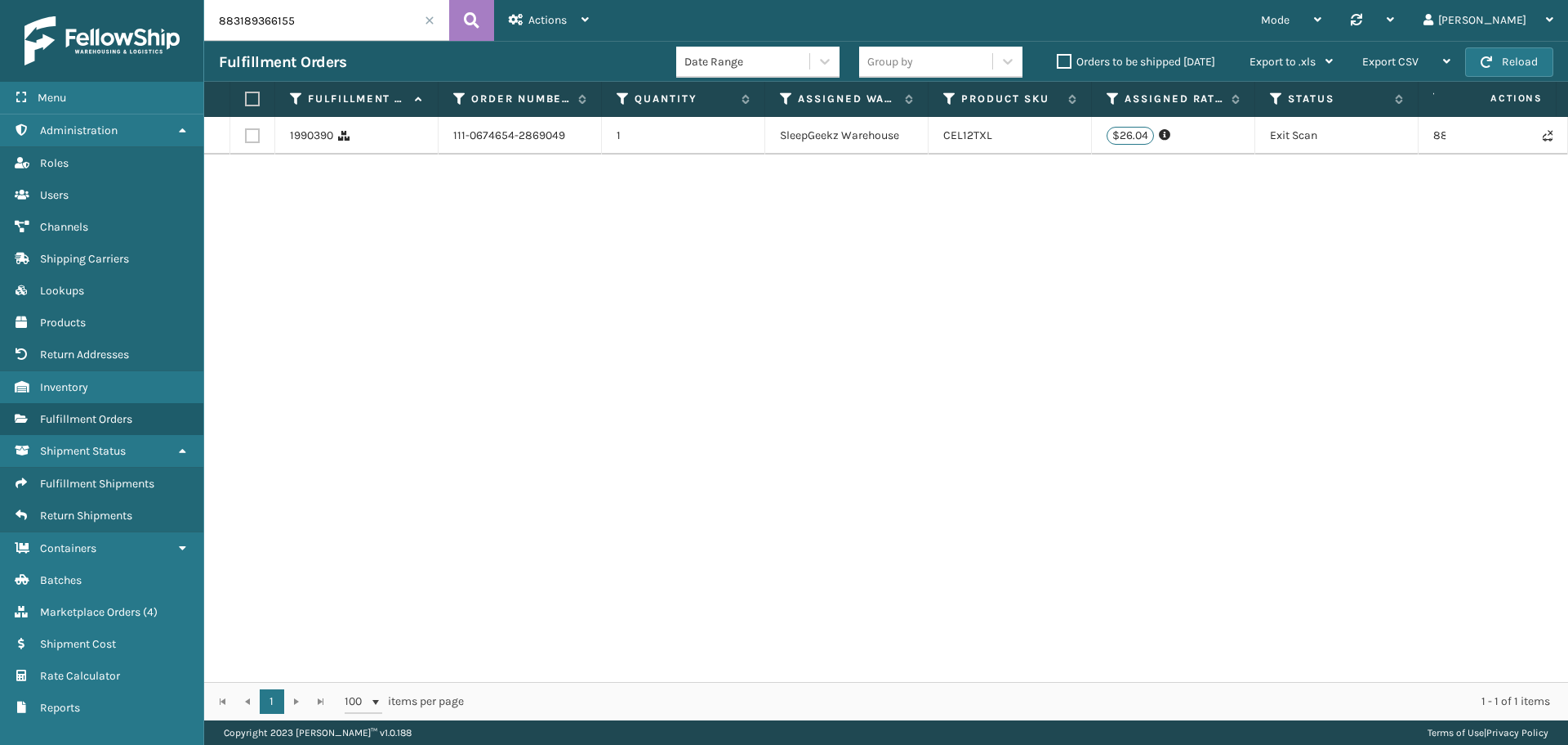
click at [531, 144] on td "111-0674654-2869049" at bounding box center [521, 135] width 163 height 38
click at [840, 259] on div "1990390 111-0674654-2869049 1 SleepGeekz Warehouse CEL12TXL $26.04 Shipping Cos…" at bounding box center [886, 399] width 1364 height 565
drag, startPoint x: 319, startPoint y: 16, endPoint x: 91, endPoint y: -9, distance: 229.4
click at [91, 0] on html "Menu Administration Roles Users Channels Shipping Carriers Lookups Products Ret…" at bounding box center [784, 372] width 1568 height 745
